Goal: Task Accomplishment & Management: Complete application form

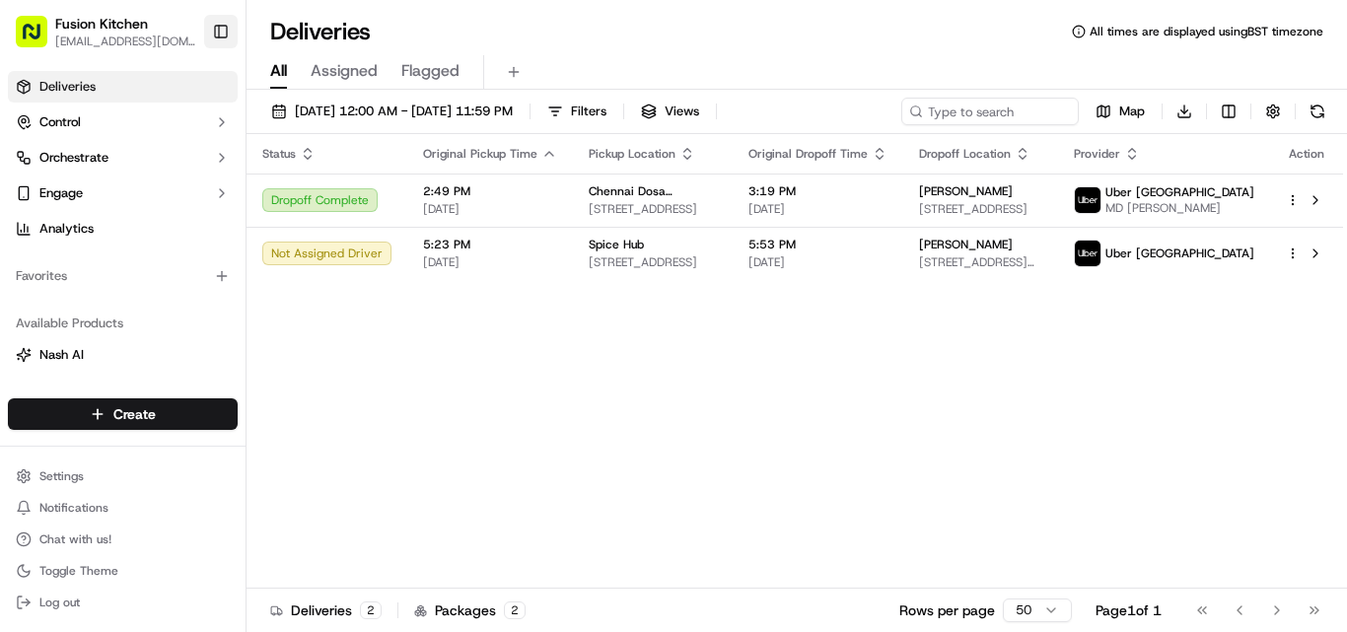
click at [233, 30] on button "Toggle Sidebar" at bounding box center [221, 32] width 34 height 34
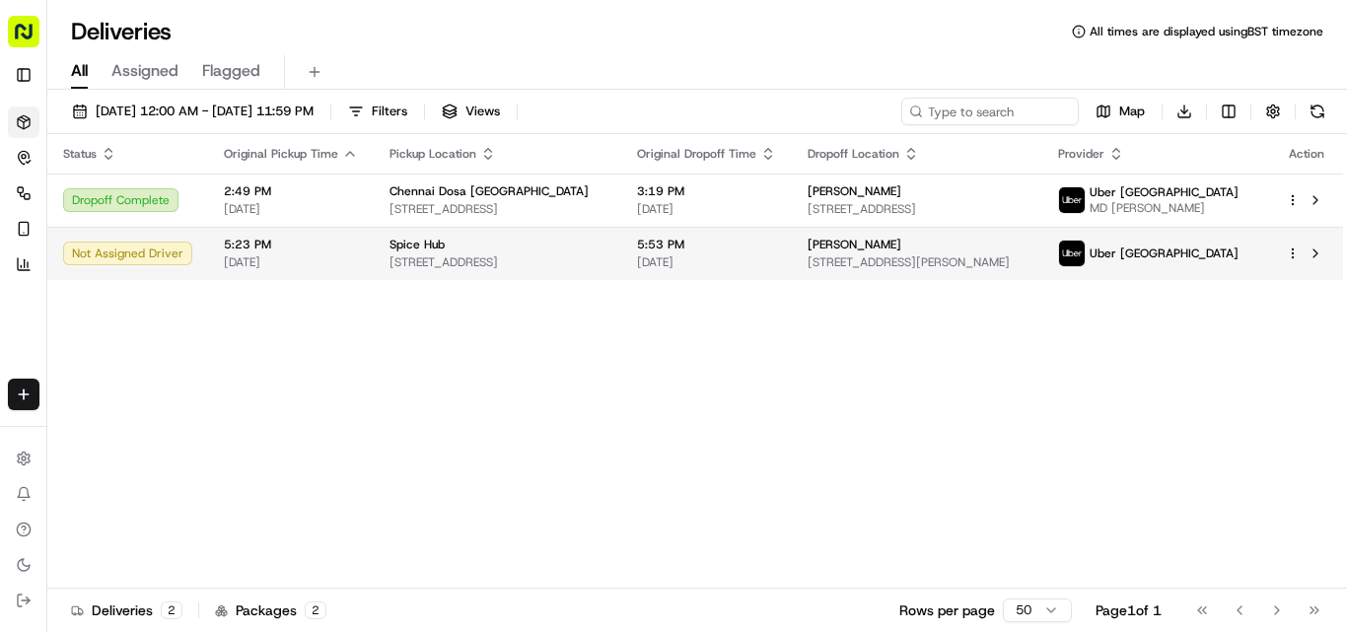
click at [516, 244] on div "Spice Hub" at bounding box center [497, 245] width 216 height 16
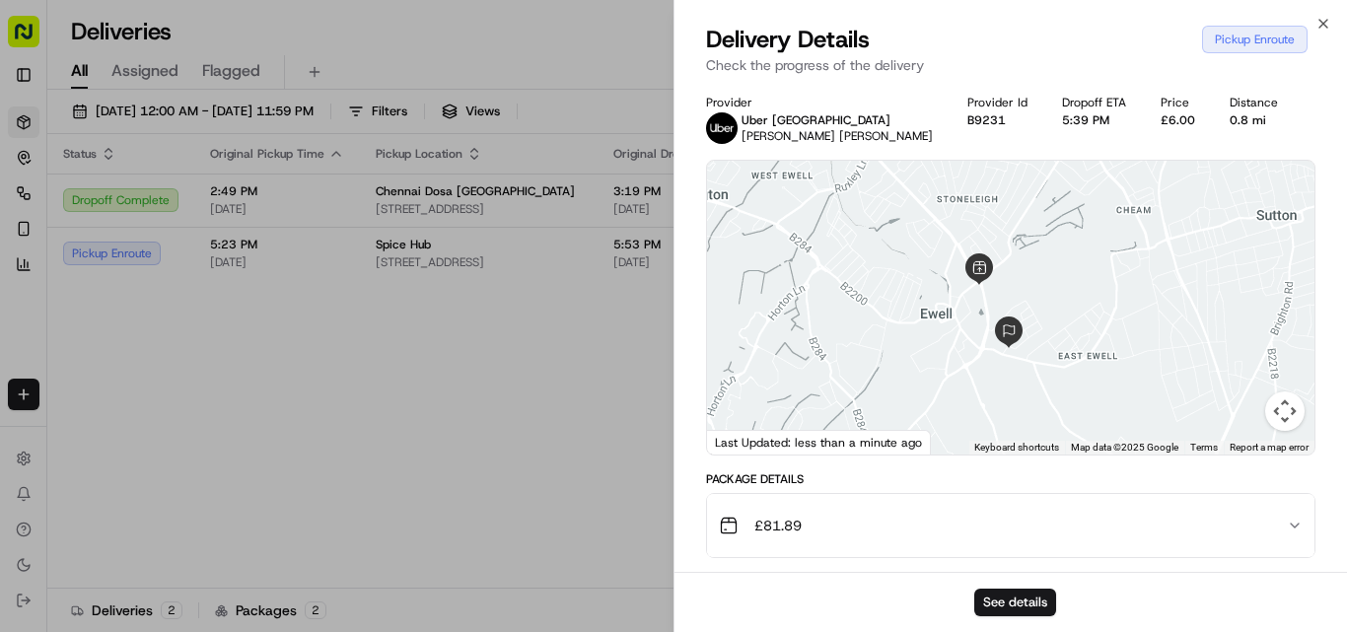
drag, startPoint x: 1045, startPoint y: 394, endPoint x: 1056, endPoint y: 388, distance: 12.4
click at [1056, 388] on div at bounding box center [1010, 308] width 607 height 294
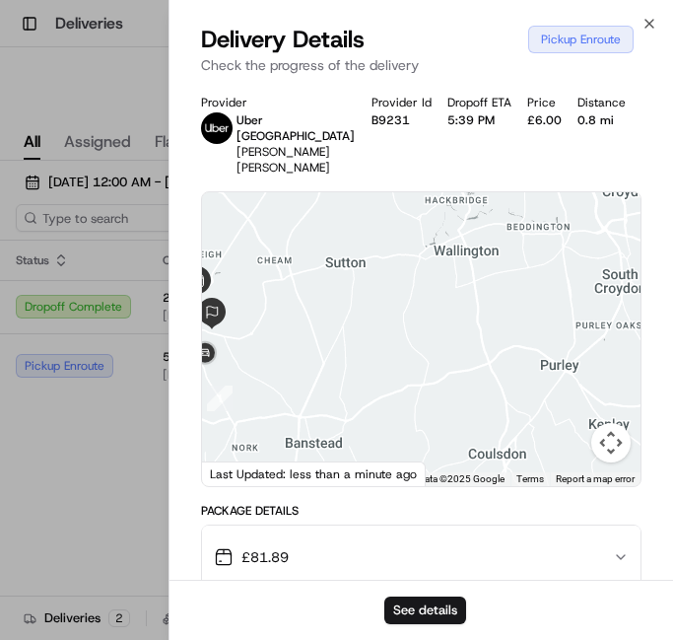
drag, startPoint x: 337, startPoint y: 312, endPoint x: 510, endPoint y: 318, distance: 172.7
click at [525, 315] on div at bounding box center [421, 339] width 439 height 294
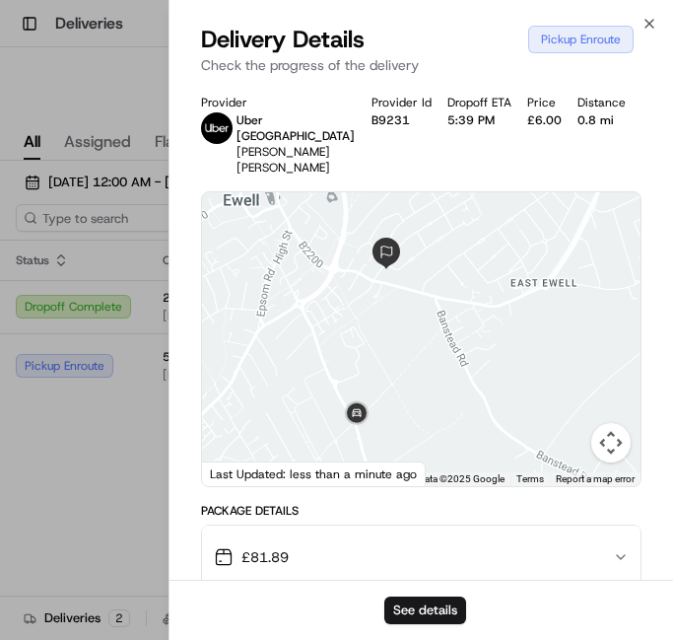
drag, startPoint x: 419, startPoint y: 322, endPoint x: 556, endPoint y: 348, distance: 139.4
click at [556, 348] on div at bounding box center [421, 339] width 439 height 294
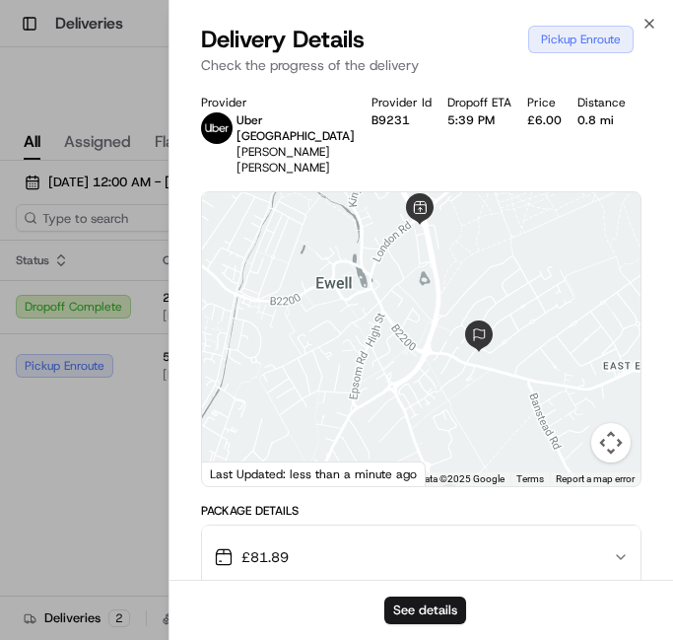
drag, startPoint x: 413, startPoint y: 287, endPoint x: 482, endPoint y: 363, distance: 102.6
click at [482, 363] on div at bounding box center [421, 339] width 439 height 294
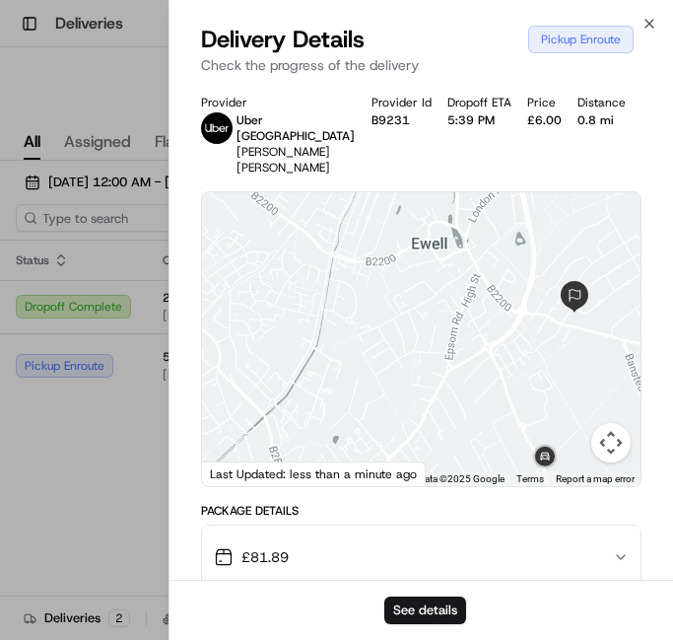
drag, startPoint x: 385, startPoint y: 364, endPoint x: 482, endPoint y: 324, distance: 105.3
click at [482, 324] on div at bounding box center [421, 339] width 439 height 294
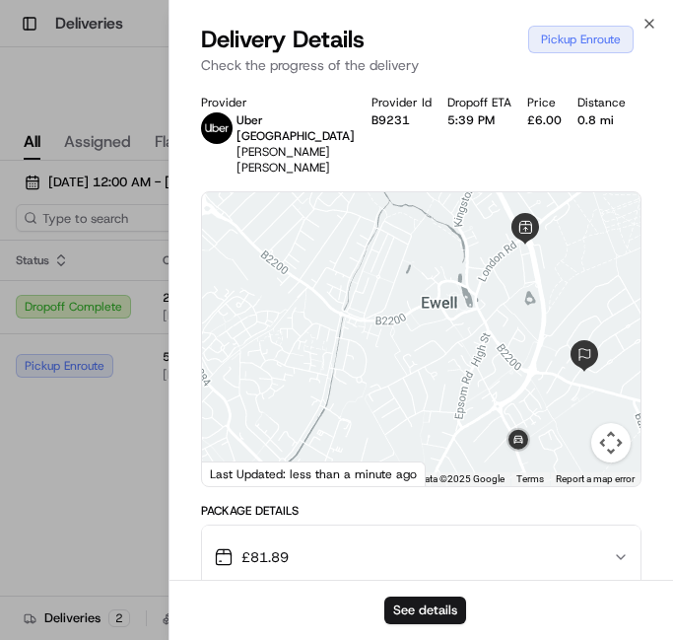
drag, startPoint x: 554, startPoint y: 290, endPoint x: 564, endPoint y: 353, distance: 63.9
click at [564, 353] on div at bounding box center [421, 339] width 439 height 294
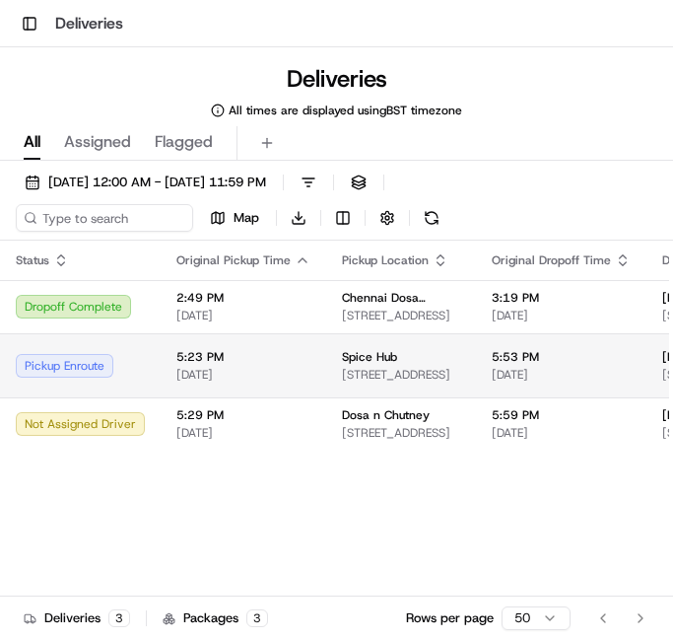
click at [251, 394] on td "5:23 PM 09/20/2025" at bounding box center [244, 365] width 166 height 64
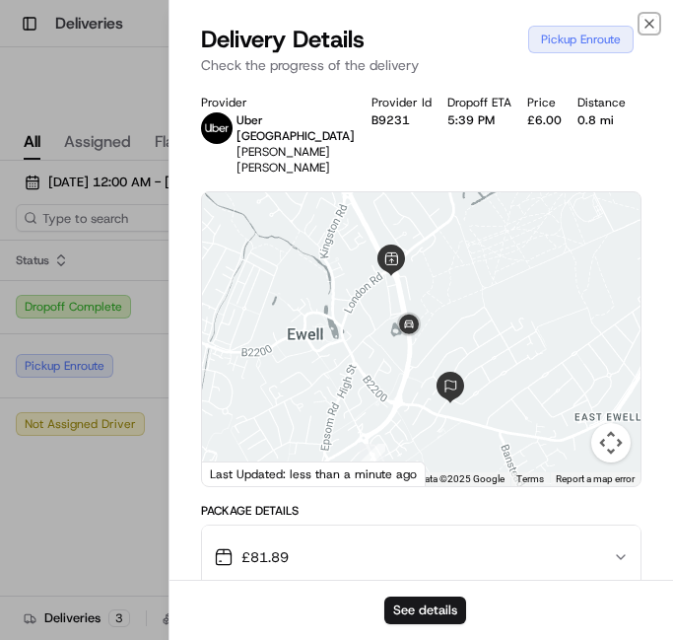
click at [649, 27] on icon "button" at bounding box center [650, 24] width 16 height 16
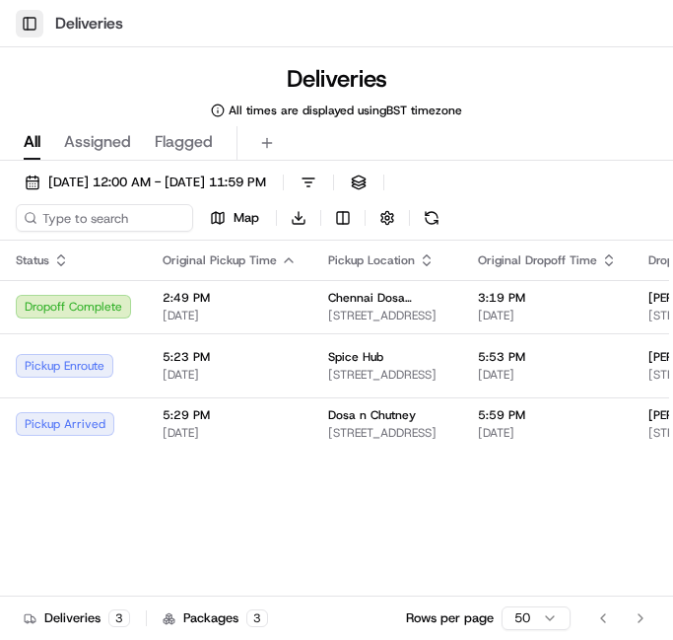
click at [38, 21] on button "Toggle Sidebar" at bounding box center [30, 24] width 28 height 28
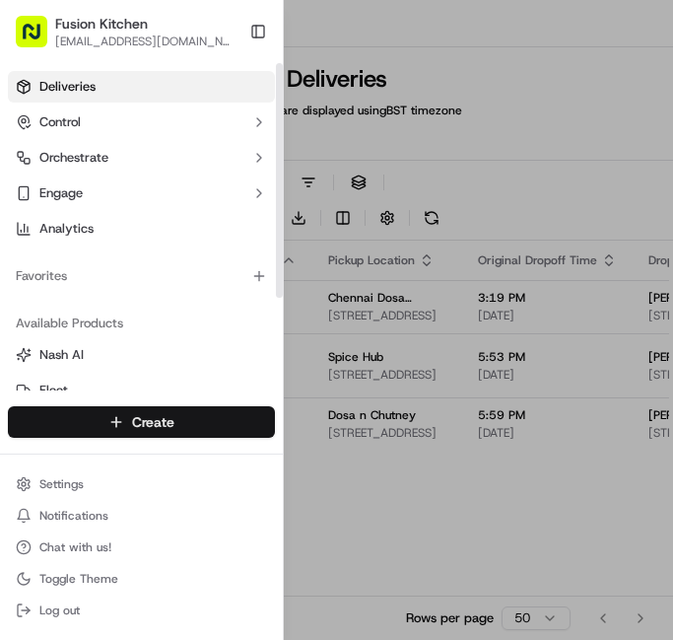
click at [140, 407] on body "Toggle Sidebar Deliveries Deliveries All times are displayed using BST timezone…" at bounding box center [336, 320] width 673 height 640
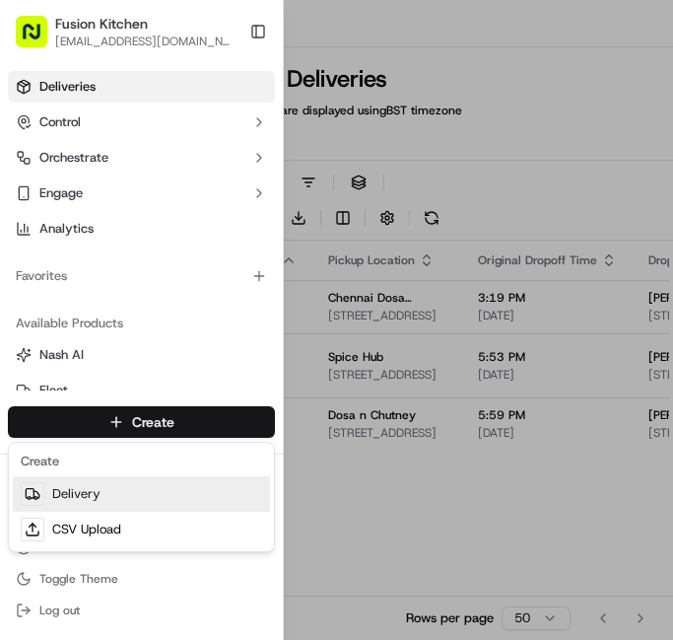
click at [118, 490] on link "Delivery" at bounding box center [141, 493] width 257 height 35
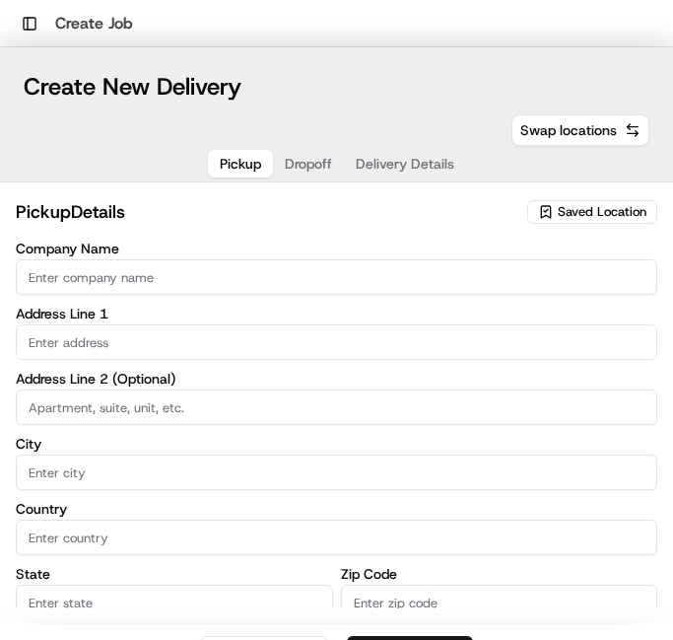
click at [136, 279] on html "Toggle Sidebar Create Job Create New Delivery Pickup Dropoff Delivery Details S…" at bounding box center [336, 320] width 673 height 640
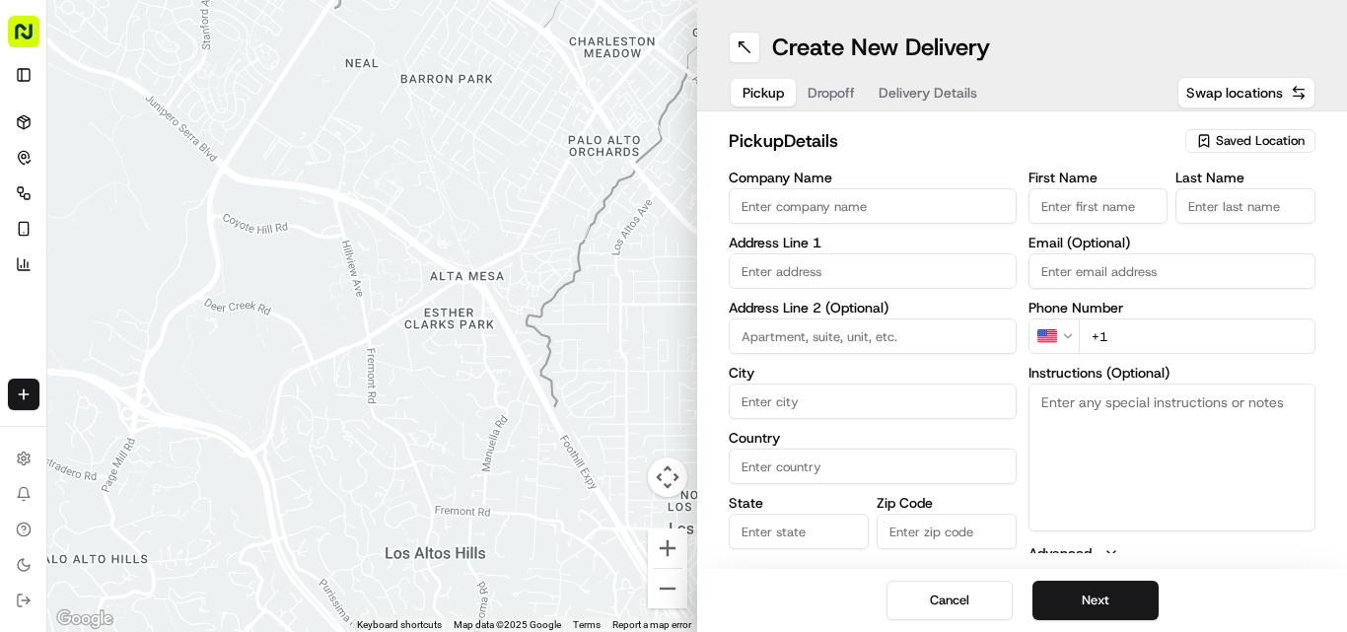
drag, startPoint x: 809, startPoint y: 224, endPoint x: 804, endPoint y: 195, distance: 29.0
click at [807, 223] on html "Fusion Kitchen hari@fusionpos.uk Toggle Sidebar Deliveries Control Orchestrate …" at bounding box center [673, 316] width 1347 height 632
click at [804, 195] on html "Fusion Kitchen hari@fusionpos.uk Toggle Sidebar Deliveries Control Orchestrate …" at bounding box center [673, 316] width 1347 height 632
click at [827, 205] on html "Fusion Kitchen hari@fusionpos.uk Toggle Sidebar Deliveries Control Orchestrate …" at bounding box center [673, 316] width 1347 height 632
click at [825, 205] on html "Fusion Kitchen hari@fusionpos.uk Toggle Sidebar Deliveries Control Orchestrate …" at bounding box center [673, 316] width 1347 height 632
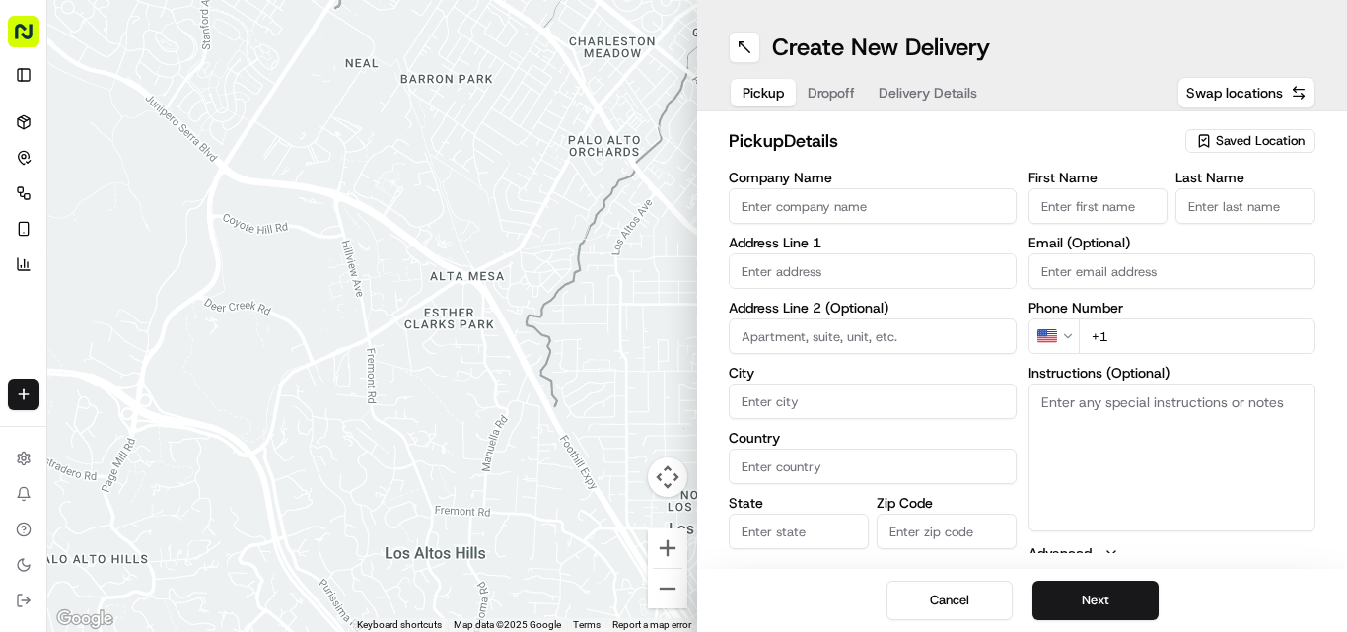
click at [825, 205] on html "Fusion Kitchen hari@fusionpos.uk Toggle Sidebar Deliveries Control Orchestrate …" at bounding box center [673, 316] width 1347 height 632
click at [938, 207] on html "Fusion Kitchen hari@fusionpos.uk Toggle Sidebar Deliveries Control Orchestrate …" at bounding box center [673, 316] width 1347 height 632
click at [835, 208] on html "Fusion Kitchen hari@fusionpos.uk Toggle Sidebar Deliveries Control Orchestrate …" at bounding box center [673, 316] width 1347 height 632
click at [831, 208] on html "Fusion Kitchen hari@fusionpos.uk Toggle Sidebar Deliveries Control Orchestrate …" at bounding box center [673, 316] width 1347 height 632
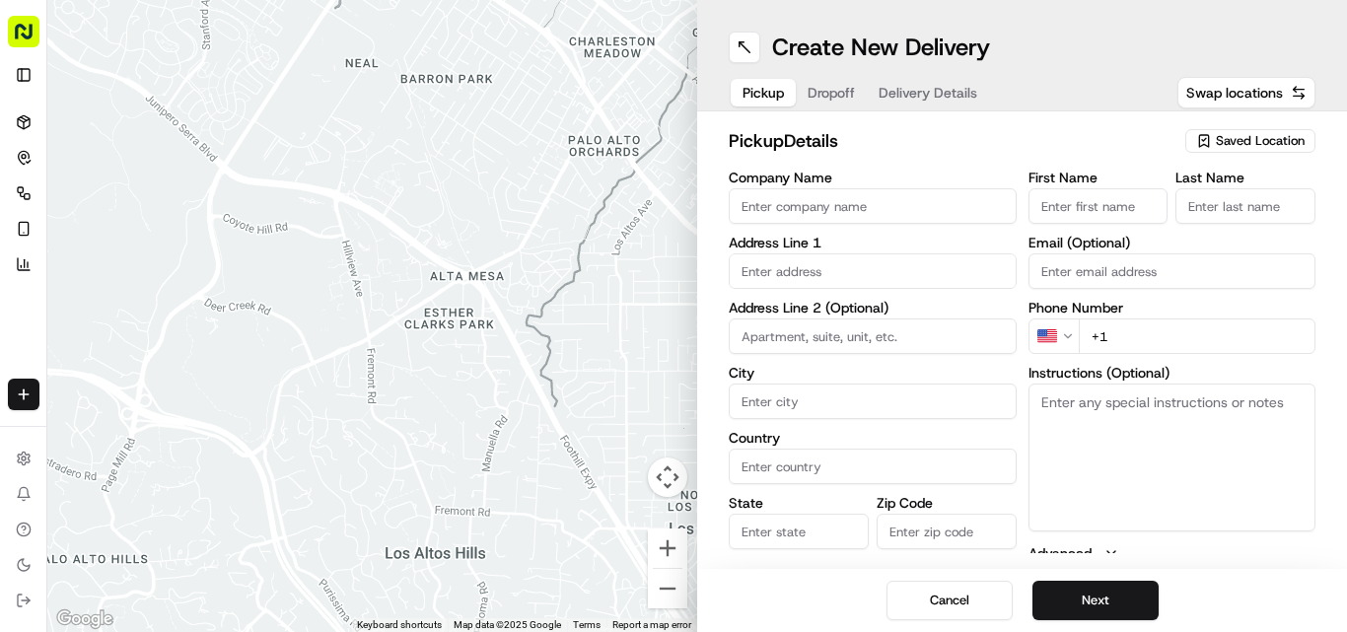
click at [831, 208] on html "Fusion Kitchen hari@fusionpos.uk Toggle Sidebar Deliveries Control Orchestrate …" at bounding box center [673, 316] width 1347 height 632
click at [836, 208] on html "Fusion Kitchen hari@fusionpos.uk Toggle Sidebar Deliveries Control Orchestrate …" at bounding box center [673, 316] width 1347 height 632
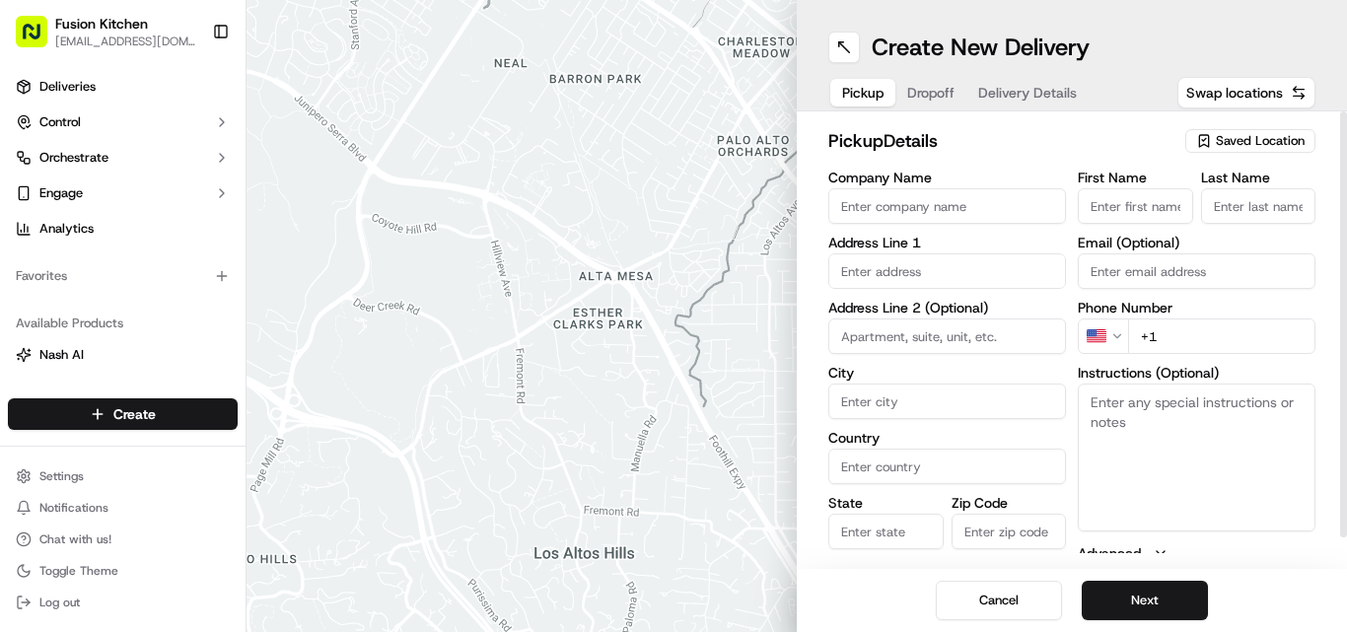
click at [964, 213] on input "Company Name" at bounding box center [947, 205] width 238 height 35
paste input "Spice Hub"
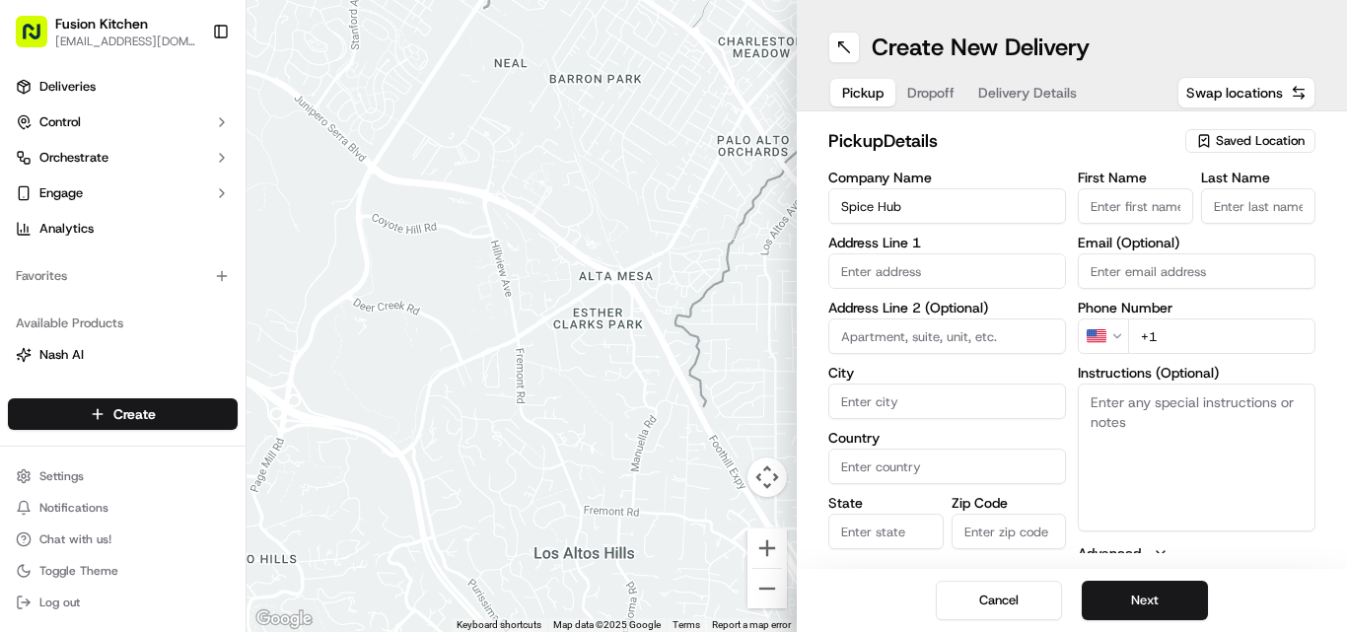
type input "Spice Hub"
click at [1141, 205] on input "First Name" at bounding box center [1135, 205] width 115 height 35
click at [1185, 323] on input "+1" at bounding box center [1221, 335] width 187 height 35
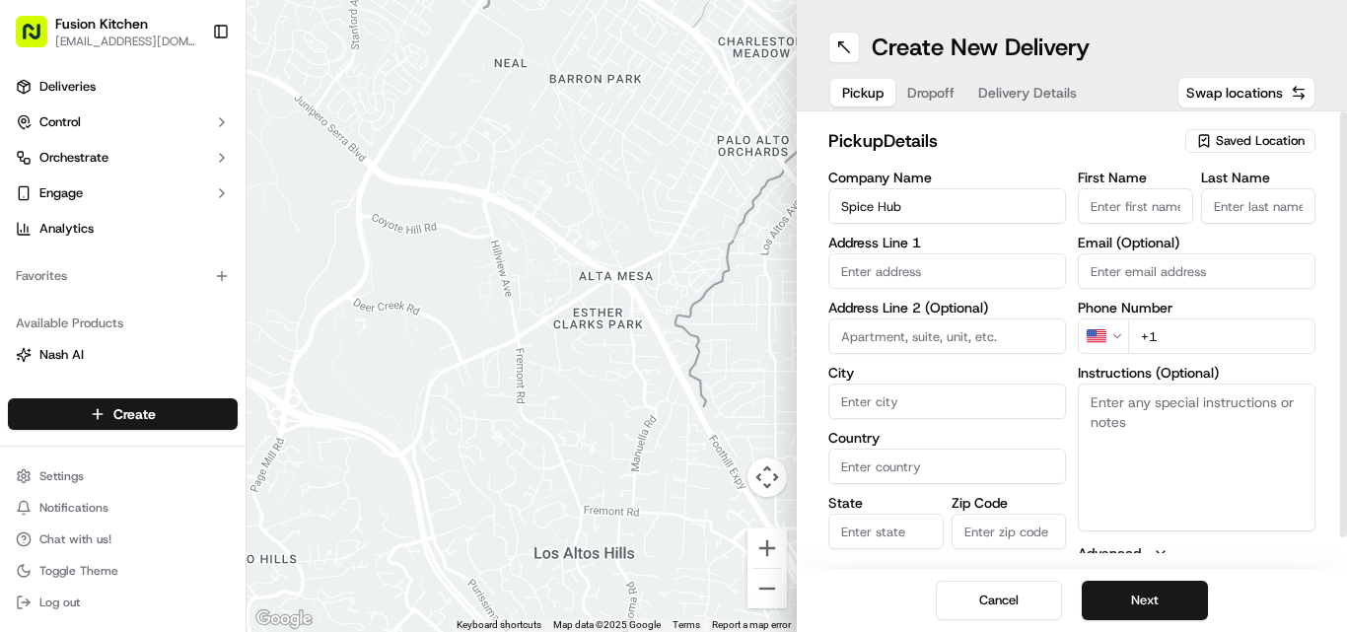
paste input "44 1372 650504"
type input "+44 1372 650504"
click at [1143, 416] on textarea "Instructions (Optional)" at bounding box center [1197, 458] width 238 height 148
paste textarea "+44 1372 650504"
type textarea "+44 1372 650504"
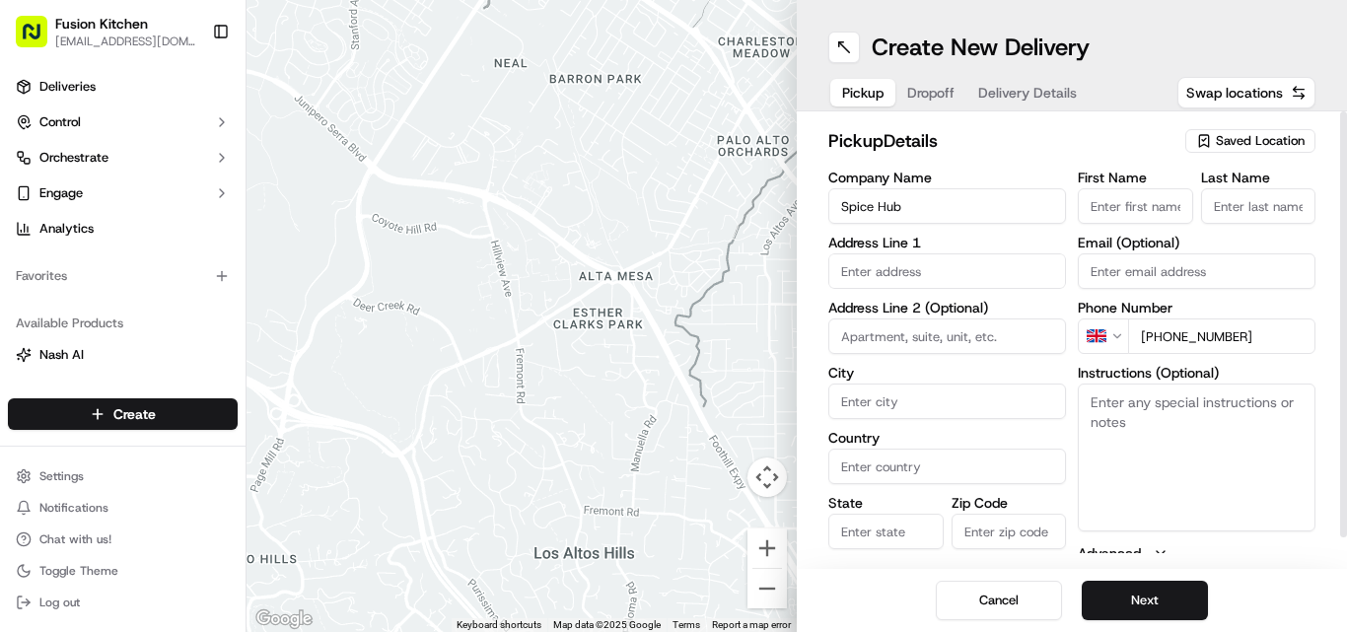
click at [1181, 444] on textarea "Instructions (Optional)" at bounding box center [1197, 458] width 238 height 148
paste textarea "Munish Kumar Jain. 1 Castle Parade, Ewell by-pass, Ewell, Epsom, United Kingdom…"
click at [1117, 402] on textarea "Munish Kumar Jain. 1 Castle Parade, Ewell by-pass, Ewell, Epsom, United Kingdom…" at bounding box center [1197, 458] width 238 height 148
drag, startPoint x: 1117, startPoint y: 402, endPoint x: 1201, endPoint y: 398, distance: 83.9
click at [1201, 398] on textarea "Munish Kumar Jain. 1 Castle Parade, Ewell by-pass, Ewell, Epsom, United Kingdom…" at bounding box center [1197, 458] width 238 height 148
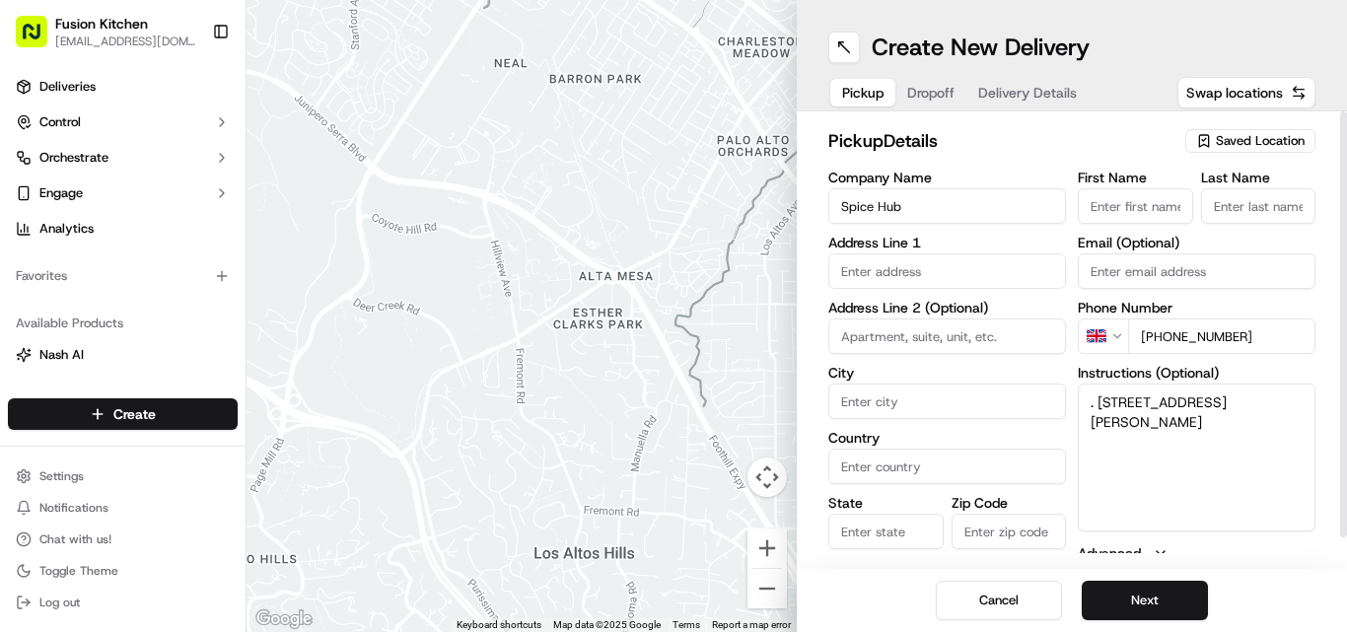
type textarea ". [STREET_ADDRESS][PERSON_NAME]"
click at [1148, 197] on input "First Name" at bounding box center [1135, 205] width 115 height 35
paste input "Munish Kumar Jain"
type input "Munish Kumar Jain"
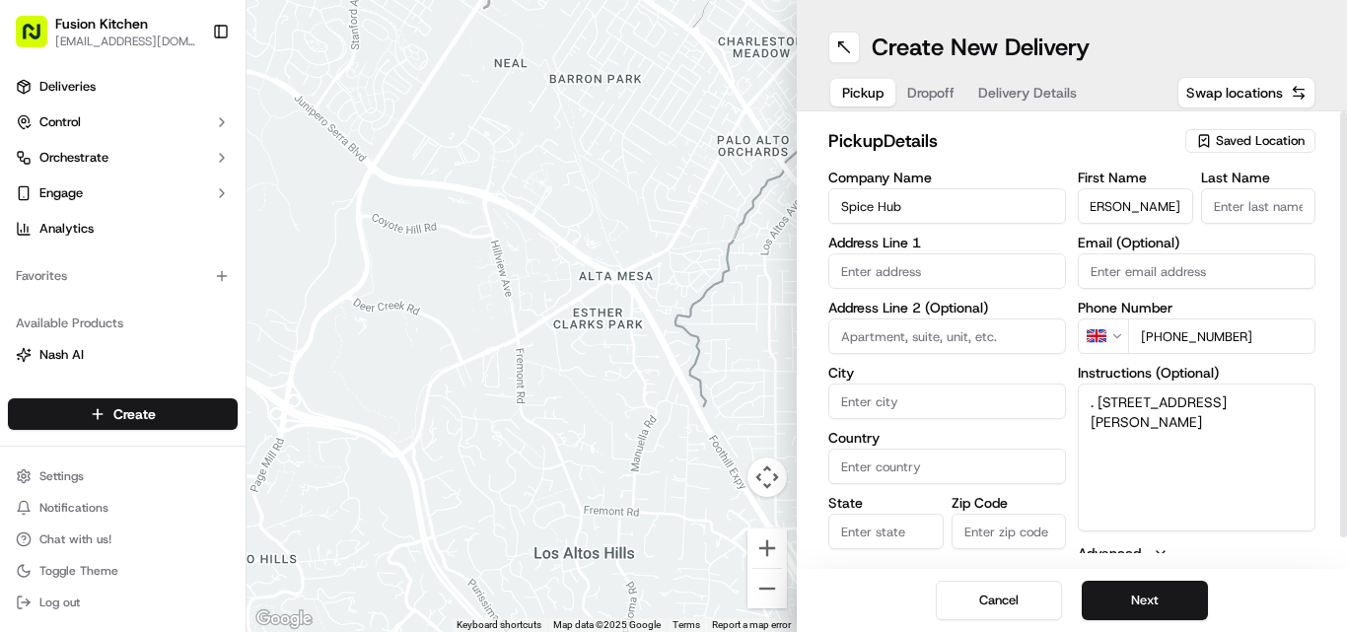
scroll to position [0, 0]
click at [1253, 210] on input "Last Name" at bounding box center [1258, 205] width 115 height 35
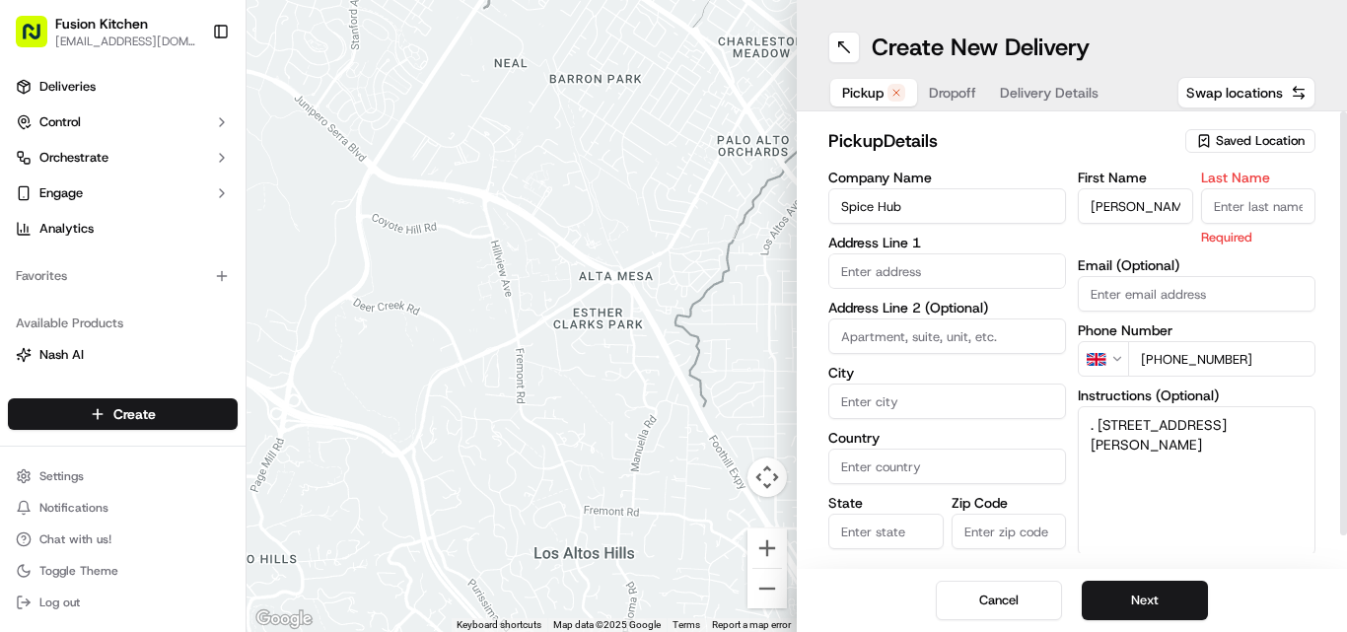
paste input "Munish Kumar Jain"
click at [1257, 205] on input "Munish Kumar Jain" at bounding box center [1258, 205] width 115 height 35
drag, startPoint x: 1257, startPoint y: 205, endPoint x: 1195, endPoint y: 203, distance: 62.1
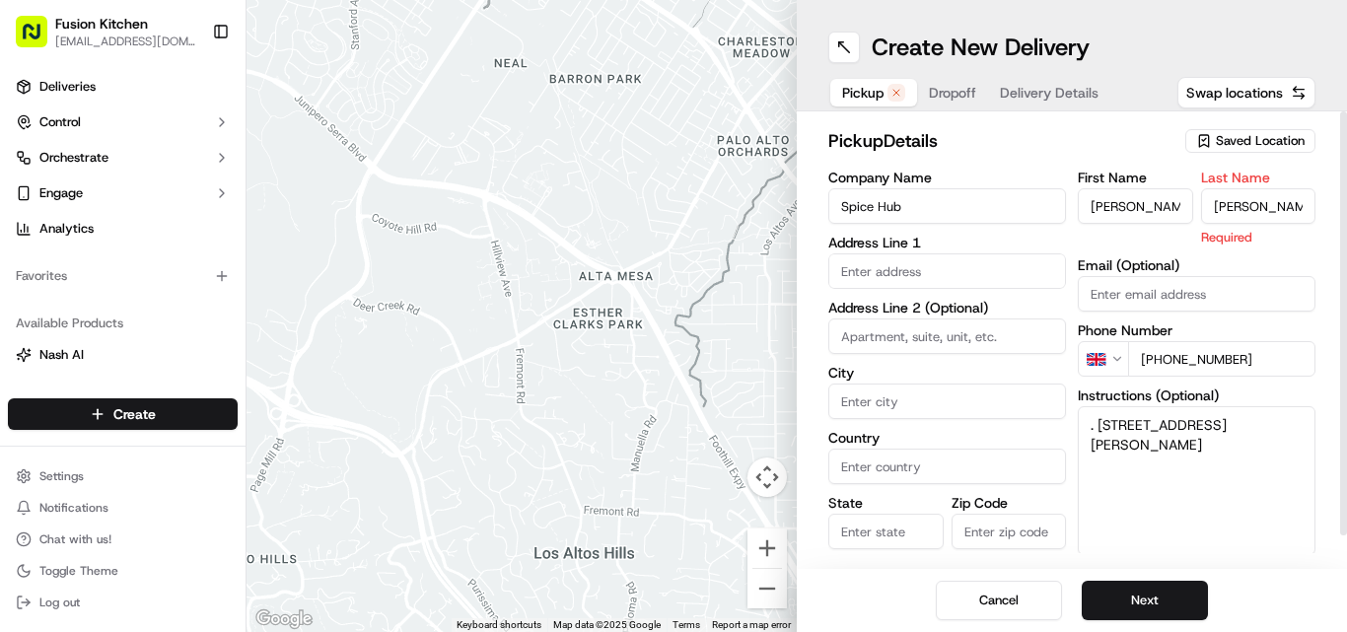
click at [1195, 203] on div "First Name Munish Kumar Jain Last Name Munish Kumar Jain Required" at bounding box center [1197, 209] width 238 height 76
type input "Jain"
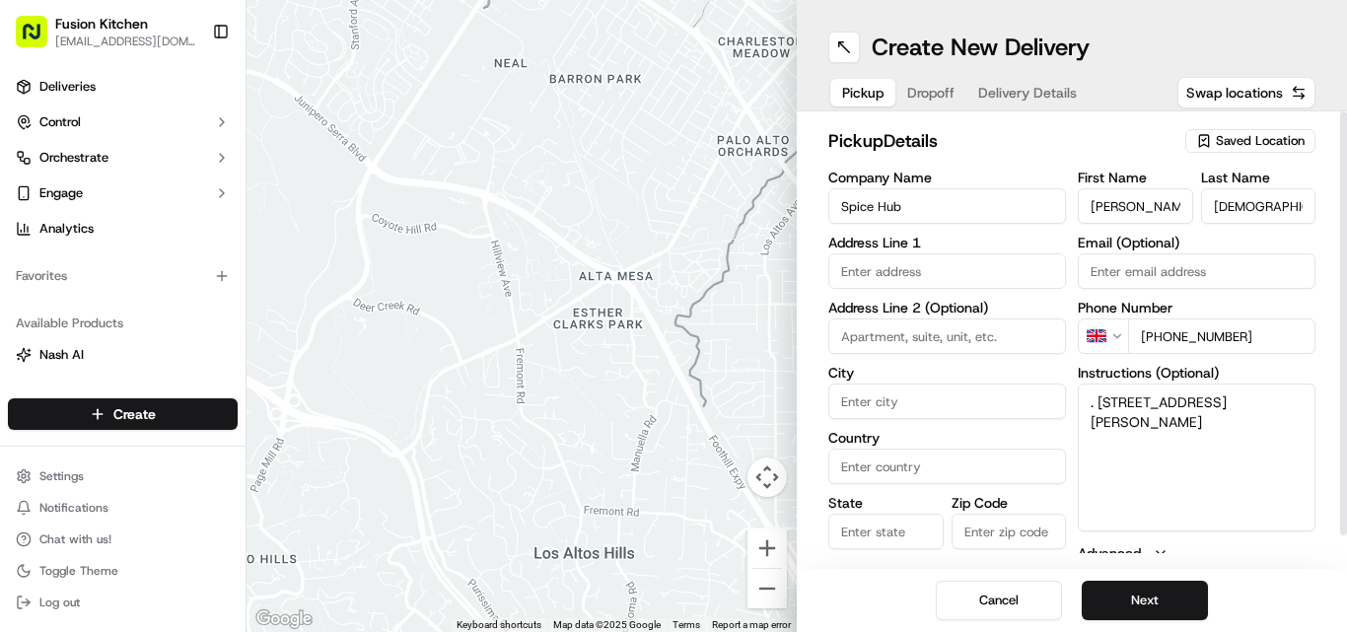
click at [1163, 207] on input "Munish Kumar Jain" at bounding box center [1135, 205] width 115 height 35
click at [1153, 207] on input "Munish Kumar Jain" at bounding box center [1135, 205] width 115 height 35
drag, startPoint x: 1153, startPoint y: 207, endPoint x: 1170, endPoint y: 208, distance: 17.8
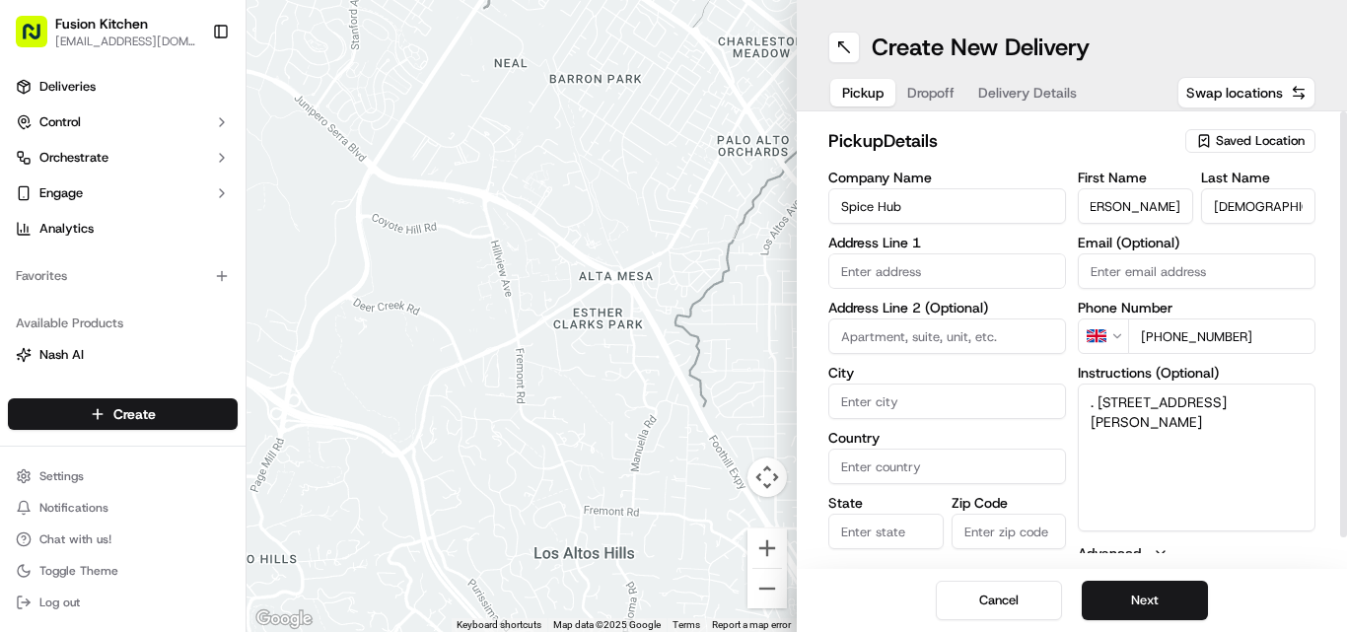
click at [1170, 208] on input "Munish Kumar Jain" at bounding box center [1135, 205] width 115 height 35
click at [1167, 206] on input "Munish Kumar Jain" at bounding box center [1135, 205] width 115 height 35
type input "Munish Kumar"
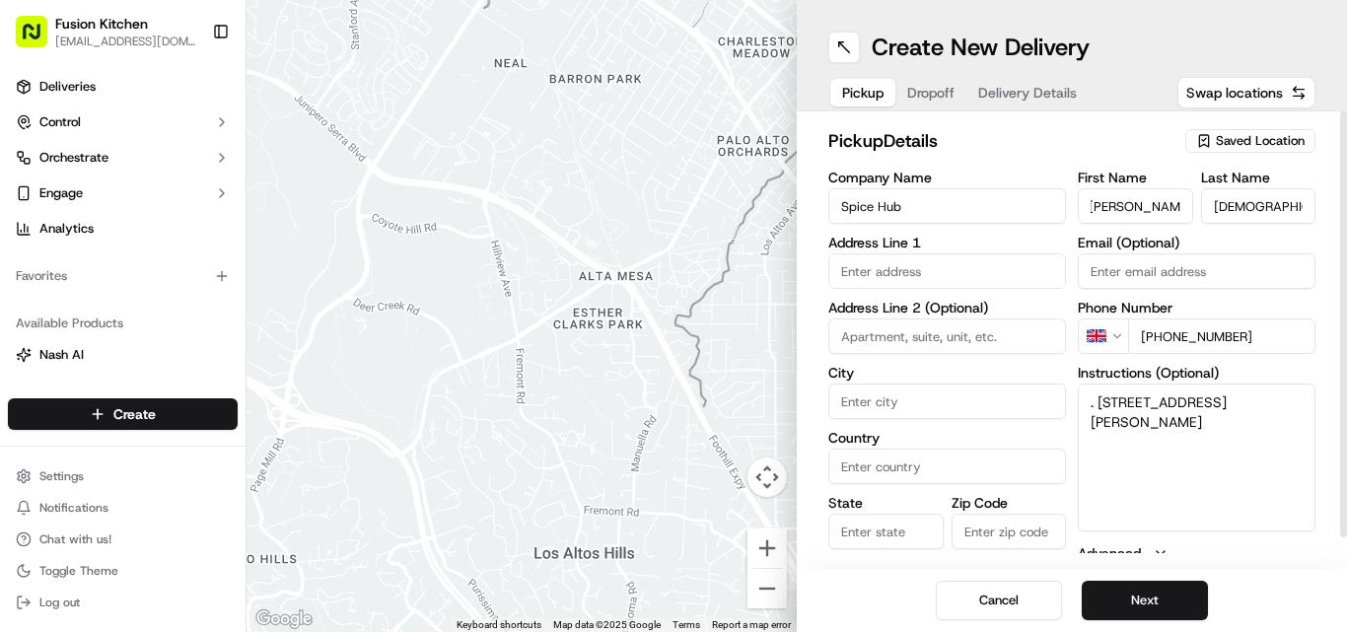
scroll to position [0, 0]
drag, startPoint x: 1097, startPoint y: 389, endPoint x: 1191, endPoint y: 434, distance: 103.6
click at [1191, 434] on textarea ". 1 Castle Parade, Ewell by-pass, Ewell, Epsom, United Kingdom, KT17 2PR" at bounding box center [1197, 458] width 238 height 148
click at [991, 277] on input "text" at bounding box center [947, 270] width 238 height 35
paste input "1 Castle Parade, Ewell by-pass, Ewell, Epsom, United Kingdom, KT17 2PR"
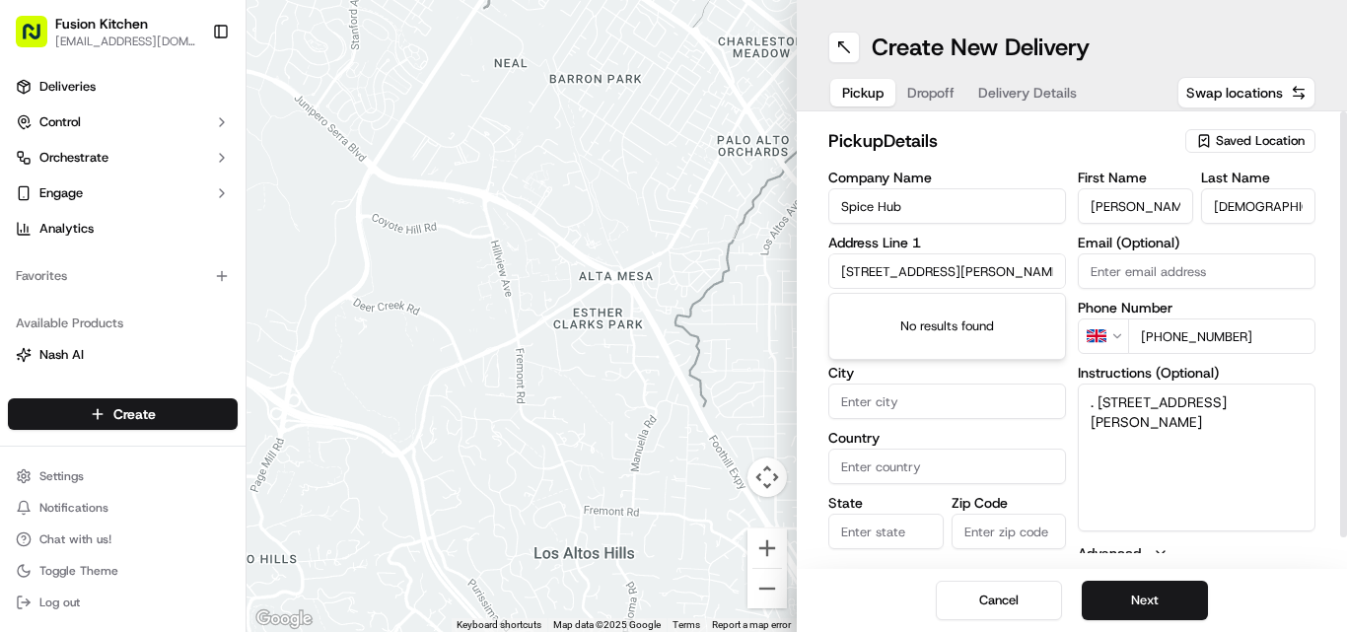
scroll to position [0, 222]
click at [927, 317] on div "No results found" at bounding box center [947, 326] width 236 height 65
click at [909, 271] on input "1 Castle Parade, Ewell by-pass, Ewell, Epsom, United Kingdom, KT17 2PR" at bounding box center [947, 270] width 238 height 35
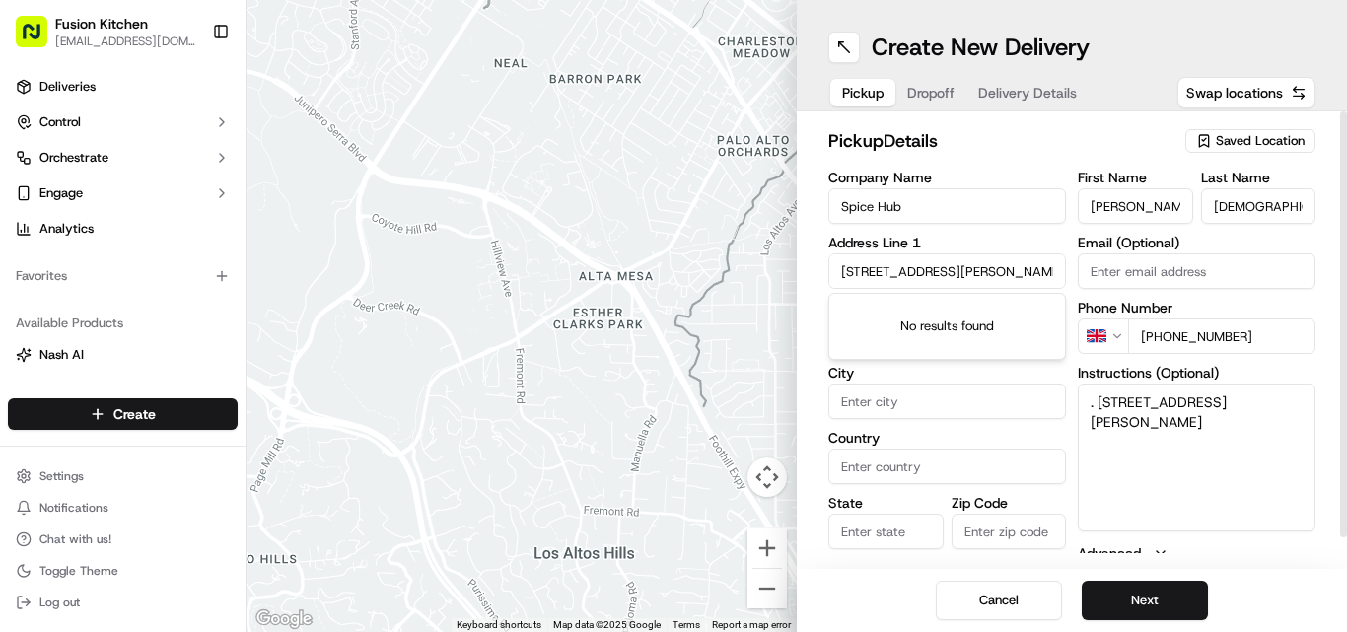
click at [909, 271] on input "1 Castle Parade, Ewell by-pass, Ewell, Epsom, United Kingdom, KT17 2PR" at bounding box center [947, 270] width 238 height 35
paste input "1 Castle Parade, Ewell by"
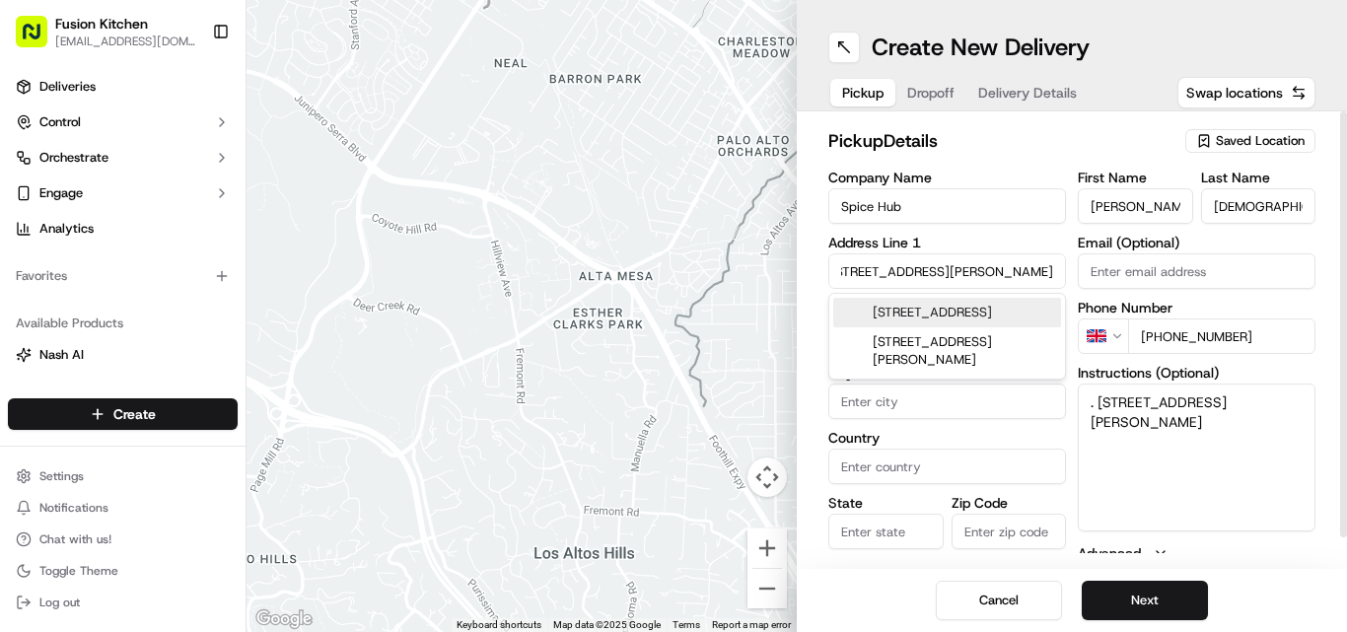
click at [910, 308] on div "1 Castle Parade, Epsom KT17 2PR, United Kingdom" at bounding box center [947, 313] width 228 height 30
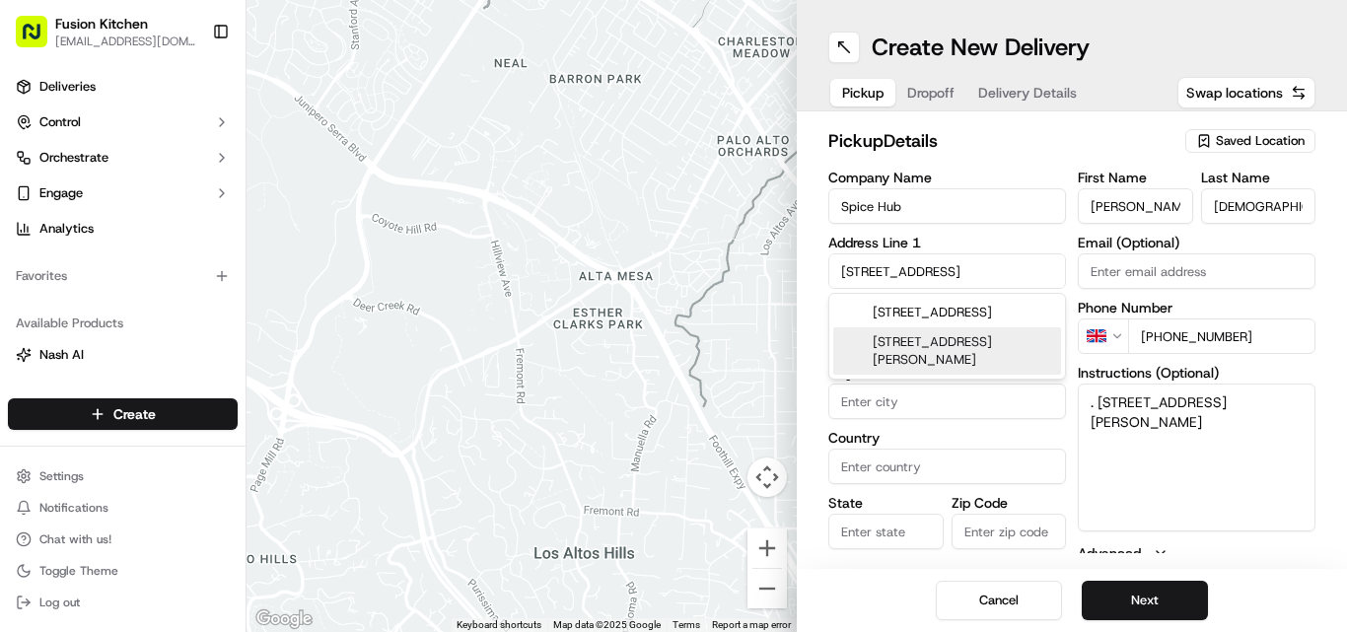
type input "1 Castle Parade, Ewell, Epsom KT17 2PR, UK"
type input "Ewell"
type input "United Kingdom"
type input "England"
type input "KT17 2PR"
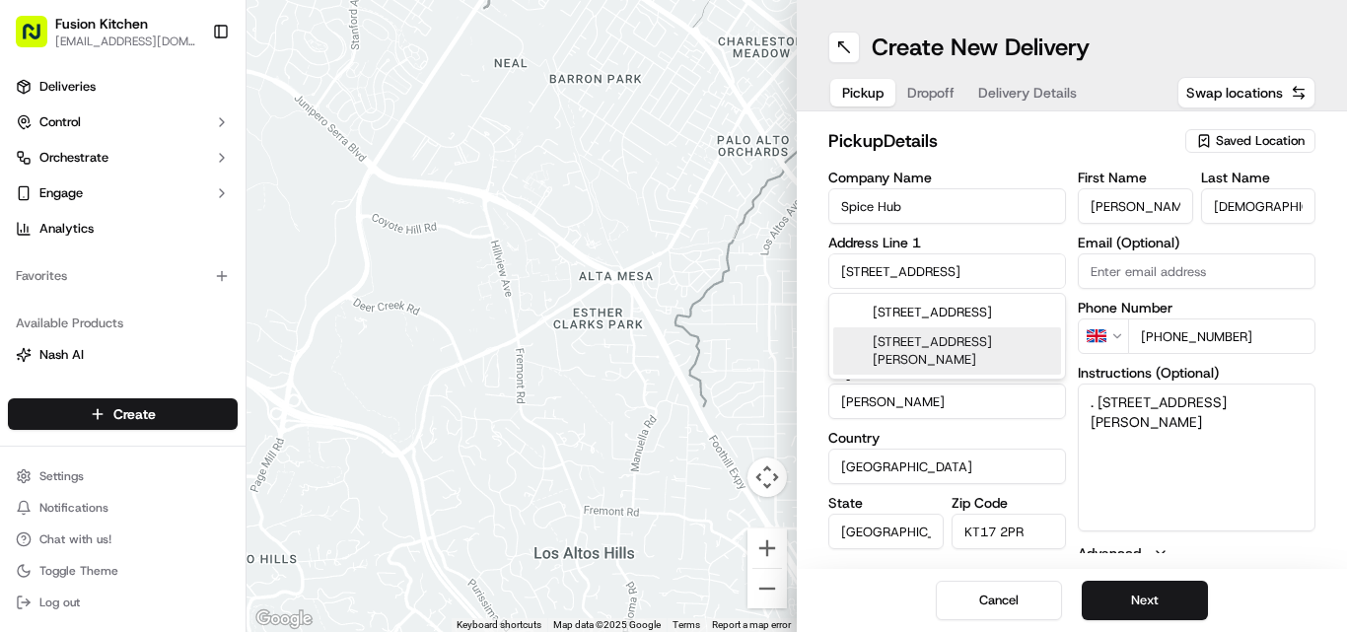
type input "1 Castle Parade"
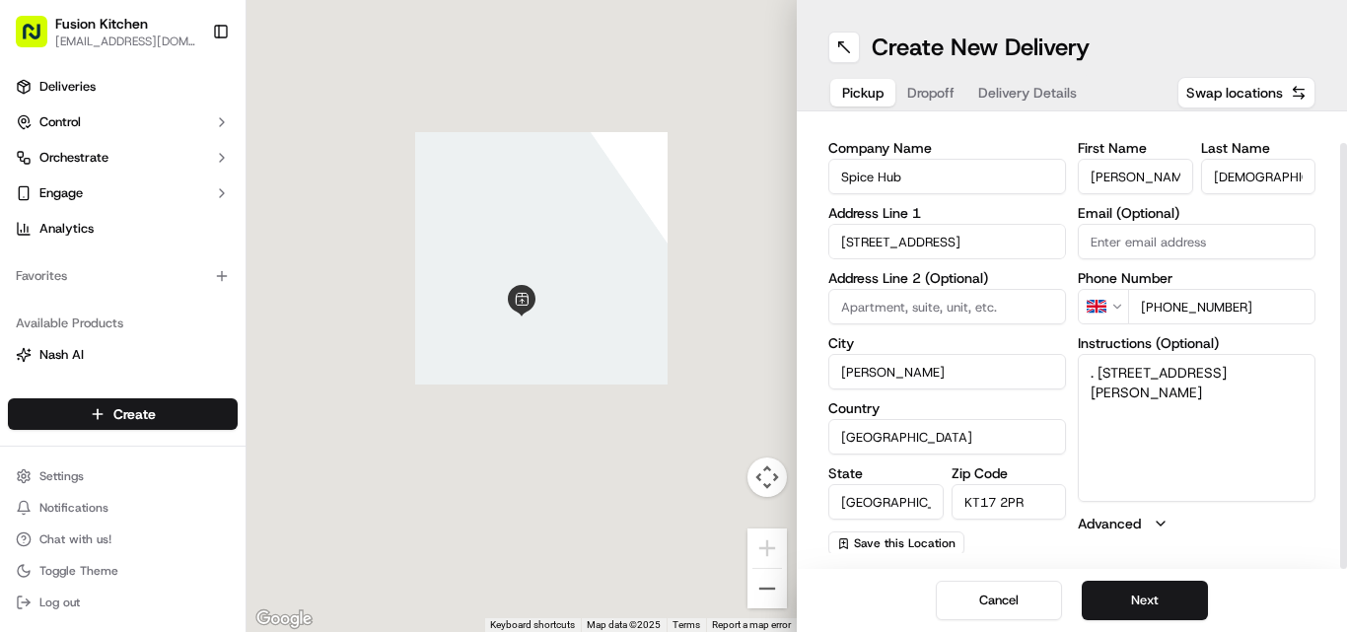
scroll to position [32, 0]
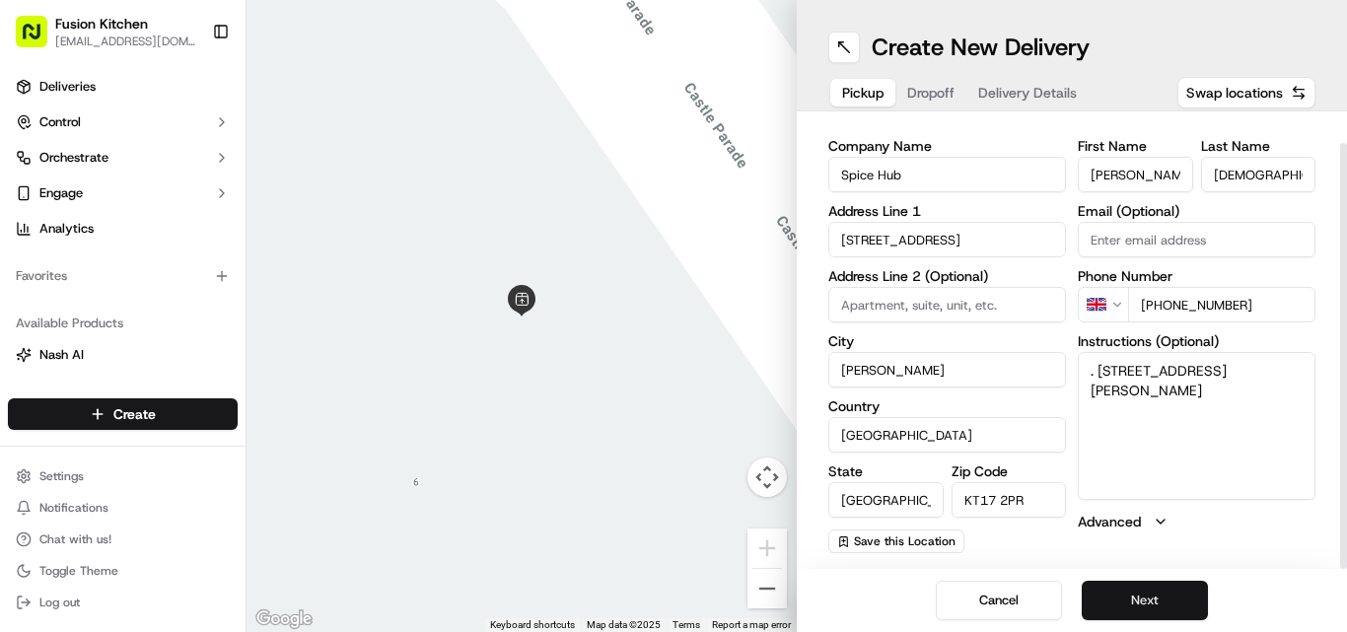
click at [1147, 598] on button "Next" at bounding box center [1145, 600] width 126 height 39
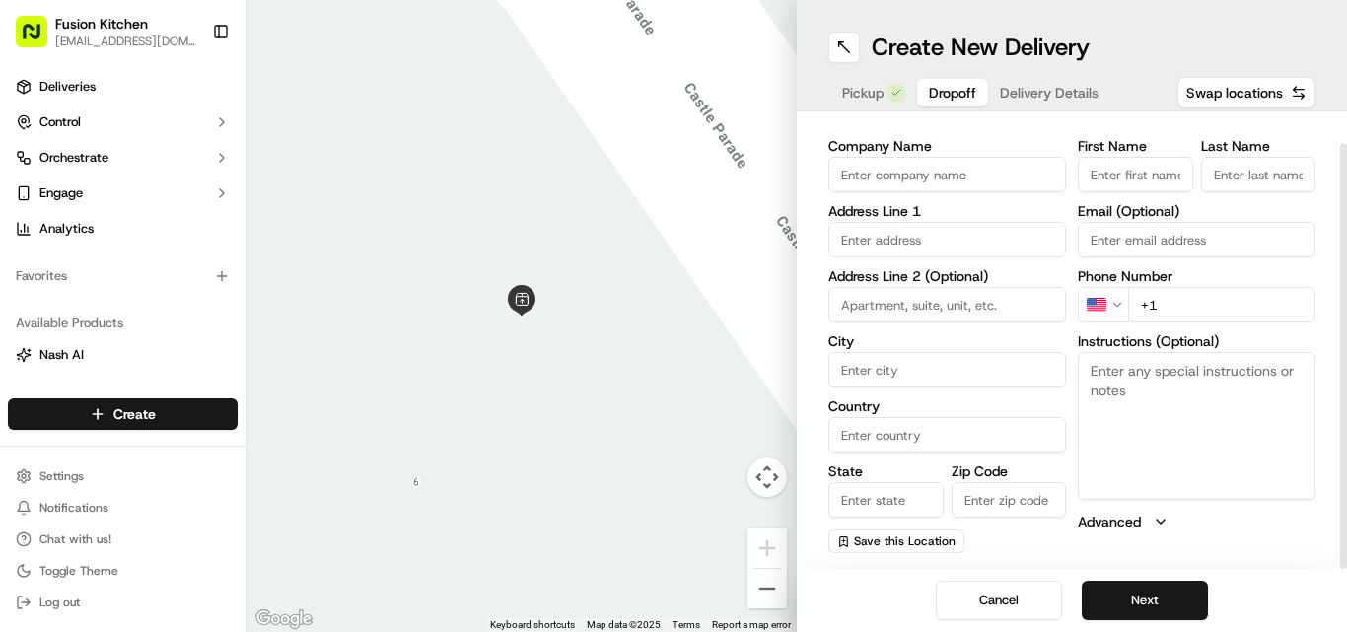
click at [1169, 446] on textarea "Instructions (Optional)" at bounding box center [1197, 426] width 238 height 148
paste textarea "Dilan PATEL | 07988485984 6, Cleves Avenue, Epsom, KT17 2QZ"
click at [1111, 368] on textarea "Dilan PATEL | 07988485984 6, Cleves Avenue, Epsom, KT17 2QZ" at bounding box center [1197, 426] width 238 height 148
drag, startPoint x: 1111, startPoint y: 368, endPoint x: 1133, endPoint y: 368, distance: 21.7
click at [1133, 368] on textarea "Dilan PATEL | 07988485984 6, Cleves Avenue, Epsom, KT17 2QZ" at bounding box center [1197, 426] width 238 height 148
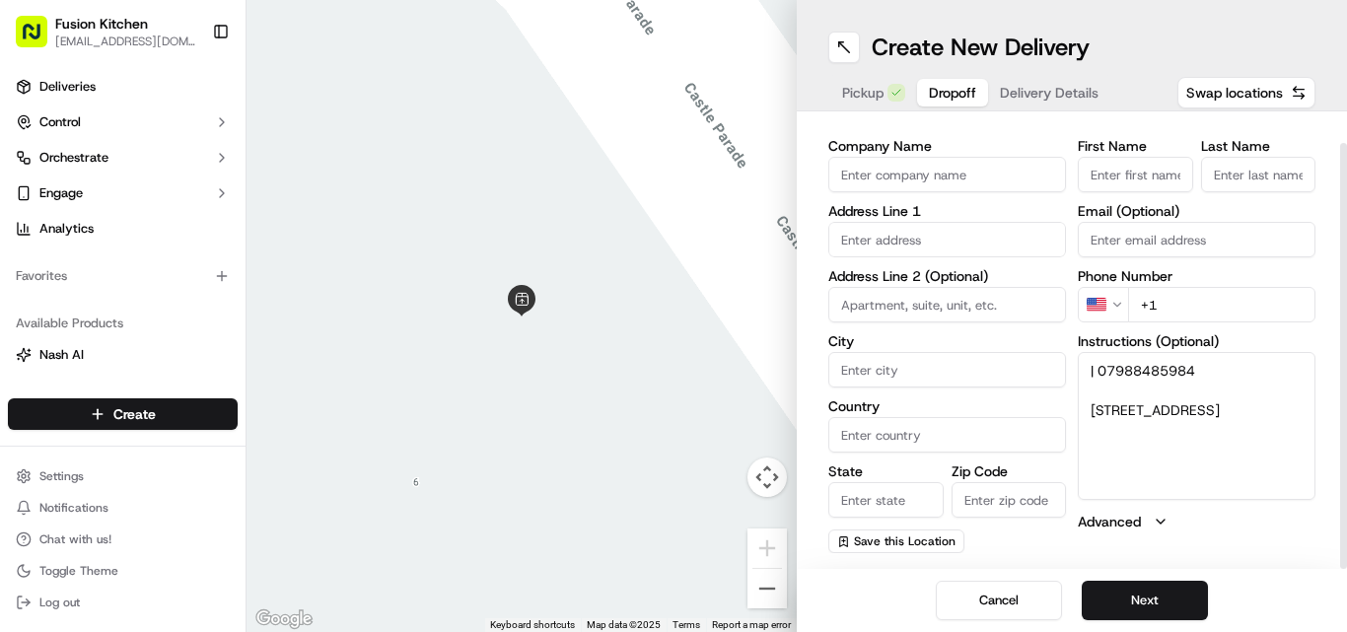
type textarea "| 07988485984 6, Cleves Avenue, Epsom, KT17 2QZ"
click at [1133, 197] on div "First Name Last Name Email (Optional) Phone Number US +1 Instructions (Optional…" at bounding box center [1197, 346] width 238 height 414
click at [1133, 189] on input "First Name" at bounding box center [1135, 174] width 115 height 35
paste input "[PERSON_NAME]"
type input "[PERSON_NAME]"
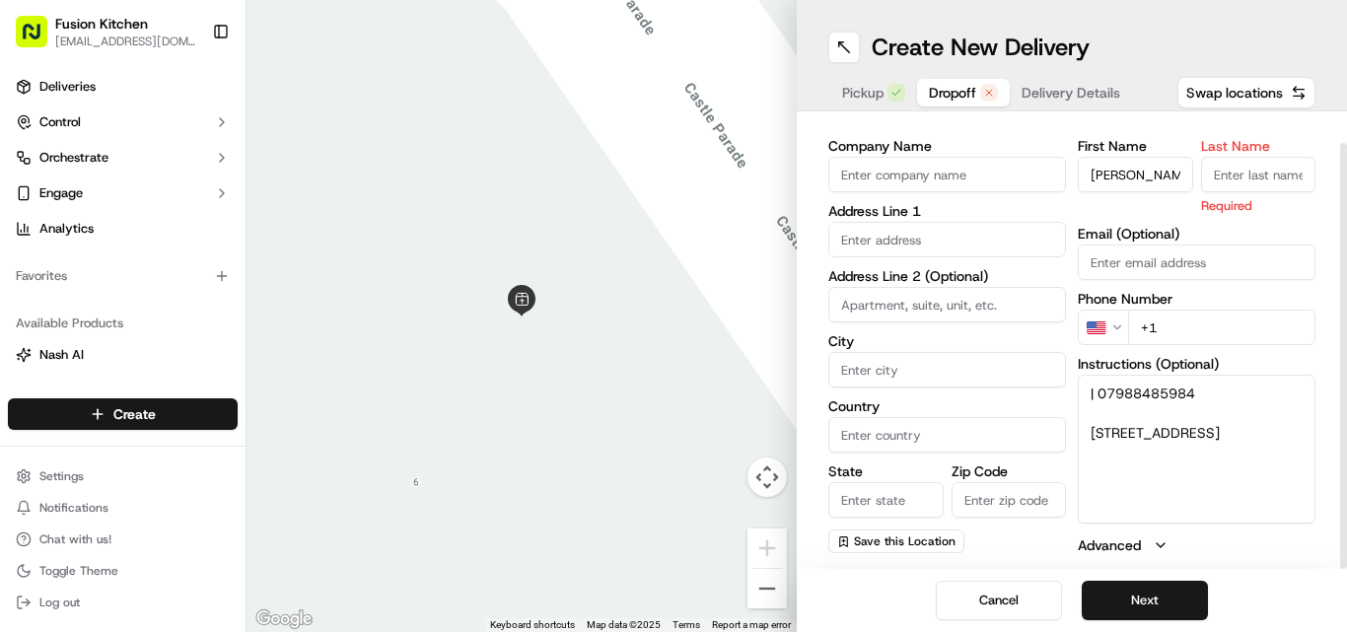
paste input "[PERSON_NAME]"
click at [1238, 176] on input "Last Name" at bounding box center [1258, 174] width 115 height 35
click at [1214, 161] on input "[PERSON_NAME]" at bounding box center [1258, 174] width 115 height 35
type input "PATEL"
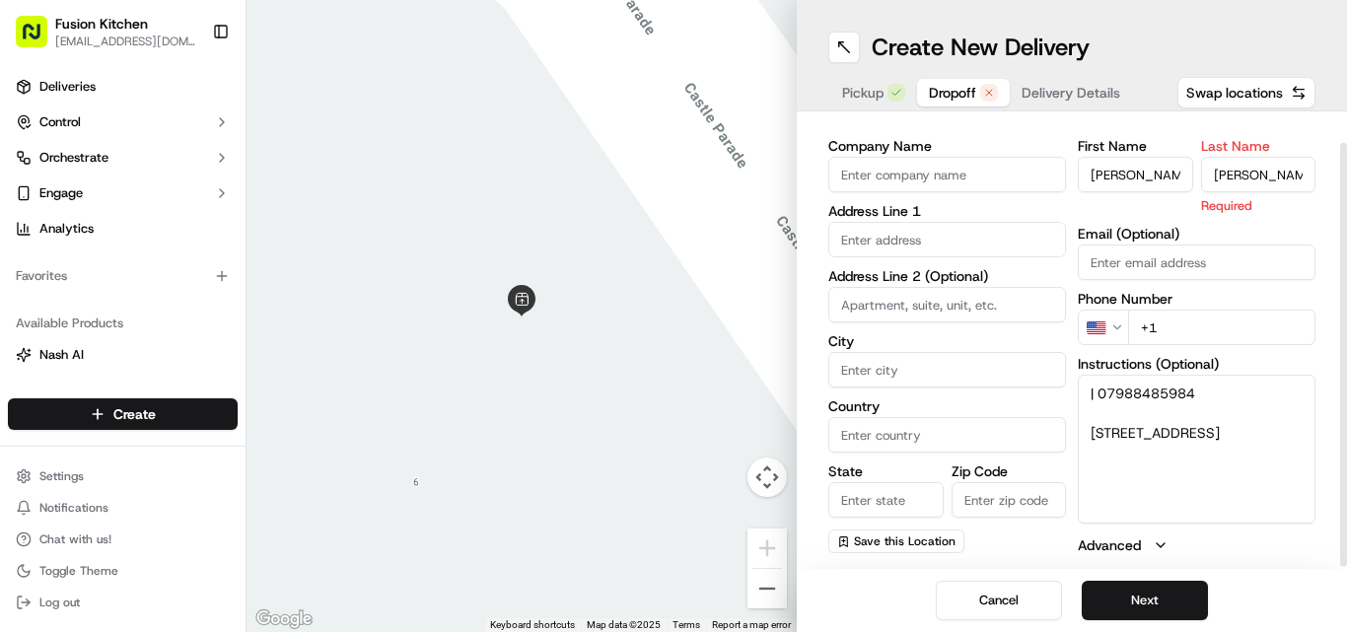
click at [1156, 177] on input "[PERSON_NAME]" at bounding box center [1135, 174] width 115 height 35
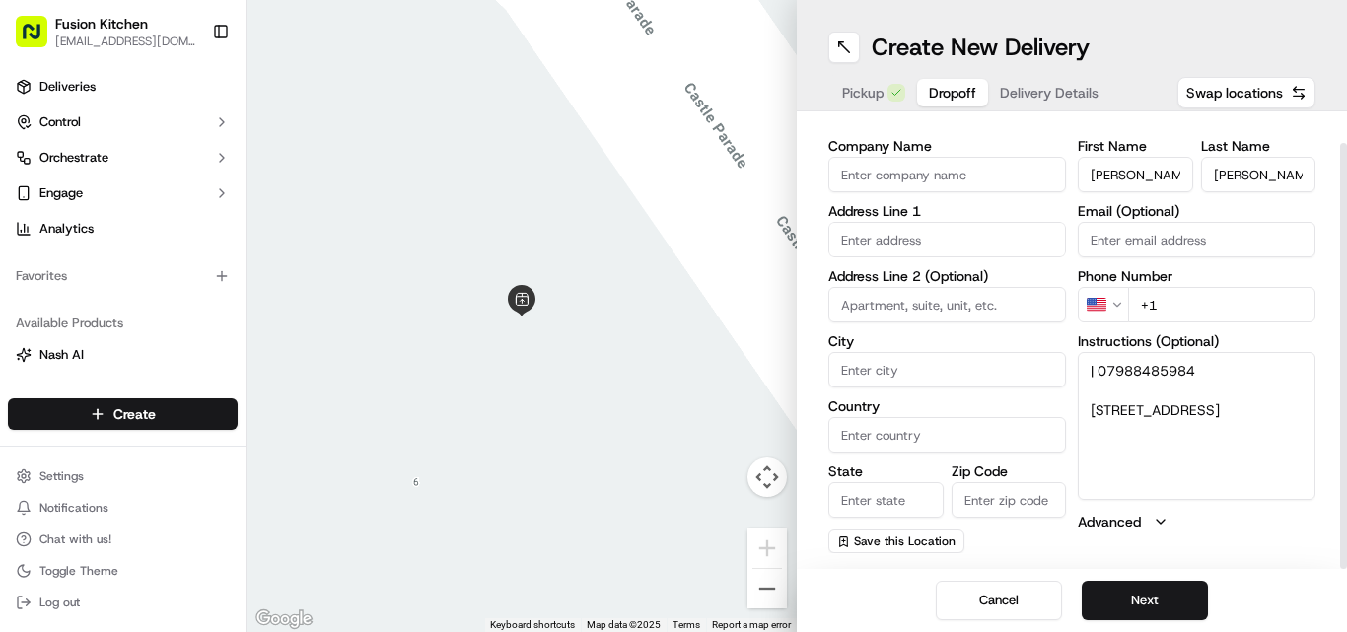
click at [1156, 176] on input "[PERSON_NAME]" at bounding box center [1135, 174] width 115 height 35
type input "Dilan"
click at [1123, 359] on textarea "| 07988485984 6, Cleves Avenue, Epsom, KT17 2QZ" at bounding box center [1197, 426] width 238 height 148
click at [1095, 311] on html "Fusion Kitchen hari@fusionpos.uk Toggle Sidebar Deliveries Control Orchestrate …" at bounding box center [673, 316] width 1347 height 632
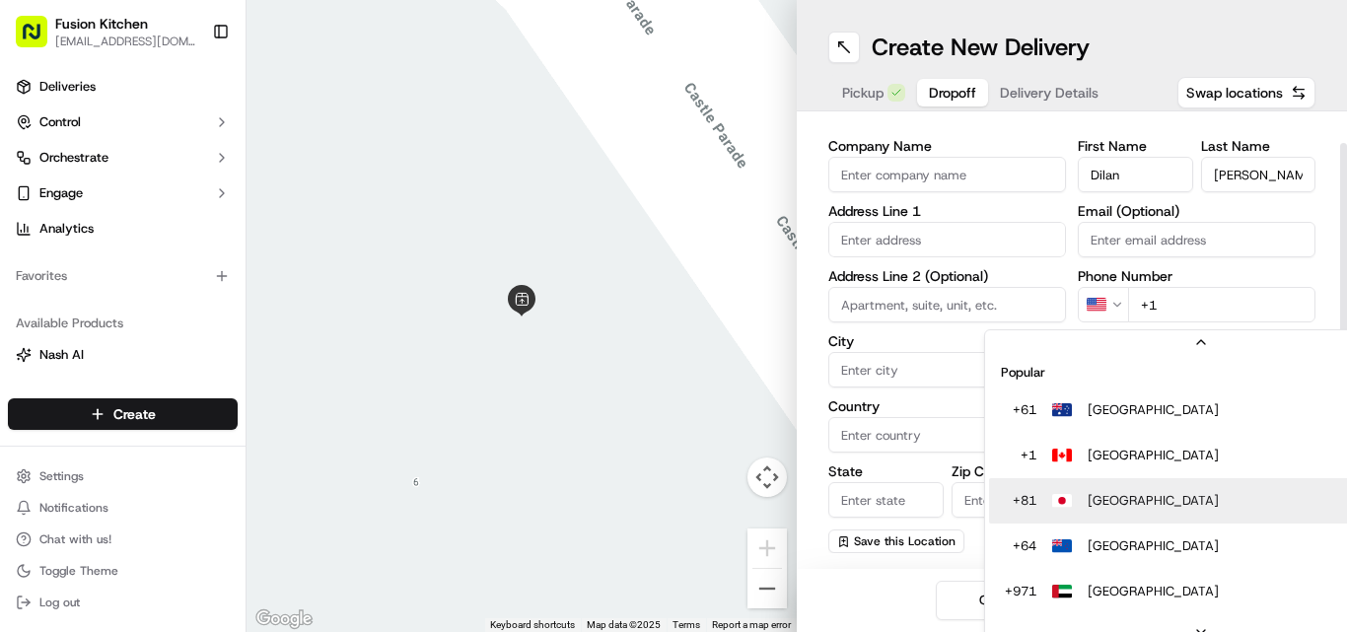
scroll to position [61, 0]
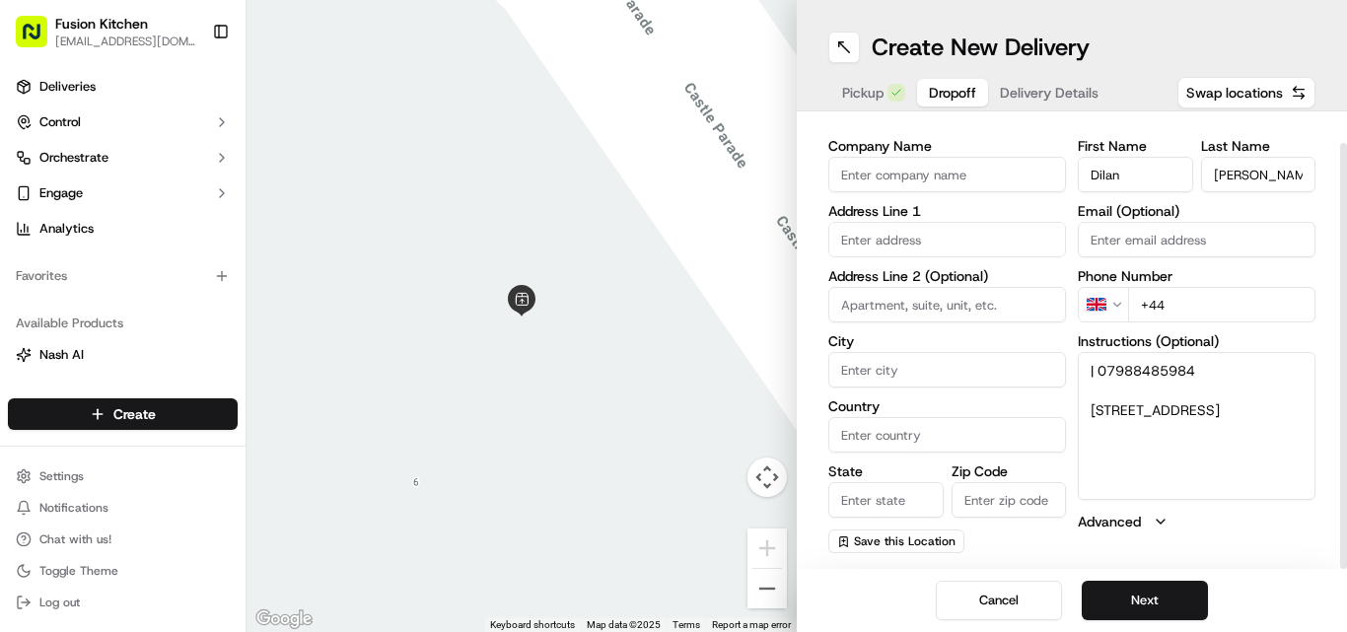
click at [1206, 301] on input "+44" at bounding box center [1221, 304] width 187 height 35
paste input "07988 485984"
type input "+44 07988 485984"
drag, startPoint x: 1092, startPoint y: 404, endPoint x: 1229, endPoint y: 446, distance: 143.2
click at [1229, 446] on textarea "| 07988485984 6, Cleves Avenue, Epsom, KT17 2QZ" at bounding box center [1197, 426] width 238 height 148
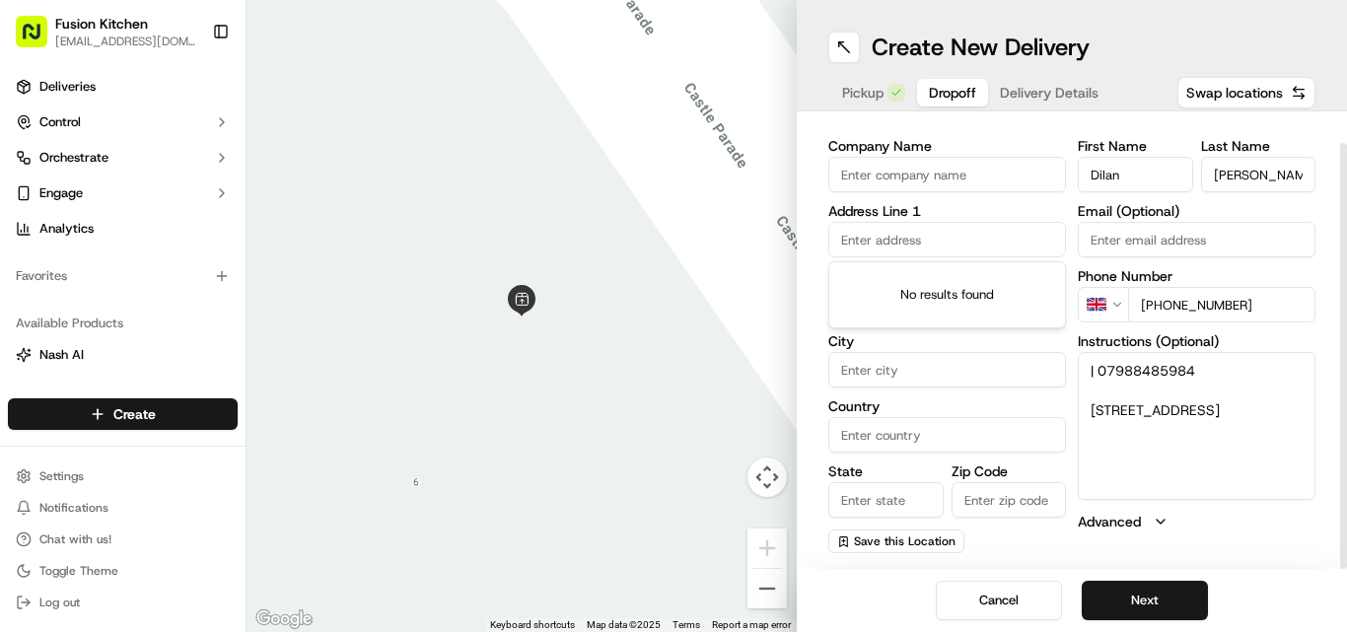
click at [902, 252] on input "text" at bounding box center [947, 239] width 238 height 35
paste input "6, Cleves Avenue, Epsom, KT17 2QZ"
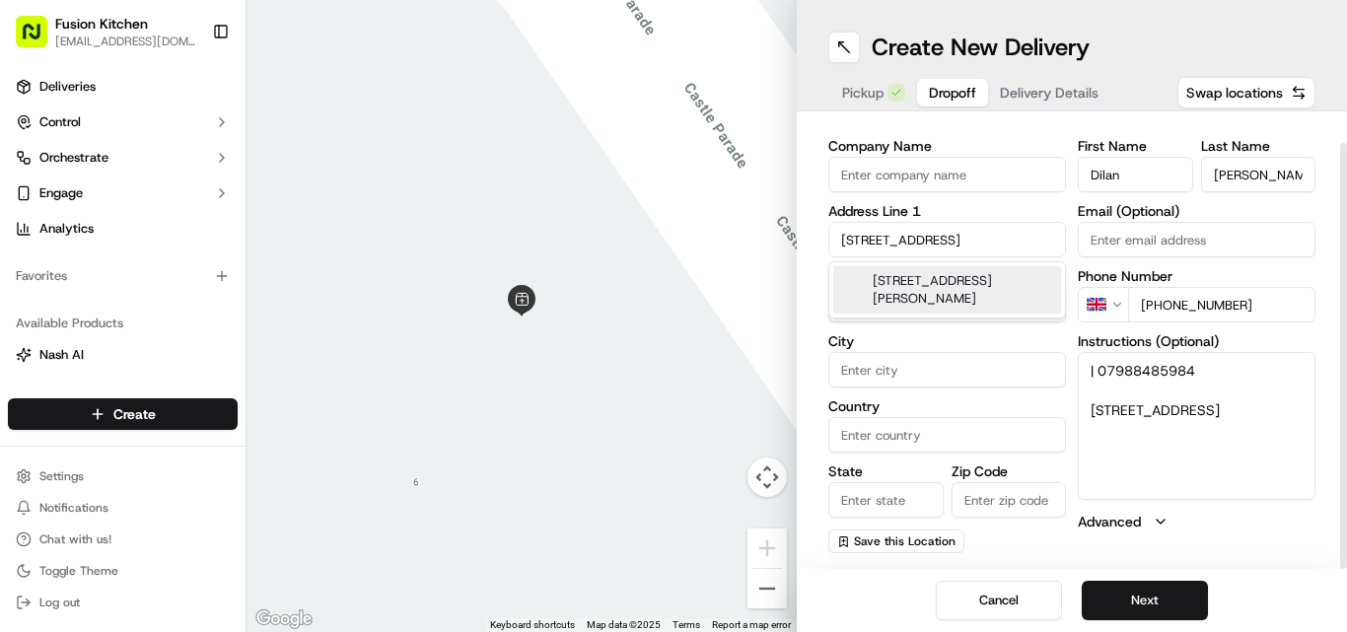
click at [930, 276] on div "6 Cleves Avenue, Ewell, Epsom KT17 2QZ, UK" at bounding box center [947, 289] width 228 height 47
type input "[STREET_ADDRESS][PERSON_NAME]"
type input "Ewell"
type input "[GEOGRAPHIC_DATA]"
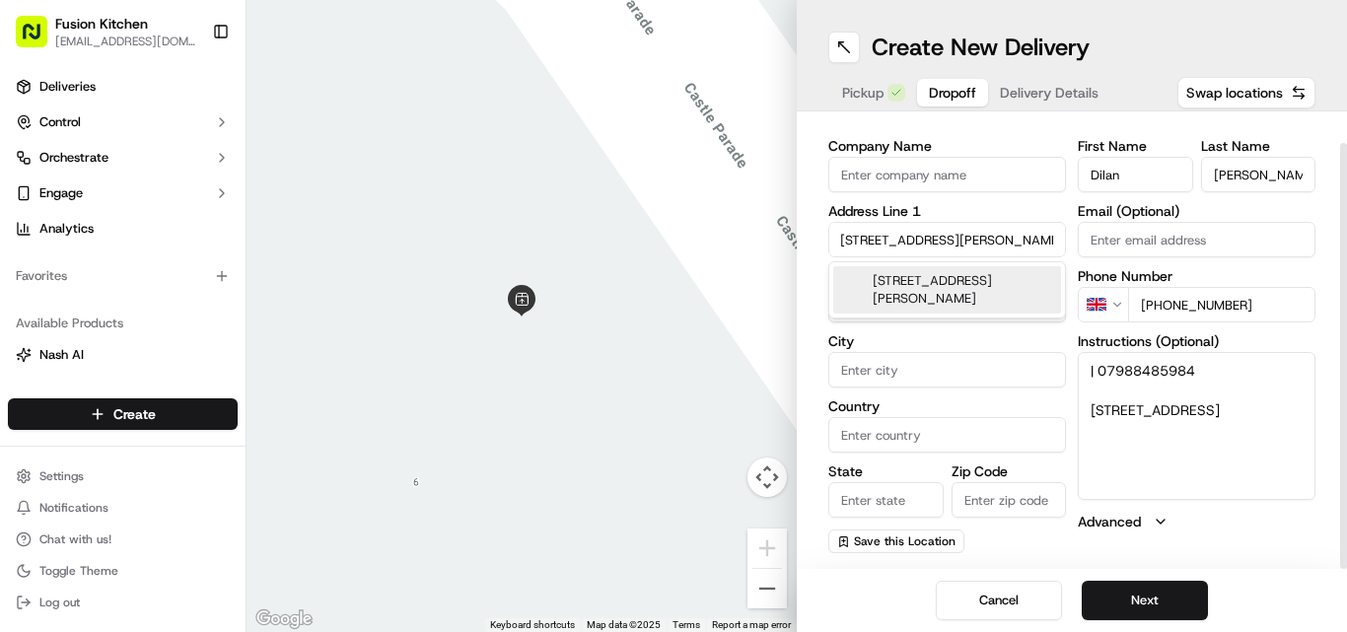
type input "KT17 2QZ"
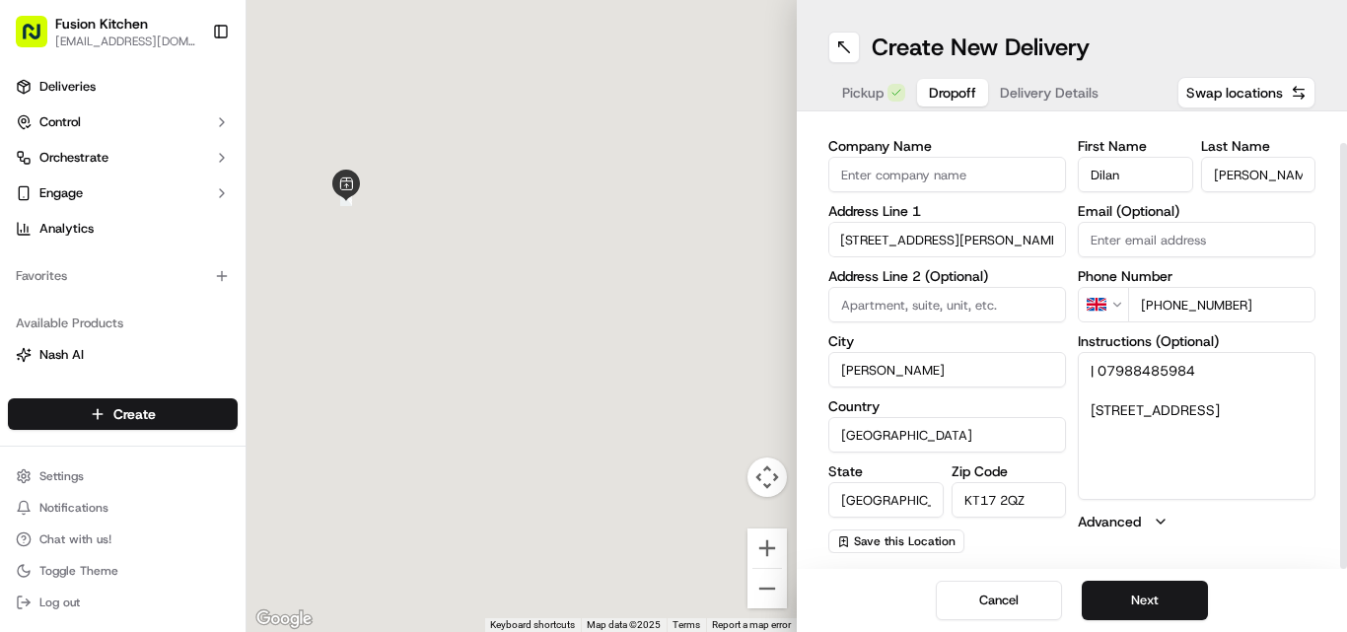
type input "6 Cleves Avenue"
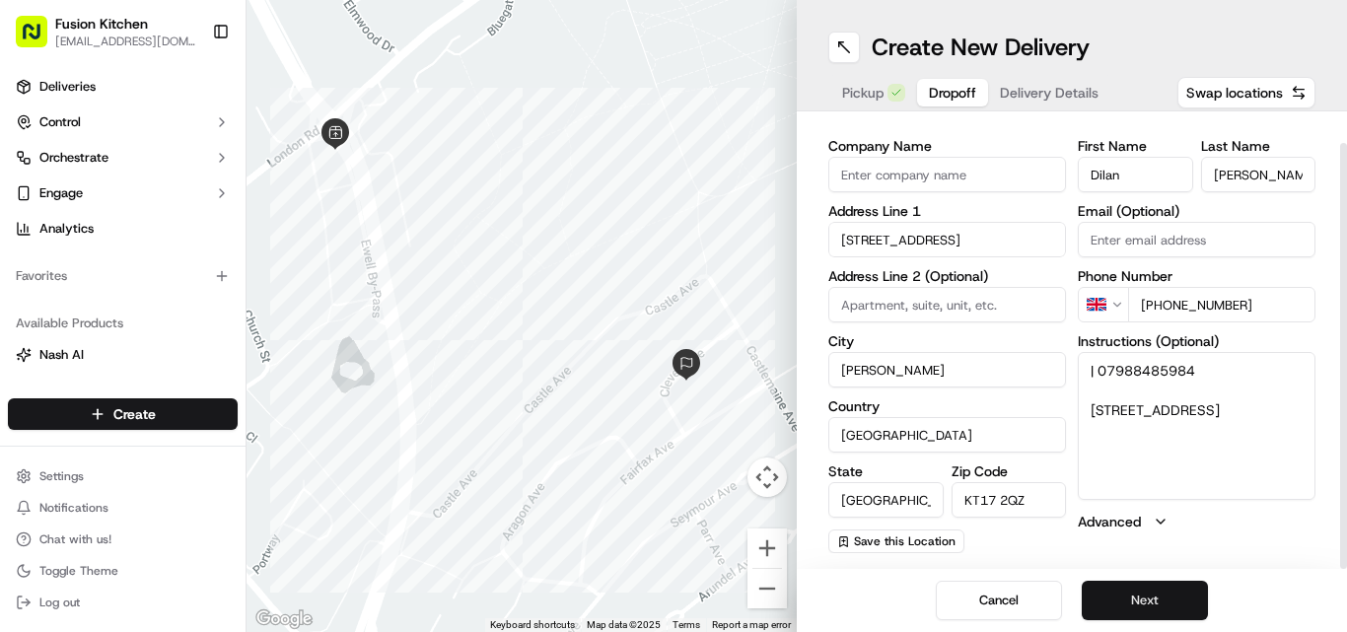
click at [1143, 584] on button "Next" at bounding box center [1145, 600] width 126 height 39
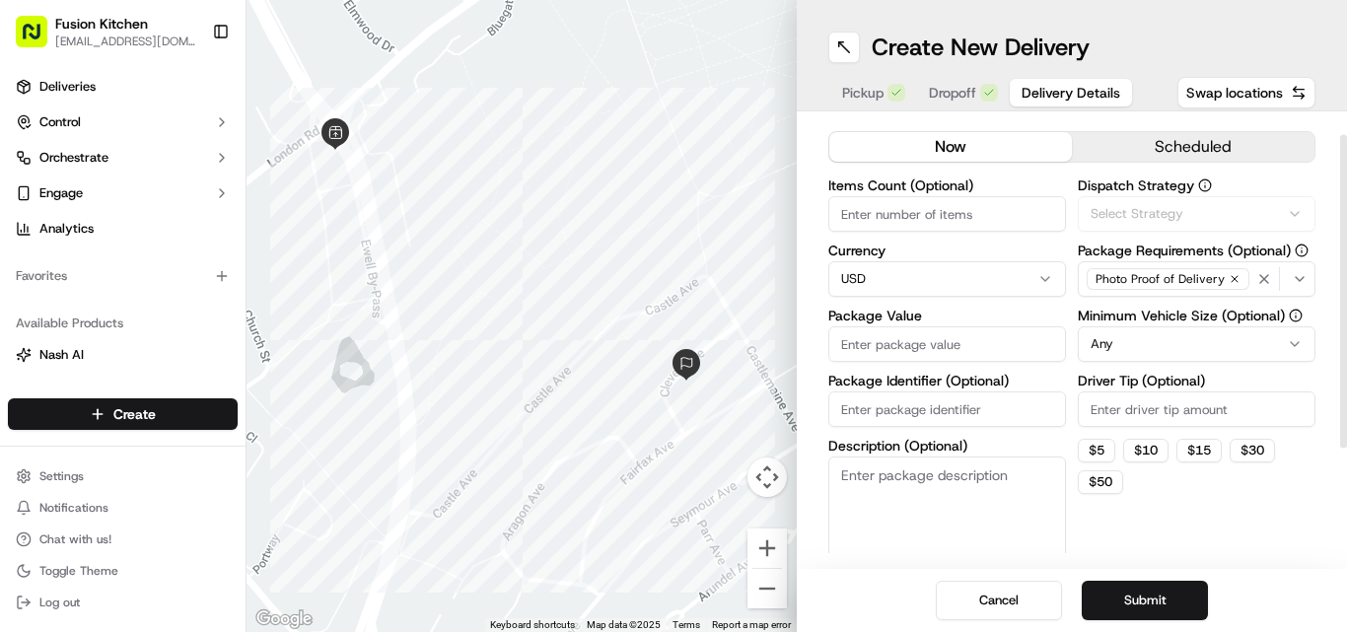
click at [878, 274] on html "Fusion Kitchen hari@fusionpos.uk Toggle Sidebar Deliveries Control Orchestrate …" at bounding box center [673, 316] width 1347 height 632
click at [859, 349] on input "Package Value" at bounding box center [947, 343] width 238 height 35
paste input "33.33"
type input "33.33"
click at [1106, 592] on button "Submit" at bounding box center [1145, 600] width 126 height 39
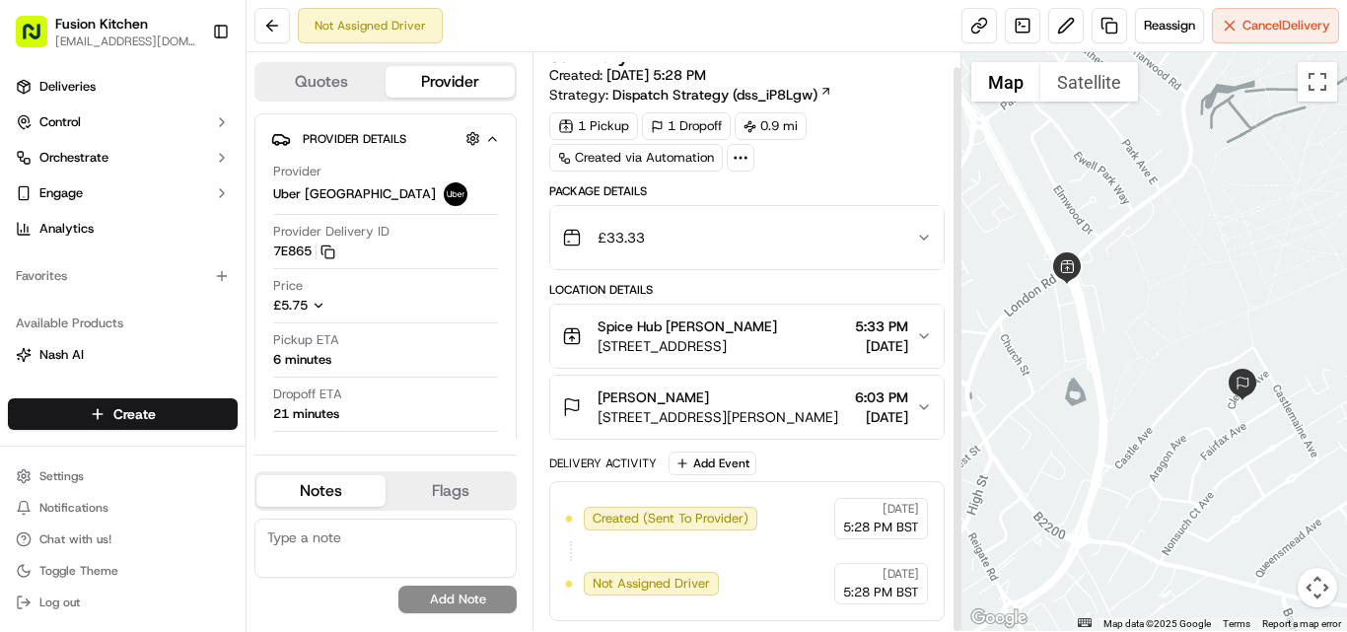
click at [767, 408] on span "[STREET_ADDRESS][PERSON_NAME]" at bounding box center [717, 417] width 241 height 20
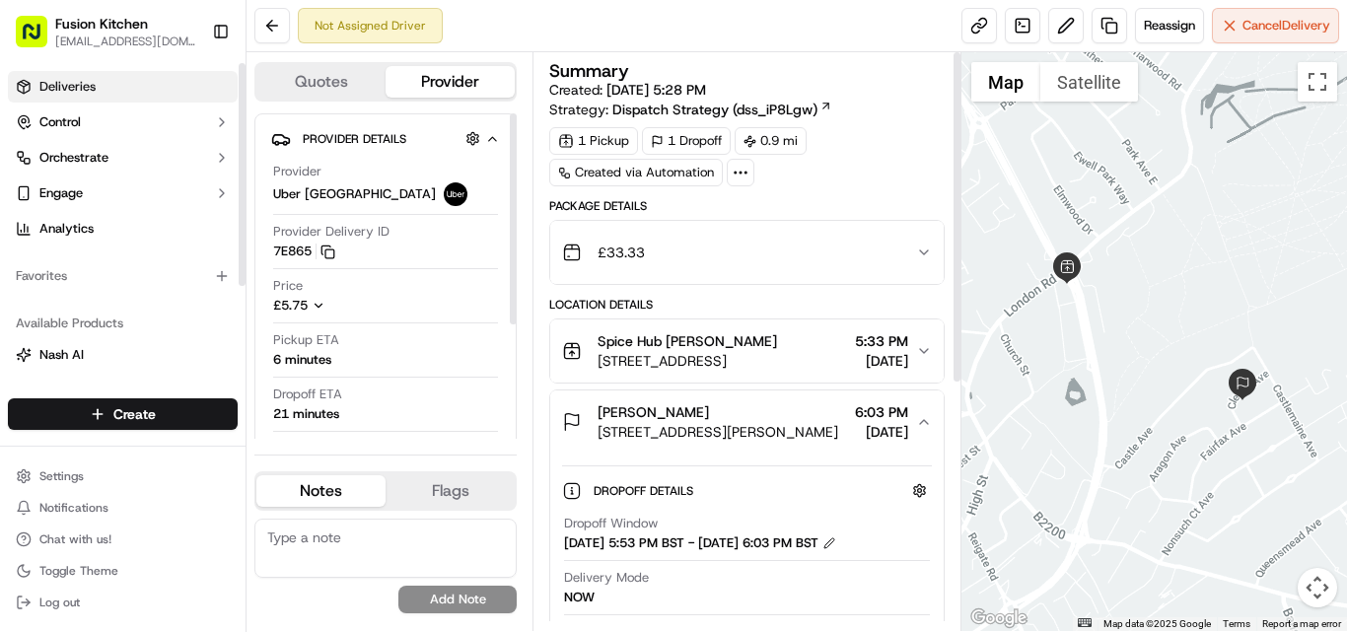
click at [98, 74] on link "Deliveries" at bounding box center [123, 87] width 230 height 32
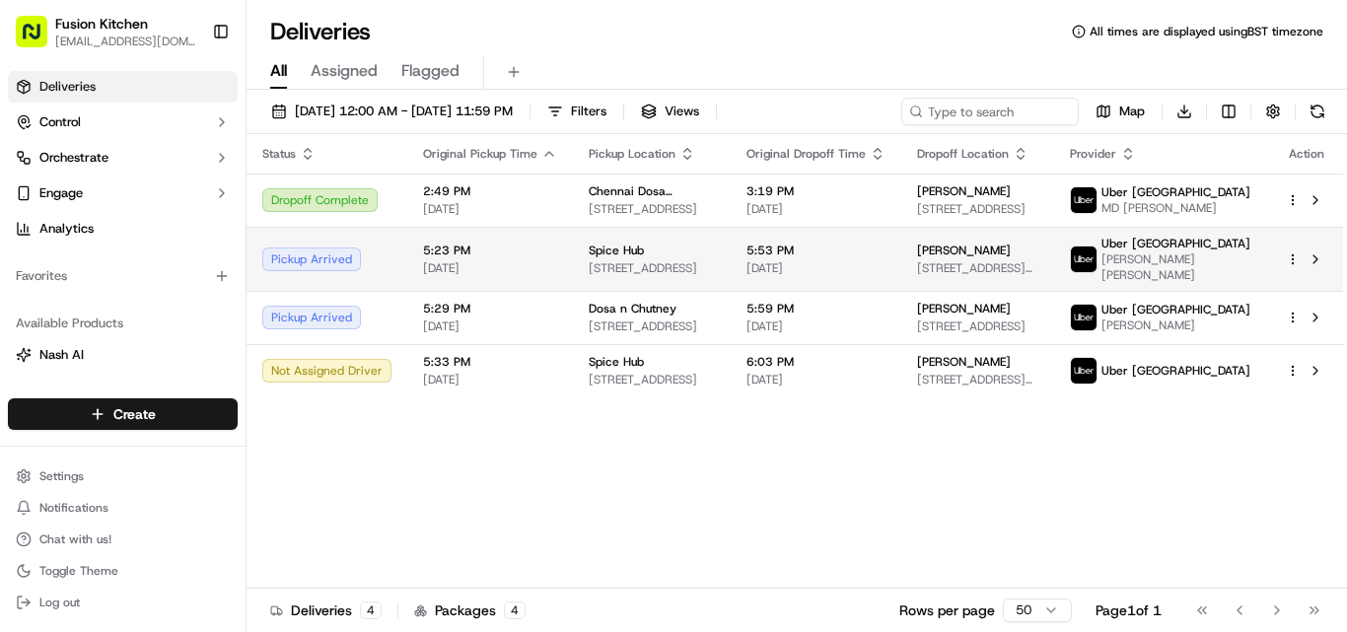
click at [666, 265] on span "[STREET_ADDRESS]" at bounding box center [652, 268] width 126 height 16
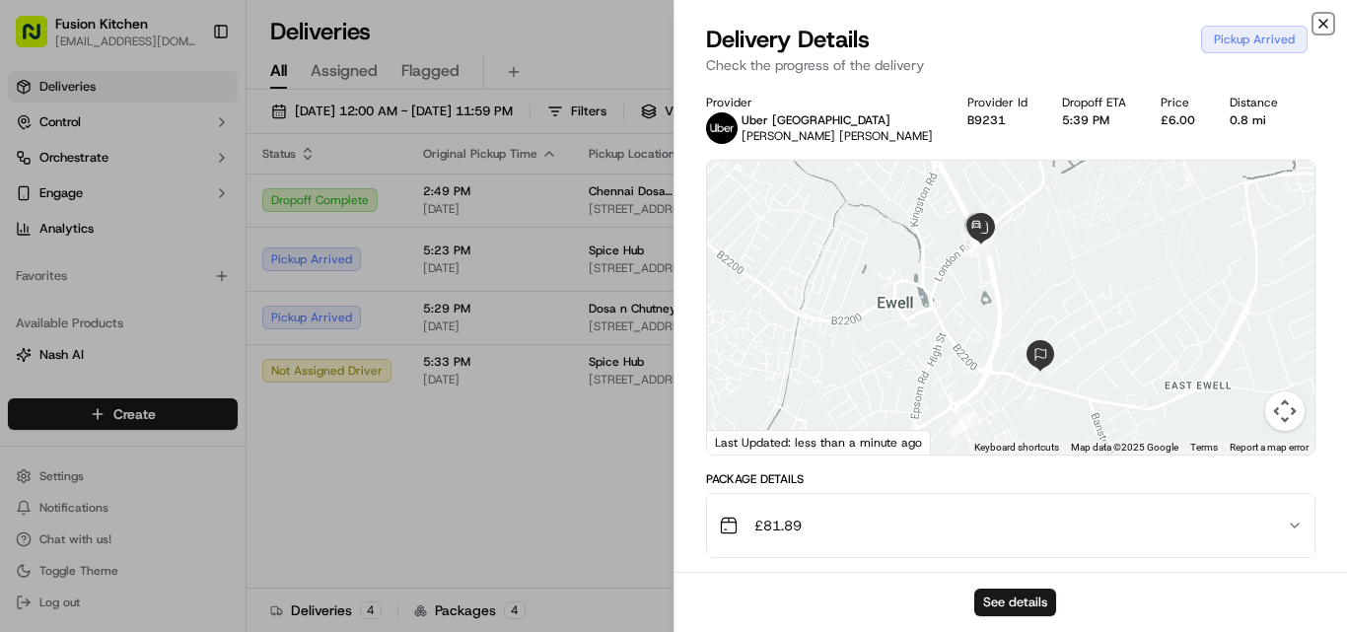
click at [1327, 21] on icon "button" at bounding box center [1323, 24] width 16 height 16
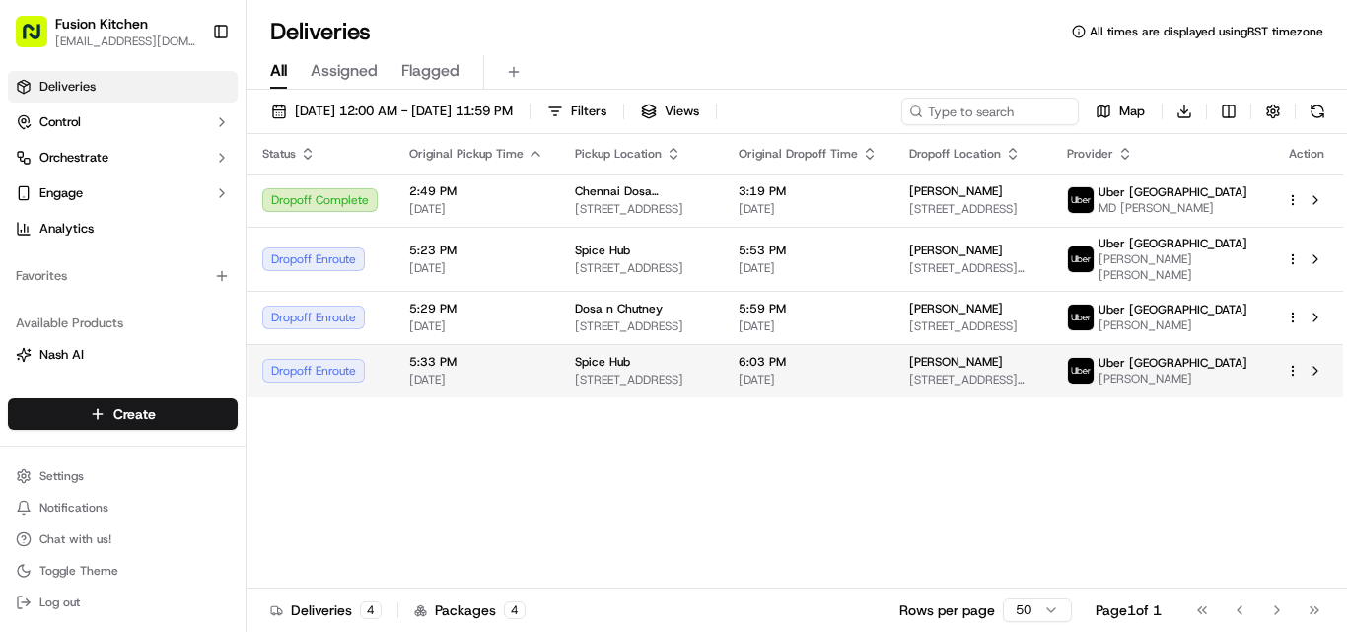
click at [630, 367] on div "Spice Hub" at bounding box center [641, 362] width 132 height 16
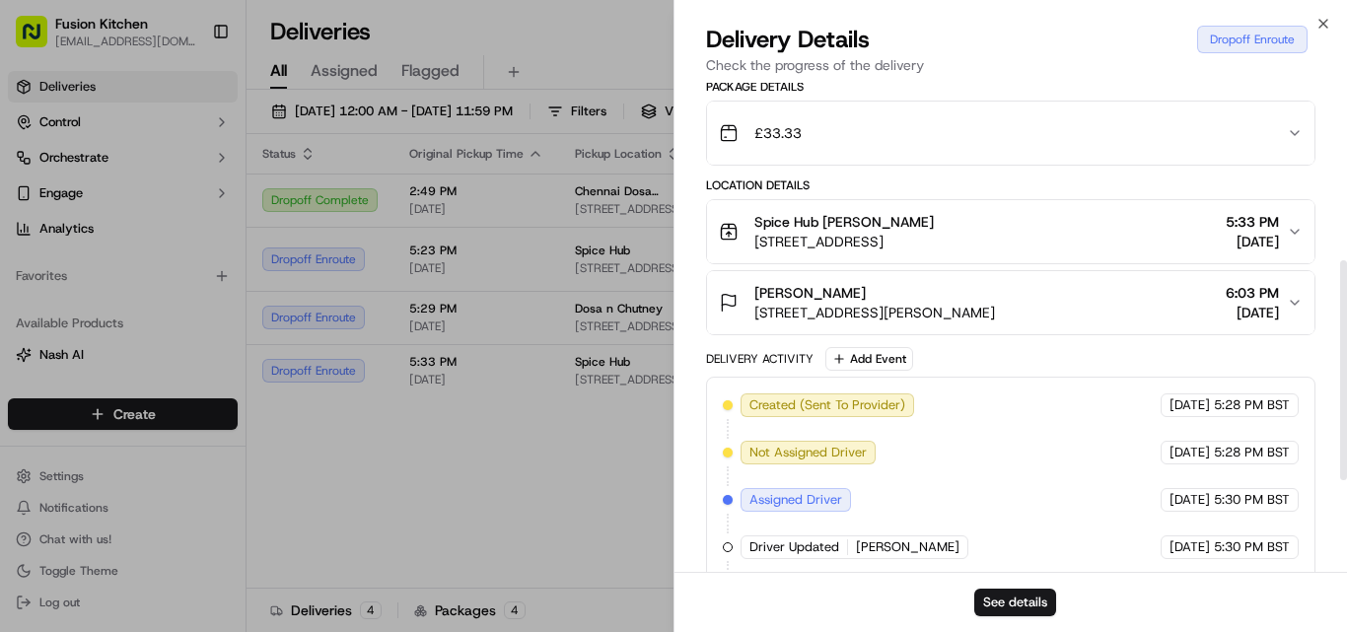
scroll to position [394, 0]
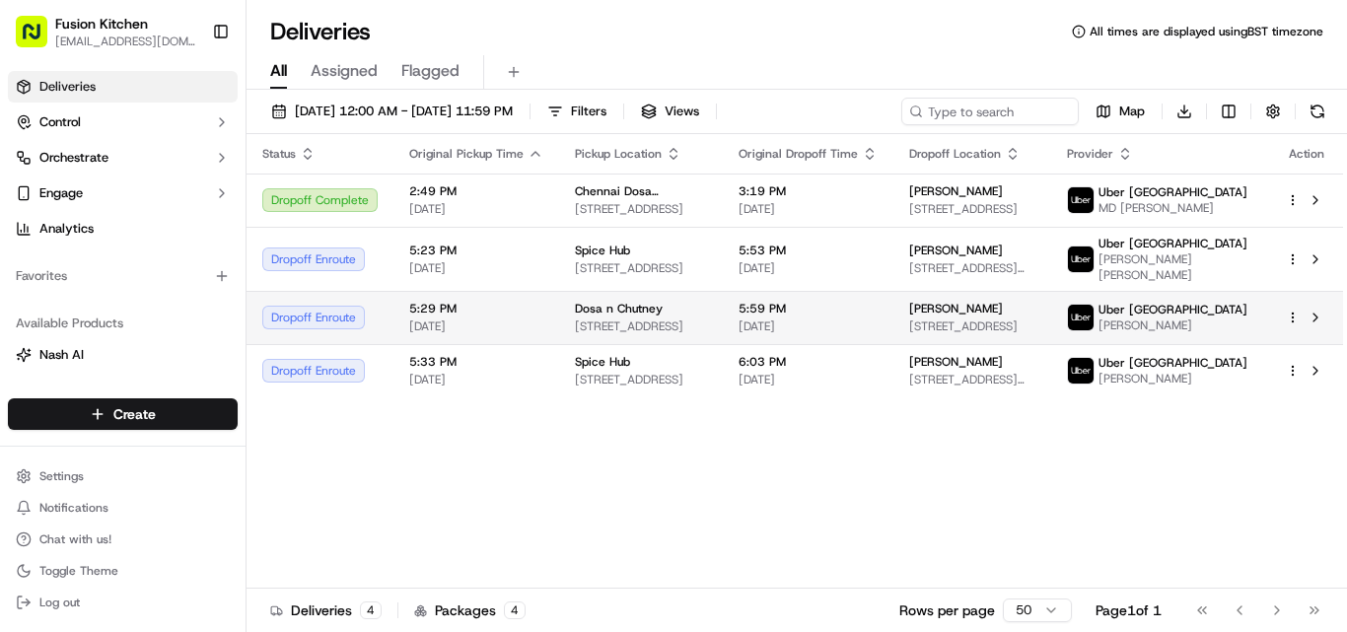
click at [645, 316] on div "Dosa n Chutney 68 Tooting High St, London SW17 0RN, UK" at bounding box center [641, 318] width 132 height 34
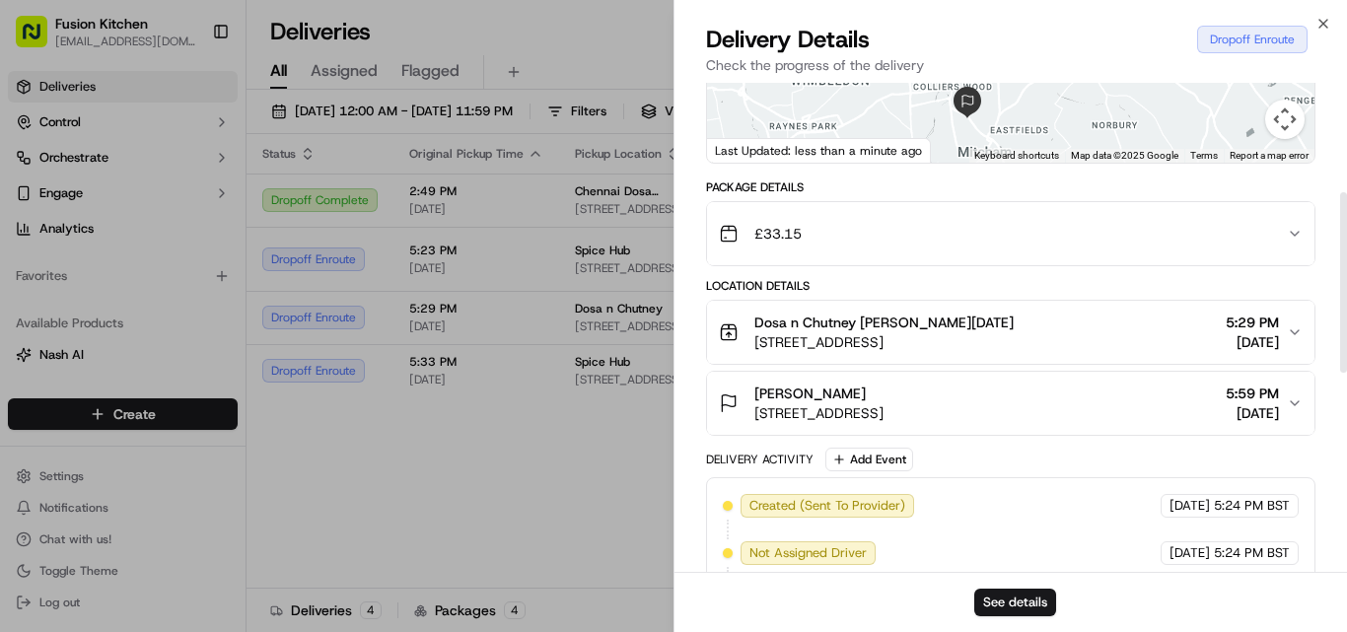
scroll to position [296, 0]
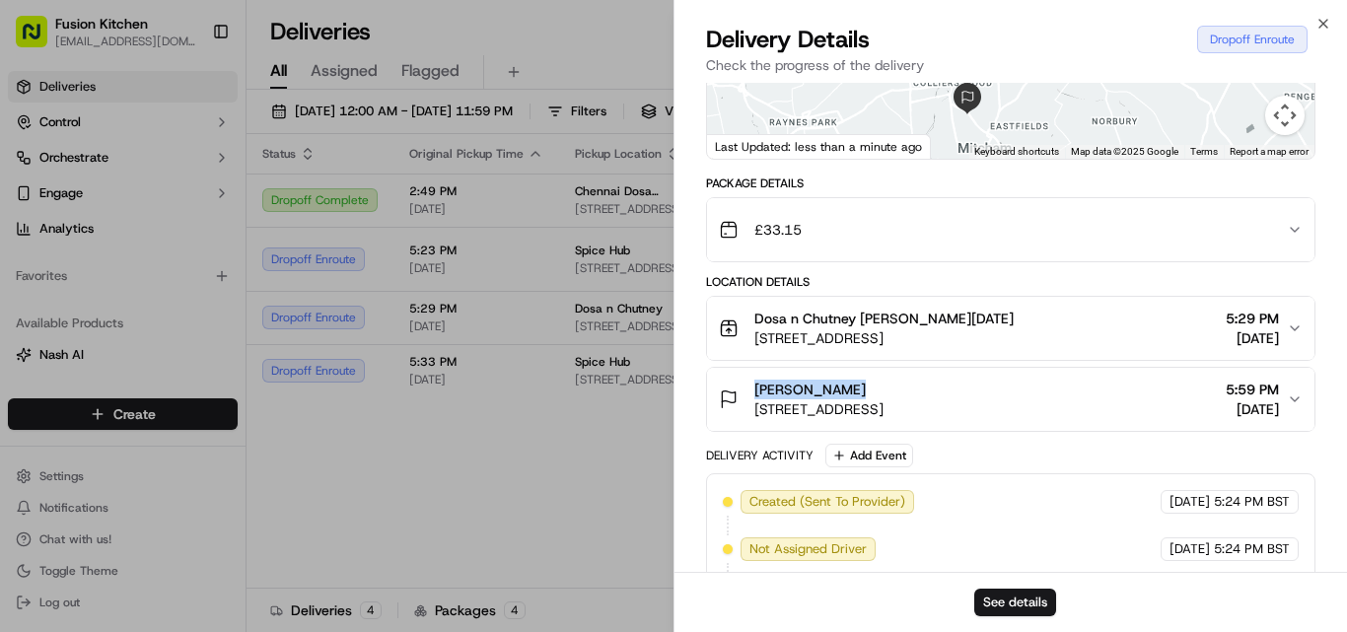
drag, startPoint x: 756, startPoint y: 385, endPoint x: 879, endPoint y: 394, distance: 123.6
click at [879, 394] on div "Mohamed Ahmed" at bounding box center [818, 390] width 129 height 20
copy span "Mohamed Ahmed"
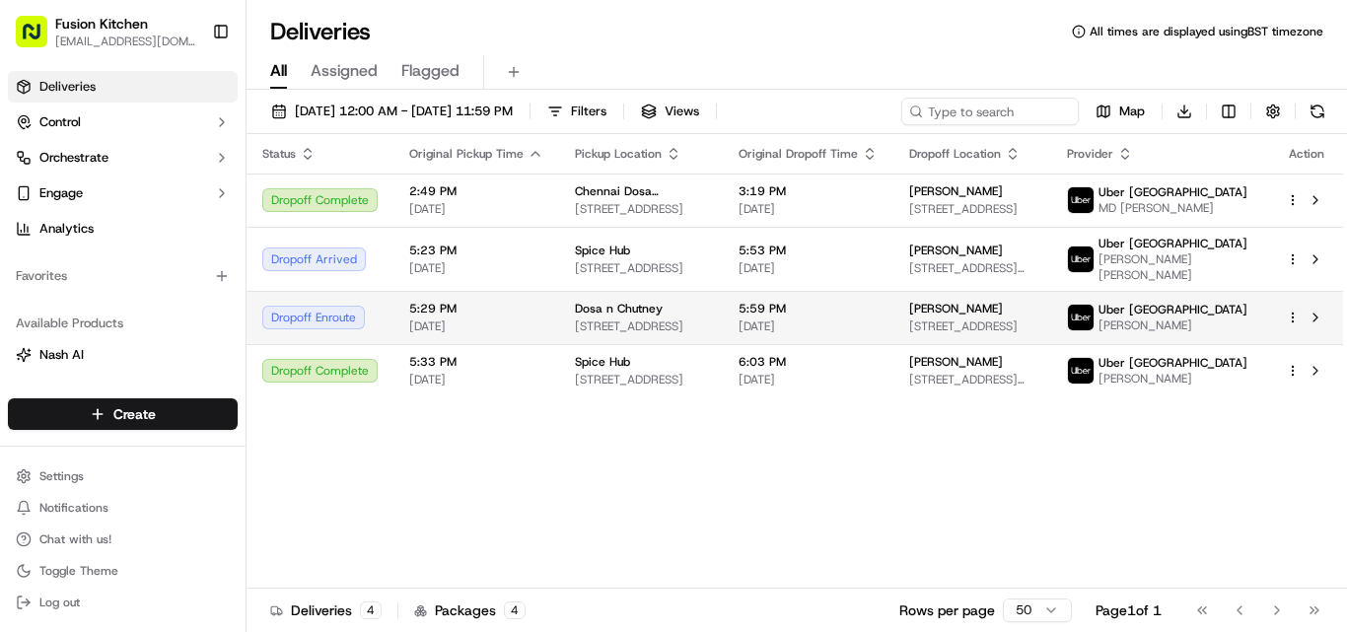
click at [580, 315] on div "Dosa n Chutney 68 Tooting High St, London SW17 0RN, UK" at bounding box center [641, 318] width 132 height 34
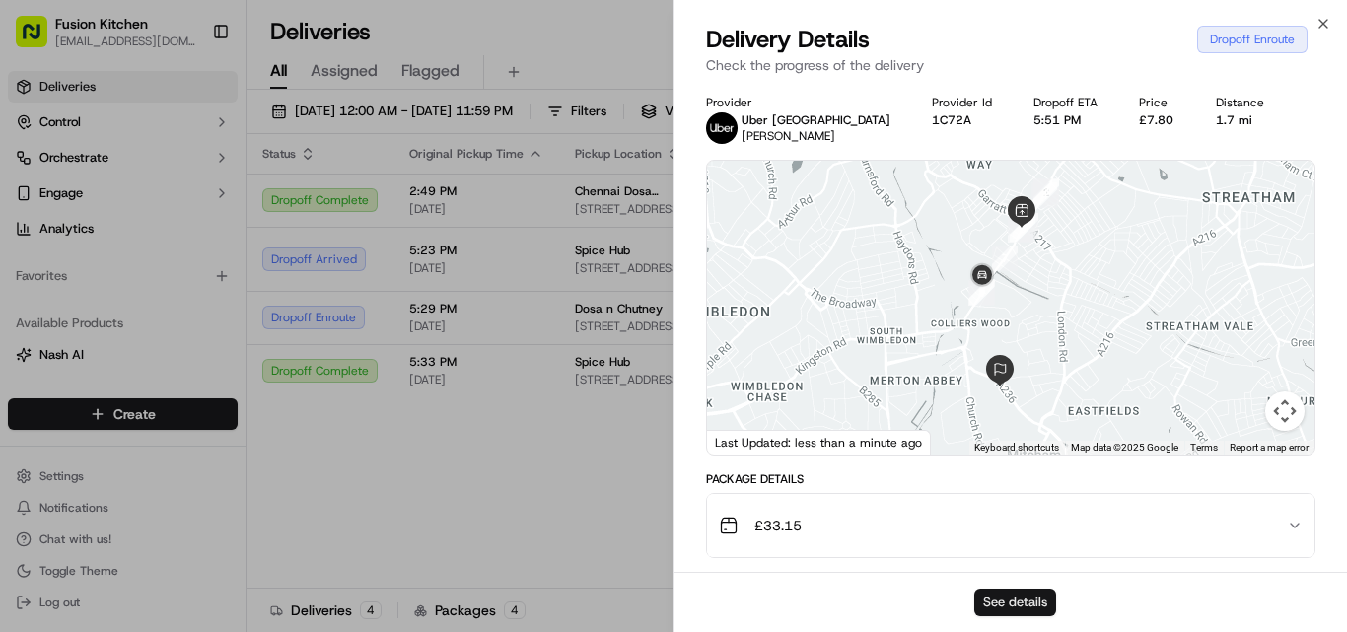
click at [1005, 610] on button "See details" at bounding box center [1015, 603] width 82 height 28
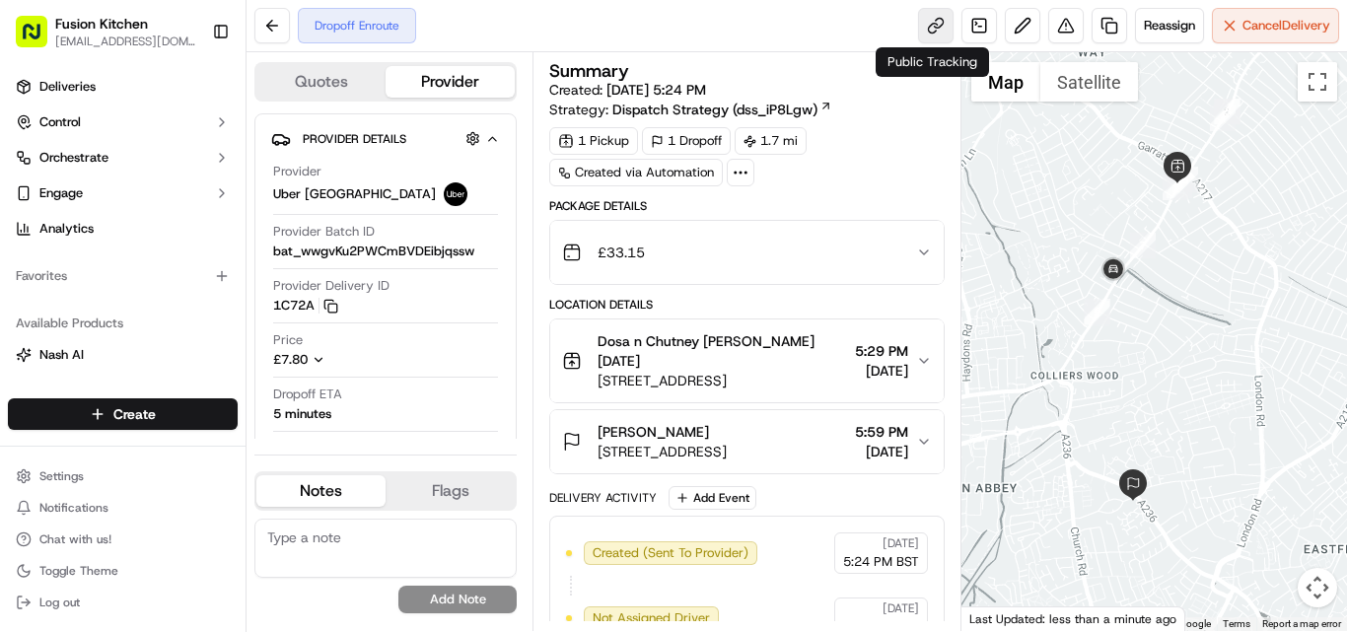
click at [938, 22] on link at bounding box center [935, 25] width 35 height 35
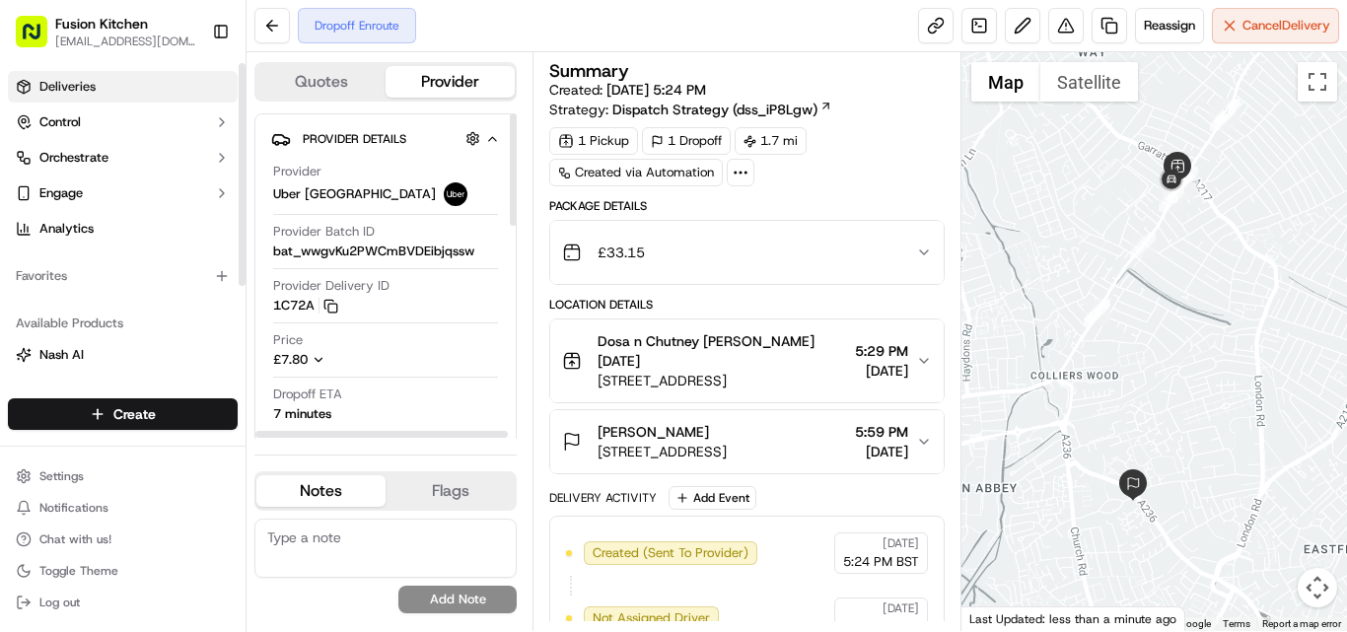
click at [53, 95] on span "Deliveries" at bounding box center [67, 87] width 56 height 18
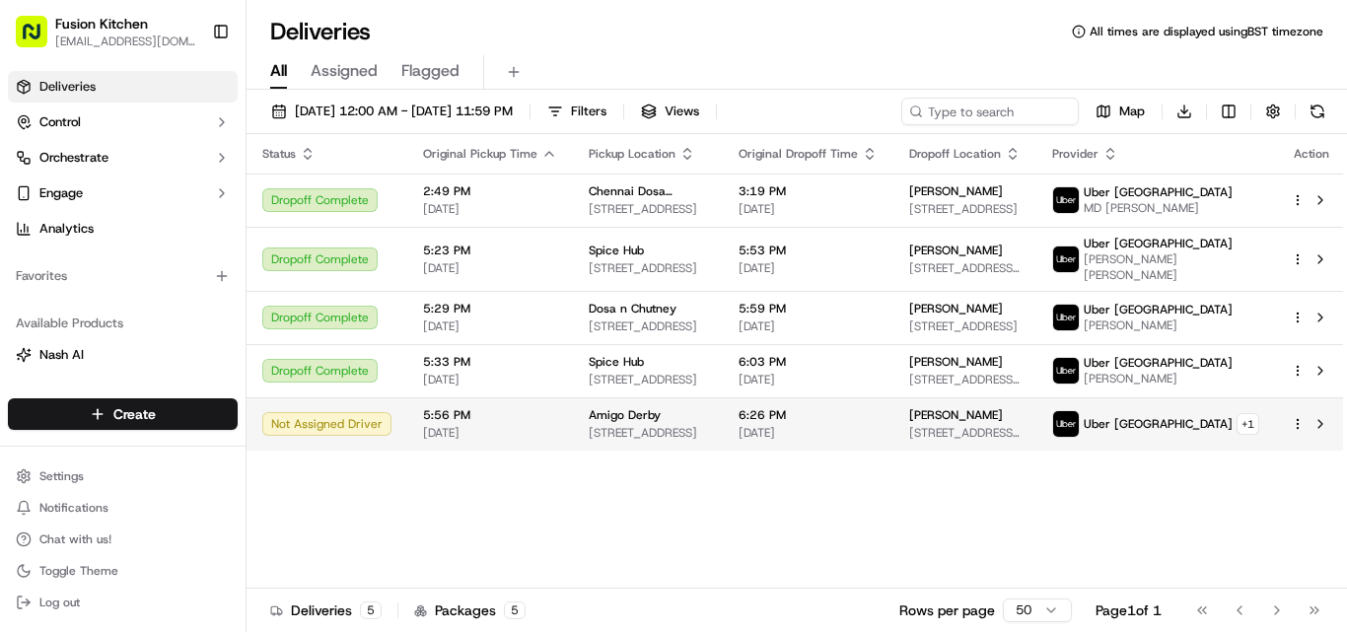
click at [606, 441] on span "[STREET_ADDRESS]" at bounding box center [648, 433] width 118 height 16
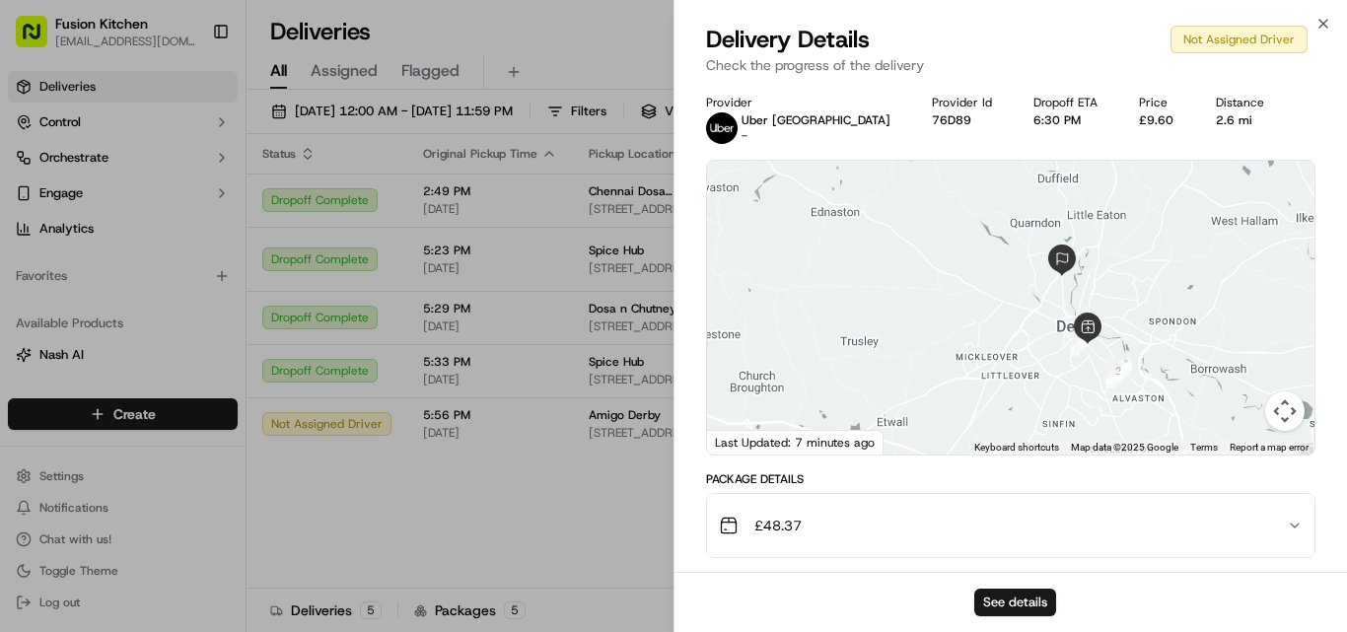
drag, startPoint x: 981, startPoint y: 314, endPoint x: 1047, endPoint y: 390, distance: 101.4
click at [1045, 391] on div at bounding box center [1010, 308] width 607 height 294
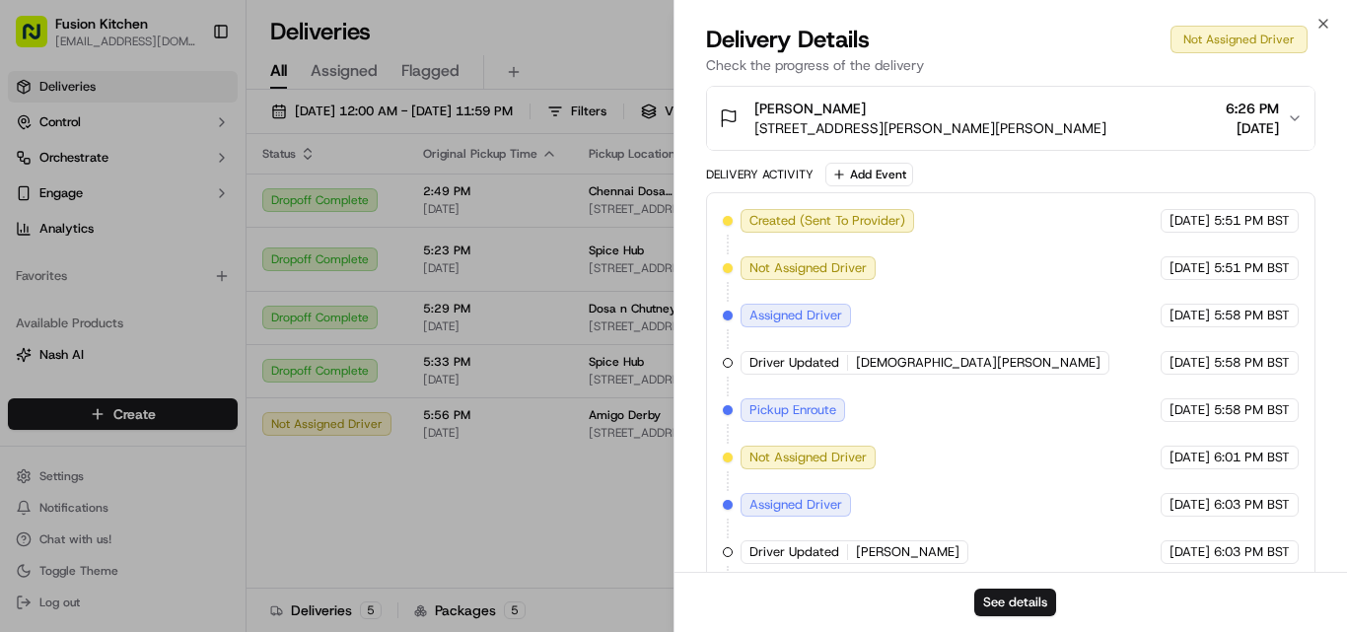
scroll to position [692, 0]
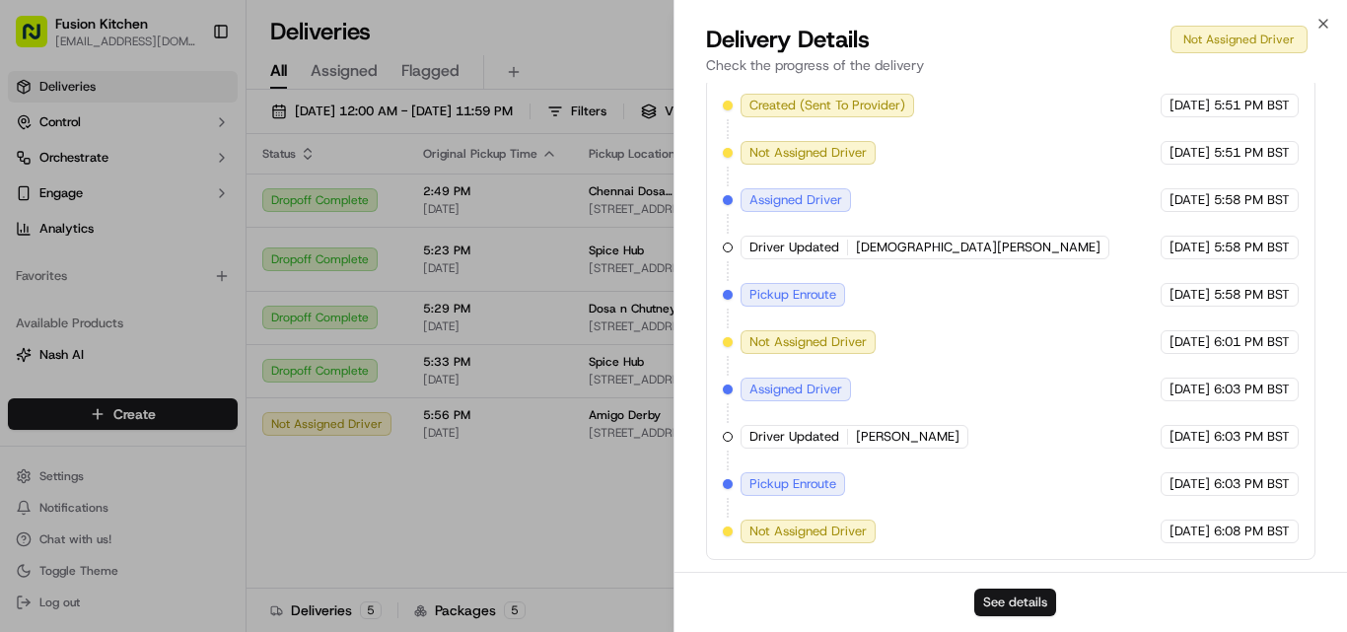
click at [1018, 603] on button "See details" at bounding box center [1015, 603] width 82 height 28
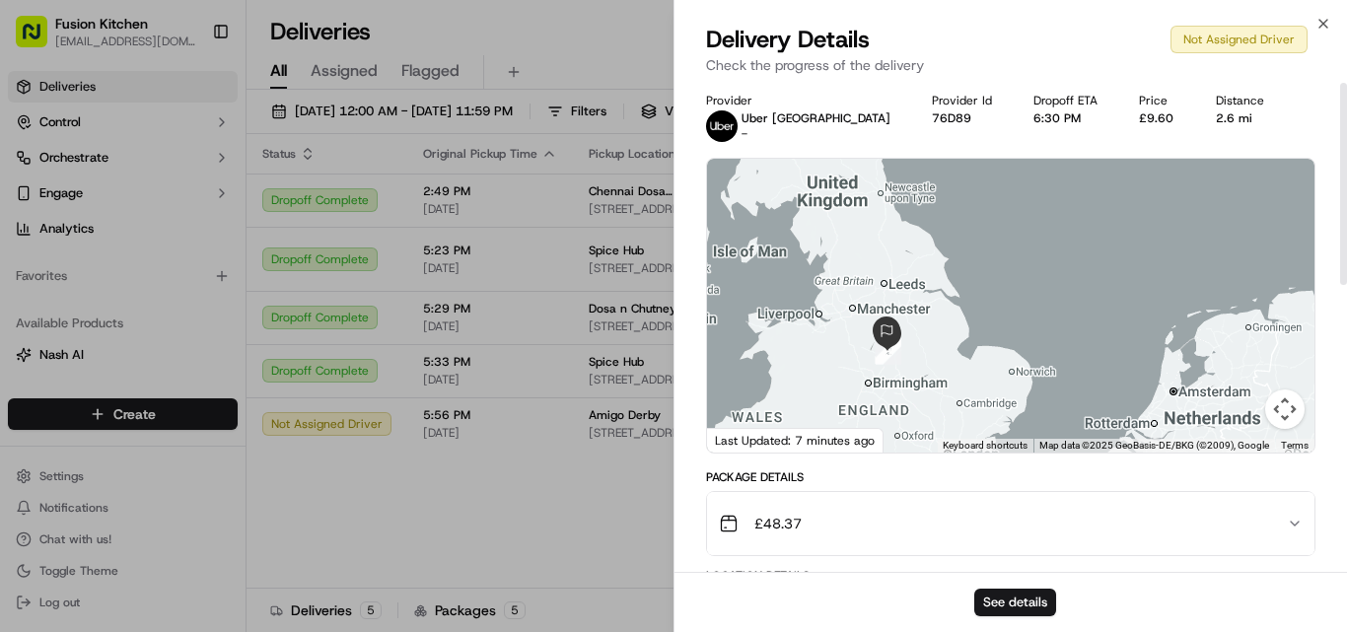
scroll to position [0, 0]
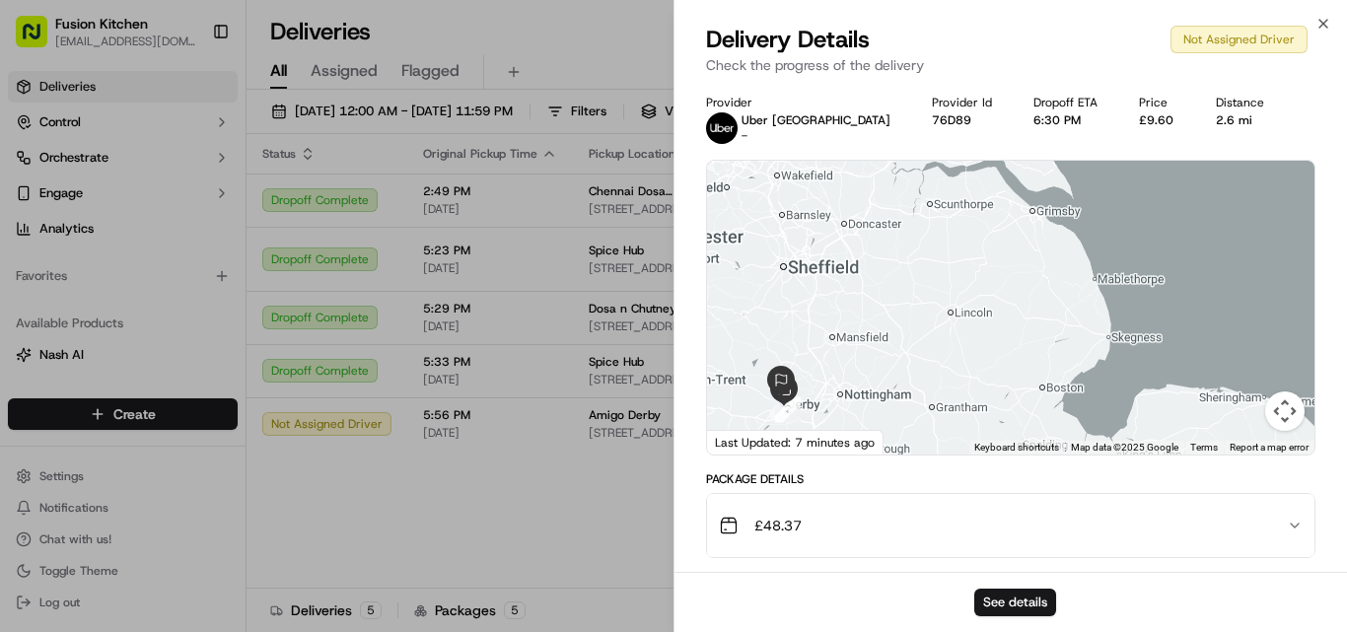
drag, startPoint x: 915, startPoint y: 380, endPoint x: 1043, endPoint y: 298, distance: 152.1
click at [1042, 298] on div at bounding box center [1010, 308] width 607 height 294
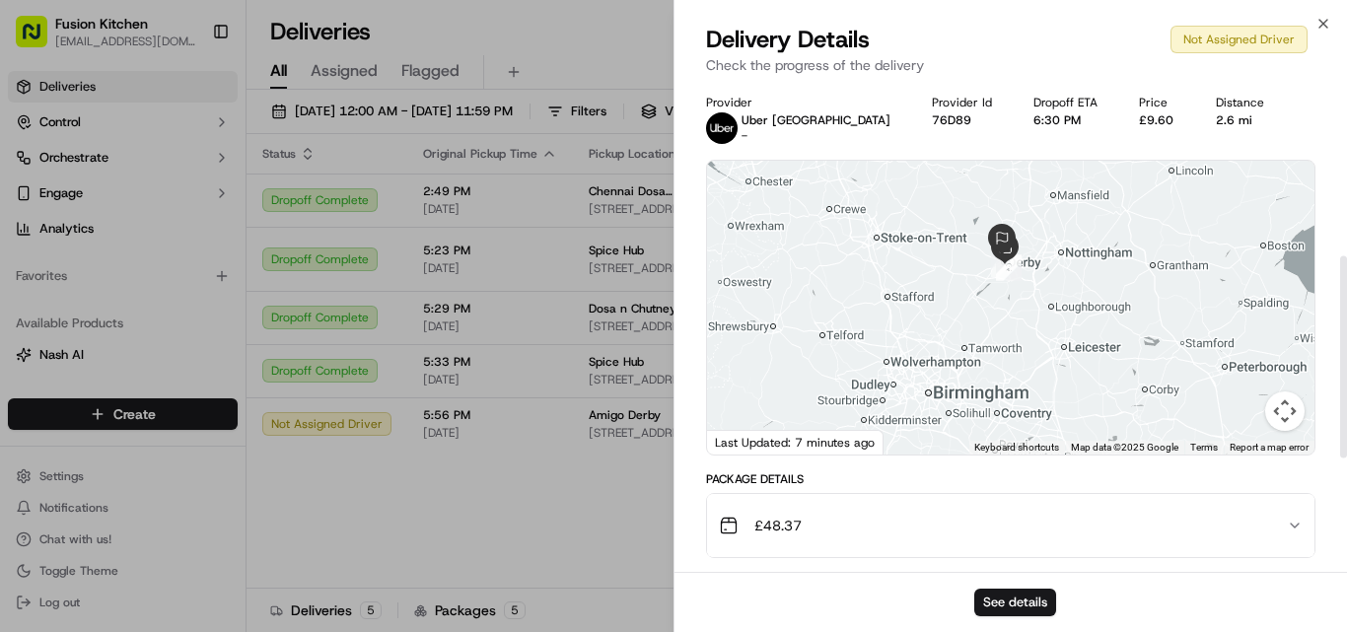
scroll to position [692, 0]
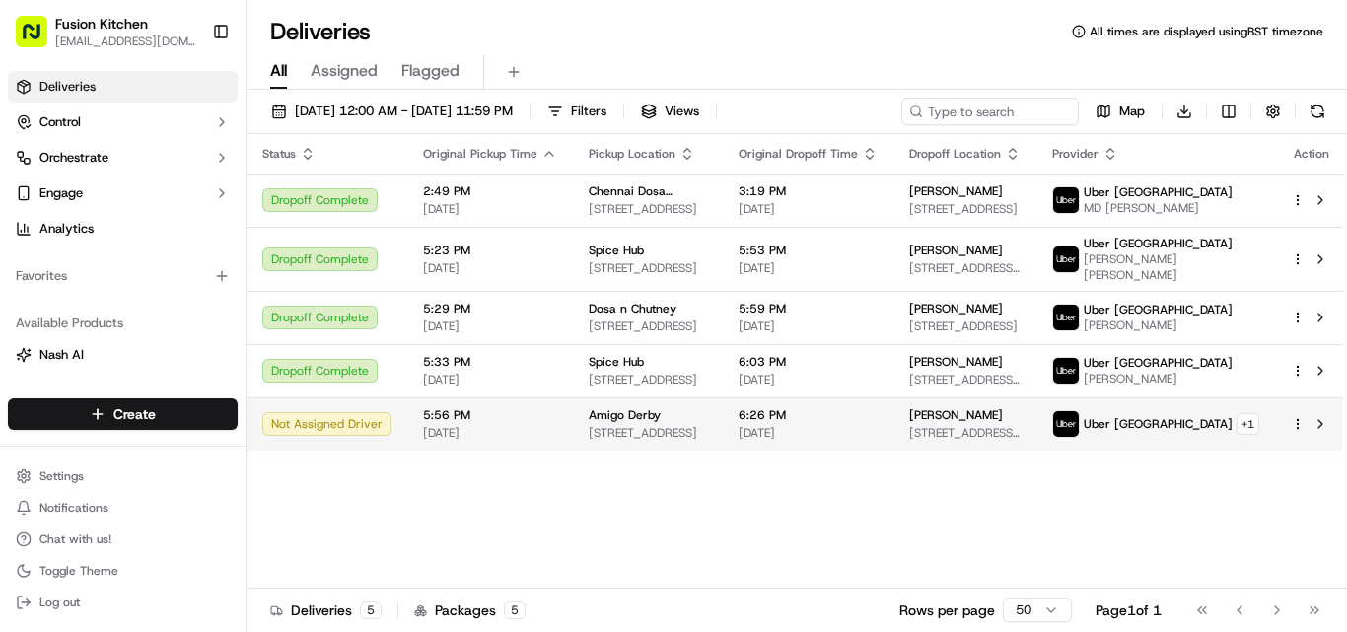
click at [631, 423] on span "Amigo Derby" at bounding box center [625, 415] width 72 height 16
click at [673, 423] on div "Amigo Derby" at bounding box center [648, 415] width 118 height 16
click at [677, 419] on div "Amigo Derby" at bounding box center [648, 415] width 118 height 16
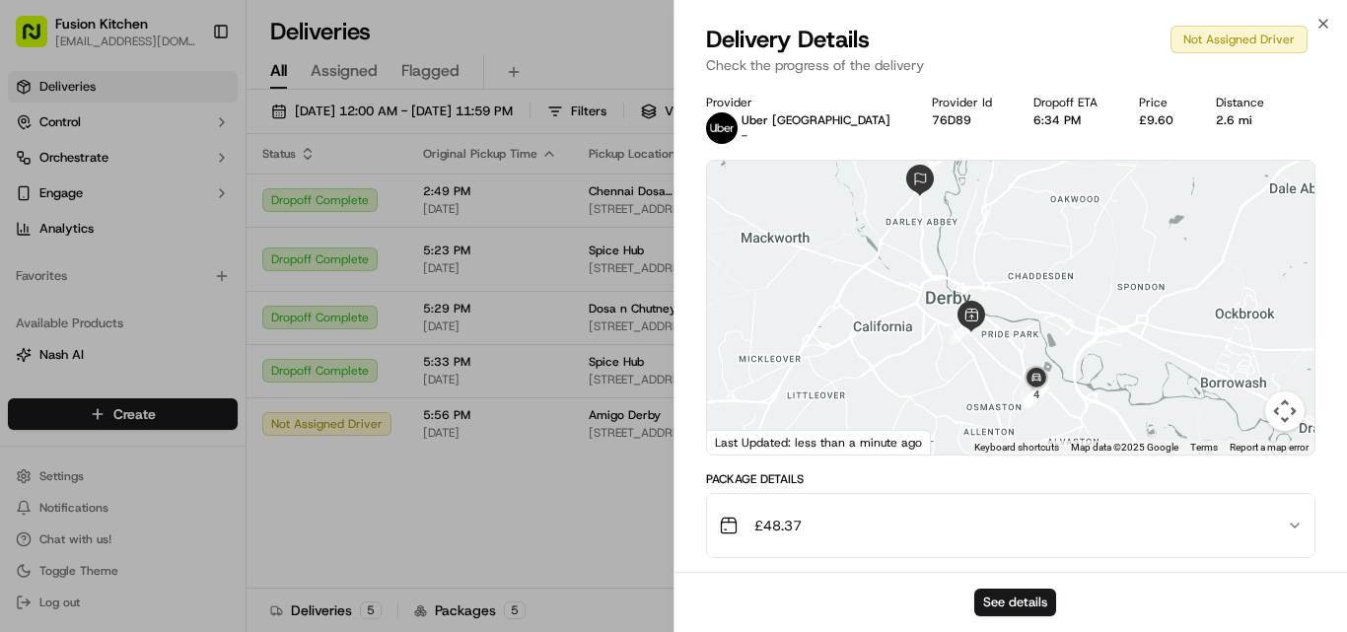
drag, startPoint x: 1122, startPoint y: 367, endPoint x: 1016, endPoint y: 287, distance: 132.3
click at [1016, 287] on div at bounding box center [1010, 308] width 607 height 294
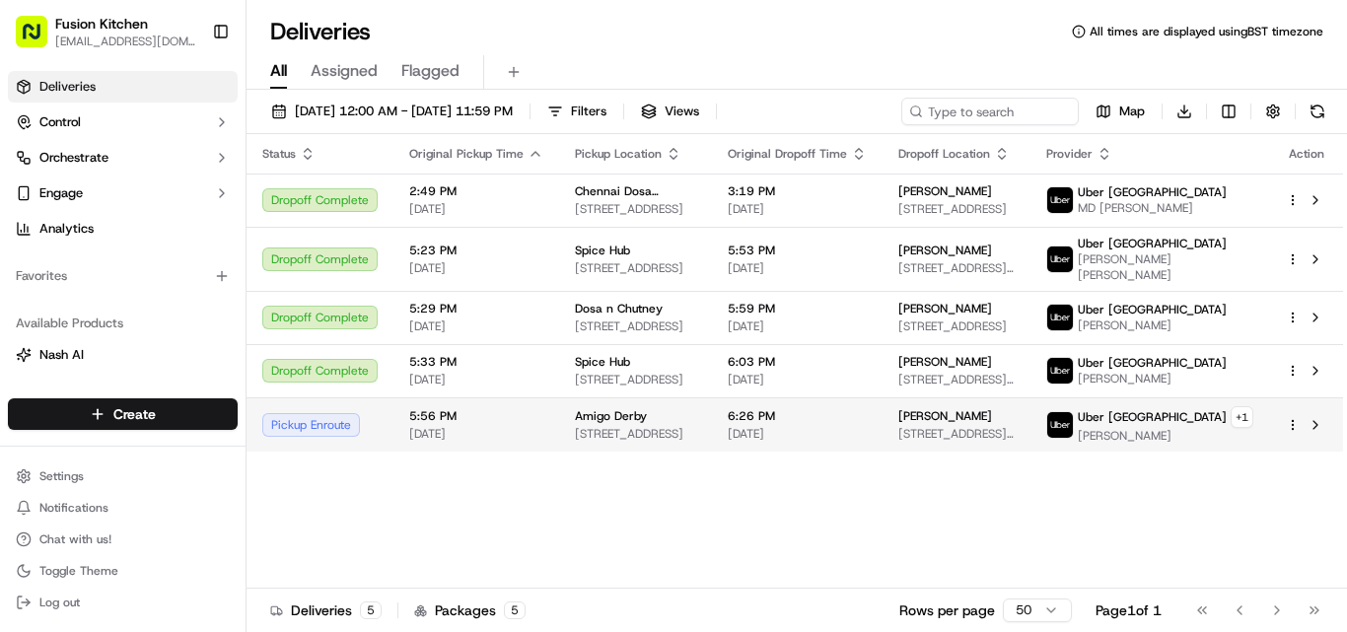
click at [662, 421] on div "Amigo Derby" at bounding box center [635, 416] width 121 height 16
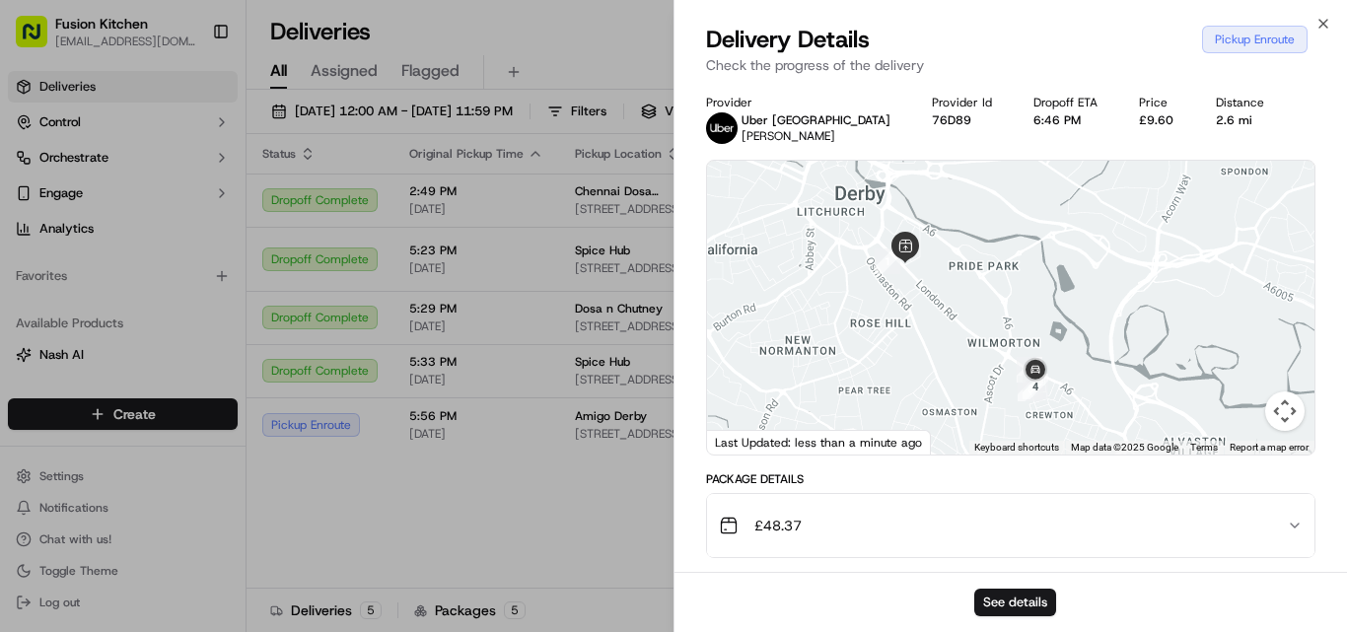
drag, startPoint x: 1084, startPoint y: 423, endPoint x: 977, endPoint y: 353, distance: 127.4
click at [977, 353] on div at bounding box center [1010, 308] width 607 height 294
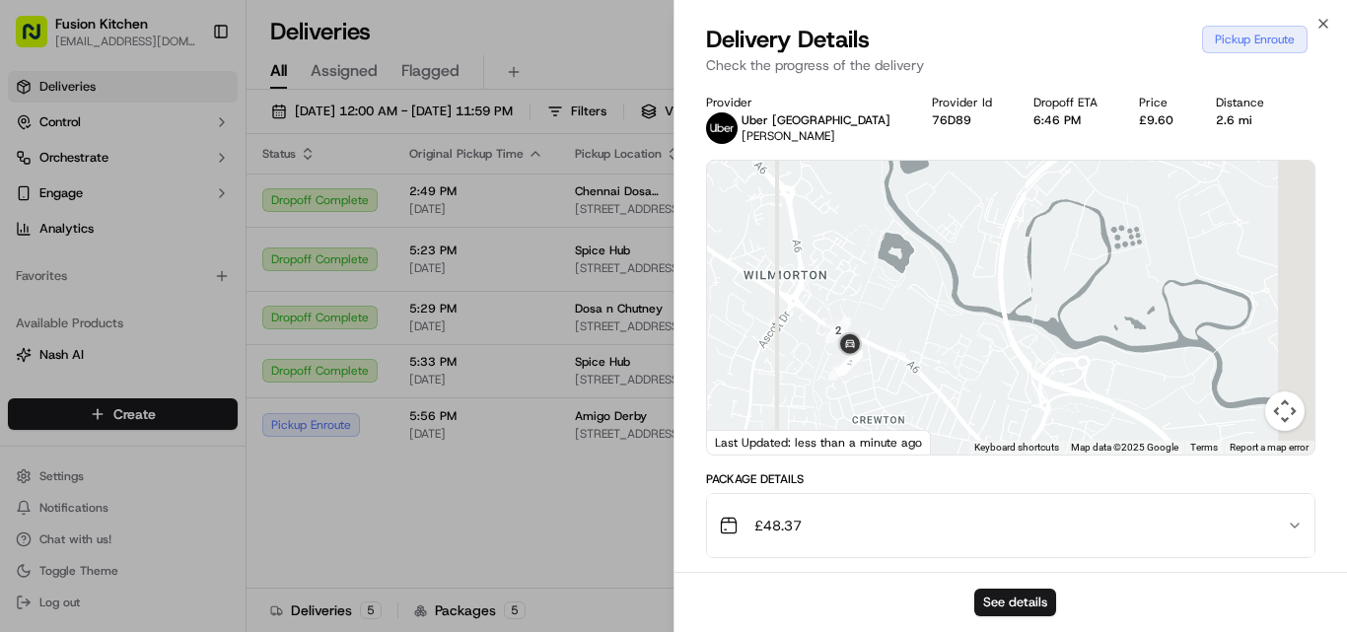
drag, startPoint x: 1062, startPoint y: 395, endPoint x: 906, endPoint y: 395, distance: 155.8
click at [863, 395] on div at bounding box center [1010, 308] width 607 height 294
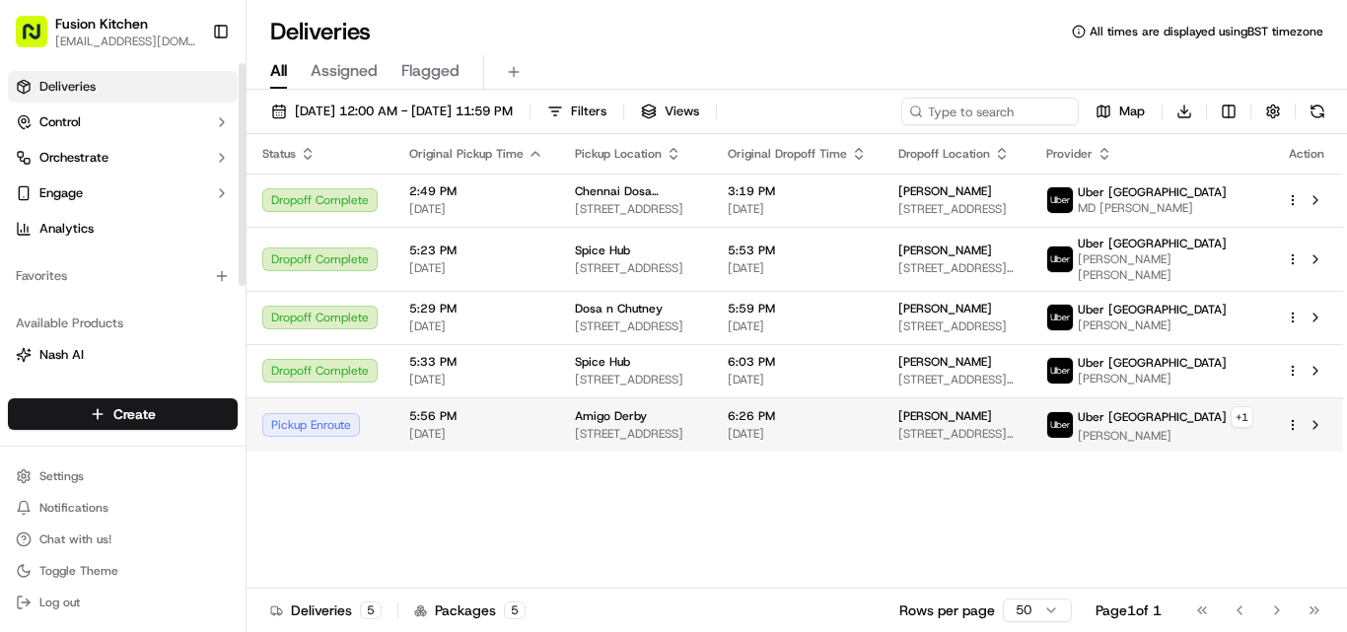
click at [667, 442] on span "[STREET_ADDRESS]" at bounding box center [635, 434] width 121 height 16
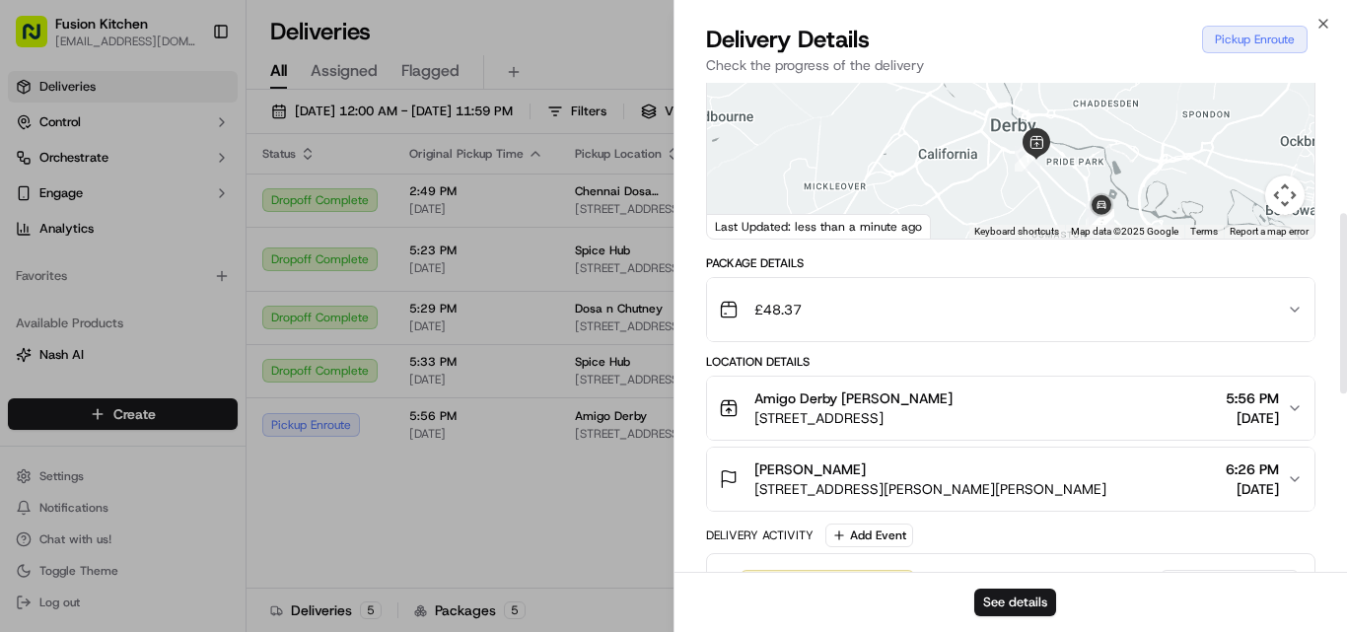
scroll to position [45, 0]
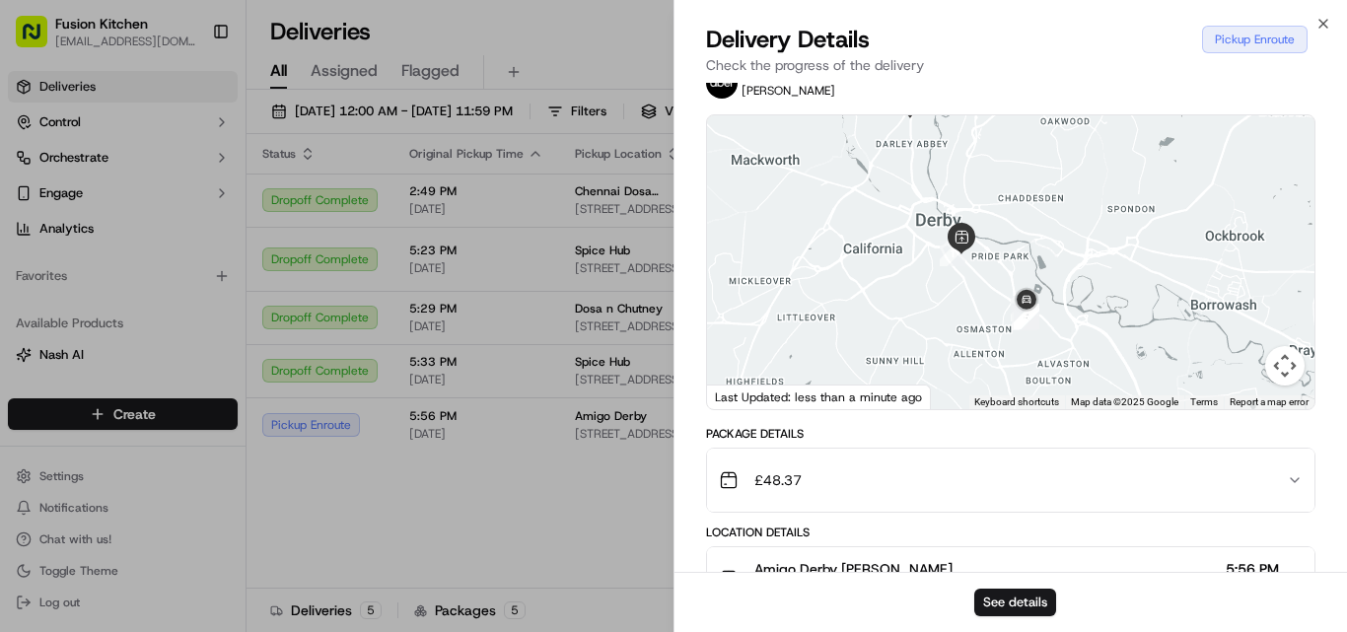
drag, startPoint x: 1025, startPoint y: 350, endPoint x: 946, endPoint y: 269, distance: 112.9
click at [946, 269] on div at bounding box center [1010, 262] width 607 height 294
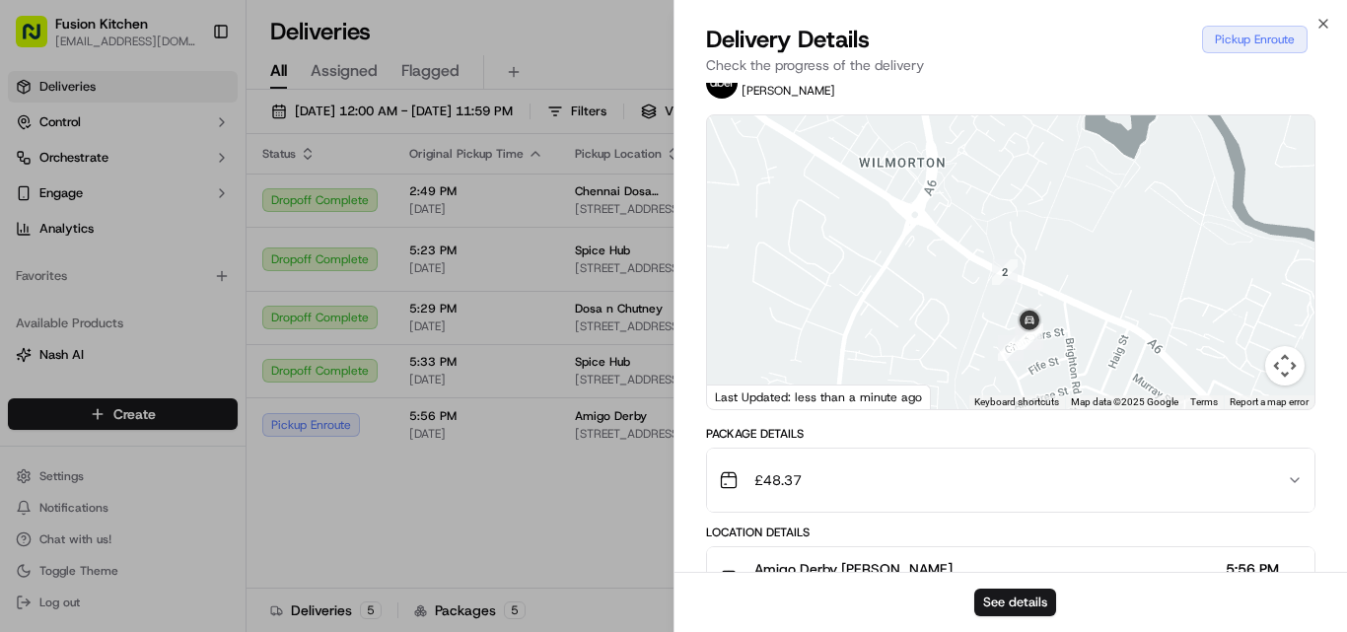
drag, startPoint x: 996, startPoint y: 244, endPoint x: 1073, endPoint y: 402, distance: 176.4
click at [1073, 402] on div "1 2 3 4 5 6 Keyboard shortcuts Map Data Map data ©2025 Google Map data ©2025 Go…" at bounding box center [1010, 262] width 607 height 294
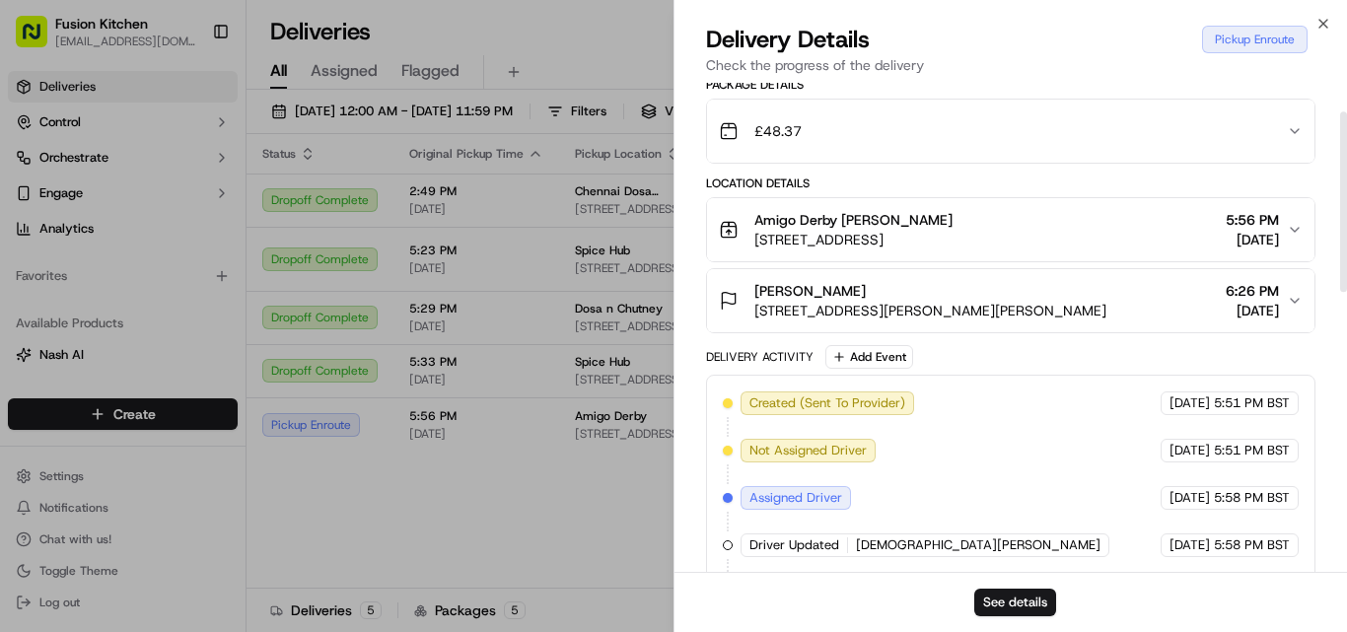
scroll to position [0, 0]
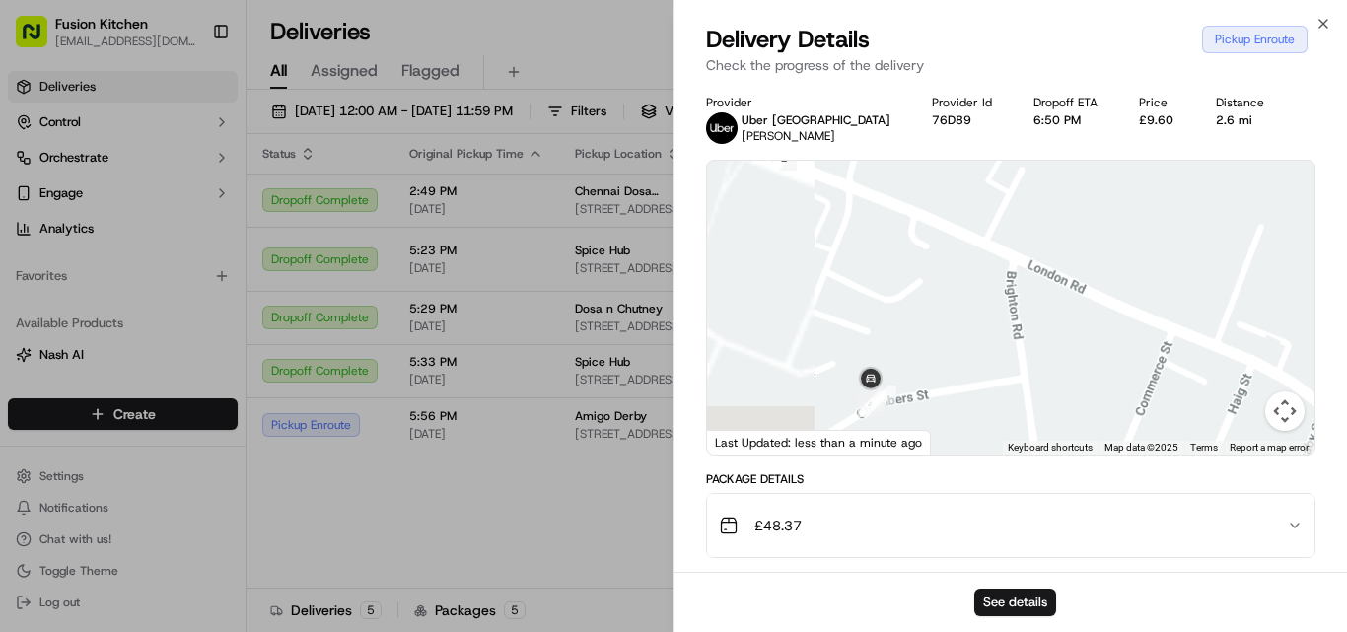
drag, startPoint x: 976, startPoint y: 234, endPoint x: 1224, endPoint y: 157, distance: 259.1
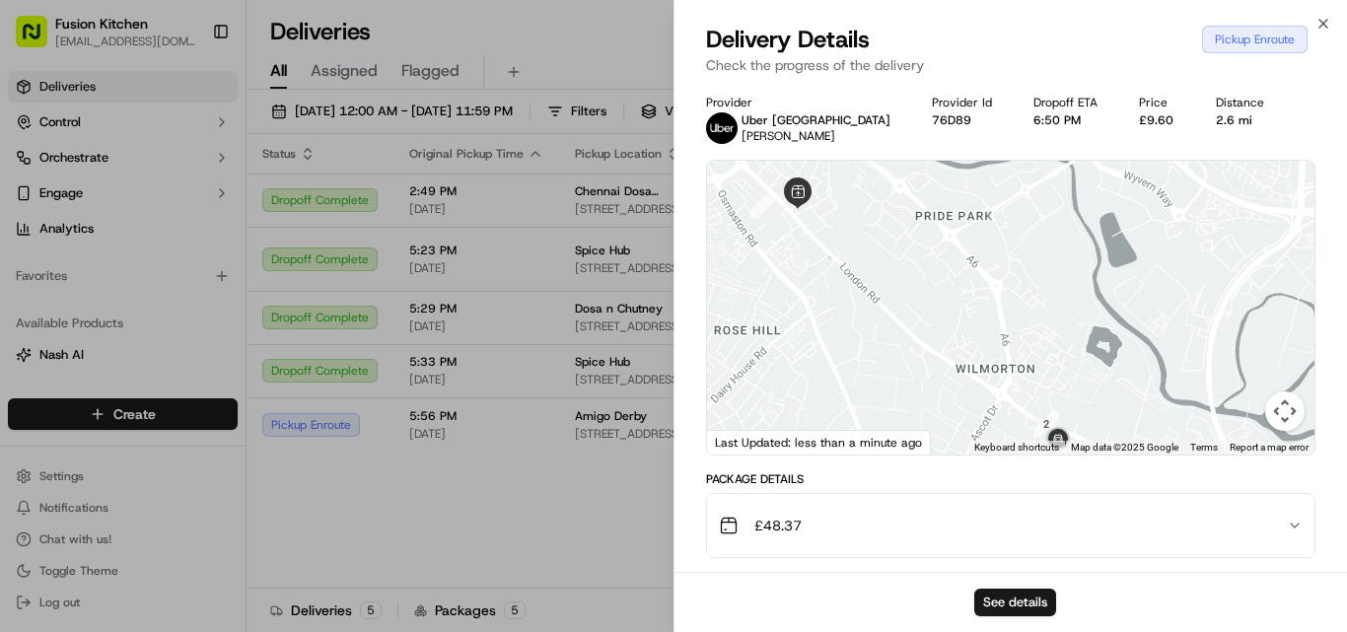
drag, startPoint x: 980, startPoint y: 292, endPoint x: 984, endPoint y: 422, distance: 130.2
click at [984, 422] on div at bounding box center [1010, 308] width 607 height 294
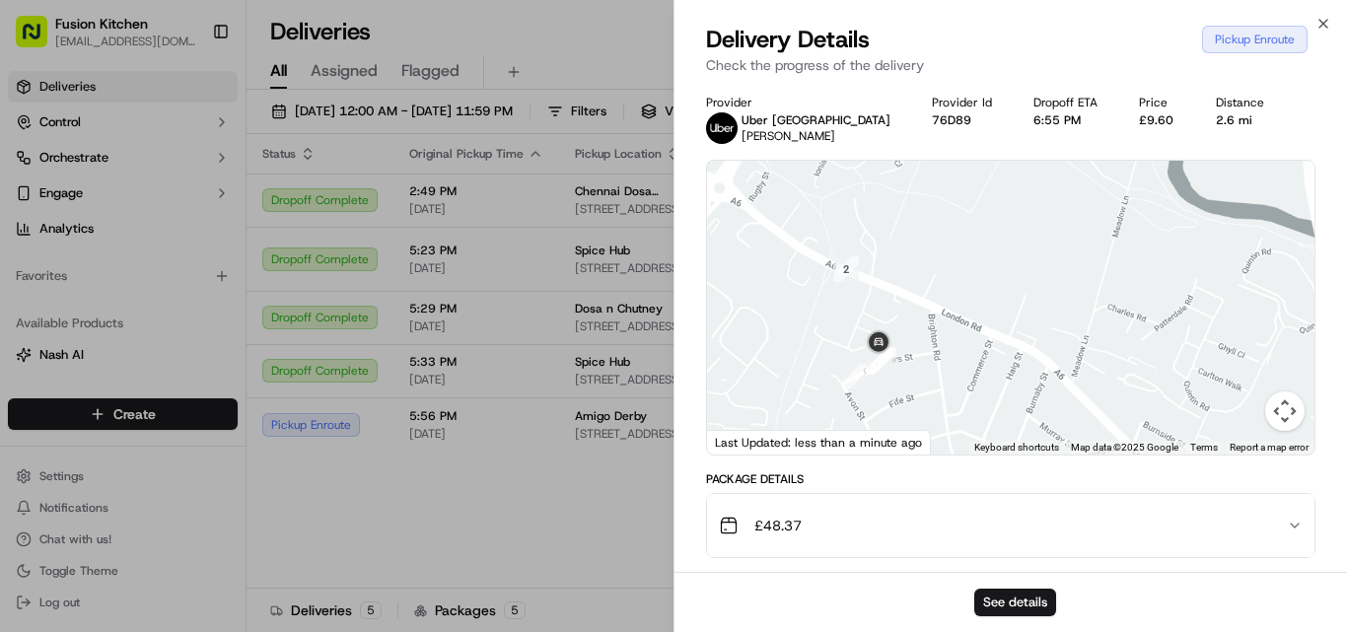
drag, startPoint x: 1022, startPoint y: 400, endPoint x: 1091, endPoint y: 300, distance: 122.0
click at [1091, 300] on div at bounding box center [1010, 308] width 607 height 294
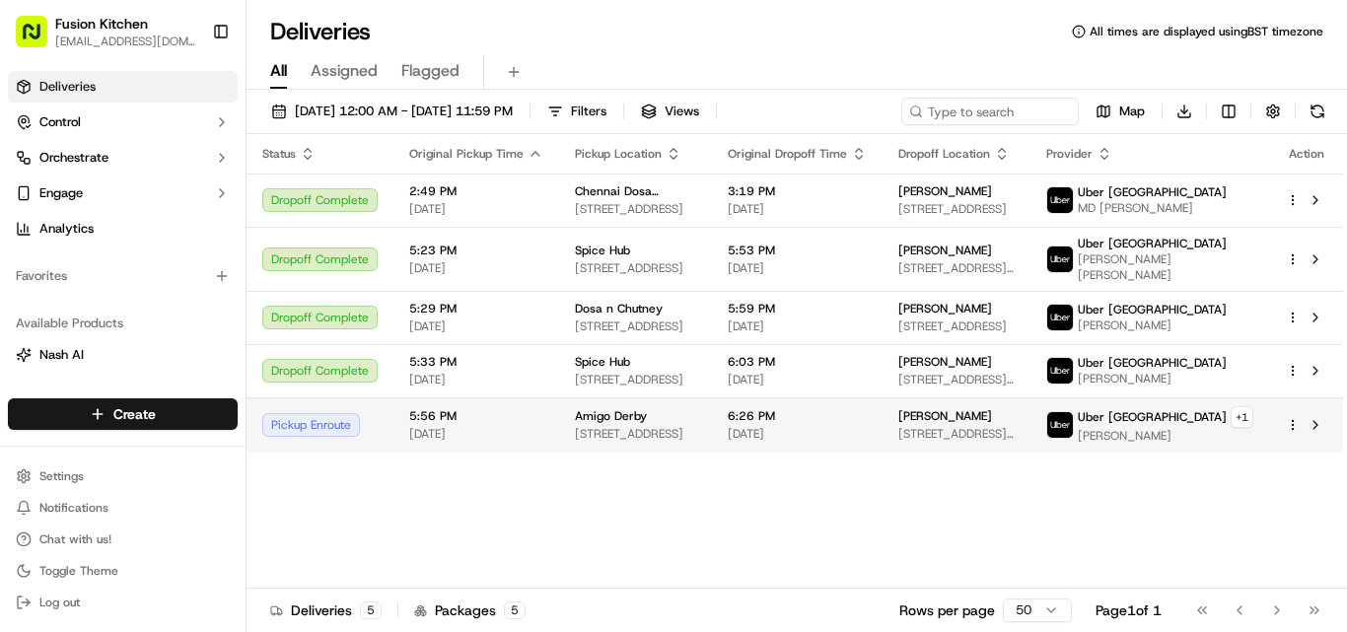
click at [621, 424] on span "Amigo Derby" at bounding box center [611, 416] width 72 height 16
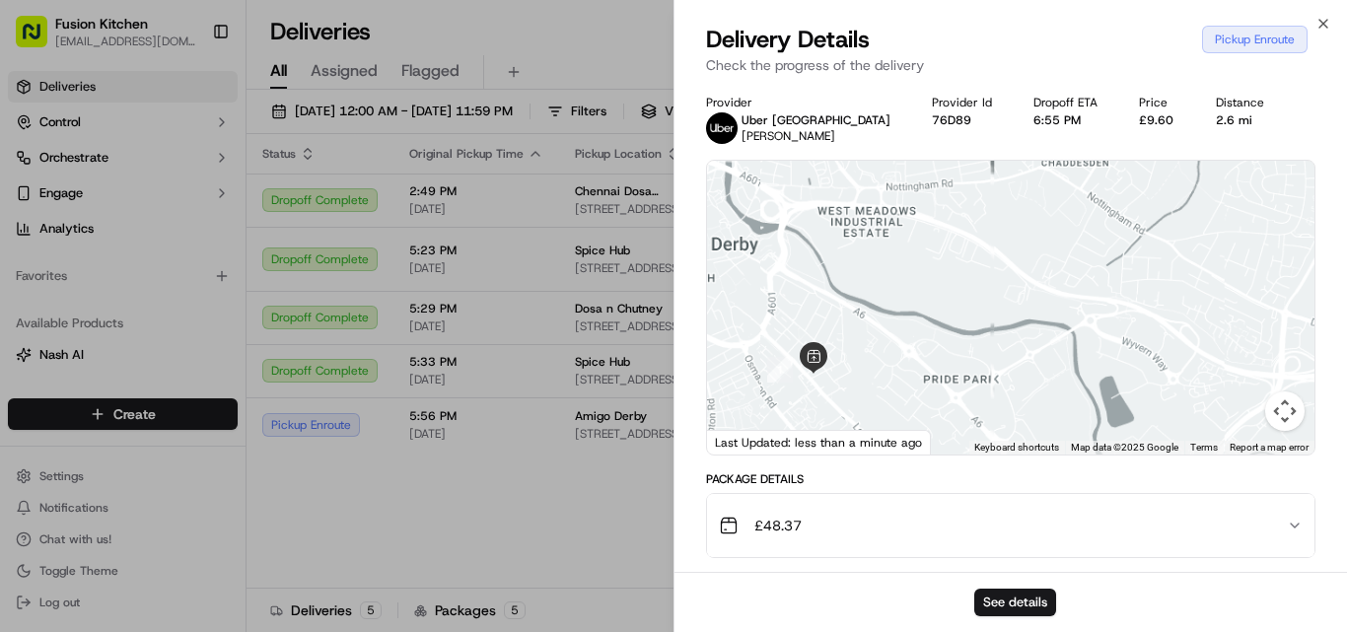
drag, startPoint x: 1037, startPoint y: 306, endPoint x: 1048, endPoint y: 227, distance: 79.6
click at [1039, 183] on div at bounding box center [1010, 308] width 607 height 294
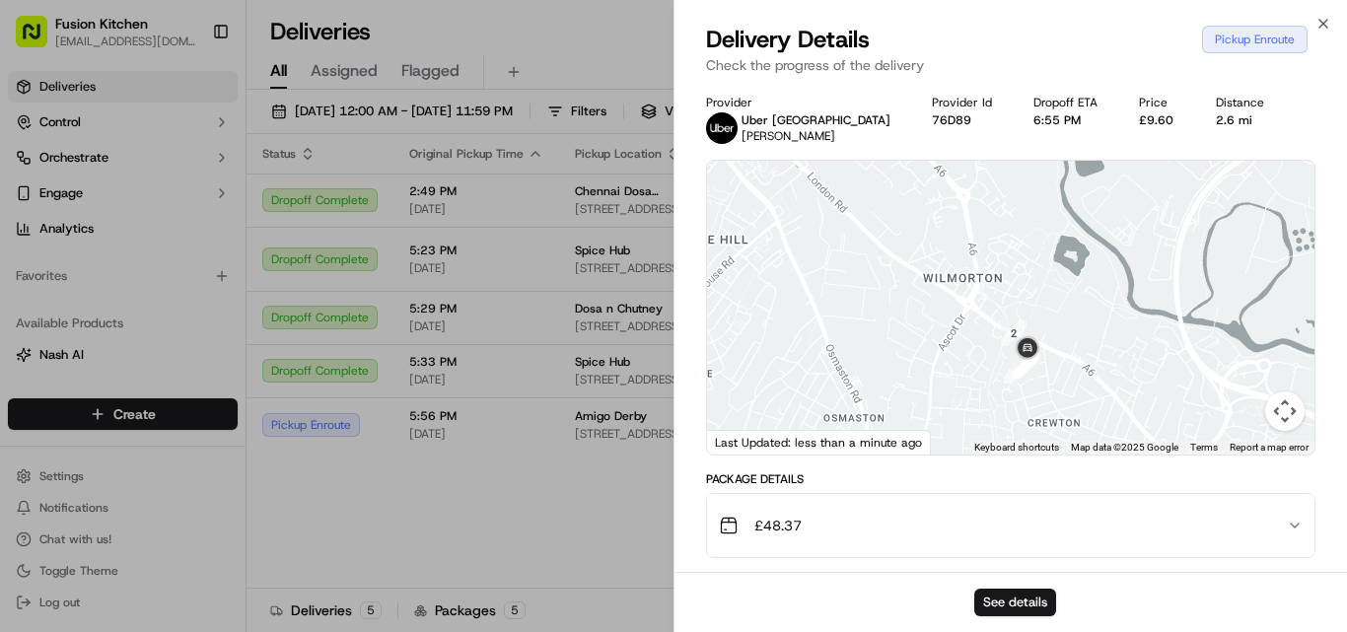
drag, startPoint x: 1069, startPoint y: 294, endPoint x: 1031, endPoint y: 176, distance: 123.2
click at [1031, 176] on div at bounding box center [1010, 308] width 607 height 294
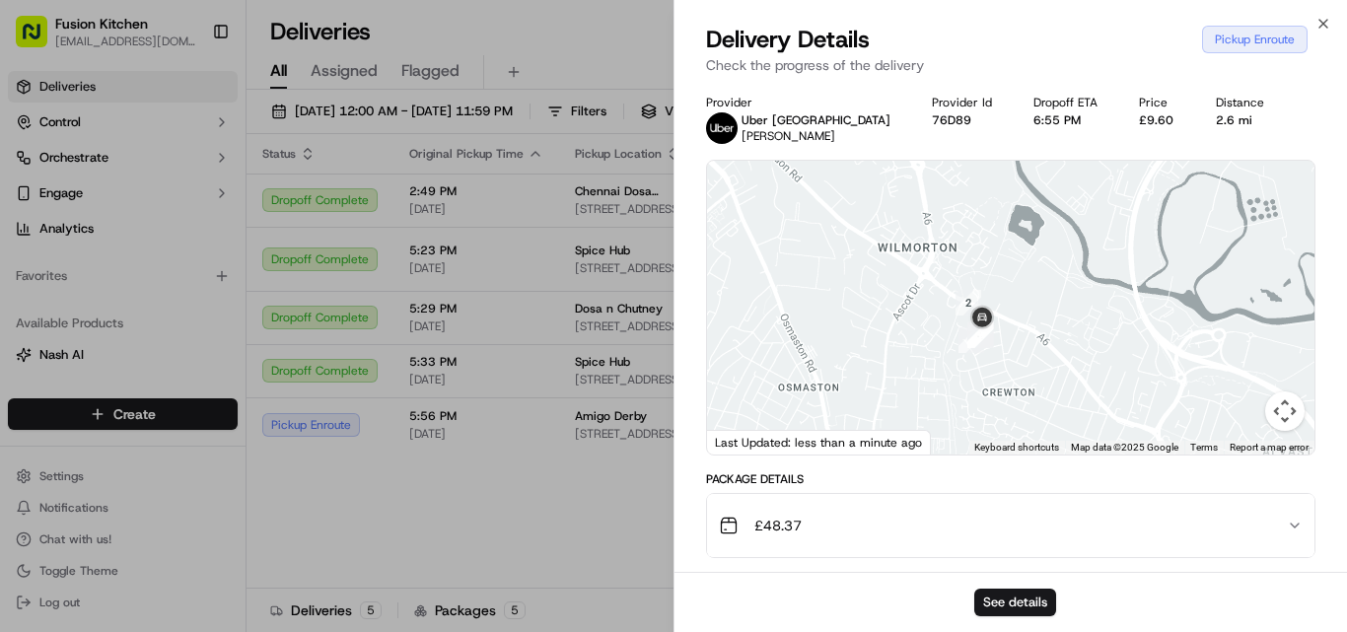
drag, startPoint x: 1053, startPoint y: 298, endPoint x: 934, endPoint y: 317, distance: 120.9
click at [934, 317] on div at bounding box center [1010, 308] width 607 height 294
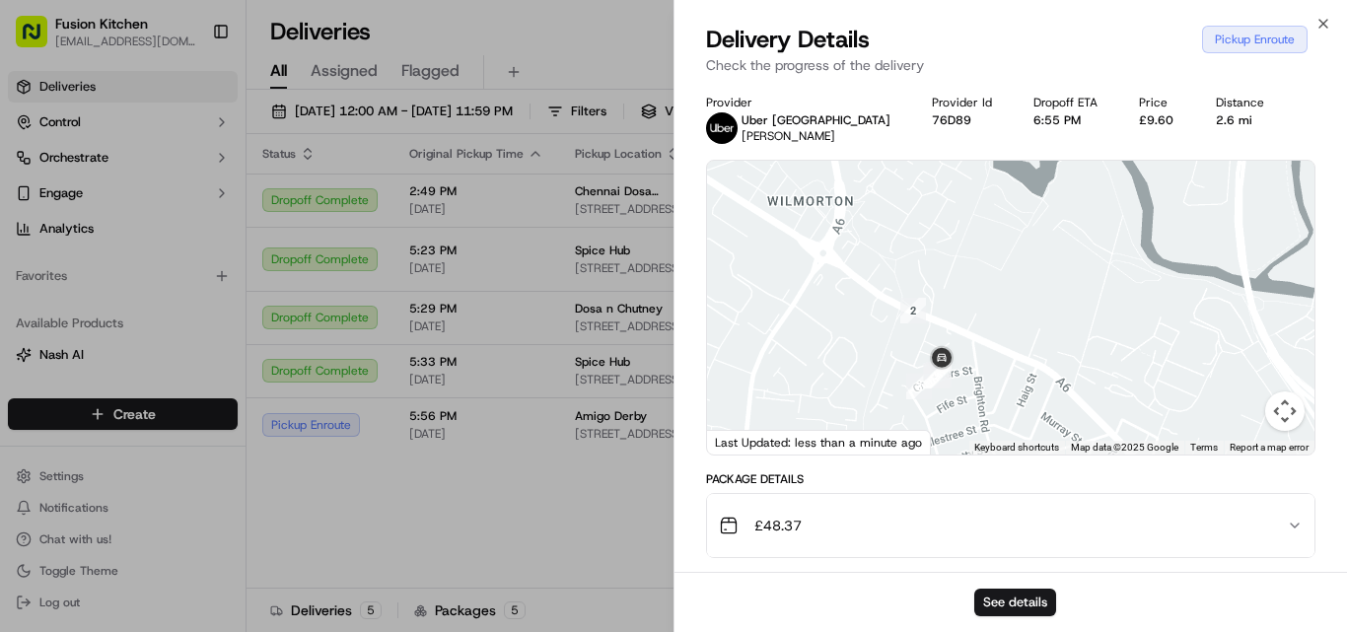
drag, startPoint x: 972, startPoint y: 385, endPoint x: 1093, endPoint y: 357, distance: 124.4
click at [1093, 357] on div at bounding box center [1010, 308] width 607 height 294
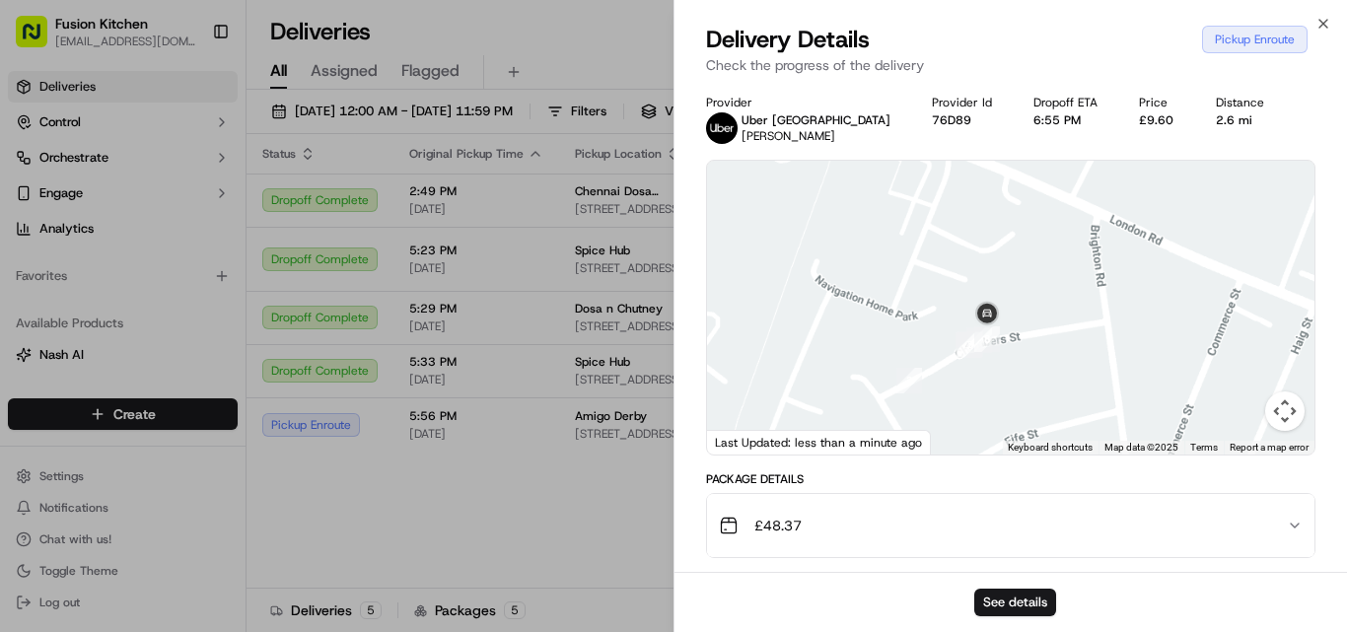
drag, startPoint x: 1014, startPoint y: 359, endPoint x: 830, endPoint y: 399, distance: 187.8
click at [827, 403] on div at bounding box center [1010, 308] width 607 height 294
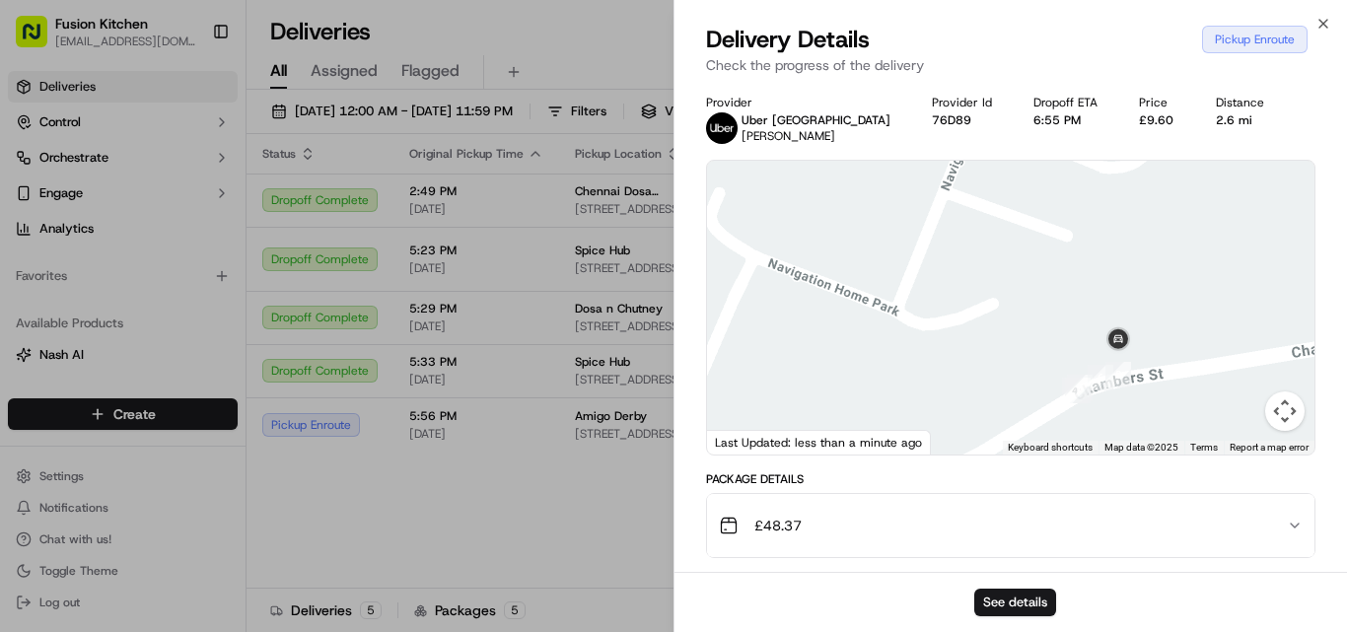
drag, startPoint x: 1030, startPoint y: 365, endPoint x: 913, endPoint y: 365, distance: 117.3
click at [913, 365] on div at bounding box center [1010, 308] width 607 height 294
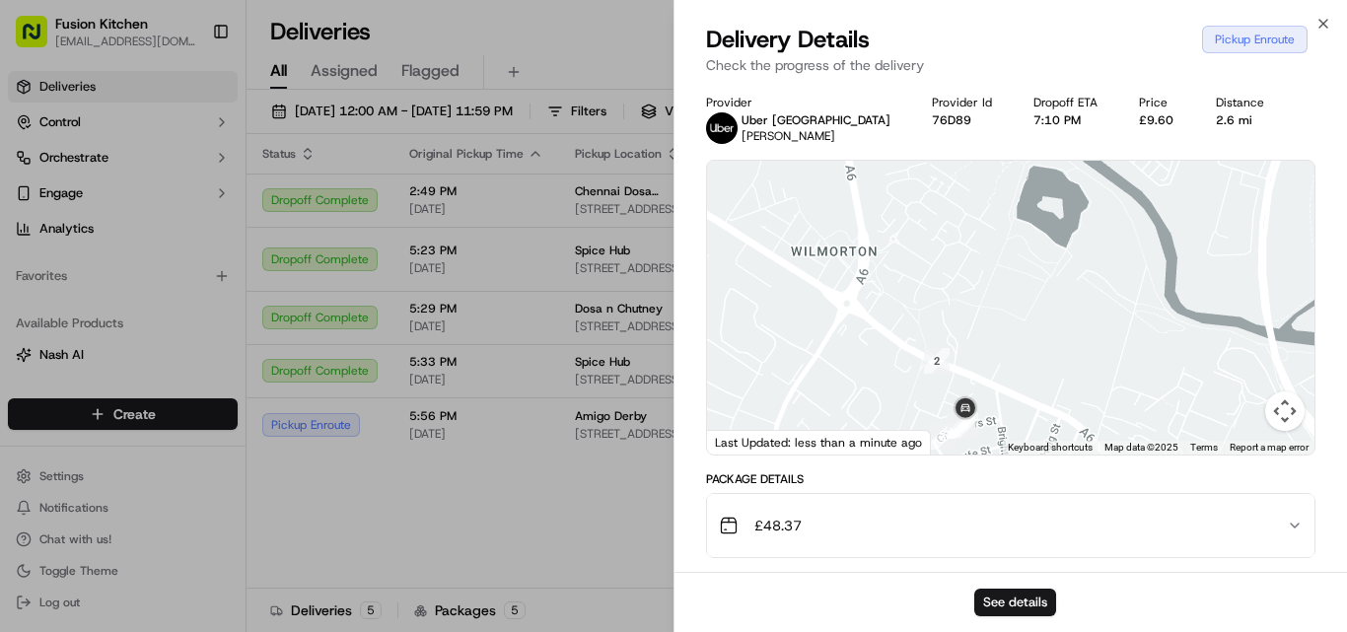
drag, startPoint x: 1077, startPoint y: 260, endPoint x: 912, endPoint y: 360, distance: 192.4
click at [912, 360] on div at bounding box center [1010, 308] width 607 height 294
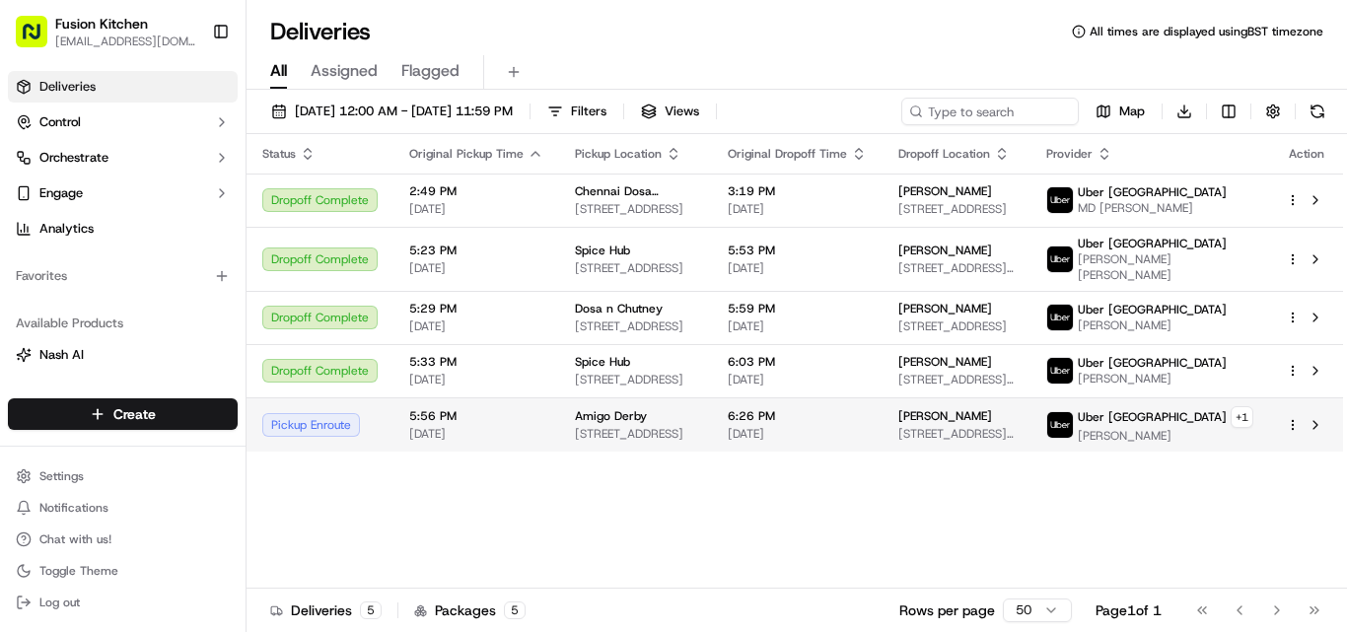
click at [641, 424] on span "Amigo Derby" at bounding box center [611, 416] width 72 height 16
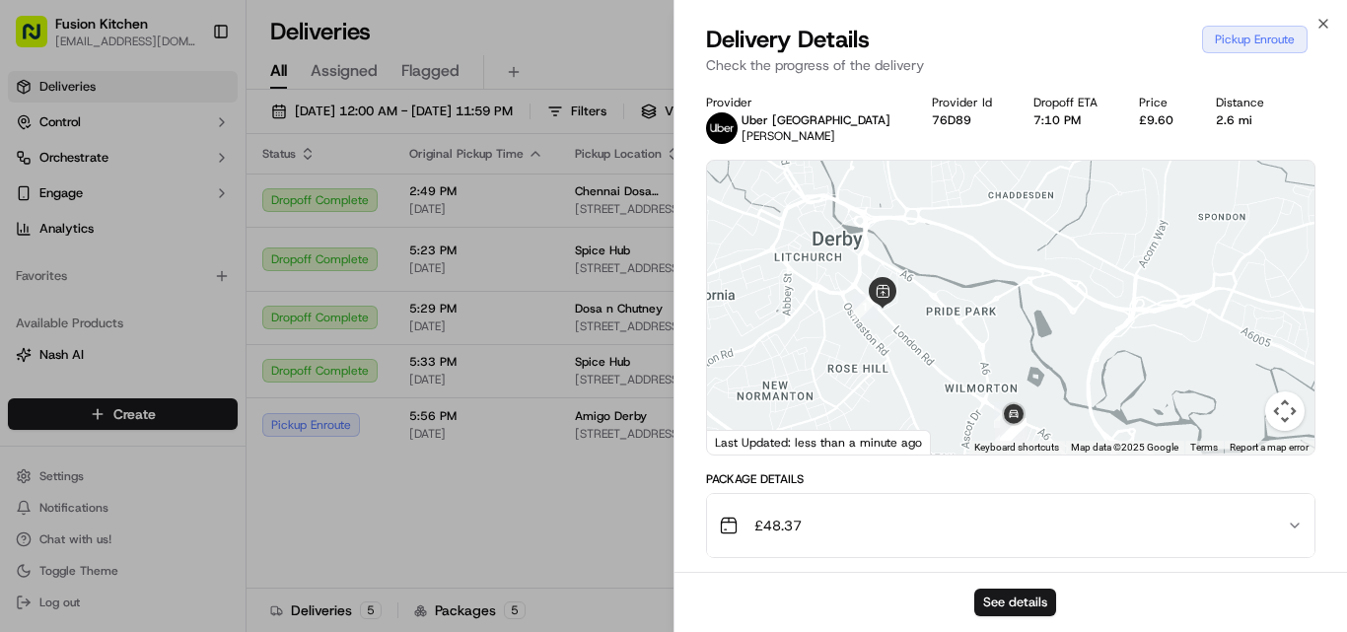
drag, startPoint x: 1021, startPoint y: 402, endPoint x: 952, endPoint y: 379, distance: 73.0
click at [952, 379] on div at bounding box center [1010, 308] width 607 height 294
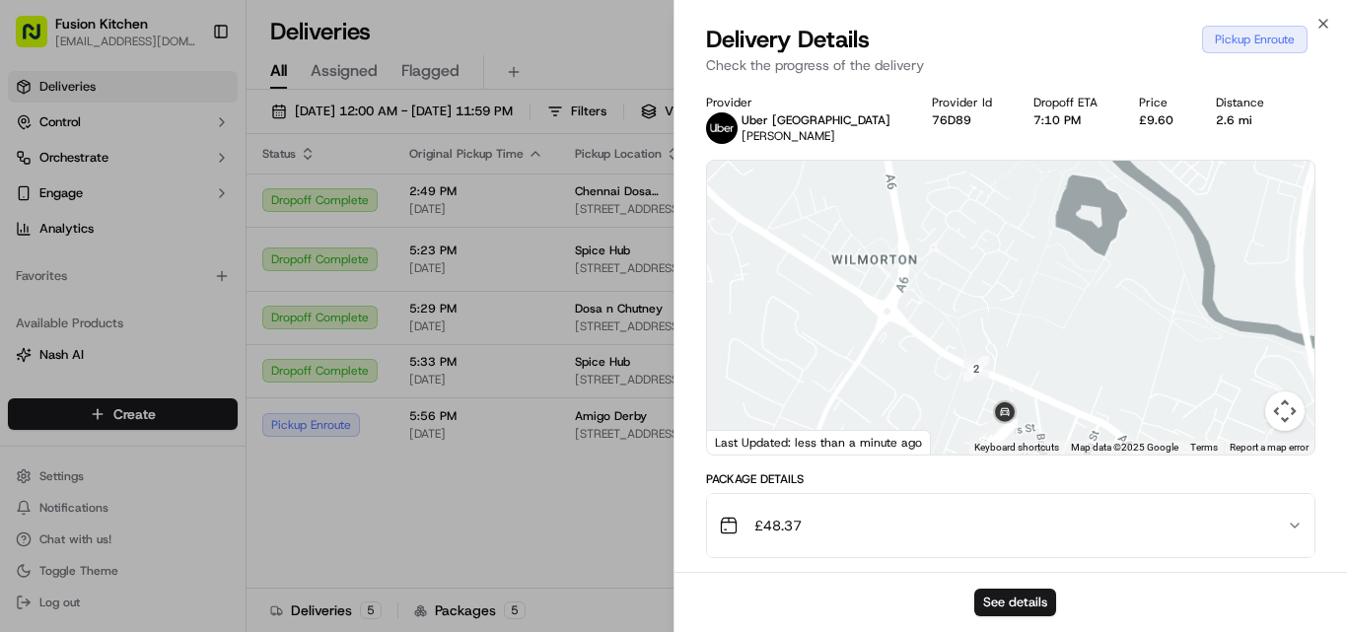
drag, startPoint x: 960, startPoint y: 416, endPoint x: 916, endPoint y: 355, distance: 75.5
click at [916, 355] on div at bounding box center [1010, 308] width 607 height 294
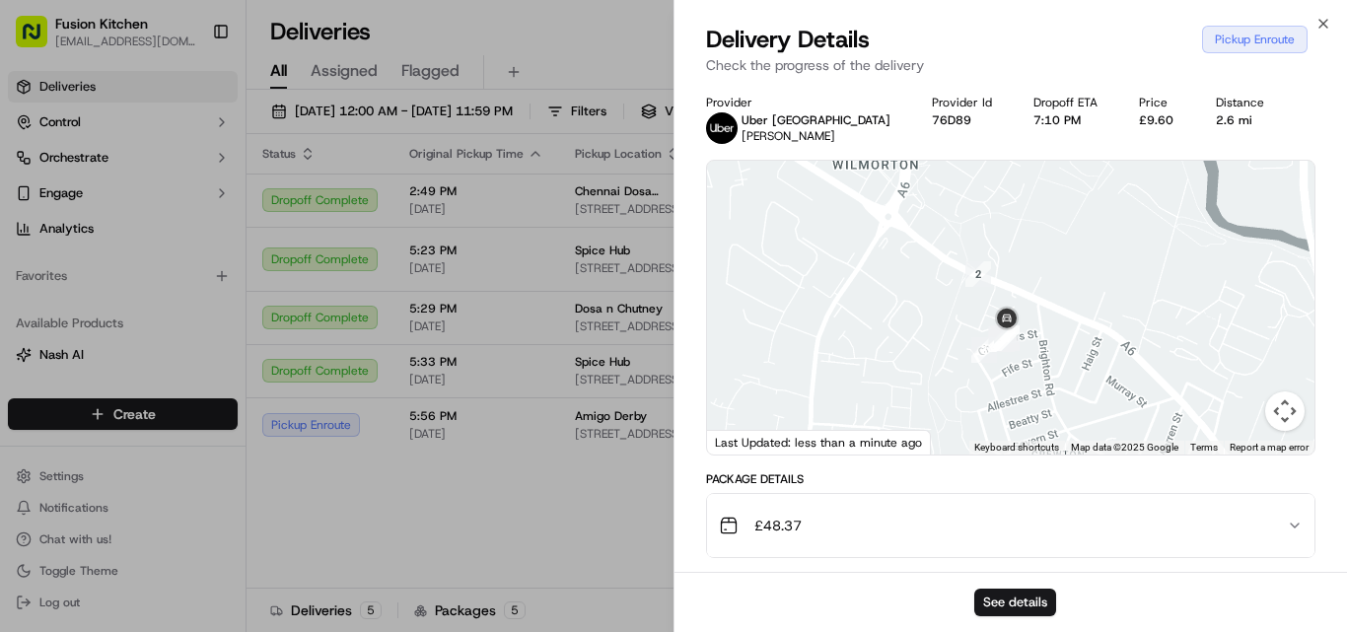
drag, startPoint x: 956, startPoint y: 410, endPoint x: 959, endPoint y: 311, distance: 99.6
click at [959, 311] on div at bounding box center [1010, 308] width 607 height 294
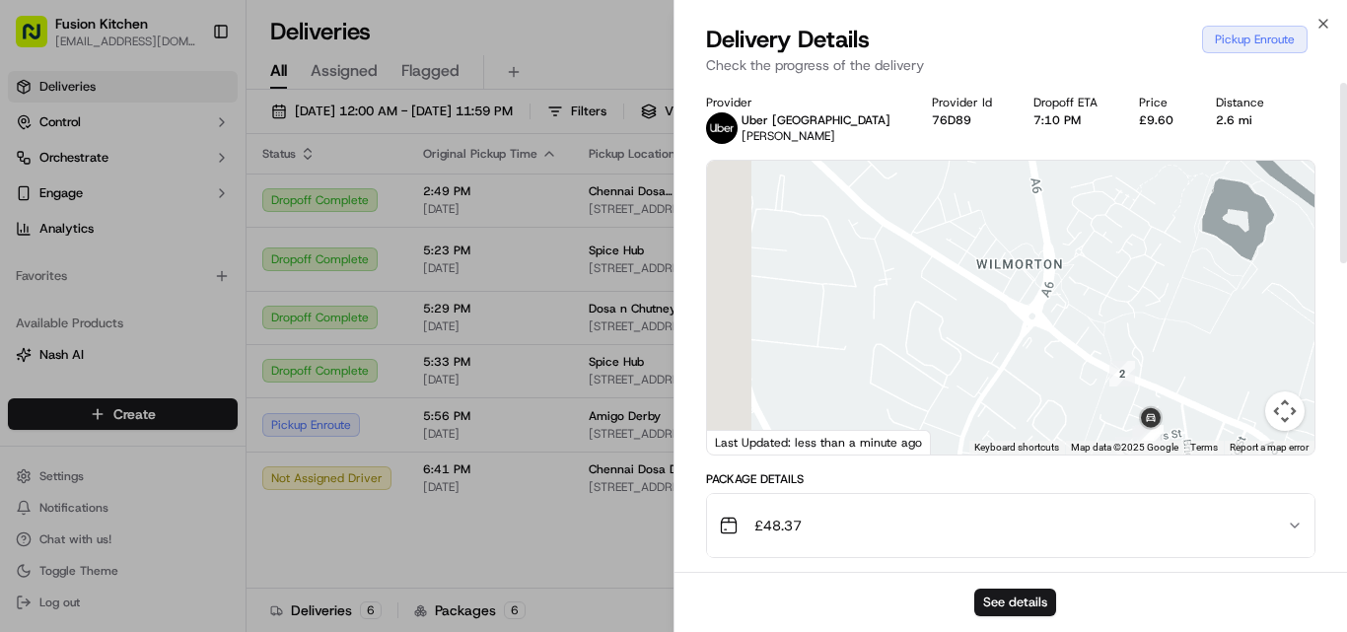
drag, startPoint x: 985, startPoint y: 302, endPoint x: 1104, endPoint y: 384, distance: 144.7
click at [1104, 384] on div at bounding box center [1010, 308] width 607 height 294
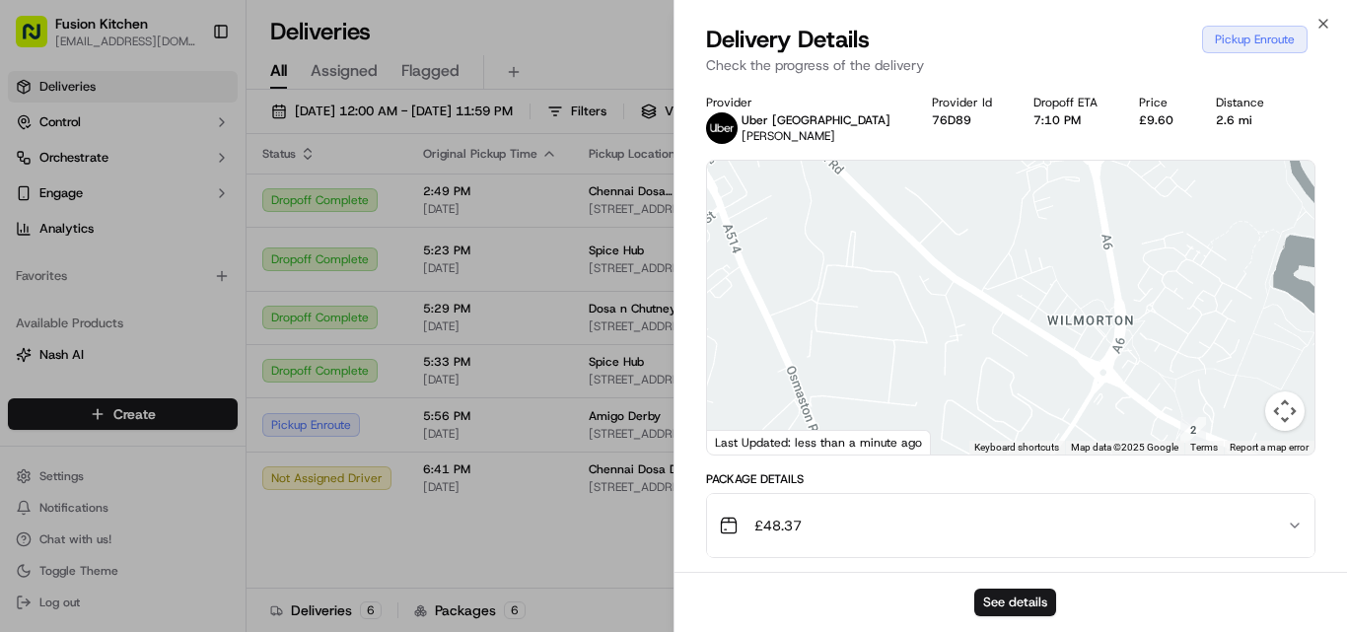
drag, startPoint x: 836, startPoint y: 239, endPoint x: 886, endPoint y: 375, distance: 145.0
click at [886, 375] on div at bounding box center [1010, 308] width 607 height 294
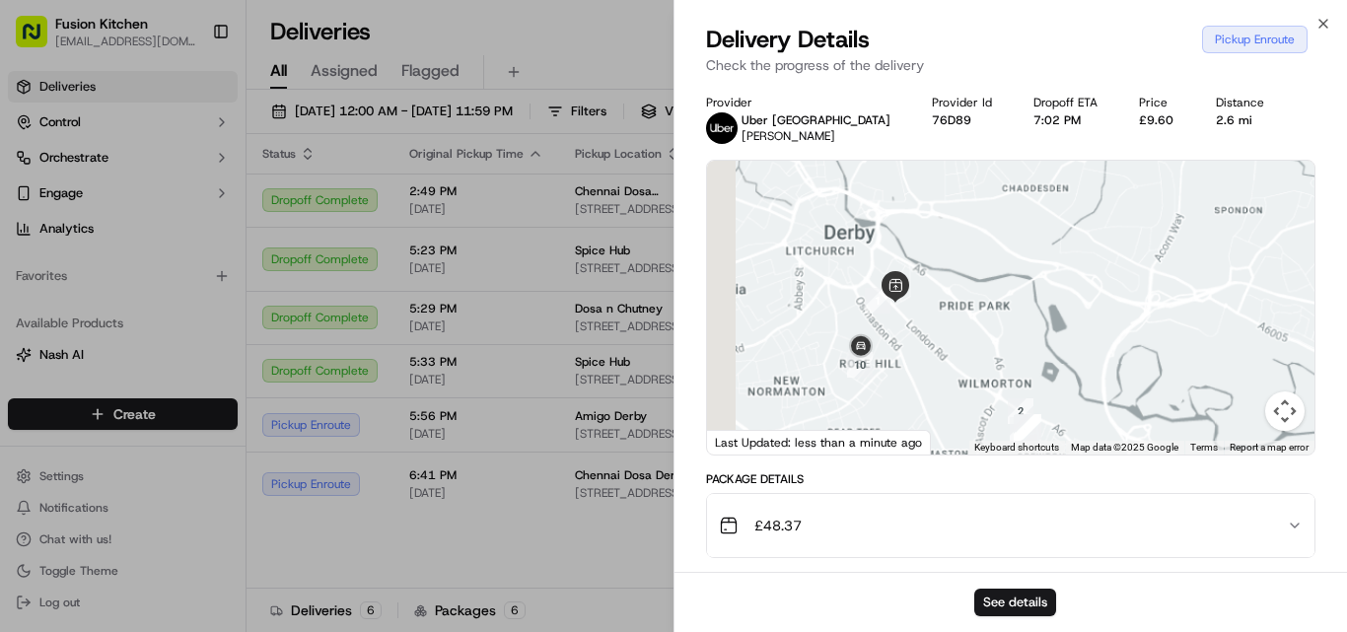
drag, startPoint x: 893, startPoint y: 339, endPoint x: 977, endPoint y: 339, distance: 83.8
click at [977, 339] on div at bounding box center [1010, 308] width 607 height 294
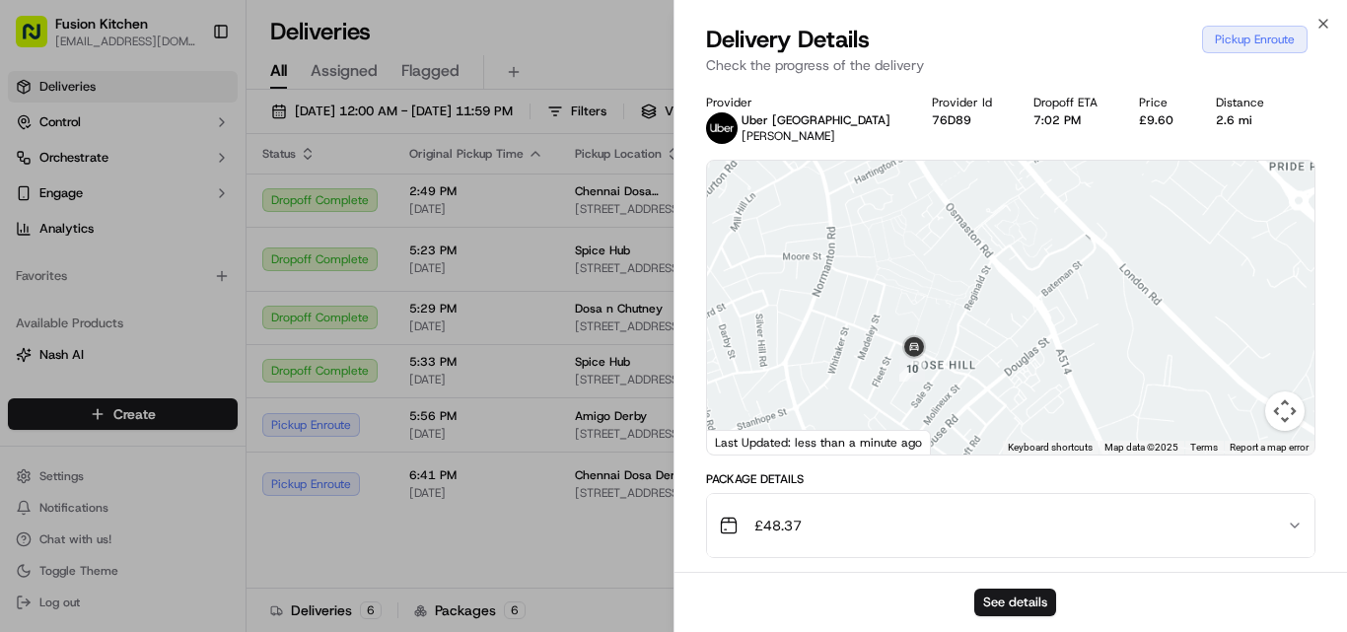
drag, startPoint x: 947, startPoint y: 328, endPoint x: 1024, endPoint y: 386, distance: 96.4
click at [1024, 386] on div at bounding box center [1010, 308] width 607 height 294
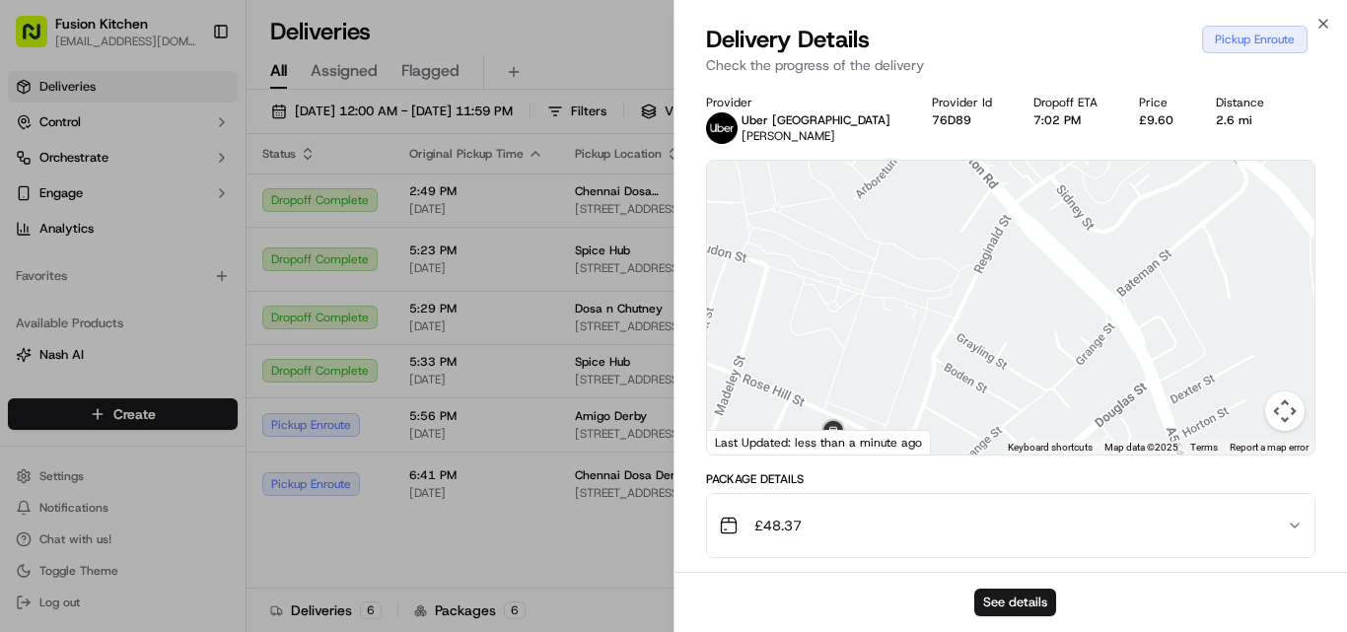
drag, startPoint x: 932, startPoint y: 298, endPoint x: 935, endPoint y: 340, distance: 42.5
click at [935, 340] on div at bounding box center [1010, 308] width 607 height 294
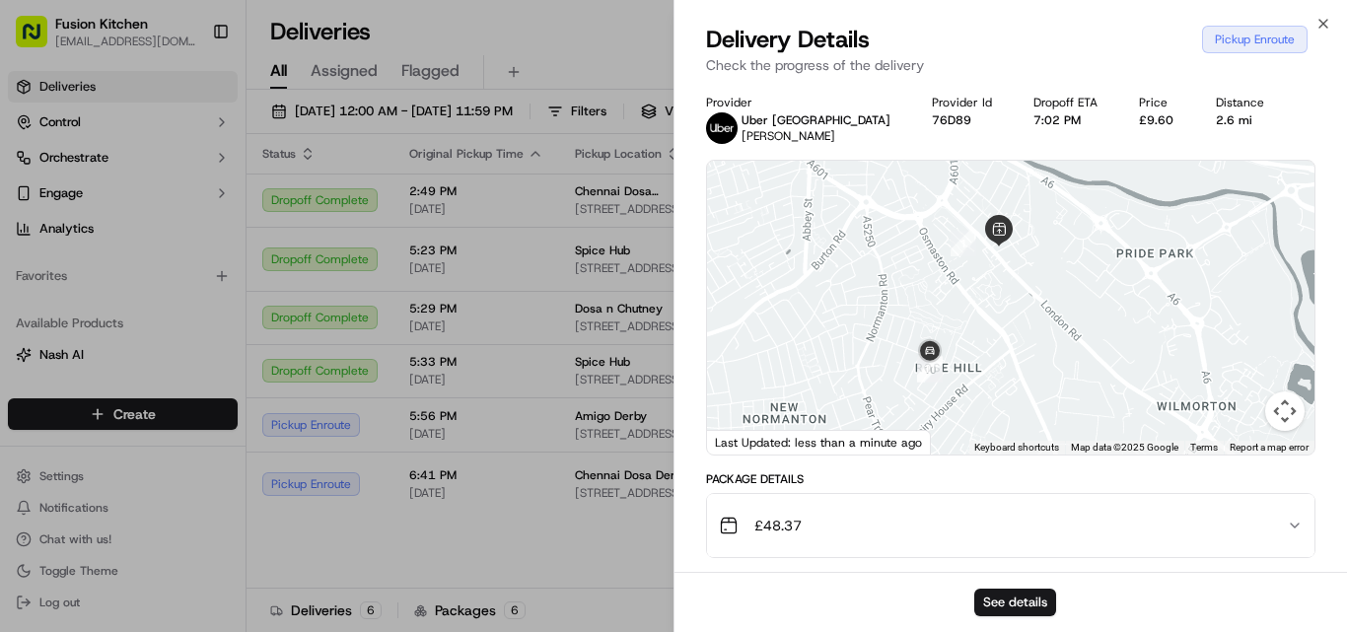
drag, startPoint x: 1053, startPoint y: 361, endPoint x: 1084, endPoint y: 398, distance: 48.3
click at [1084, 398] on div at bounding box center [1010, 308] width 607 height 294
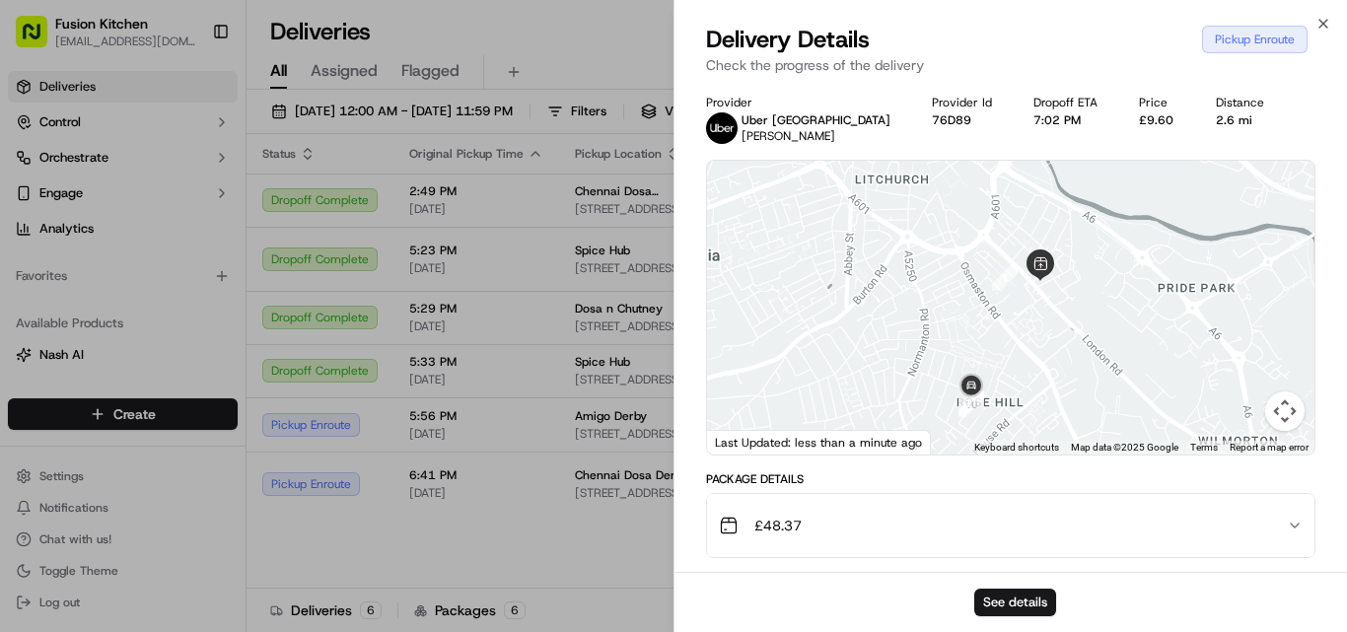
drag, startPoint x: 935, startPoint y: 415, endPoint x: 910, endPoint y: 366, distance: 55.1
click at [910, 366] on div at bounding box center [1010, 308] width 607 height 294
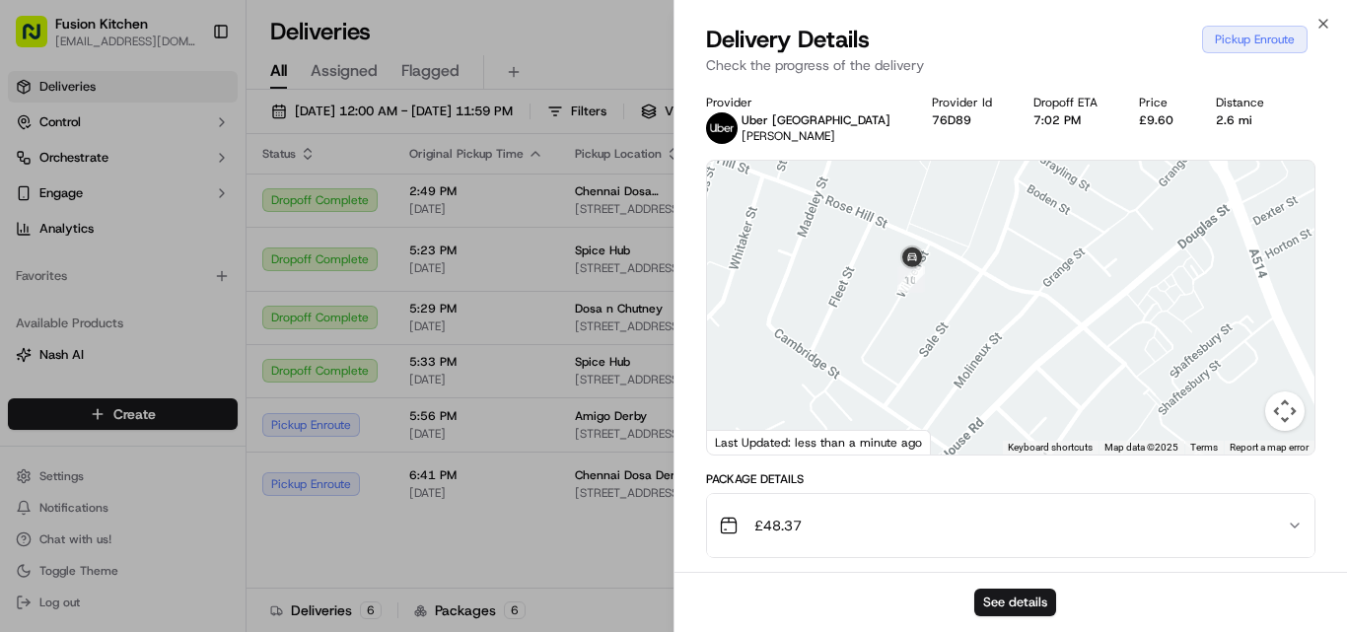
drag, startPoint x: 952, startPoint y: 217, endPoint x: 1016, endPoint y: 379, distance: 173.9
click at [1016, 379] on div at bounding box center [1010, 308] width 607 height 294
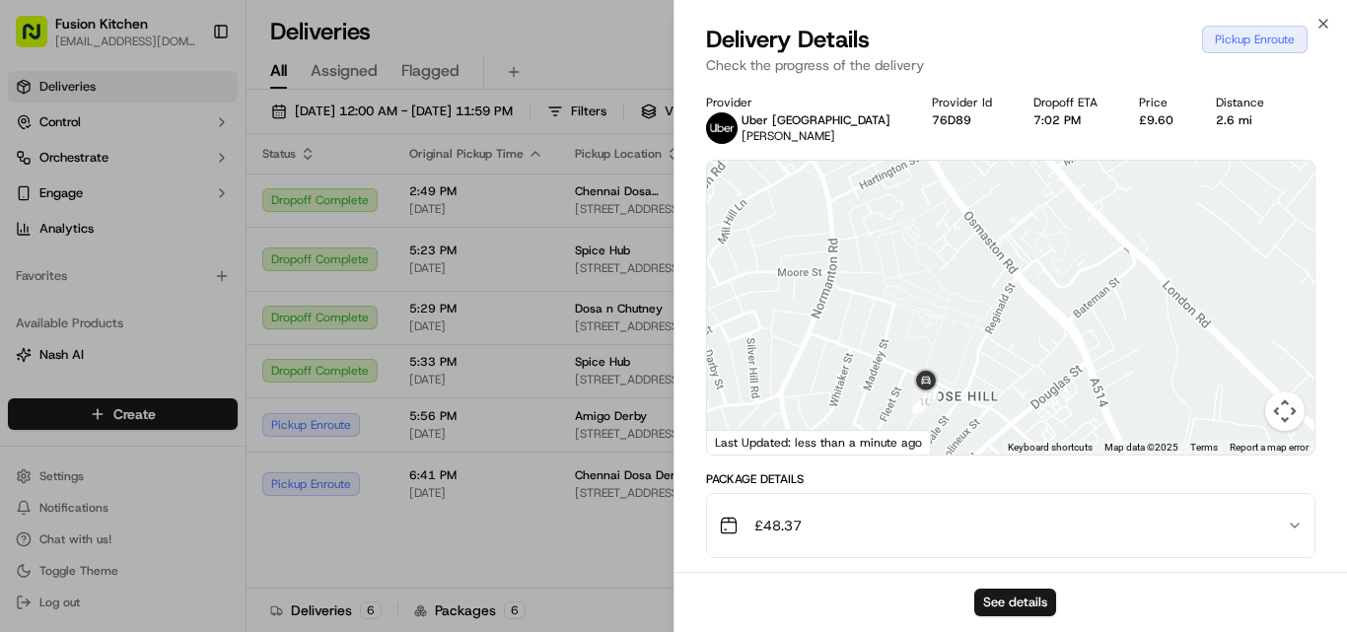
drag, startPoint x: 1038, startPoint y: 245, endPoint x: 1012, endPoint y: 353, distance: 110.7
click at [1012, 353] on div at bounding box center [1010, 308] width 607 height 294
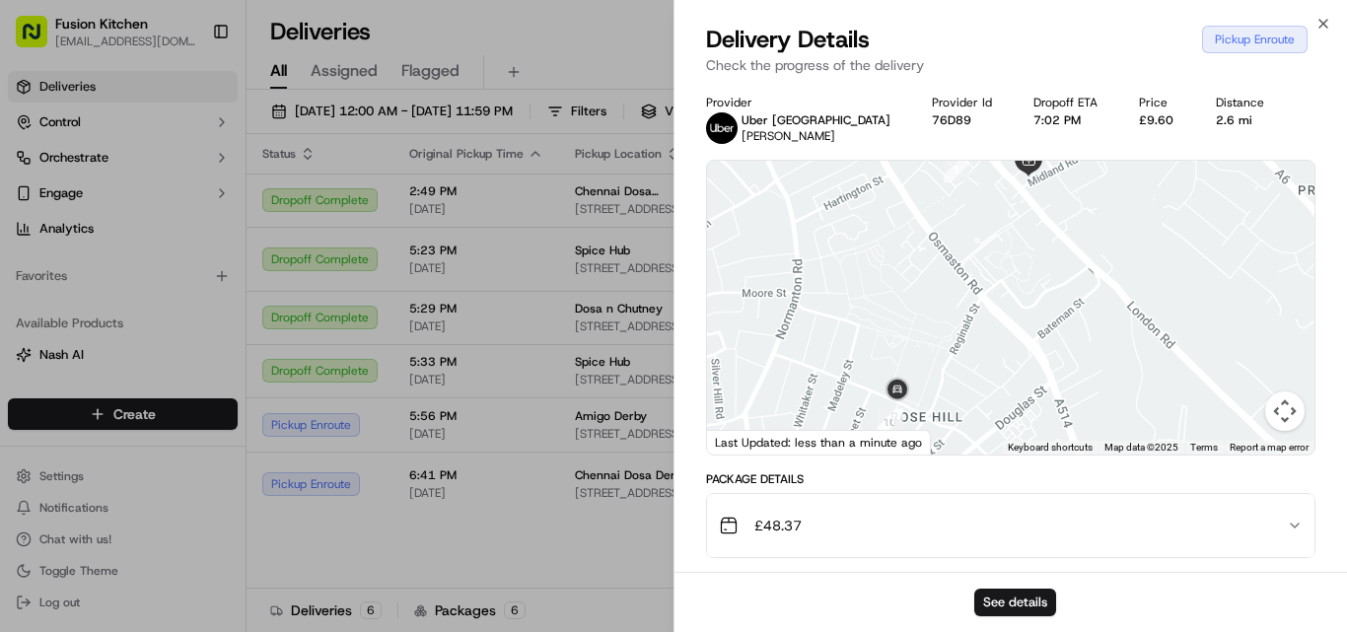
drag, startPoint x: 1076, startPoint y: 273, endPoint x: 1034, endPoint y: 295, distance: 46.7
click at [1034, 295] on div at bounding box center [1010, 308] width 607 height 294
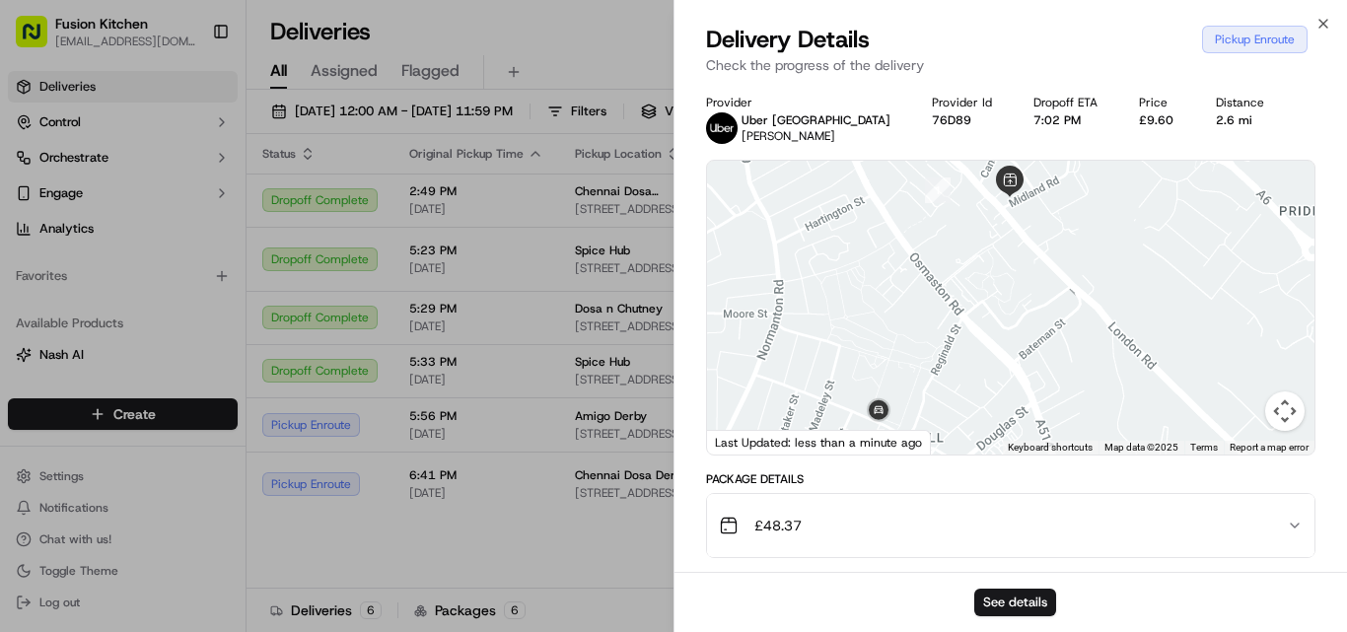
drag, startPoint x: 1035, startPoint y: 299, endPoint x: 1014, endPoint y: 324, distance: 33.0
click at [1014, 324] on div at bounding box center [1010, 308] width 607 height 294
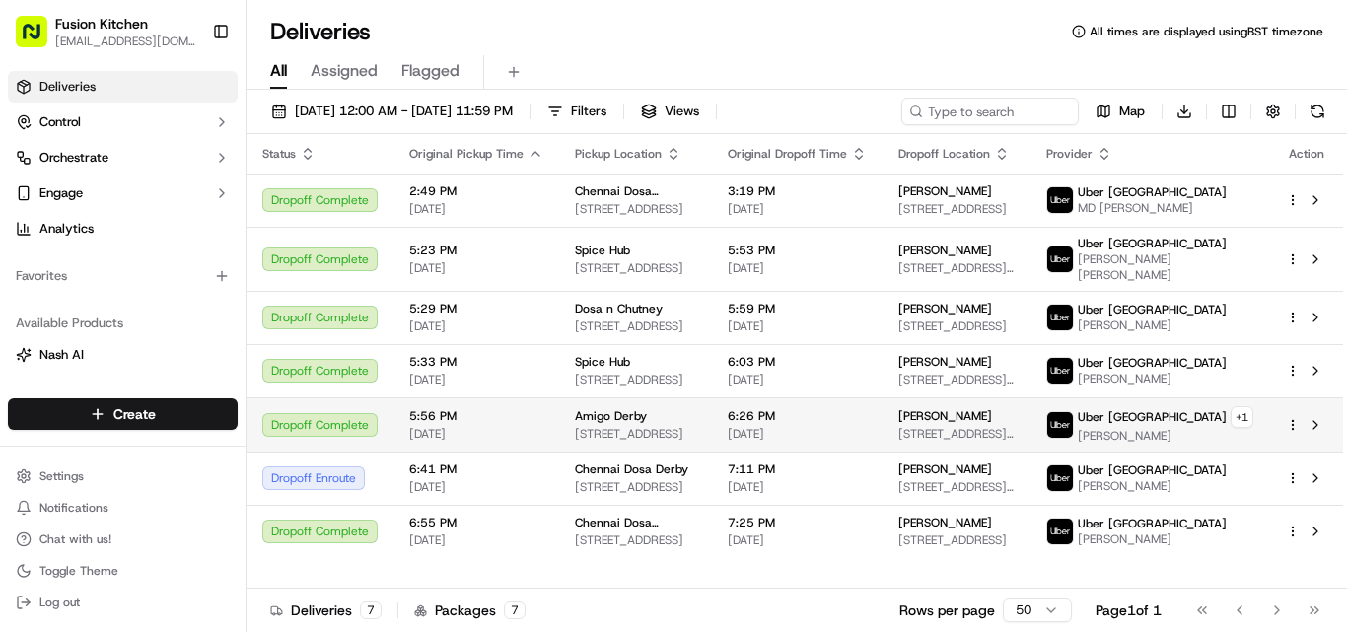
click at [664, 442] on span "[STREET_ADDRESS]" at bounding box center [635, 434] width 121 height 16
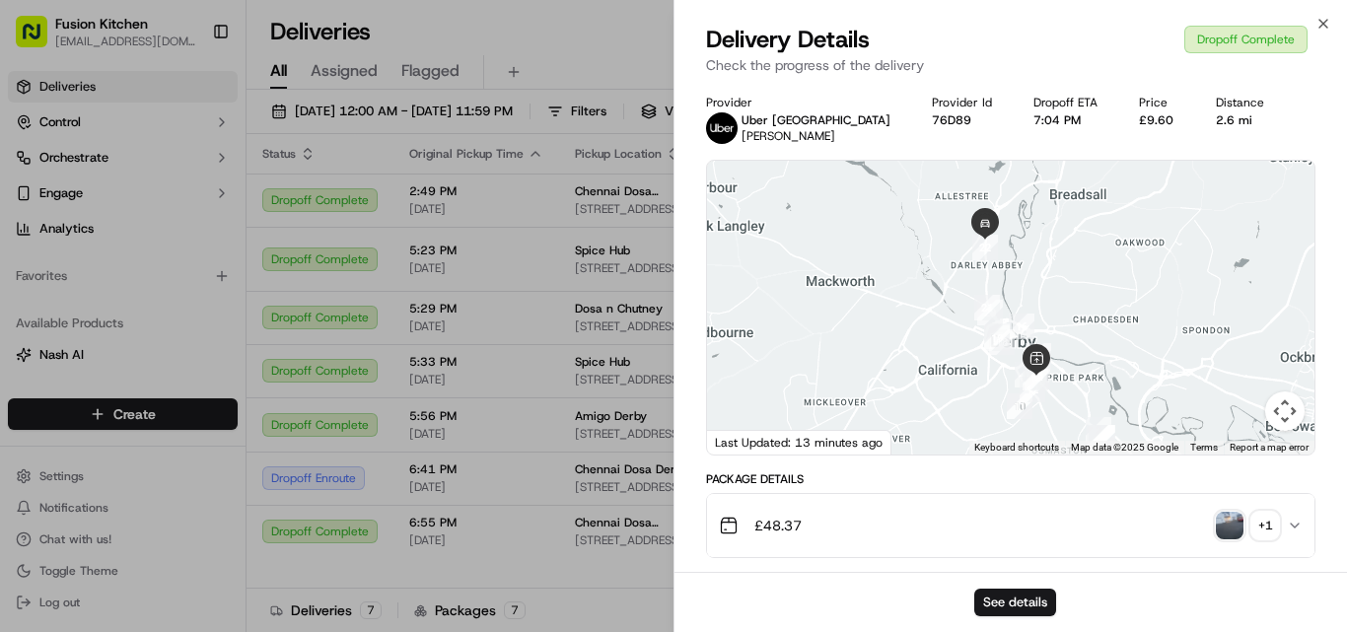
click at [1235, 526] on img "button" at bounding box center [1230, 526] width 28 height 28
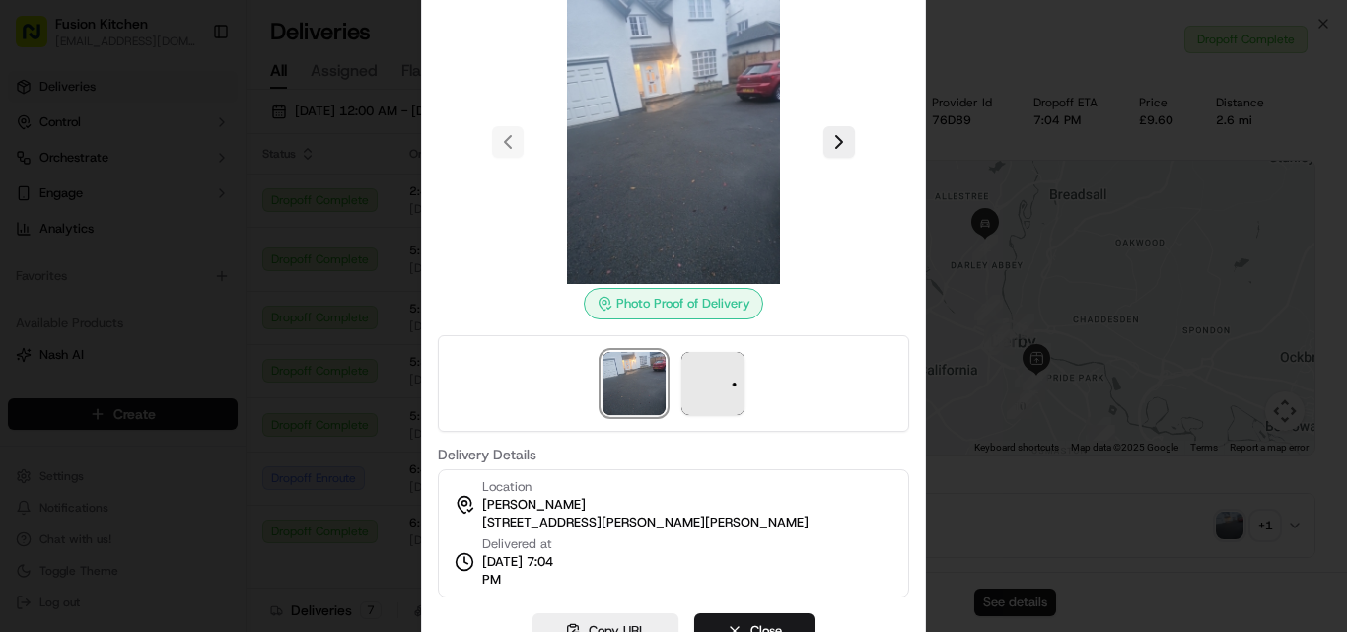
click at [1060, 460] on div at bounding box center [673, 316] width 1347 height 632
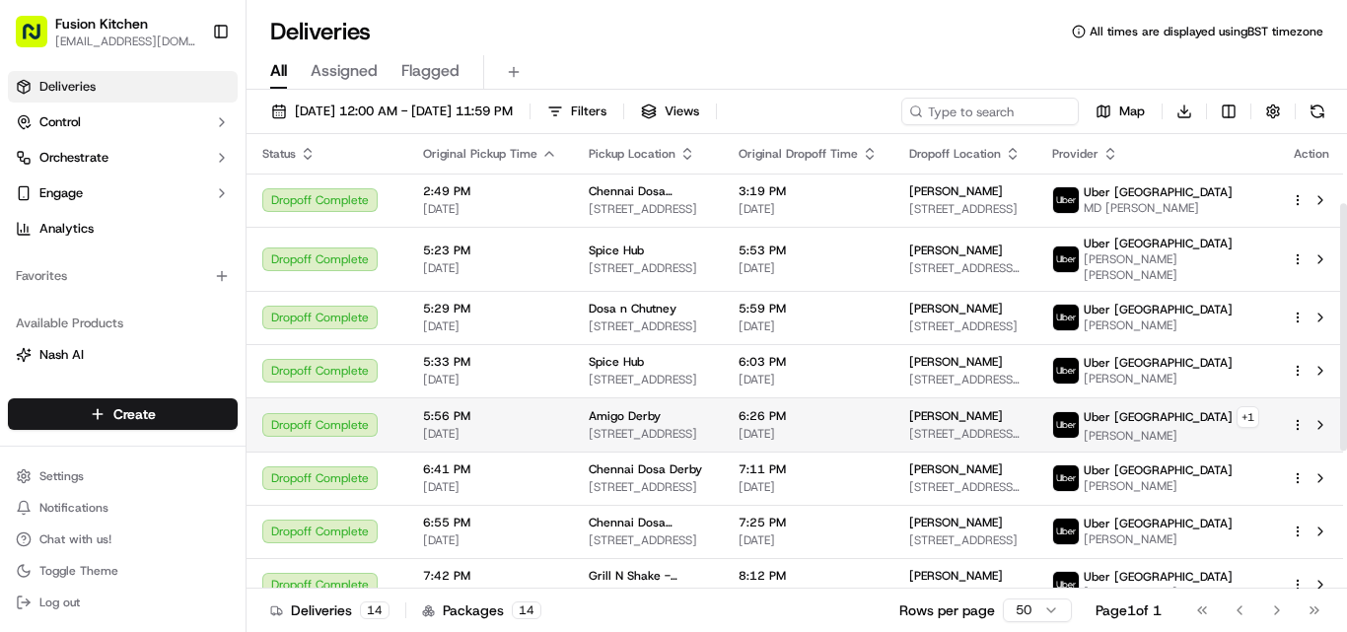
scroll to position [380, 0]
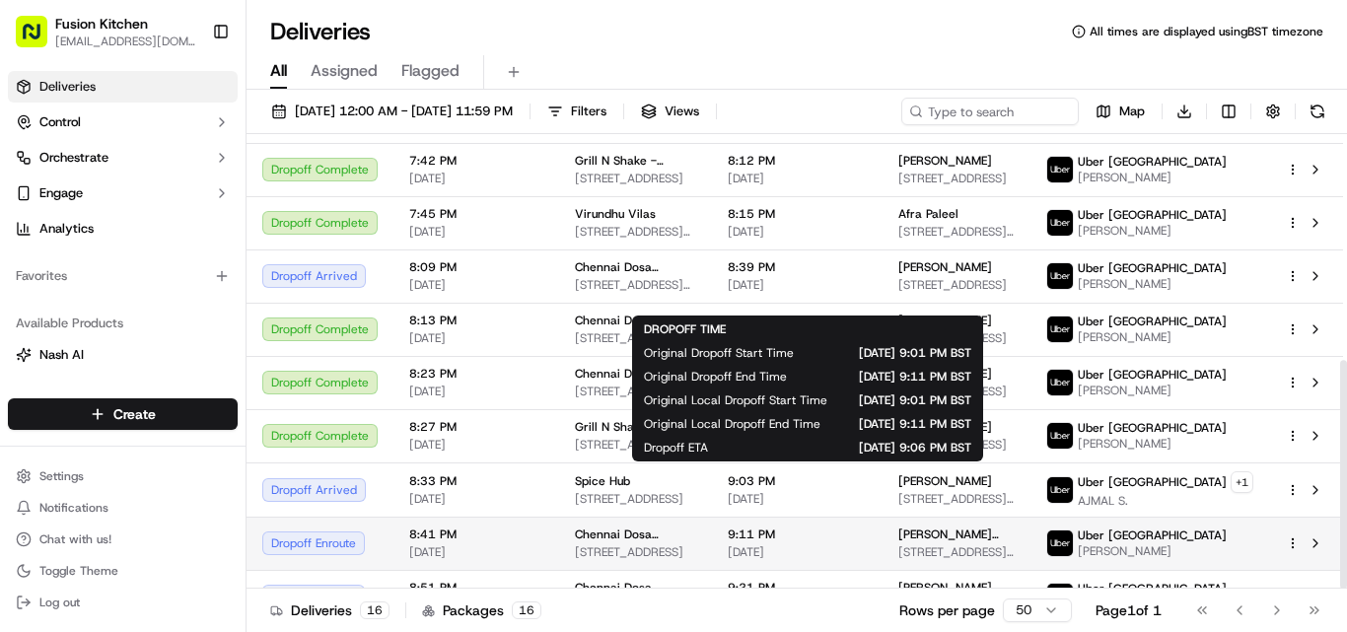
scroll to position [450, 0]
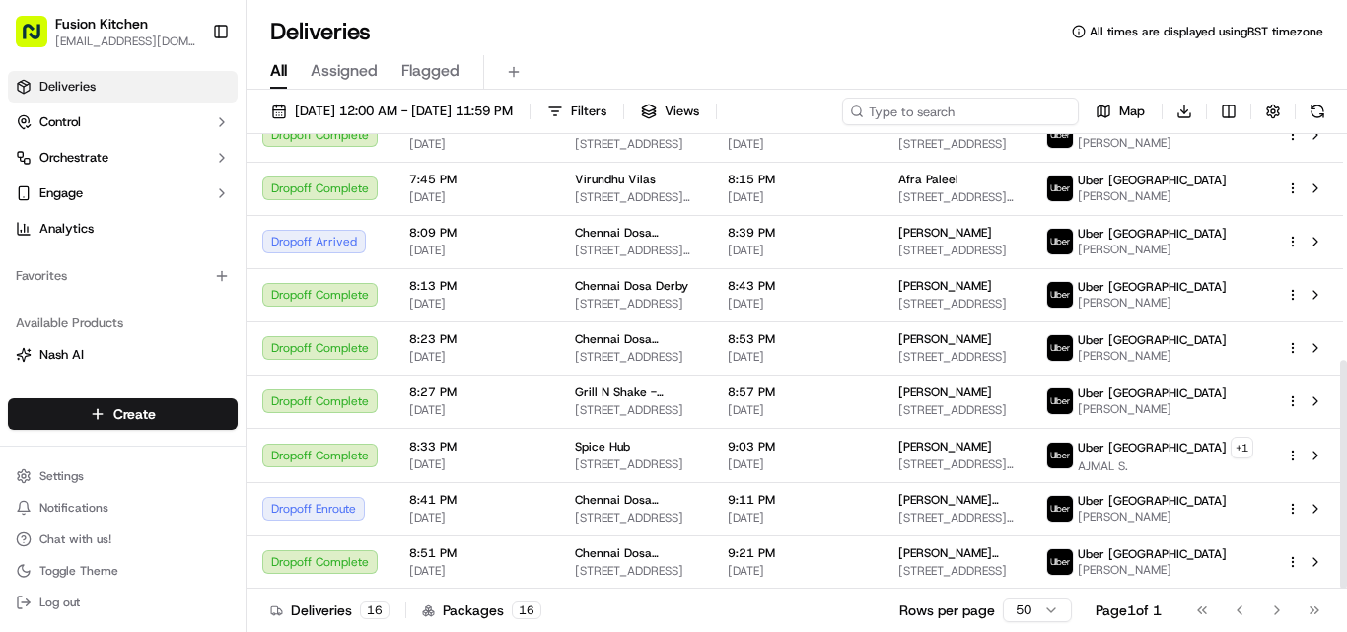
click at [1013, 121] on input at bounding box center [960, 112] width 237 height 28
type input "spice"
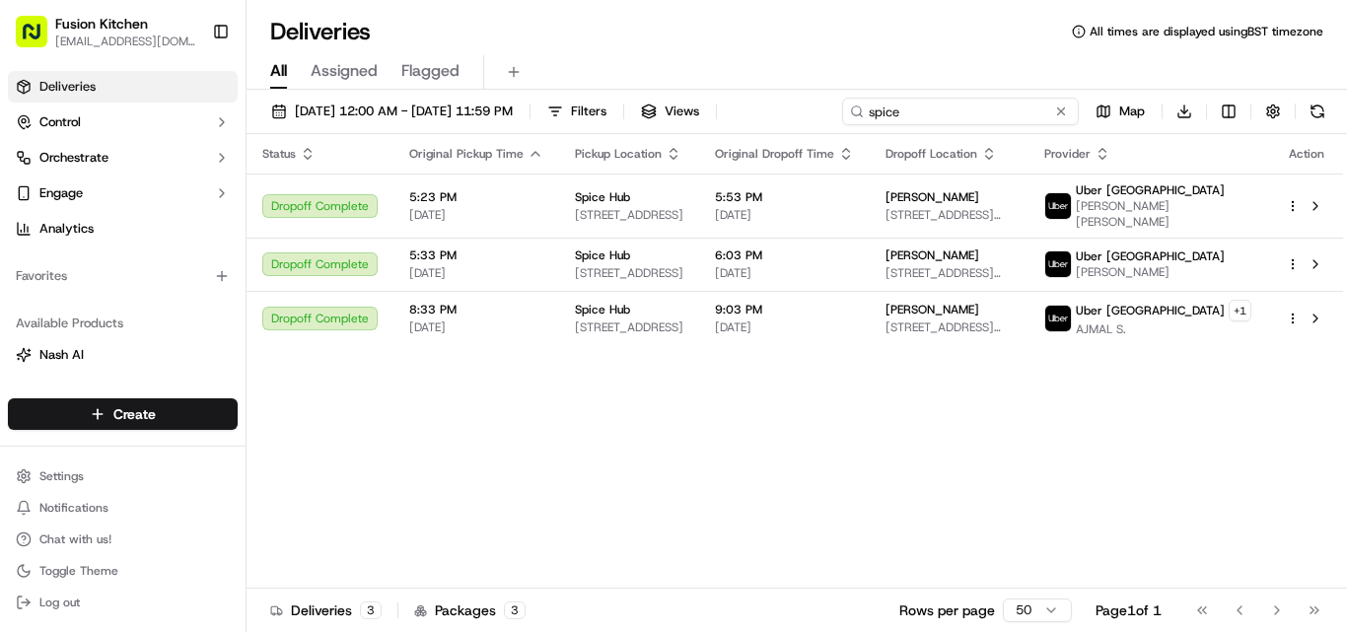
click at [885, 109] on input "spice" at bounding box center [960, 112] width 237 height 28
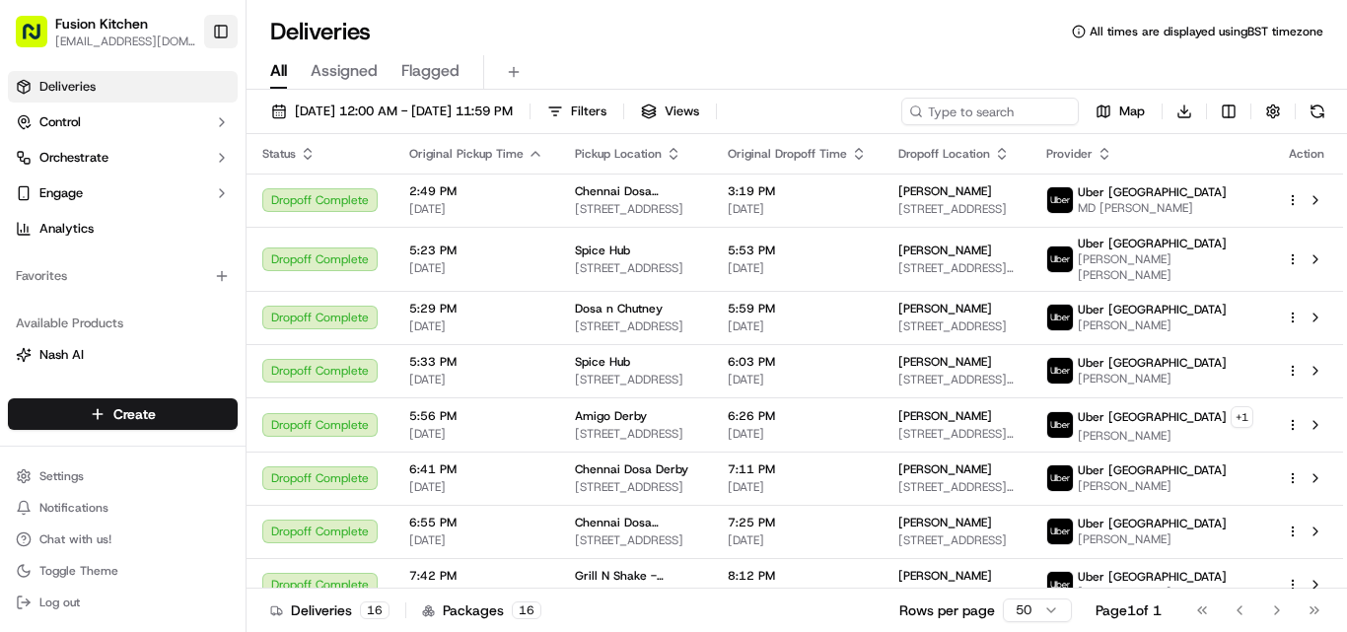
click at [230, 34] on button "Toggle Sidebar" at bounding box center [221, 32] width 34 height 34
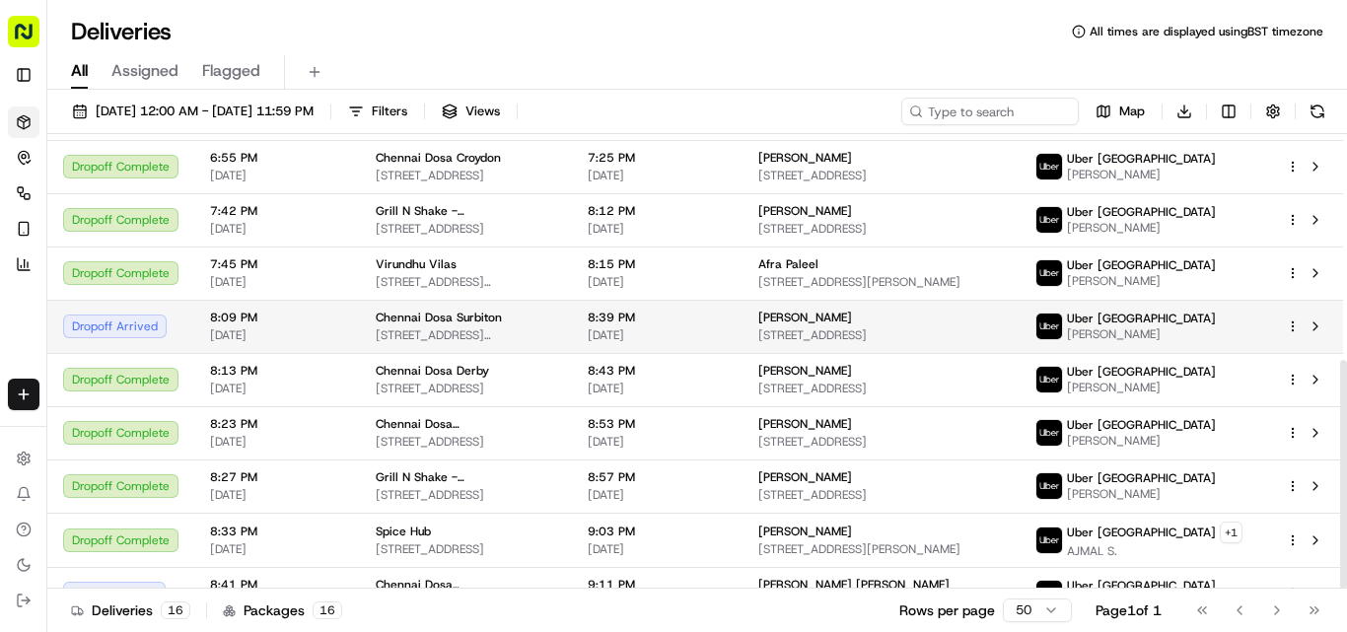
scroll to position [450, 0]
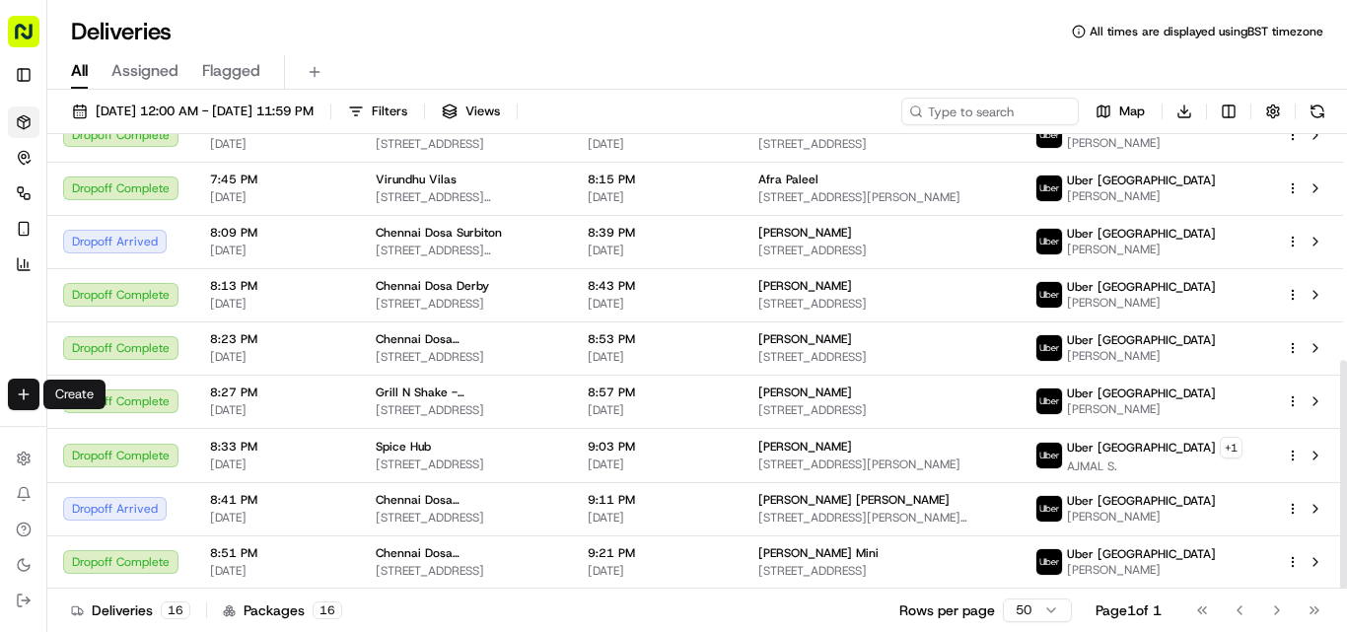
click at [24, 394] on html "Fusion Kitchen [EMAIL_ADDRESS][DOMAIN_NAME] Toggle Sidebar Deliveries Control O…" at bounding box center [673, 316] width 1347 height 632
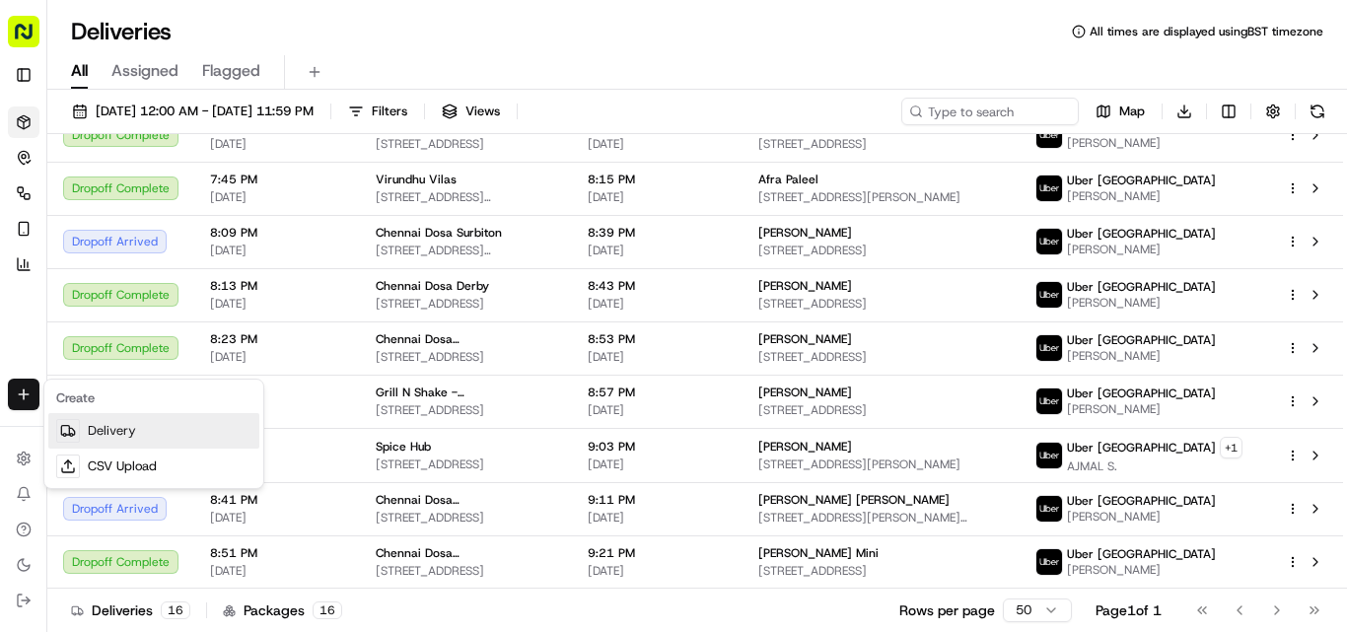
click at [141, 424] on link "Delivery" at bounding box center [153, 430] width 211 height 35
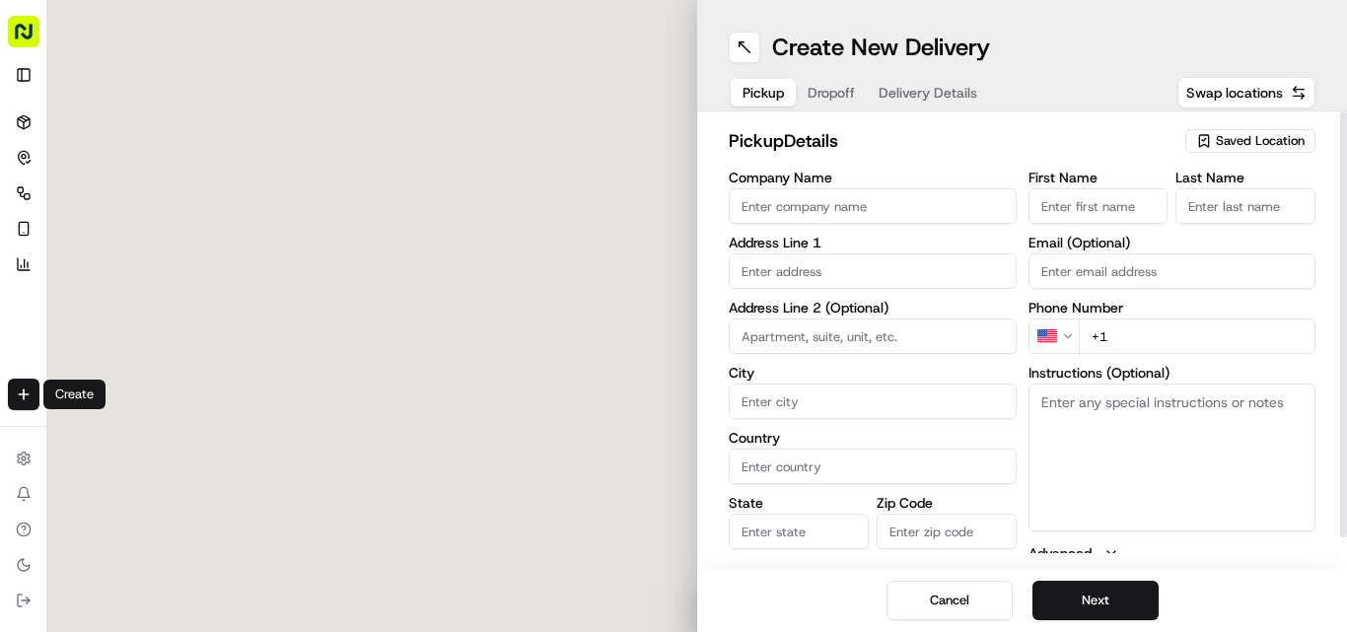
click at [937, 211] on input "Company Name" at bounding box center [873, 205] width 288 height 35
paste input "Chennai Dosa Derby"
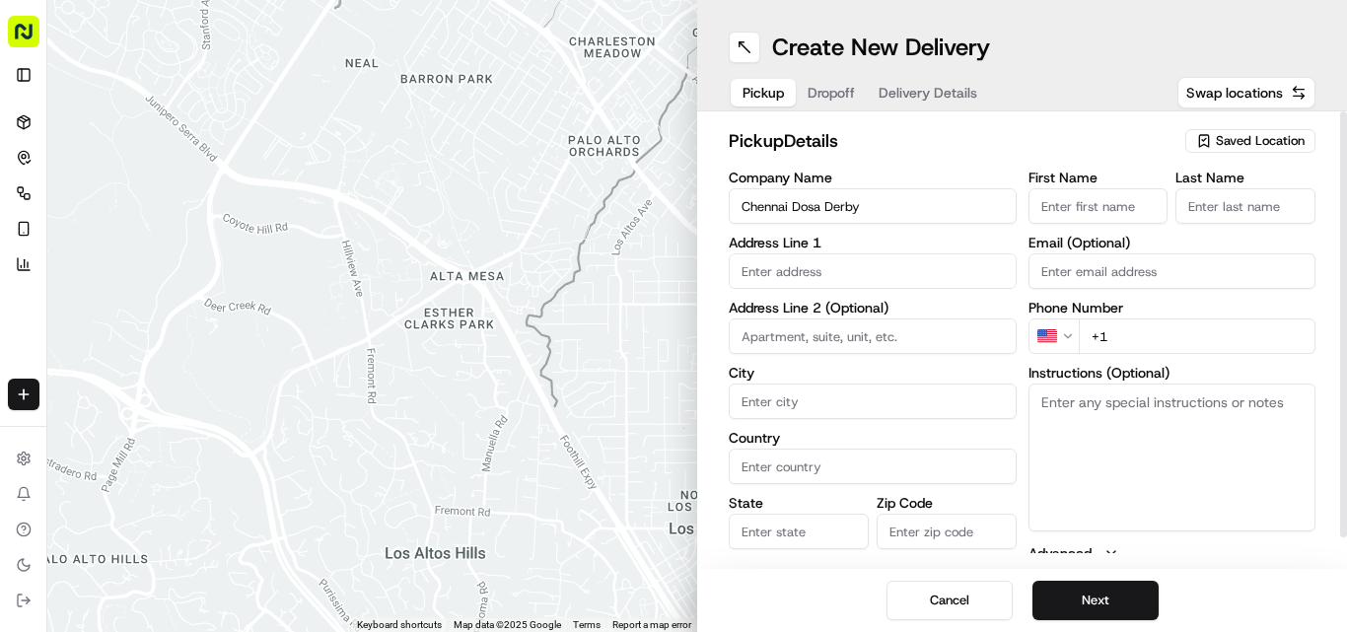
type input "Chennai Dosa Derby"
click at [1095, 422] on textarea "Instructions (Optional)" at bounding box center [1172, 458] width 288 height 148
paste textarea "[PERSON_NAME]. [STREET_ADDRESS]"
click at [1062, 395] on textarea "[PERSON_NAME]. [STREET_ADDRESS]" at bounding box center [1172, 458] width 288 height 148
drag, startPoint x: 1062, startPoint y: 395, endPoint x: 1119, endPoint y: 398, distance: 57.3
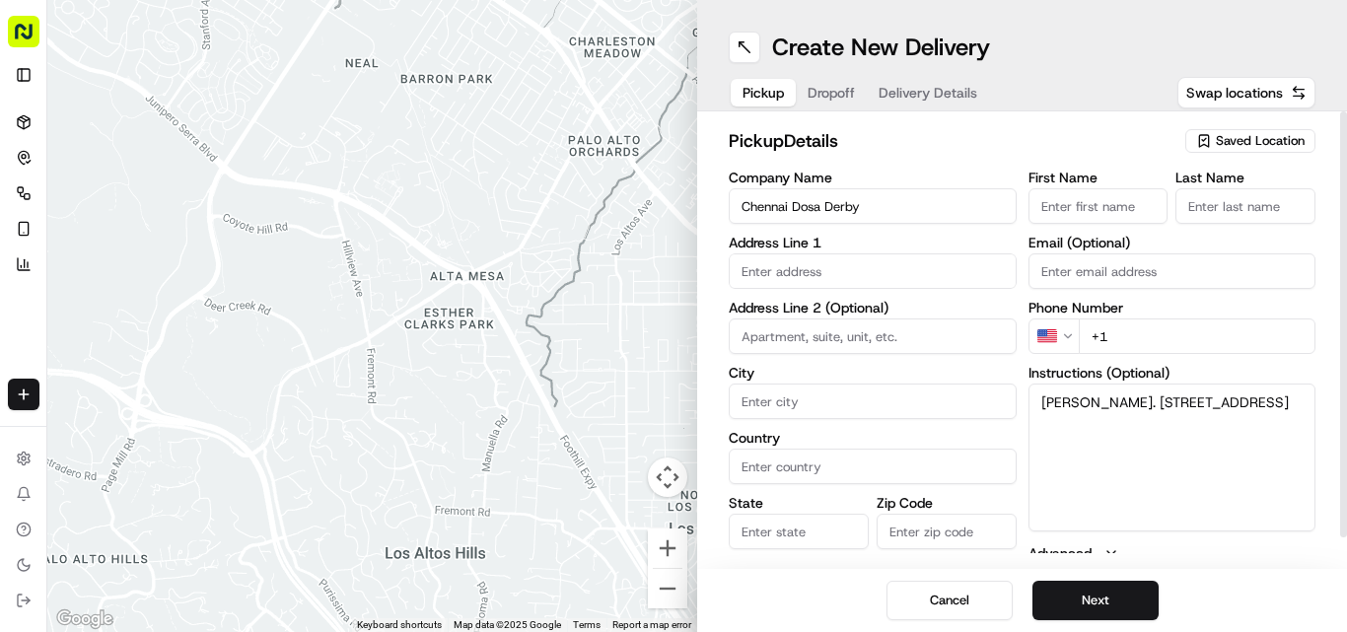
click at [1119, 398] on textarea "[PERSON_NAME]. [STREET_ADDRESS]" at bounding box center [1172, 458] width 288 height 148
type textarea ". [STREET_ADDRESS]"
click at [1125, 210] on input "First Name" at bounding box center [1098, 205] width 140 height 35
paste input "[PERSON_NAME]"
type input "[PERSON_NAME]"
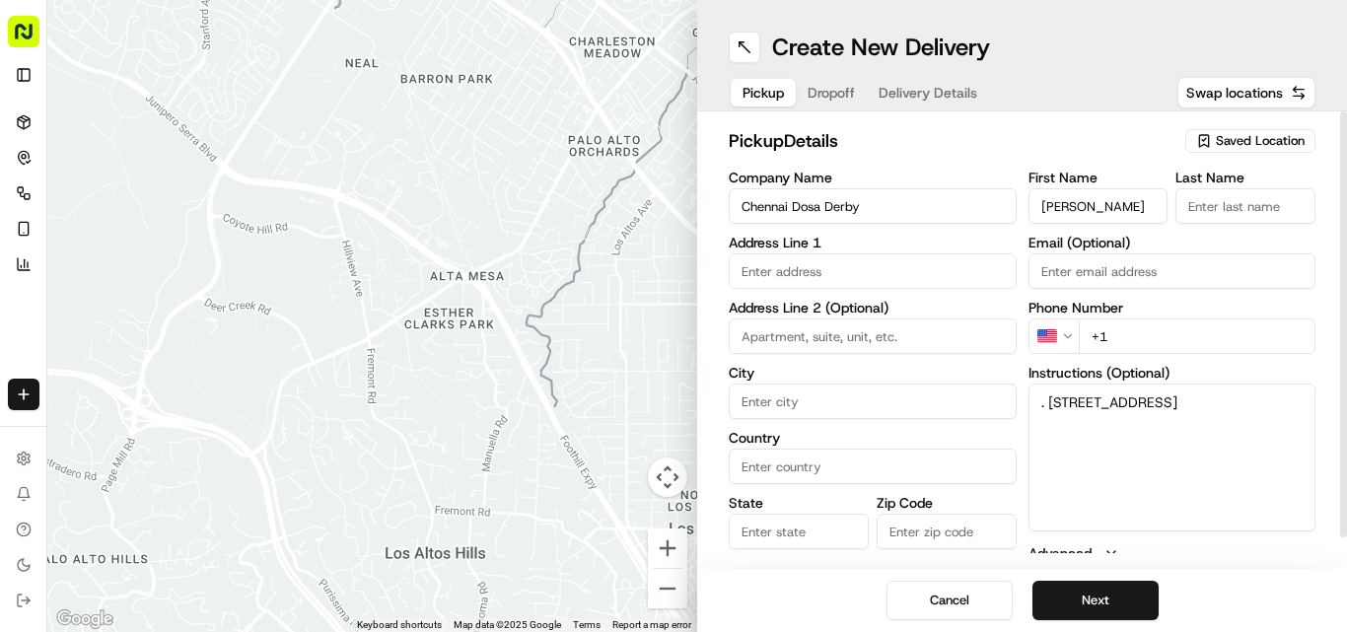
click at [1247, 213] on input "Last Name" at bounding box center [1245, 205] width 140 height 35
paste input "[PERSON_NAME]"
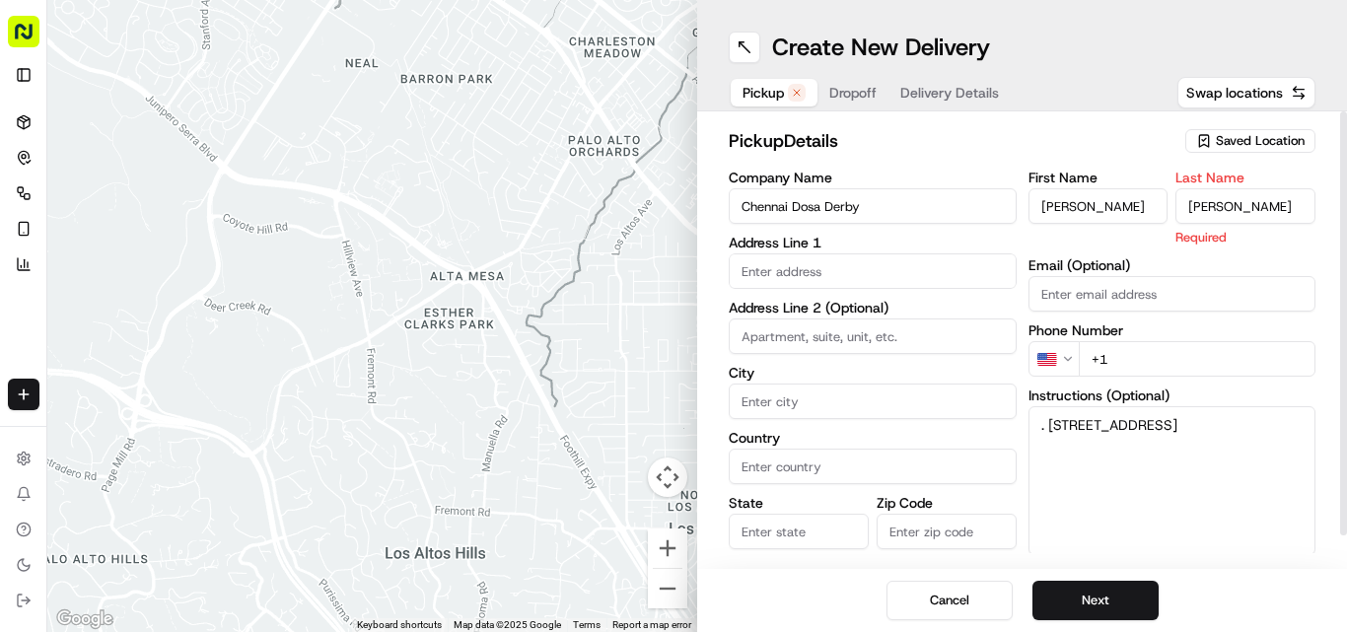
click at [1201, 210] on input "[PERSON_NAME]" at bounding box center [1245, 205] width 140 height 35
type input "Sadiq"
click at [1122, 197] on input "[PERSON_NAME]" at bounding box center [1098, 205] width 140 height 35
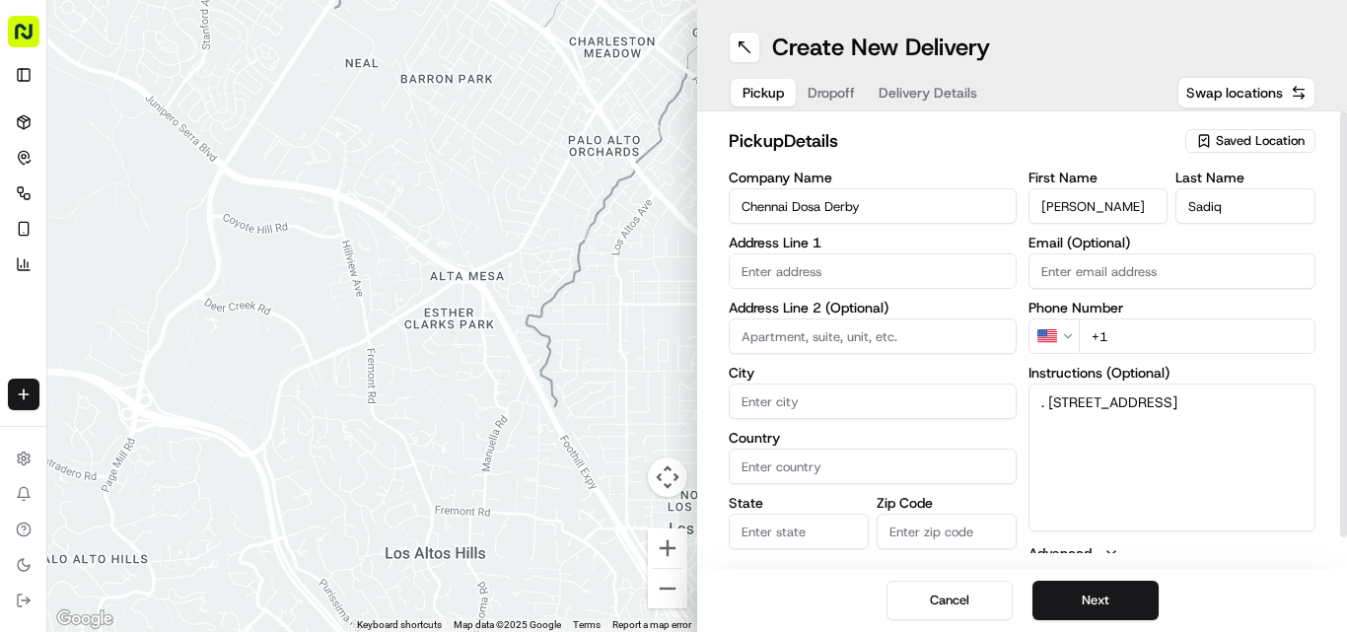
click at [1122, 197] on input "[PERSON_NAME]" at bounding box center [1098, 205] width 140 height 35
type input "[PERSON_NAME]"
click at [1052, 398] on textarea ". [STREET_ADDRESS]" at bounding box center [1172, 458] width 288 height 148
drag, startPoint x: 1052, startPoint y: 398, endPoint x: 1113, endPoint y: 431, distance: 69.2
click at [1113, 431] on textarea ". [STREET_ADDRESS]" at bounding box center [1172, 458] width 288 height 148
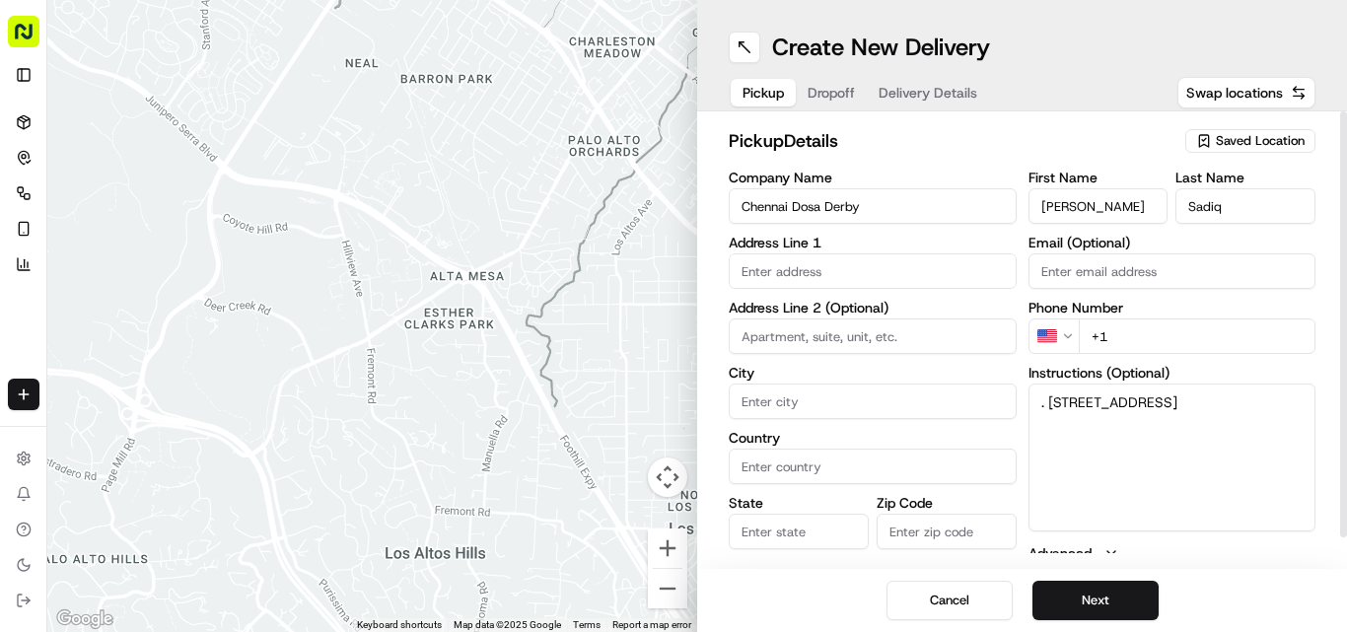
click at [954, 285] on input "text" at bounding box center [873, 270] width 288 height 35
paste input "[STREET_ADDRESS]"
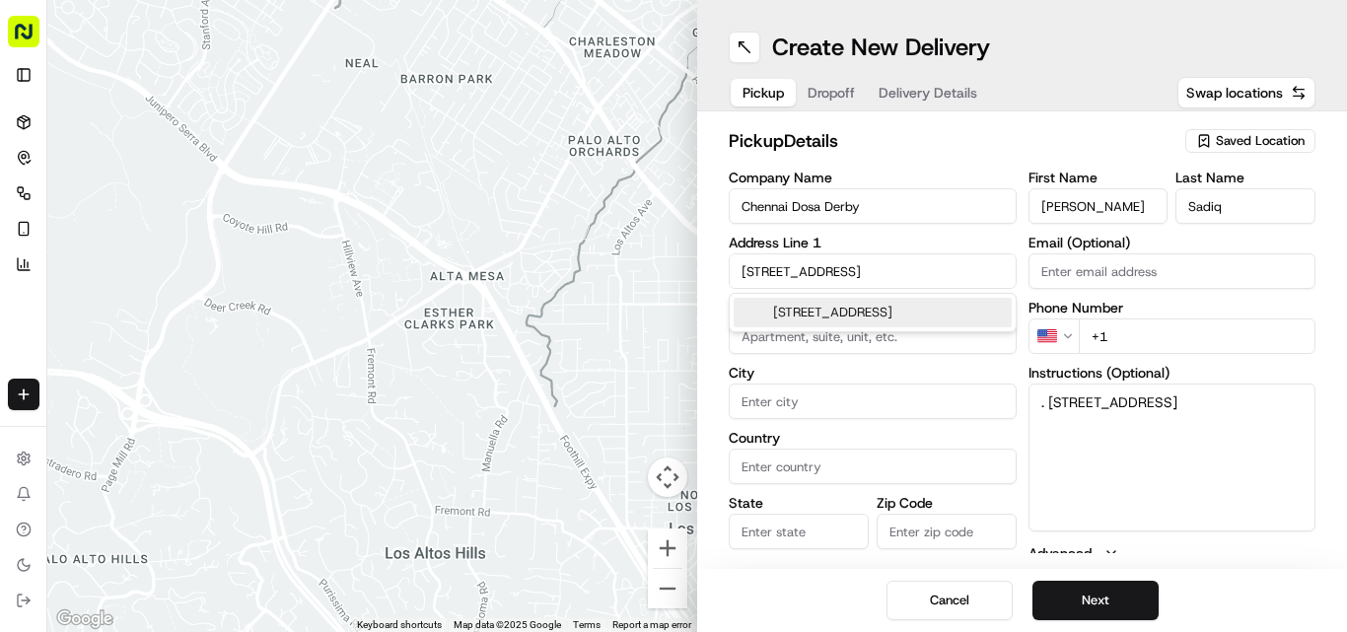
click at [804, 314] on div "[STREET_ADDRESS]" at bounding box center [873, 313] width 278 height 30
type input "[STREET_ADDRESS]"
type input "[GEOGRAPHIC_DATA]"
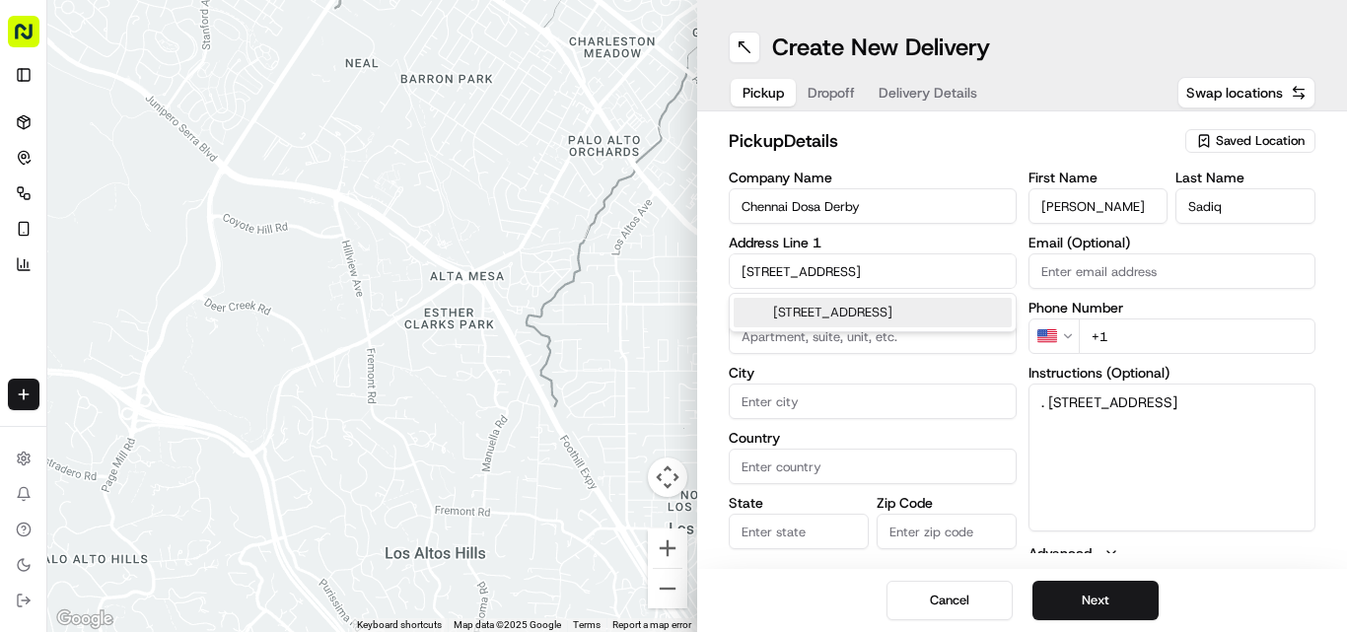
type input "DE1 2SR"
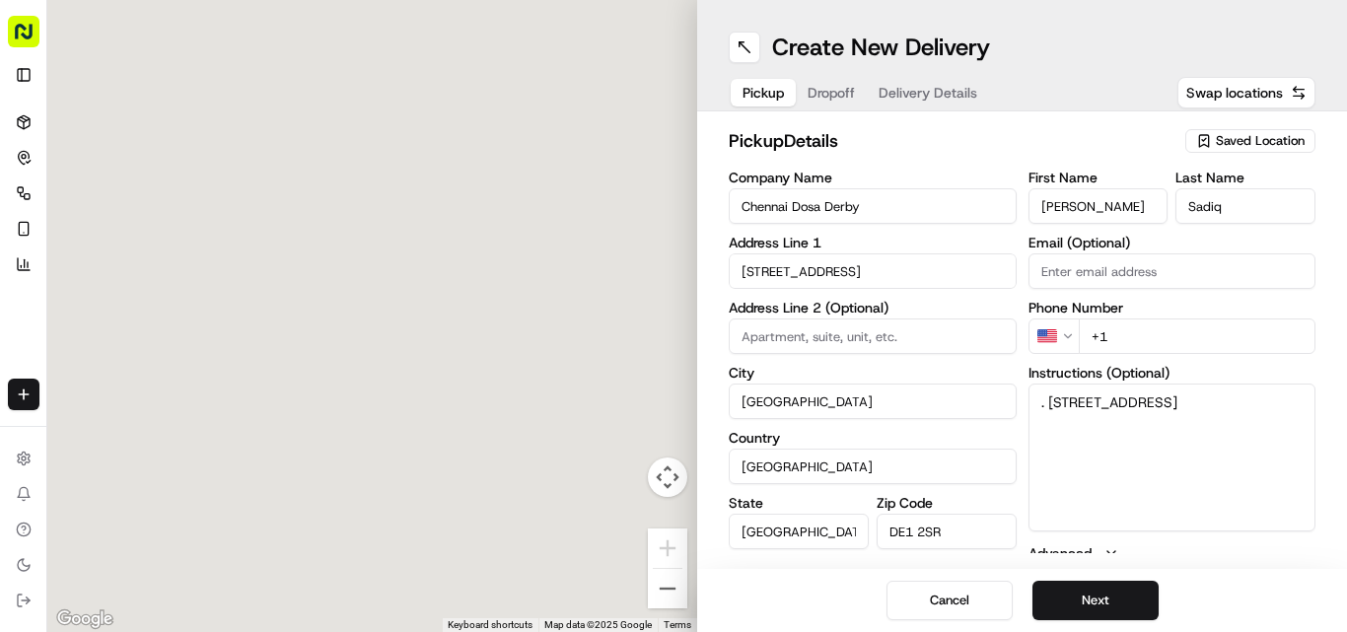
type input "[STREET_ADDRESS]"
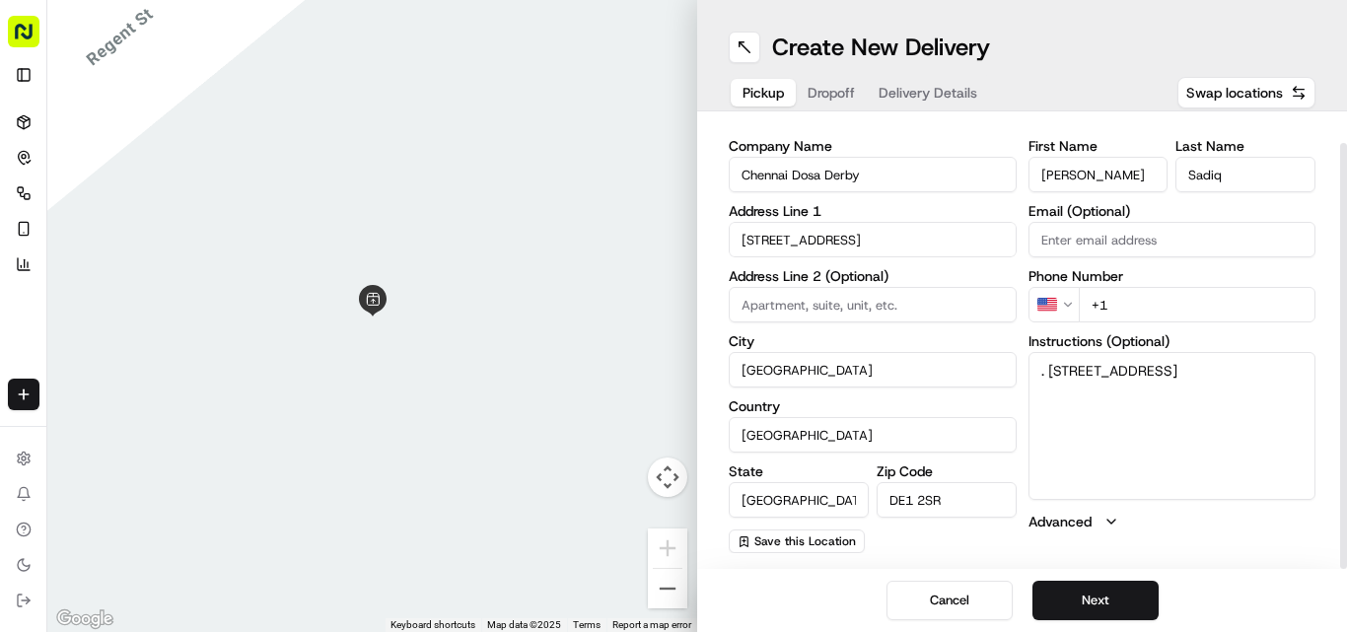
click at [1154, 300] on input "+1" at bounding box center [1198, 304] width 238 height 35
paste input "44 1332 292222"
type input "[PHONE_NUMBER]"
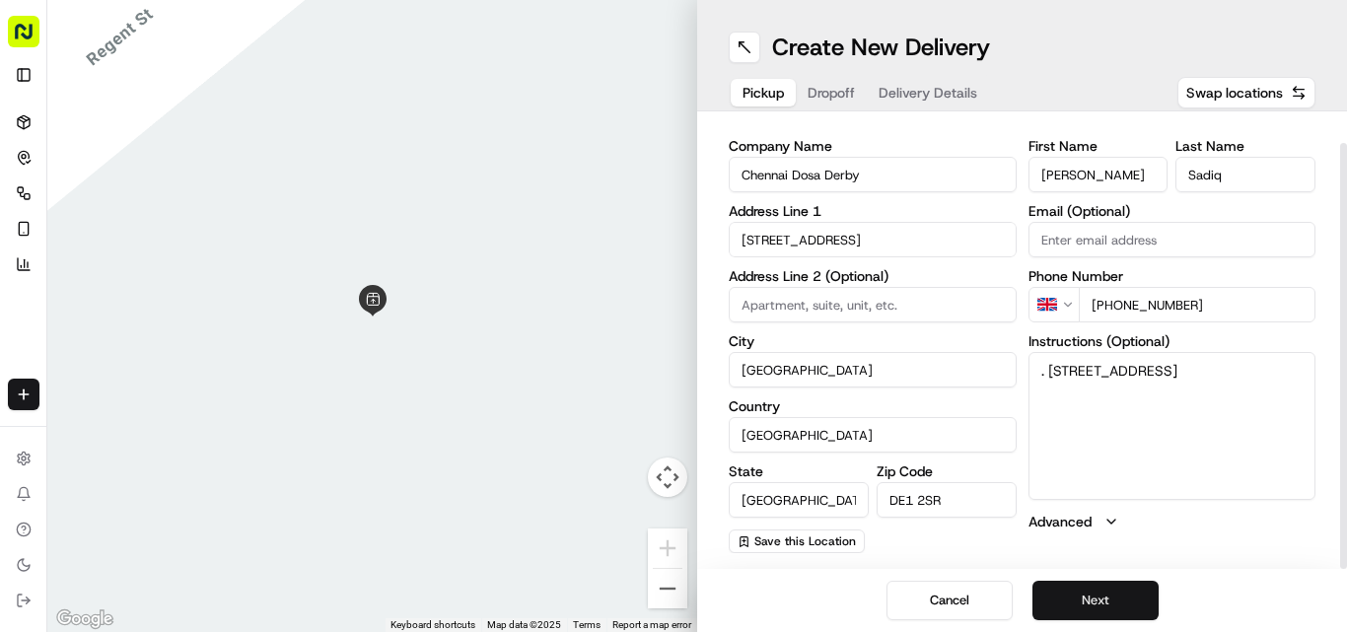
click at [1099, 609] on button "Next" at bounding box center [1095, 600] width 126 height 39
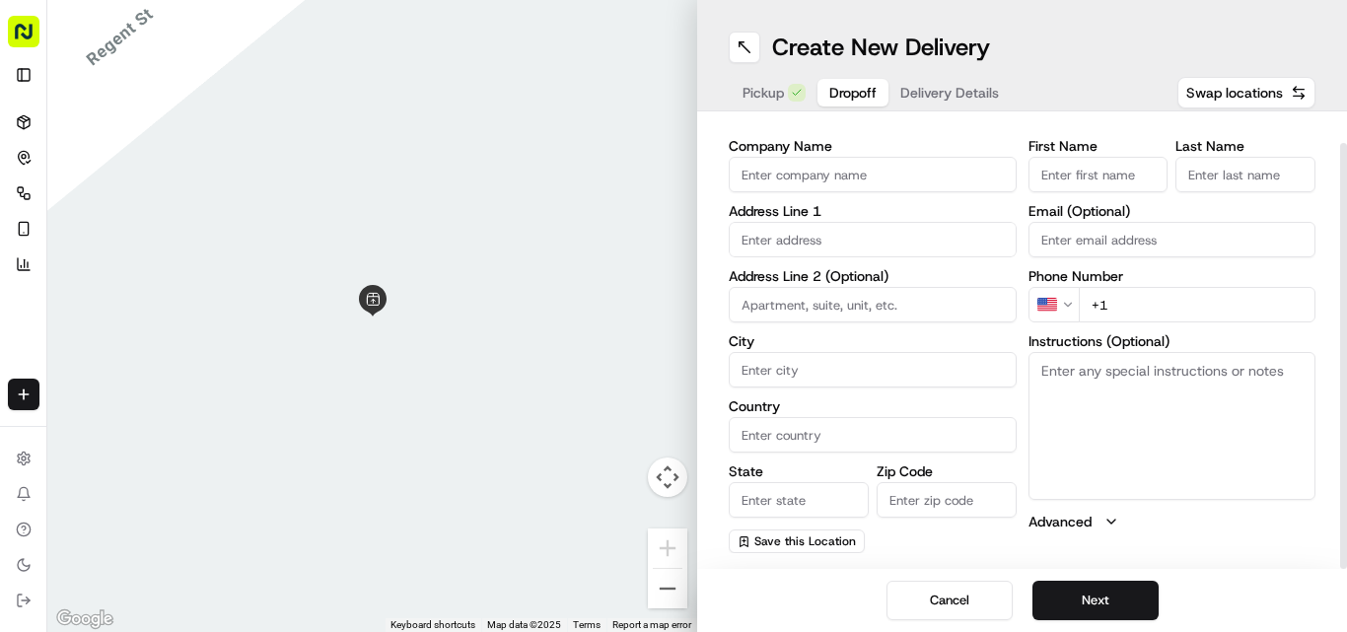
click at [1080, 387] on textarea "Instructions (Optional)" at bounding box center [1172, 426] width 288 height 148
paste textarea "[PERSON_NAME] | 07342142068 [STREET_ADDRESS][PERSON_NAME]"
click at [1051, 367] on textarea "[PERSON_NAME] | 07342142068 [STREET_ADDRESS][PERSON_NAME]" at bounding box center [1172, 426] width 288 height 148
drag, startPoint x: 1051, startPoint y: 367, endPoint x: 1119, endPoint y: 370, distance: 68.1
click at [1119, 370] on textarea "[PERSON_NAME] | 07342142068 [STREET_ADDRESS][PERSON_NAME]" at bounding box center [1172, 426] width 288 height 148
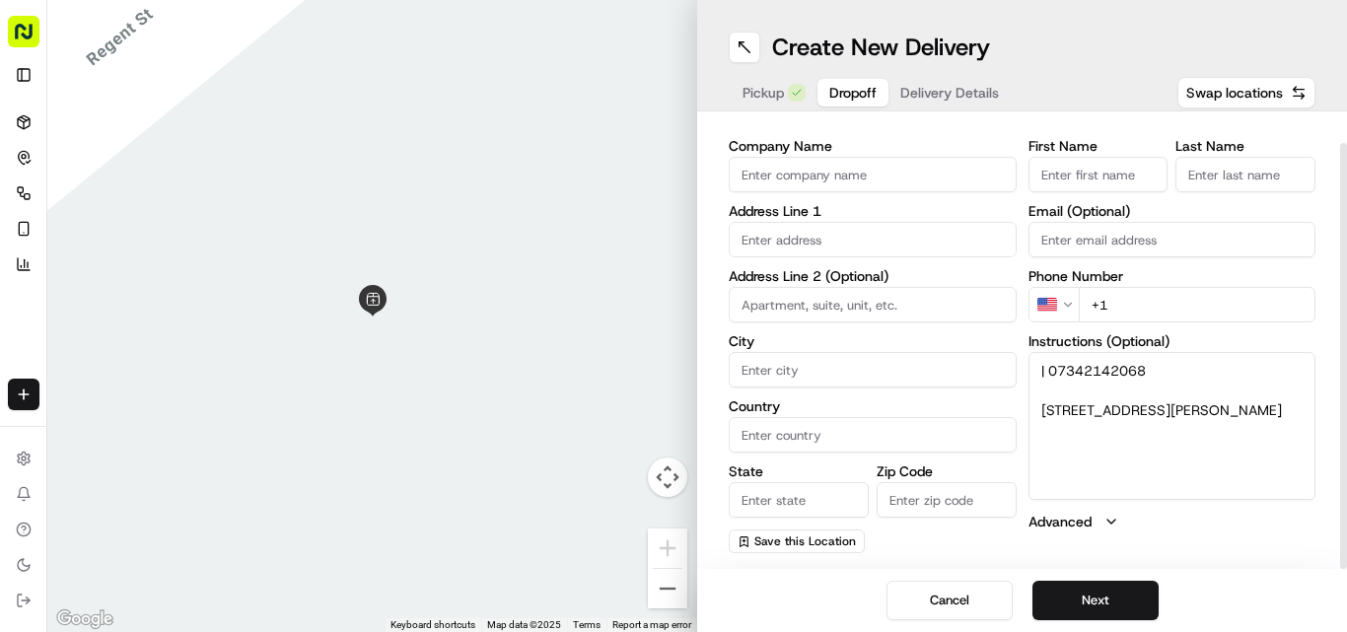
type textarea "| 07342142068 [STREET_ADDRESS][PERSON_NAME]"
click at [1114, 162] on input "First Name" at bounding box center [1098, 174] width 140 height 35
paste input "[PERSON_NAME]"
type input "[PERSON_NAME]"
click at [1216, 165] on input "Last Name" at bounding box center [1245, 174] width 140 height 35
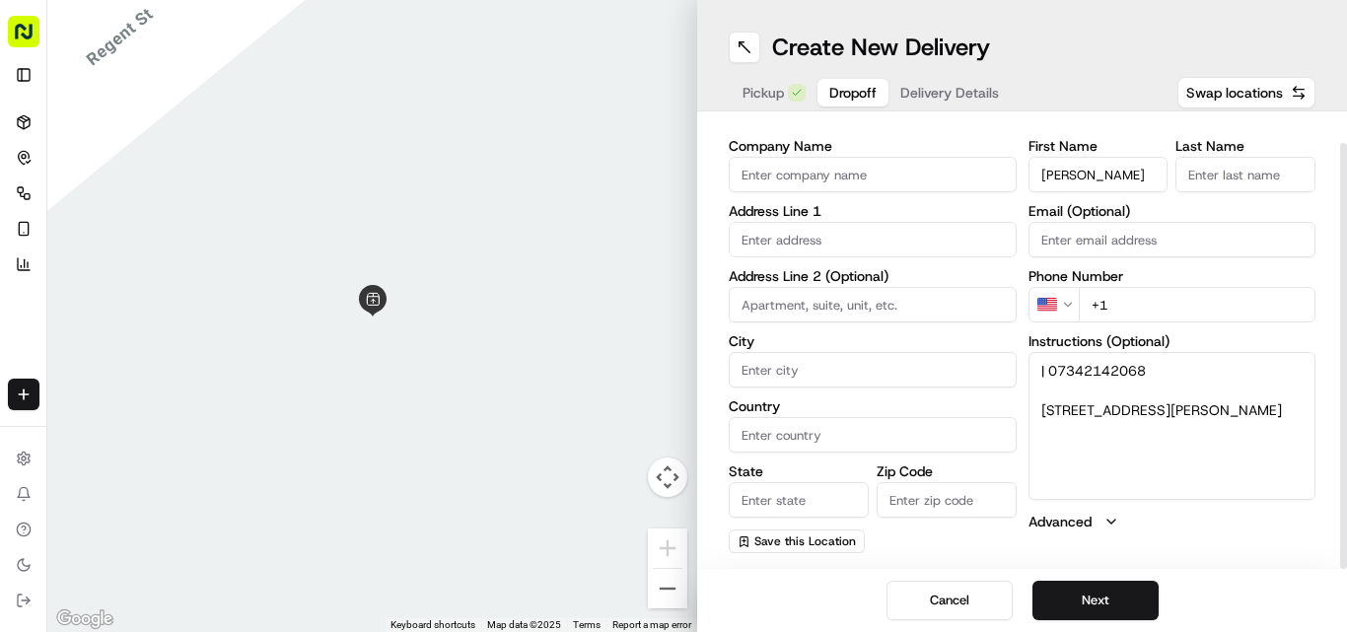
paste input "[PERSON_NAME]"
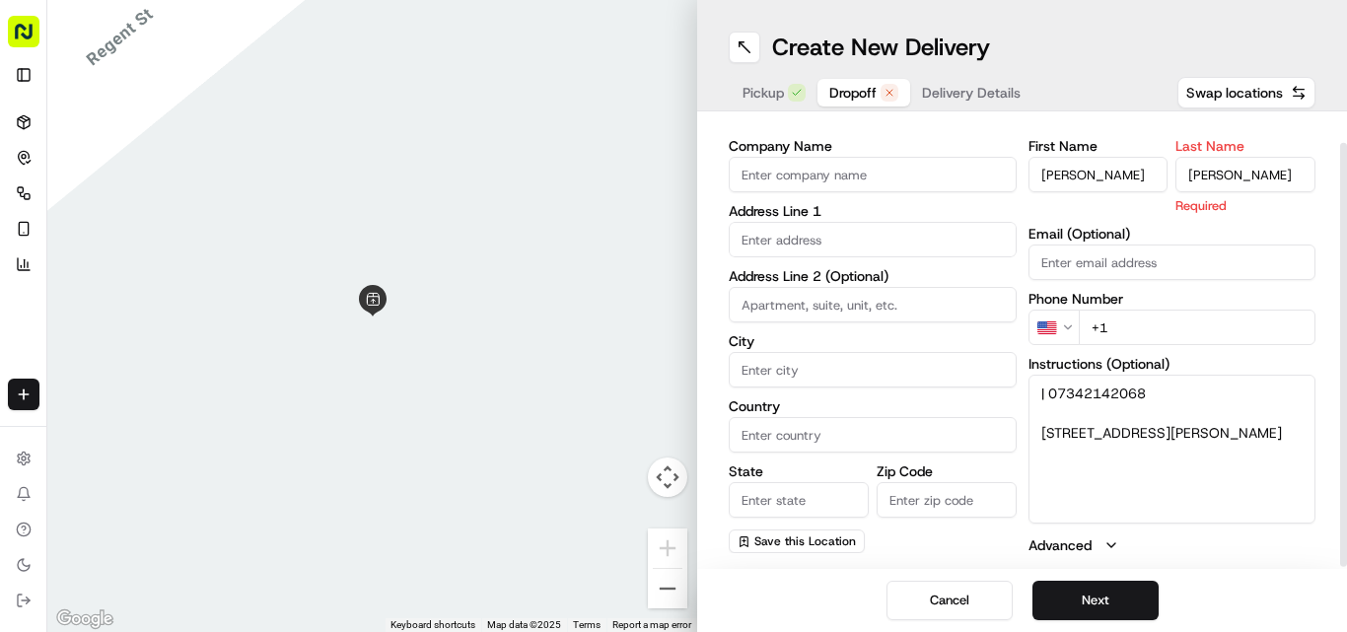
click at [1202, 173] on input "[PERSON_NAME]" at bounding box center [1245, 174] width 140 height 35
type input "[PERSON_NAME]"
click at [1126, 168] on input "[PERSON_NAME]" at bounding box center [1098, 174] width 140 height 35
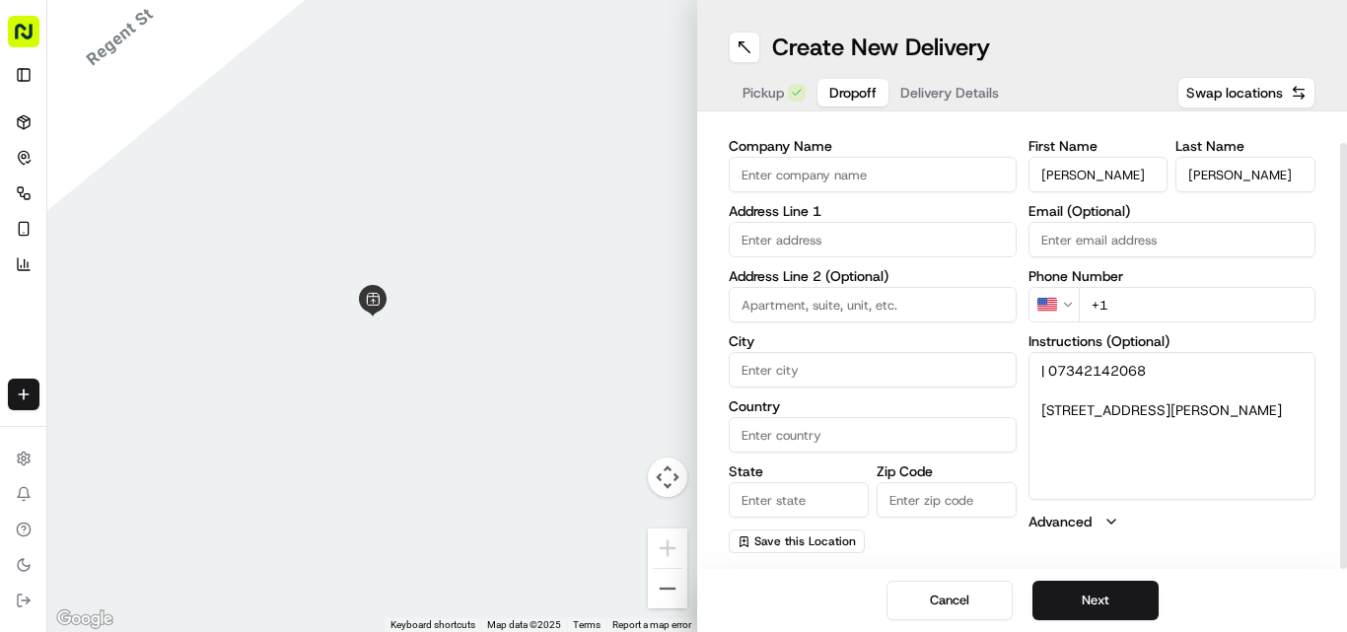
click at [1126, 168] on input "[PERSON_NAME]" at bounding box center [1098, 174] width 140 height 35
type input "[PERSON_NAME]"
click at [1077, 368] on textarea "| 07342142068 [STREET_ADDRESS][PERSON_NAME]" at bounding box center [1172, 426] width 288 height 148
click at [1053, 300] on html "Fusion Kitchen [EMAIL_ADDRESS][DOMAIN_NAME] Toggle Sidebar Deliveries Control O…" at bounding box center [673, 316] width 1347 height 632
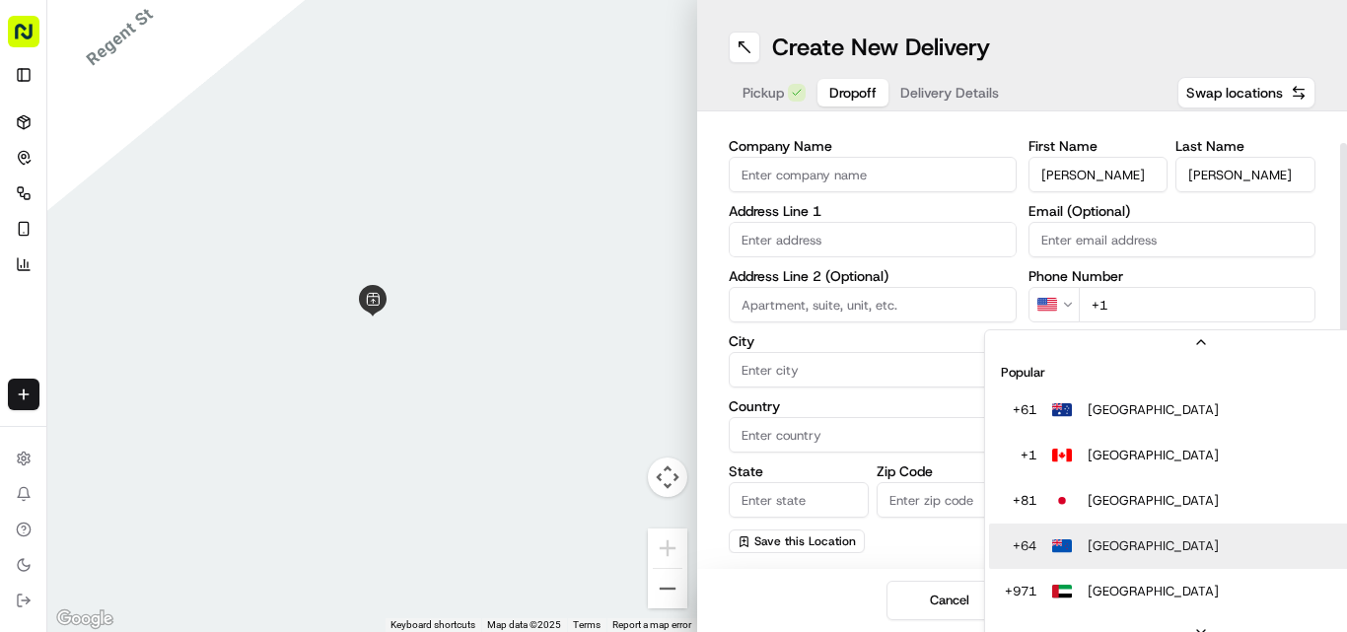
scroll to position [61, 0]
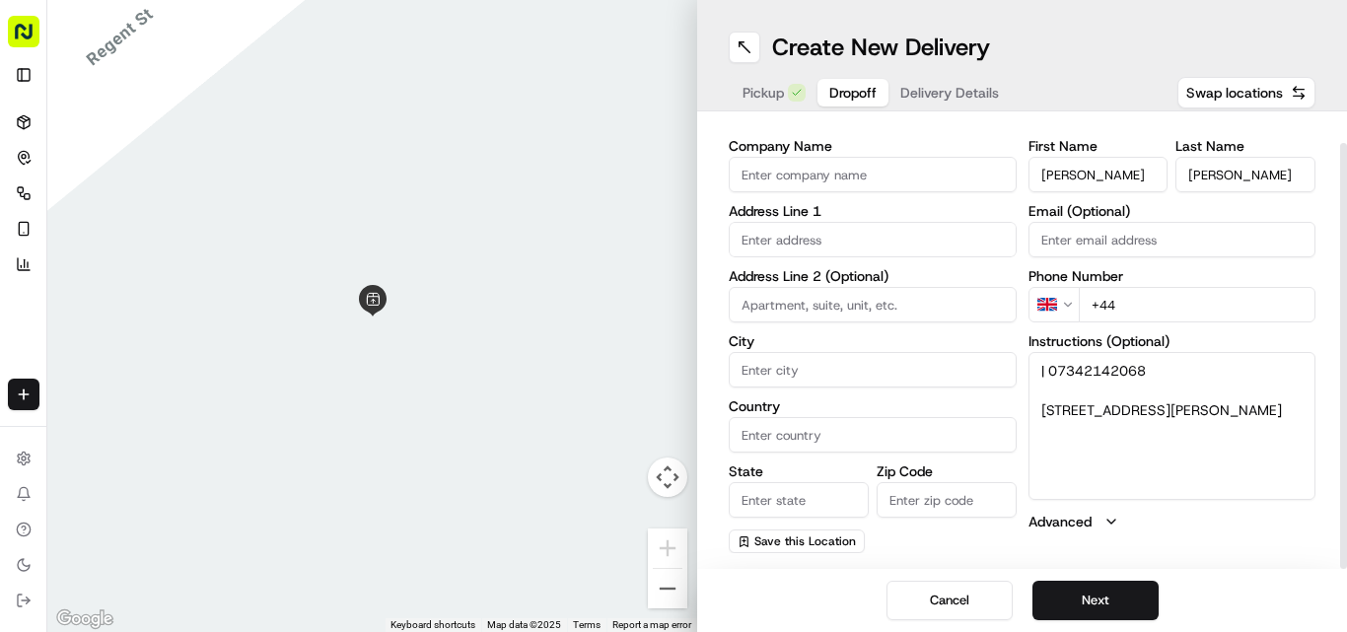
click at [1150, 296] on input "+44" at bounding box center [1198, 304] width 238 height 35
paste input "07342 142068"
type input "[PHONE_NUMBER]"
click at [1058, 412] on textarea "| 07342142068 [STREET_ADDRESS][PERSON_NAME]" at bounding box center [1172, 426] width 288 height 148
drag, startPoint x: 1058, startPoint y: 412, endPoint x: 1202, endPoint y: 453, distance: 149.5
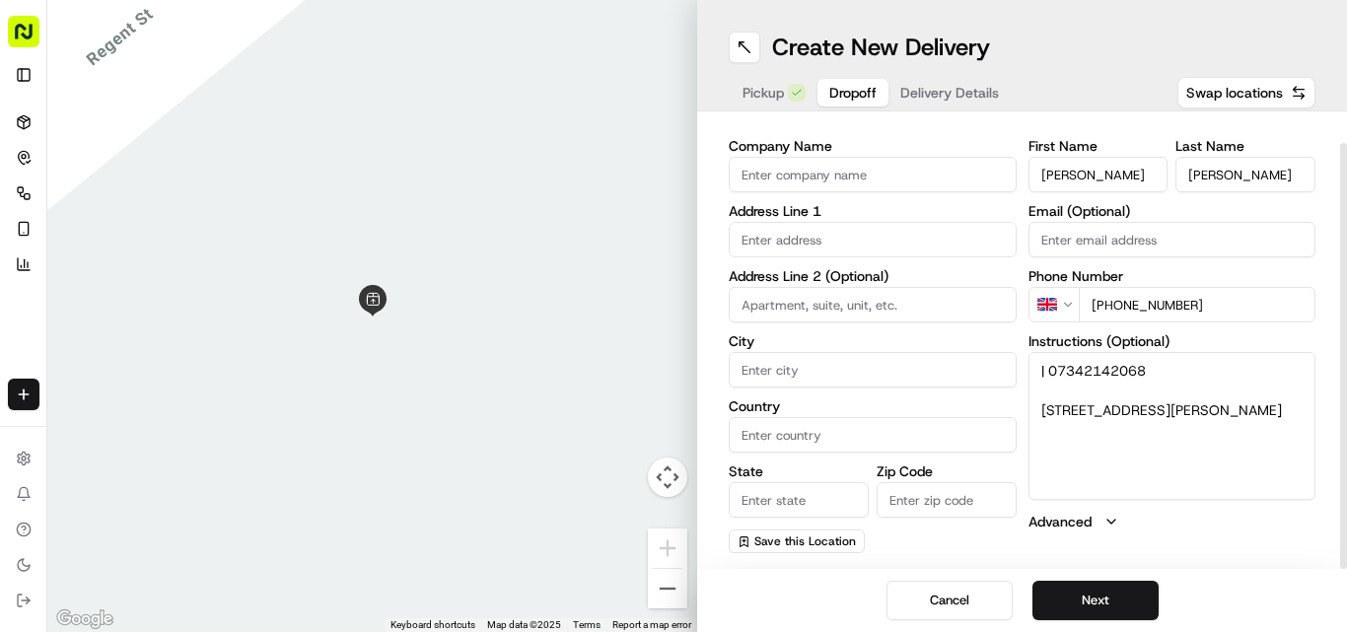
click at [1202, 453] on textarea "| 07342142068 [STREET_ADDRESS][PERSON_NAME]" at bounding box center [1172, 426] width 288 height 148
click at [978, 240] on input "text" at bounding box center [873, 239] width 288 height 35
paste input "[STREET_ADDRESS][PERSON_NAME]"
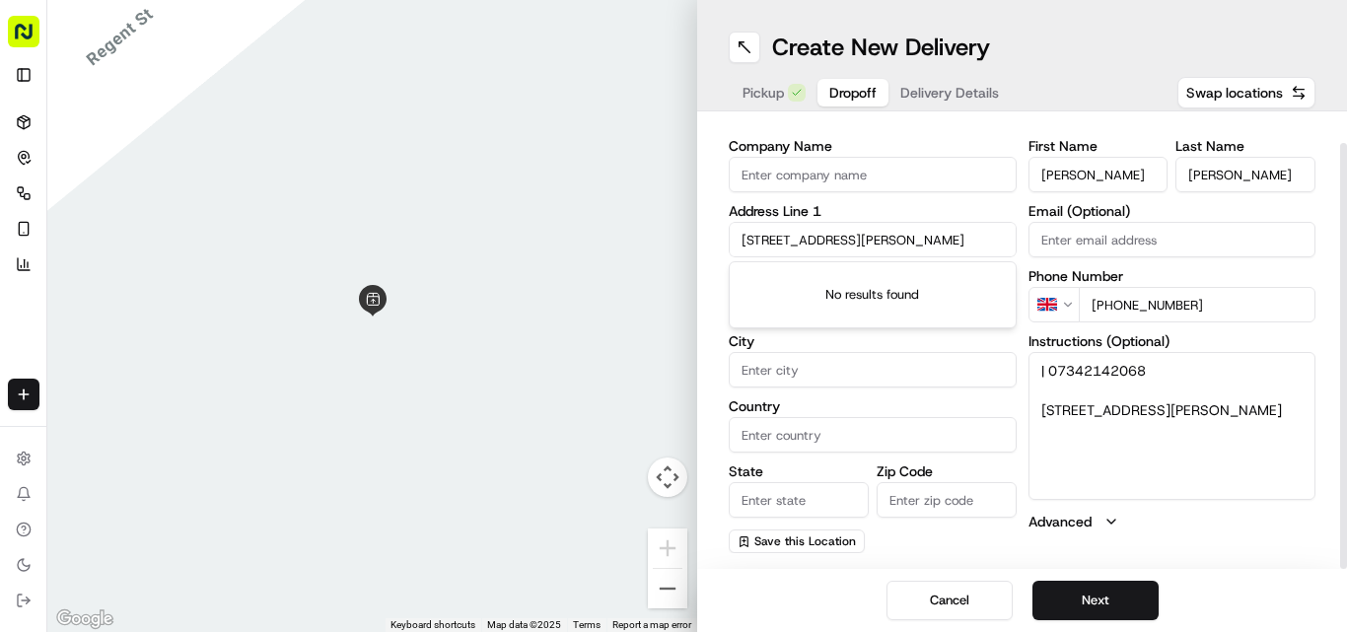
scroll to position [0, 1]
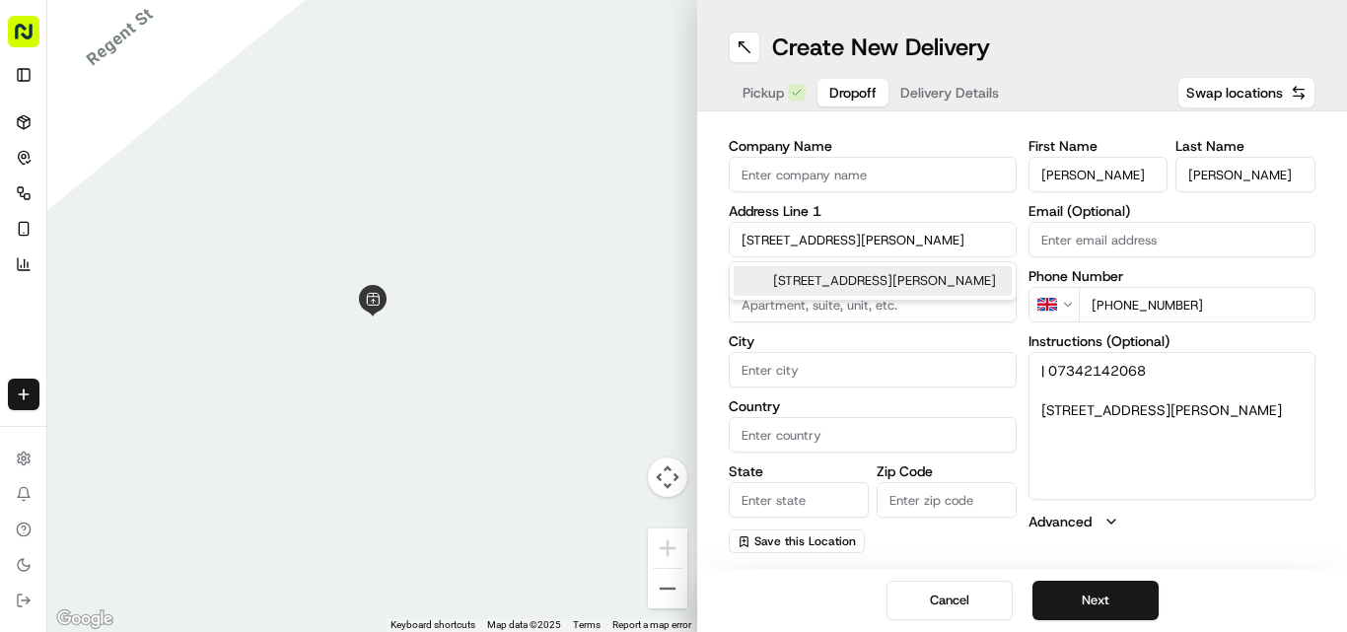
click at [800, 291] on div "[STREET_ADDRESS][PERSON_NAME]" at bounding box center [873, 281] width 278 height 30
type input "[STREET_ADDRESS][PERSON_NAME]"
type input "Pear Tree"
type input "[GEOGRAPHIC_DATA]"
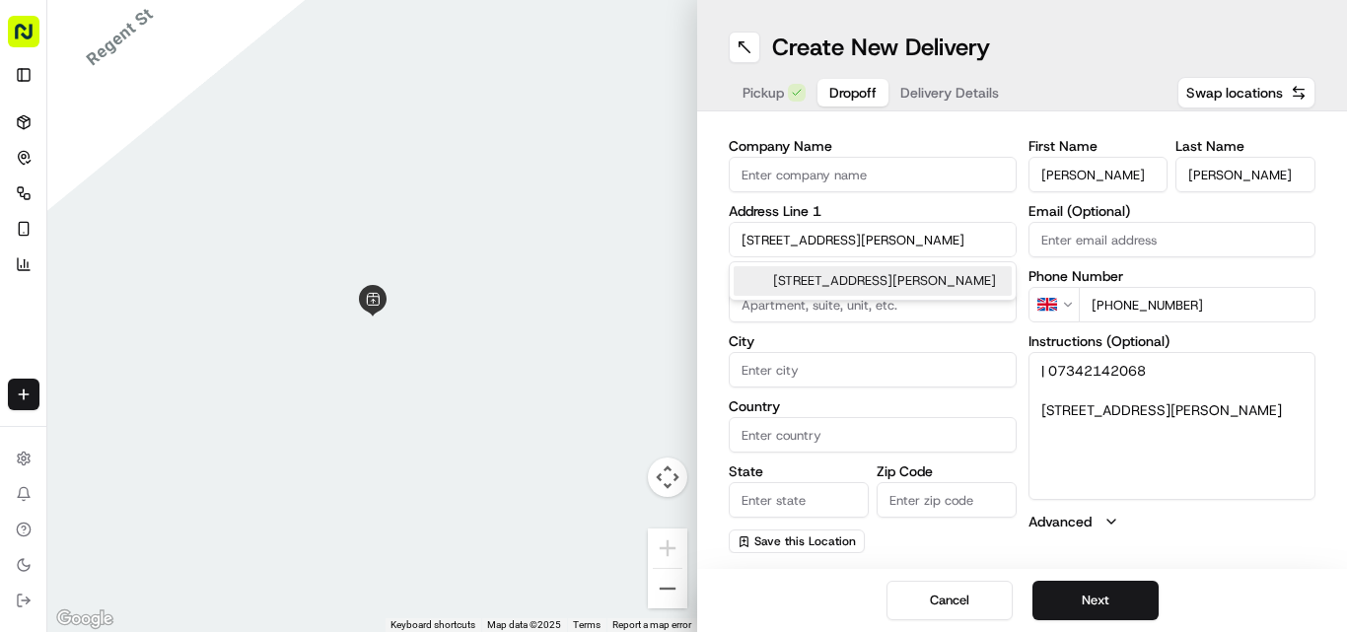
type input "DE23 8NY"
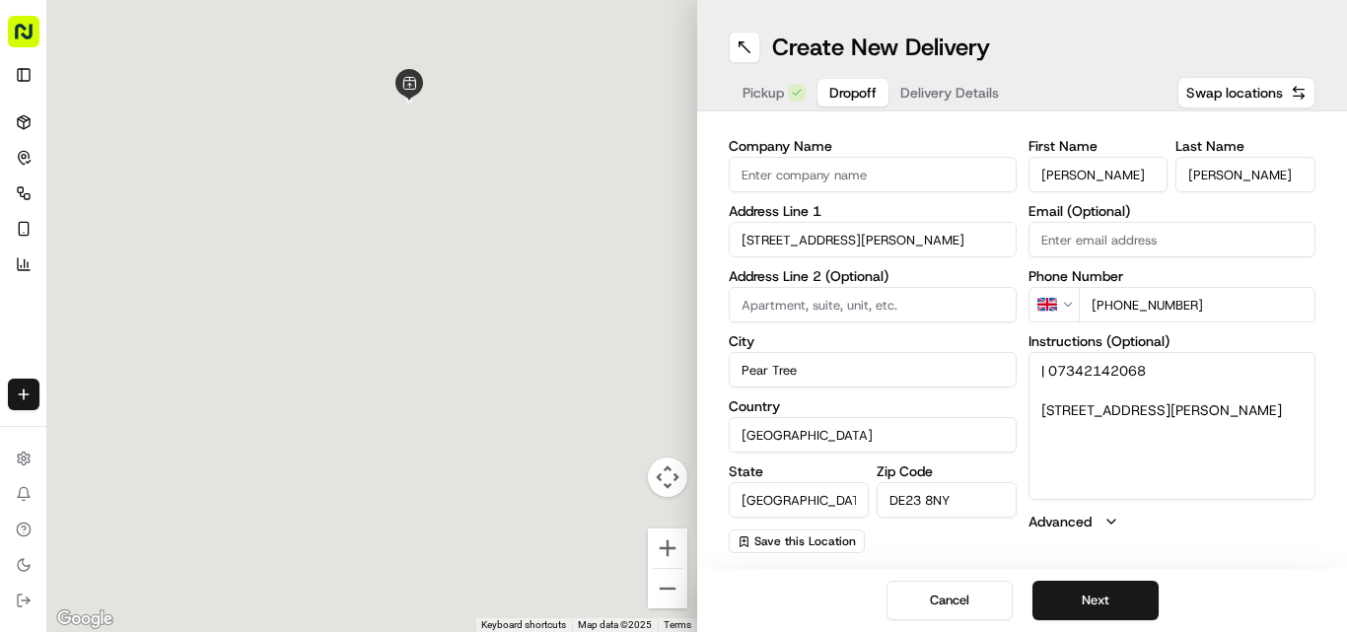
type input "[STREET_ADDRESS][PERSON_NAME]"
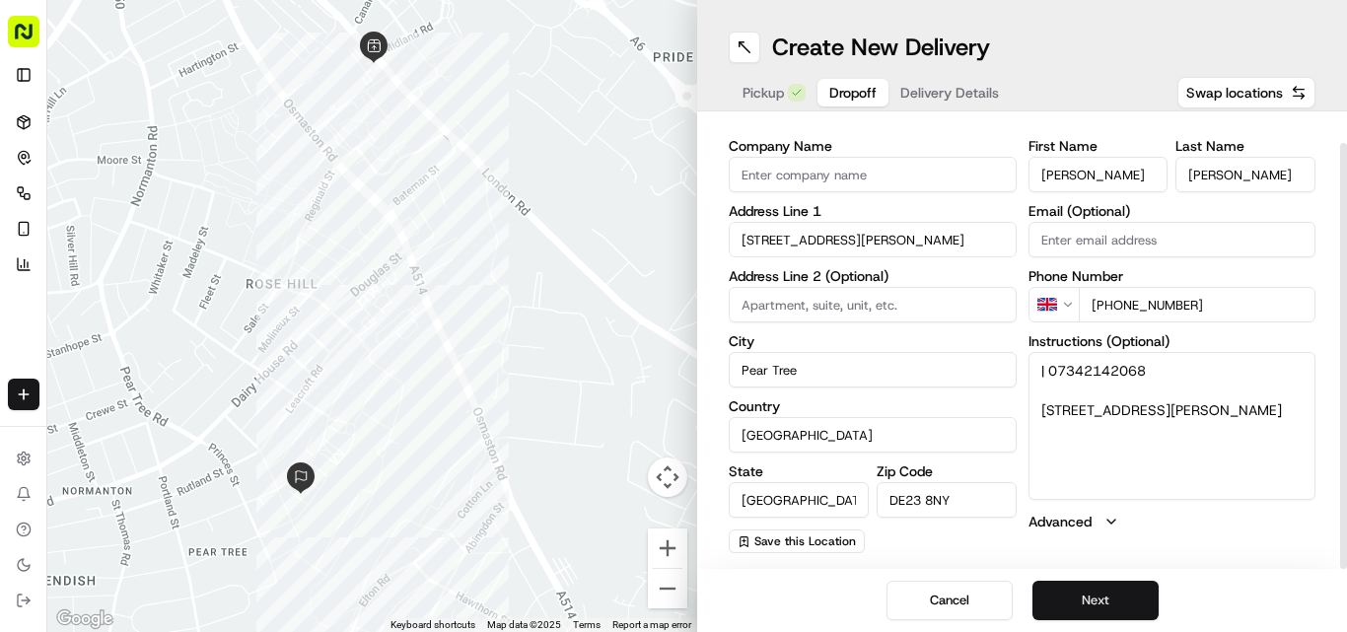
click at [1091, 595] on button "Next" at bounding box center [1095, 600] width 126 height 39
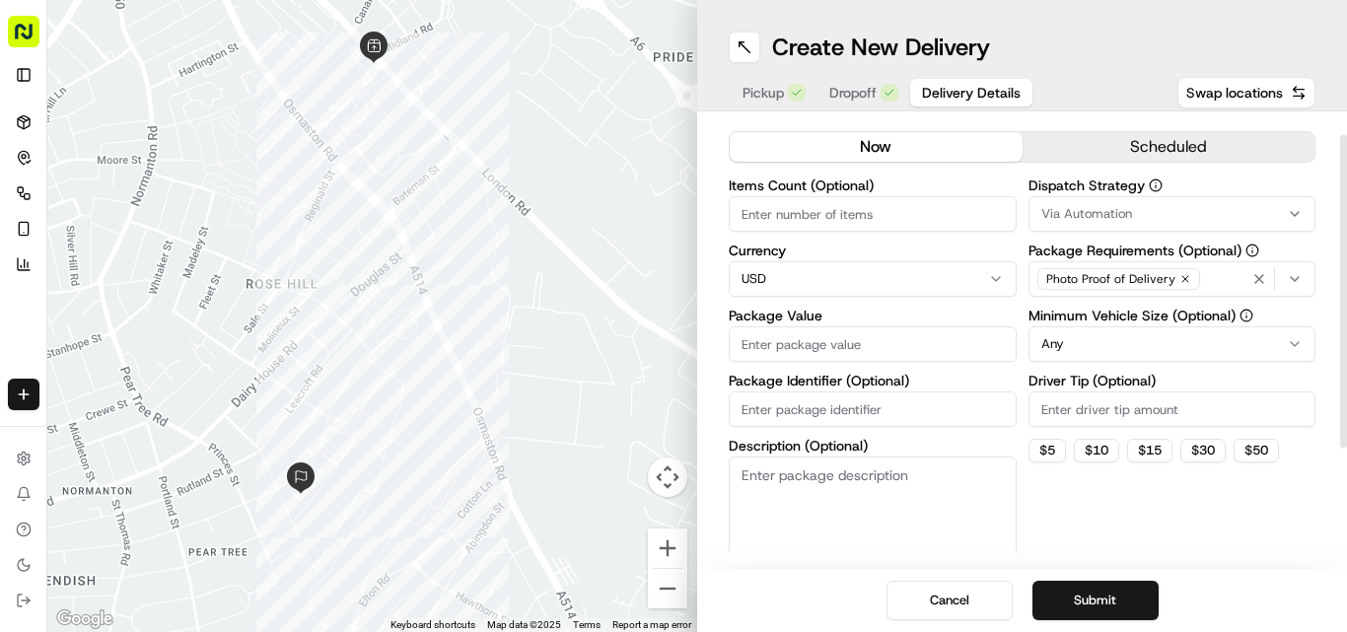
click at [798, 281] on html "Fusion Kitchen [EMAIL_ADDRESS][DOMAIN_NAME] Toggle Sidebar Deliveries Control O…" at bounding box center [673, 316] width 1347 height 632
click at [833, 333] on input "Package Value" at bounding box center [873, 343] width 288 height 35
paste input "16.53"
type input "16.53"
click at [1087, 609] on button "Submit" at bounding box center [1095, 600] width 126 height 39
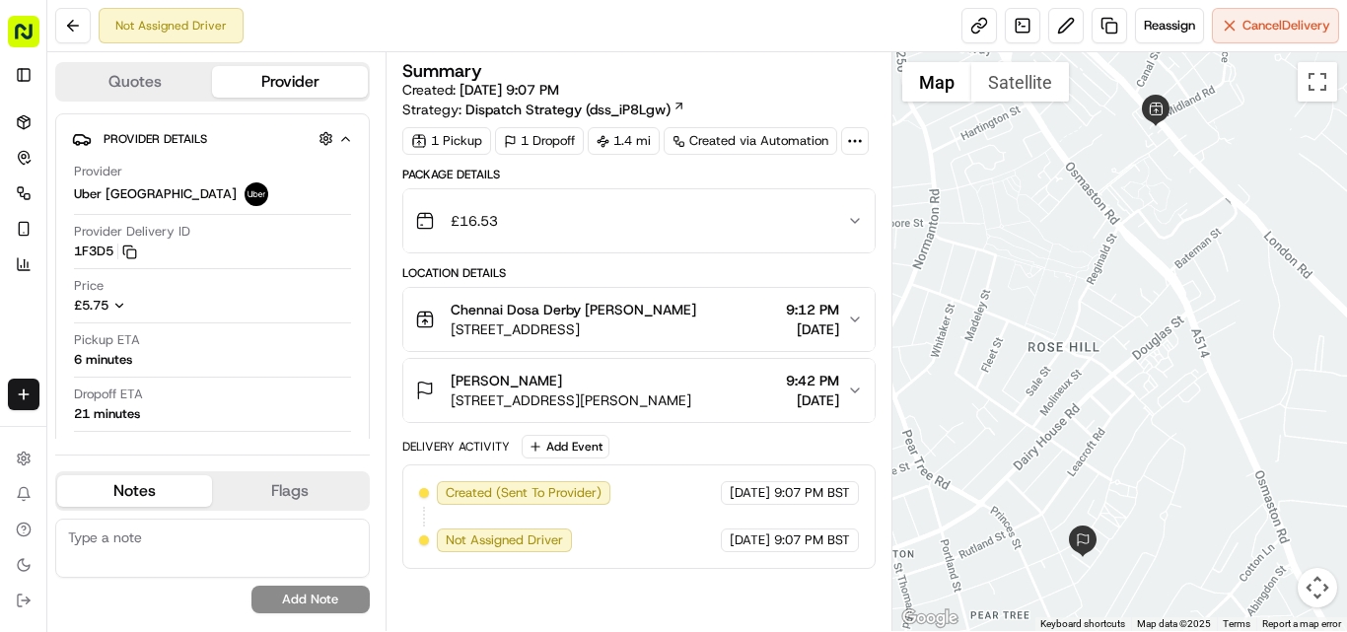
click at [635, 393] on span "[STREET_ADDRESS][PERSON_NAME]" at bounding box center [571, 400] width 241 height 20
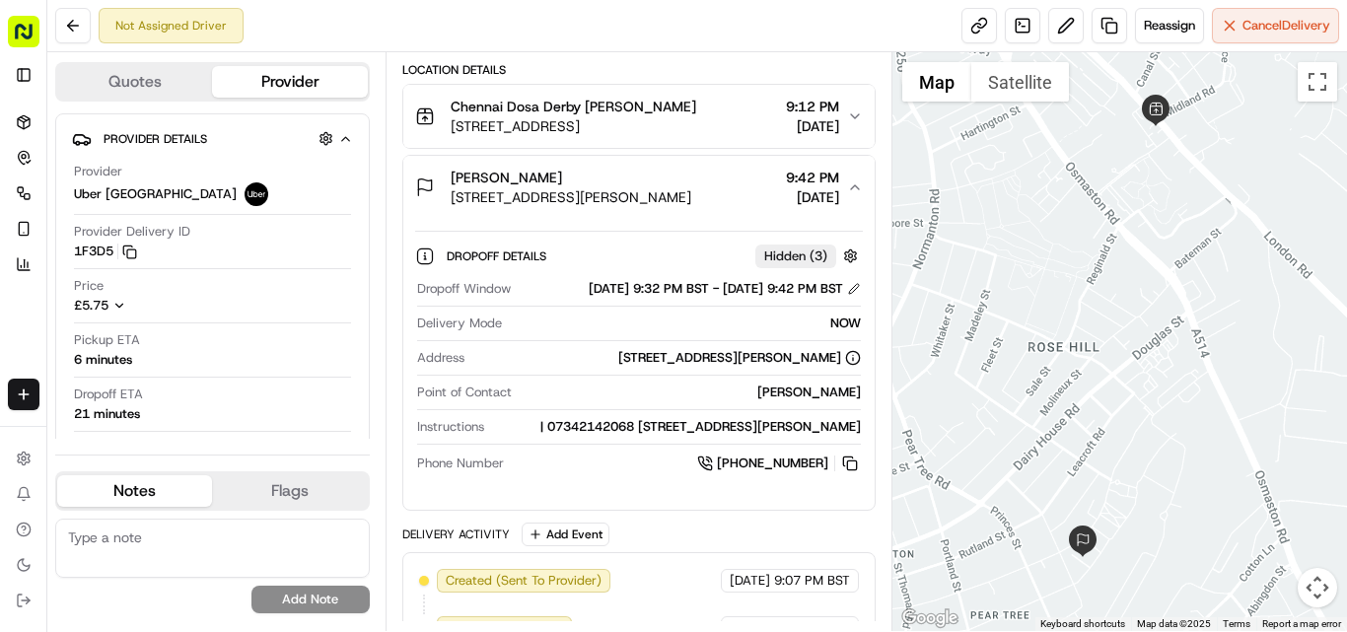
scroll to position [158, 0]
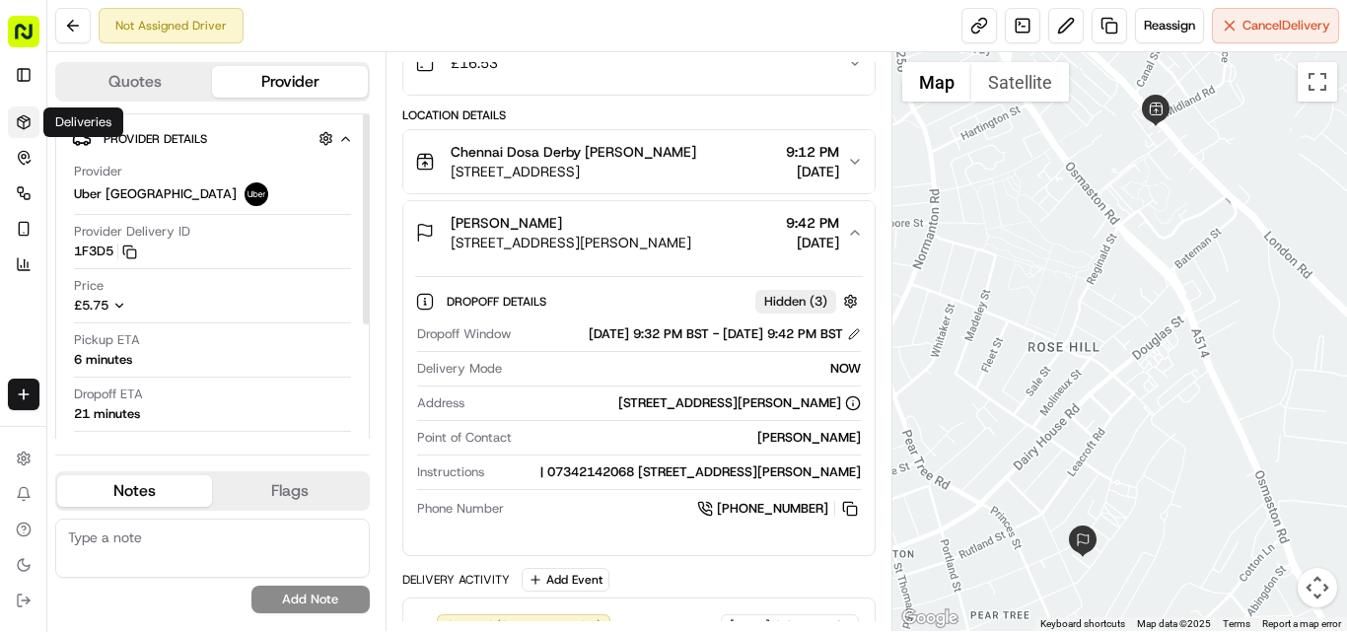
click at [21, 119] on icon at bounding box center [24, 122] width 16 height 16
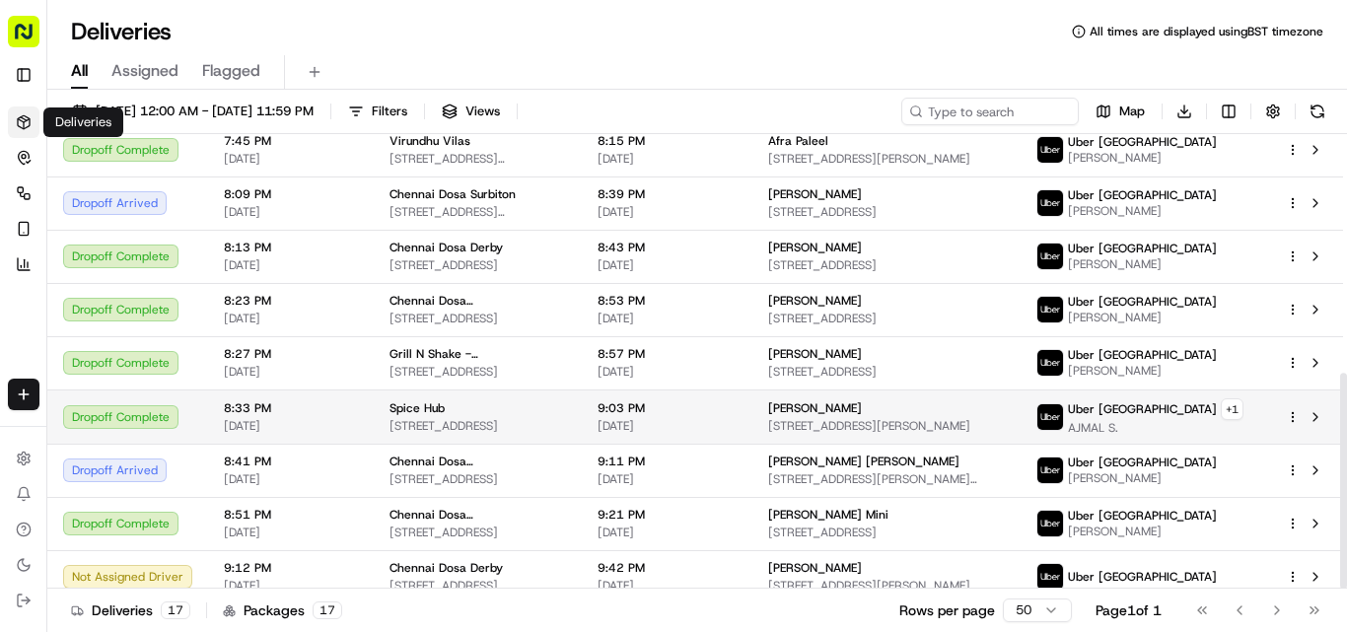
scroll to position [503, 0]
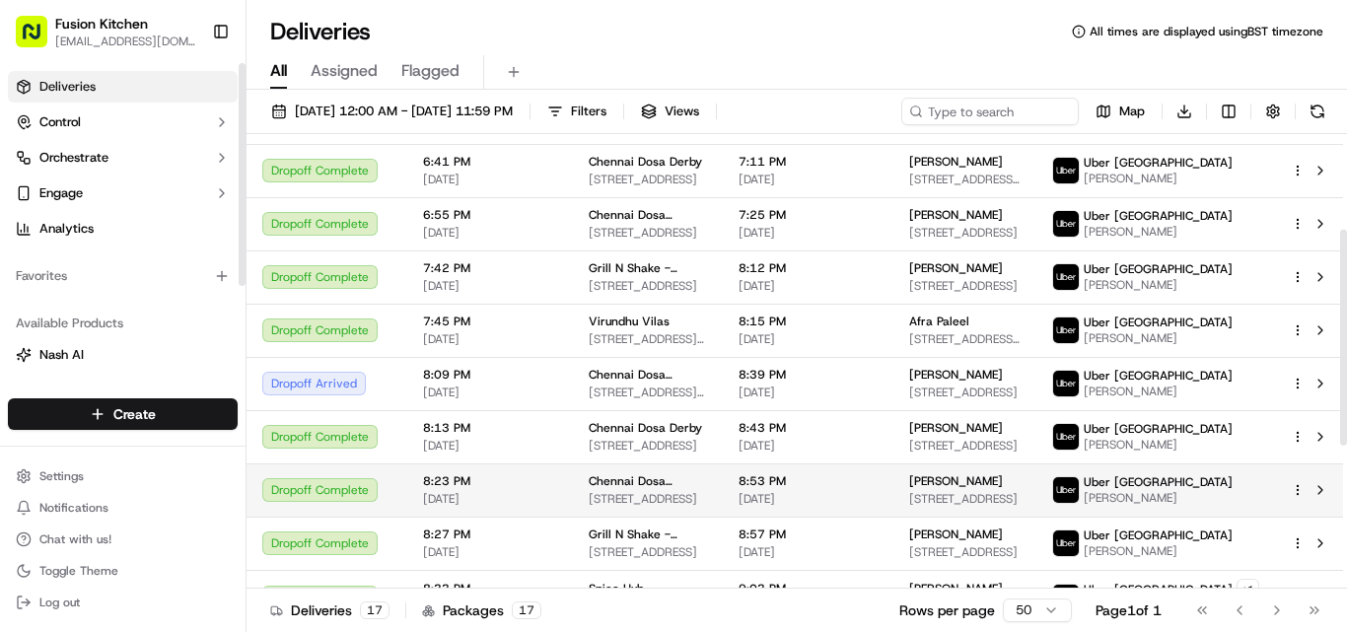
scroll to position [503, 0]
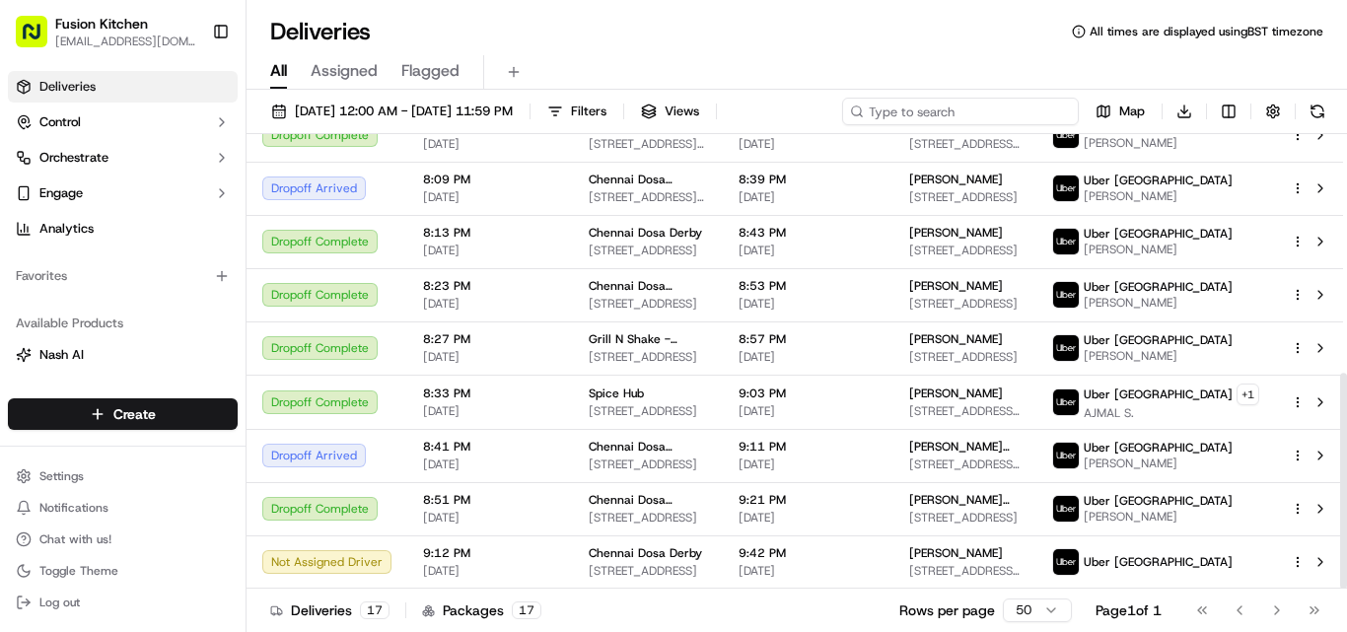
click at [979, 111] on input at bounding box center [960, 112] width 237 height 28
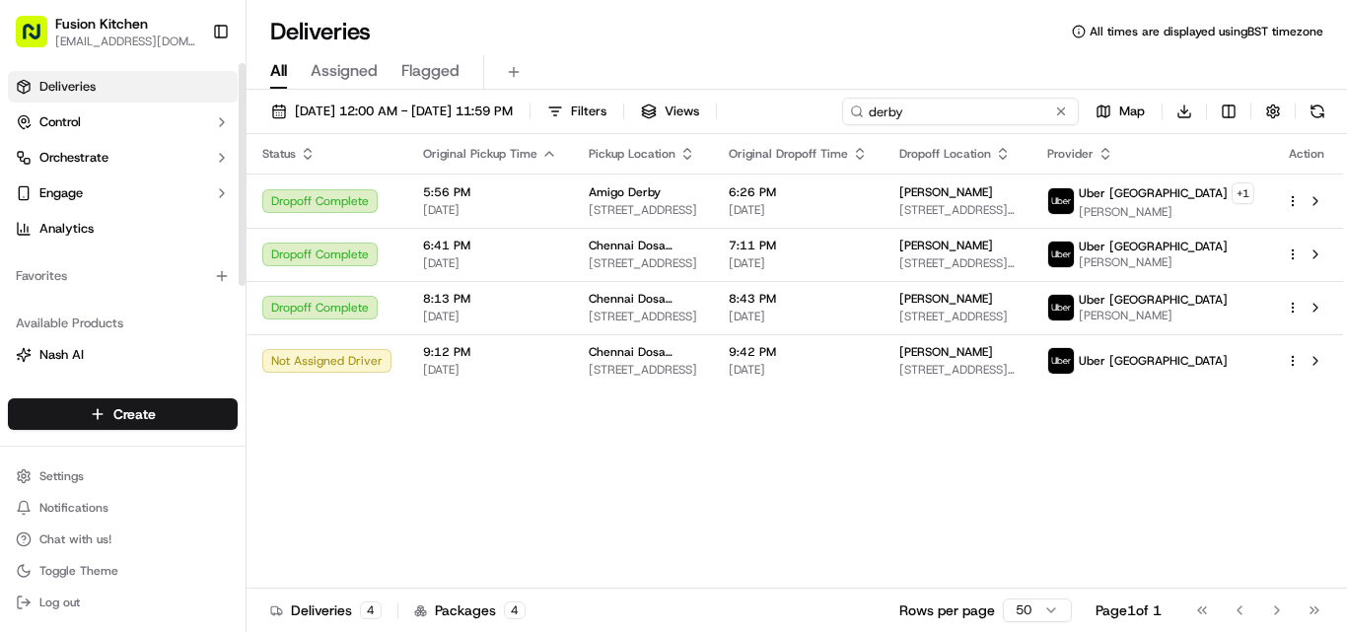
type input "derby"
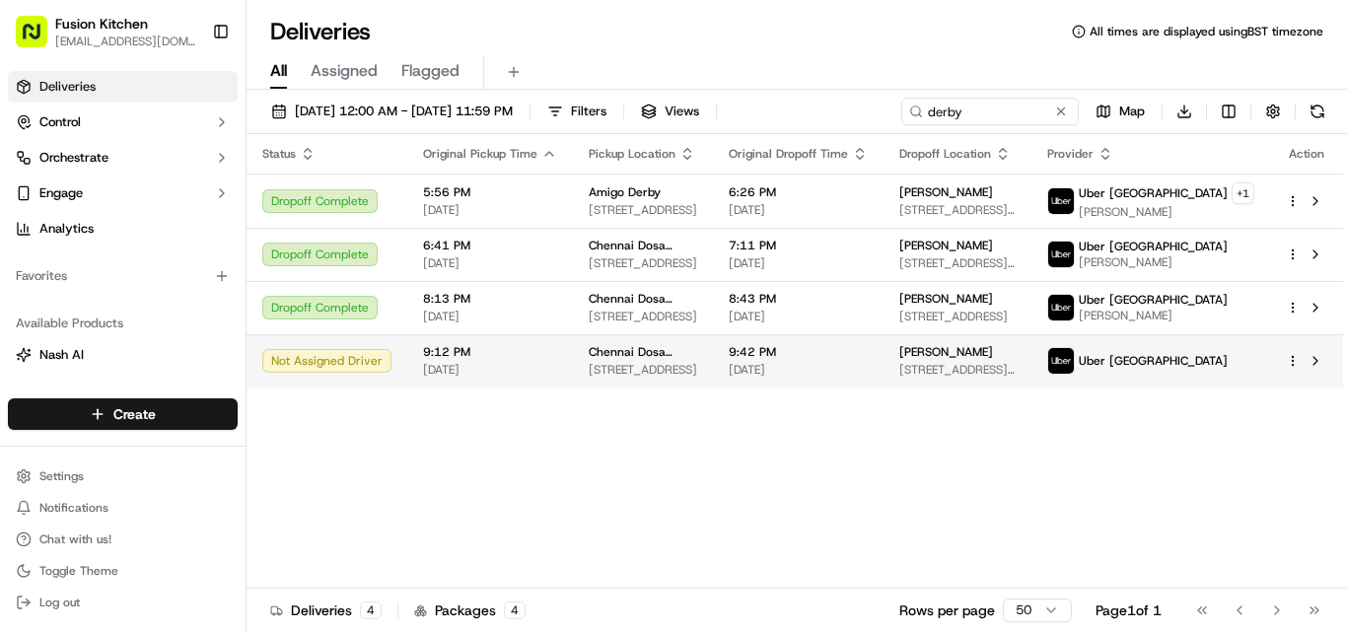
click at [619, 360] on span "Chennai Dosa Derby" at bounding box center [643, 352] width 108 height 16
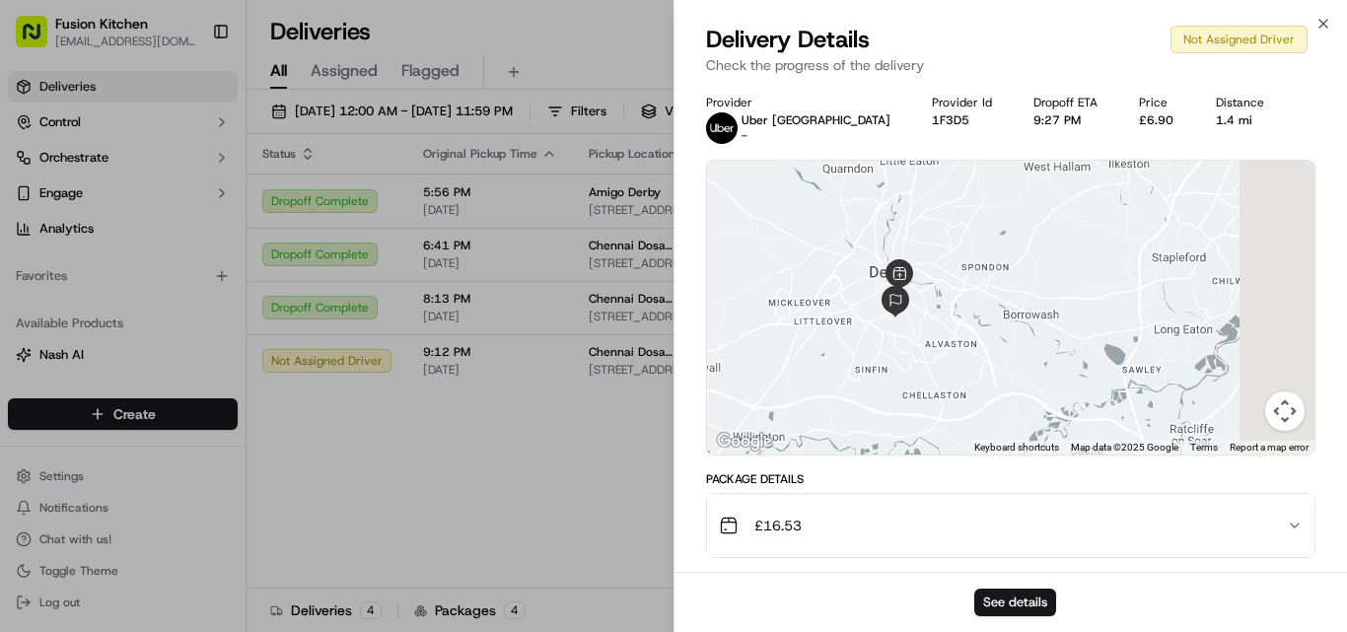
drag, startPoint x: 1055, startPoint y: 371, endPoint x: 854, endPoint y: 313, distance: 209.4
click at [859, 274] on div at bounding box center [1010, 308] width 607 height 294
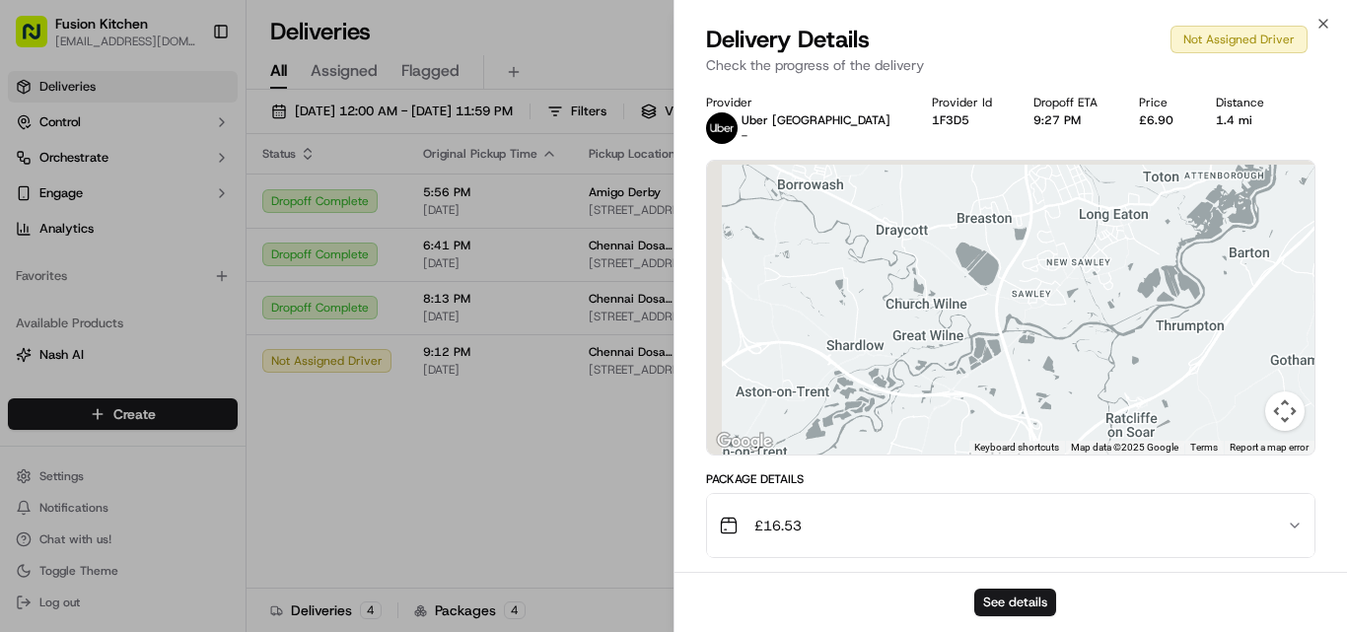
drag, startPoint x: 928, startPoint y: 294, endPoint x: 1042, endPoint y: 332, distance: 120.7
click at [1039, 332] on div at bounding box center [1010, 308] width 607 height 294
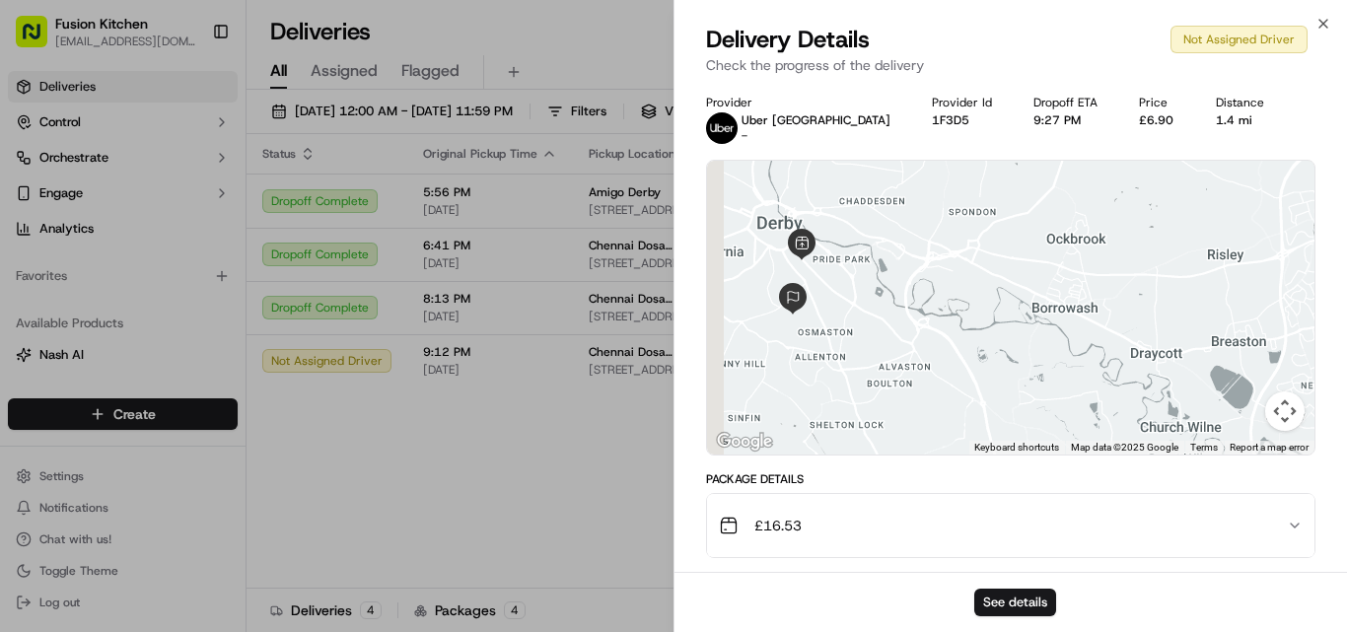
drag, startPoint x: 917, startPoint y: 294, endPoint x: 1014, endPoint y: 343, distance: 109.3
click at [1014, 343] on div at bounding box center [1010, 308] width 607 height 294
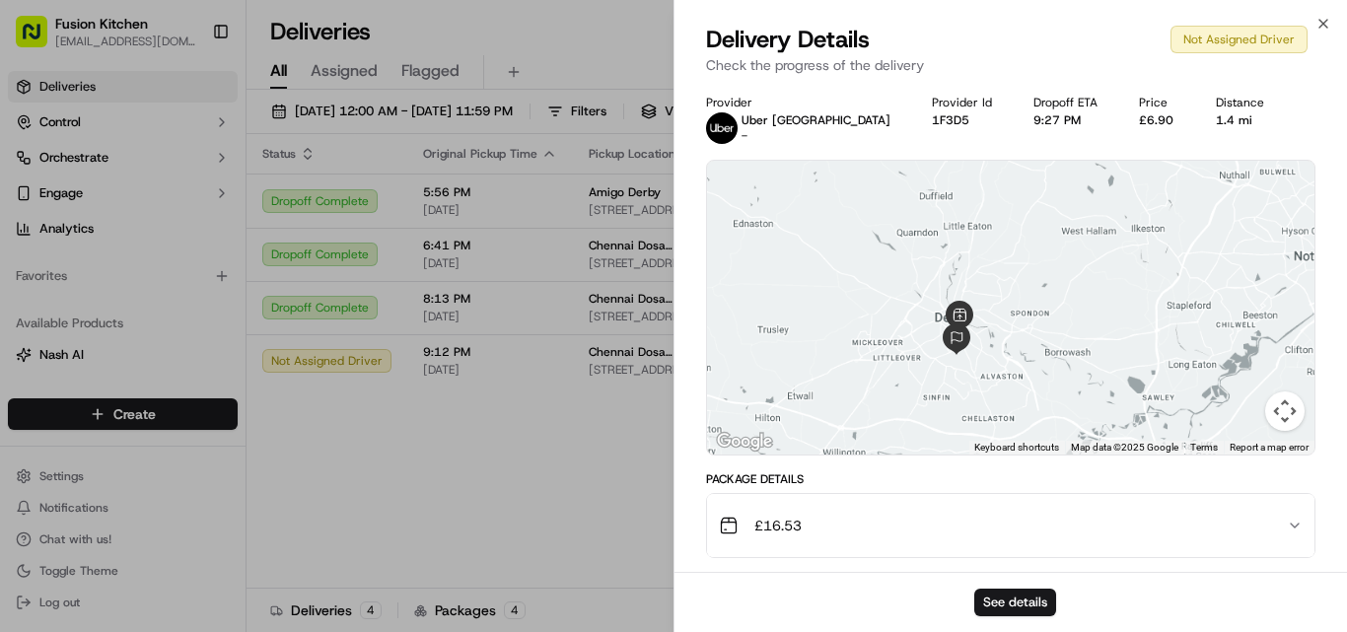
scroll to position [314, 0]
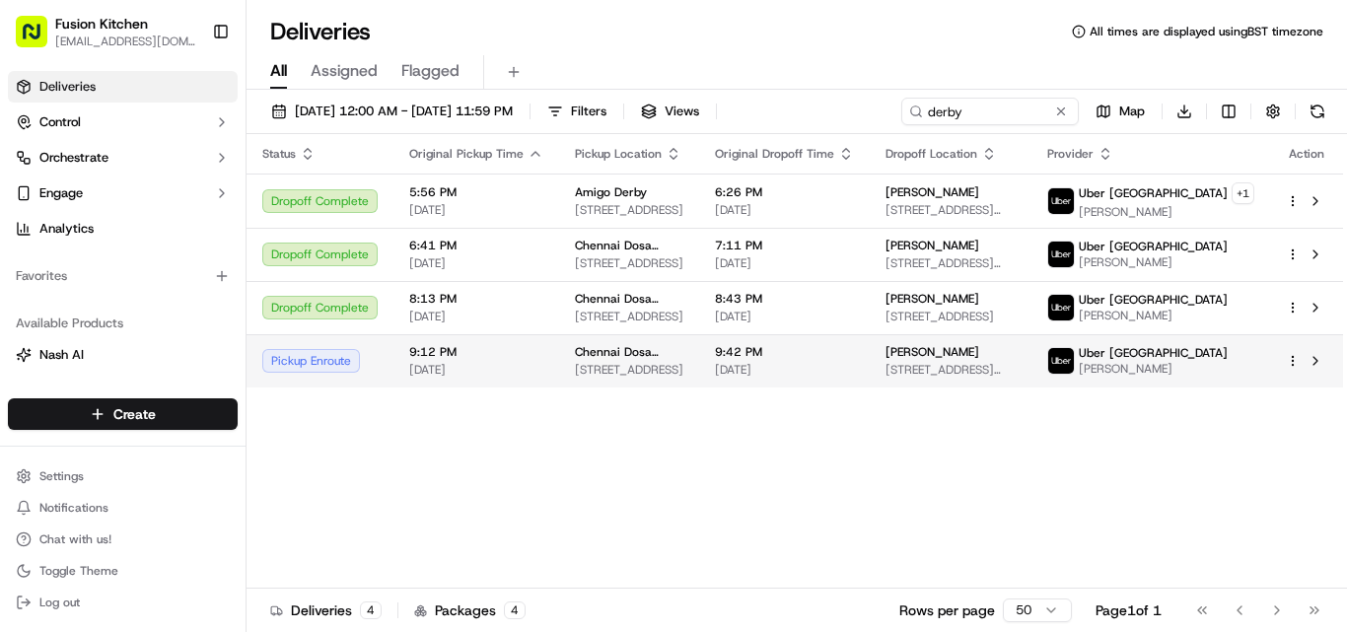
click at [682, 378] on span "[STREET_ADDRESS]" at bounding box center [629, 370] width 108 height 16
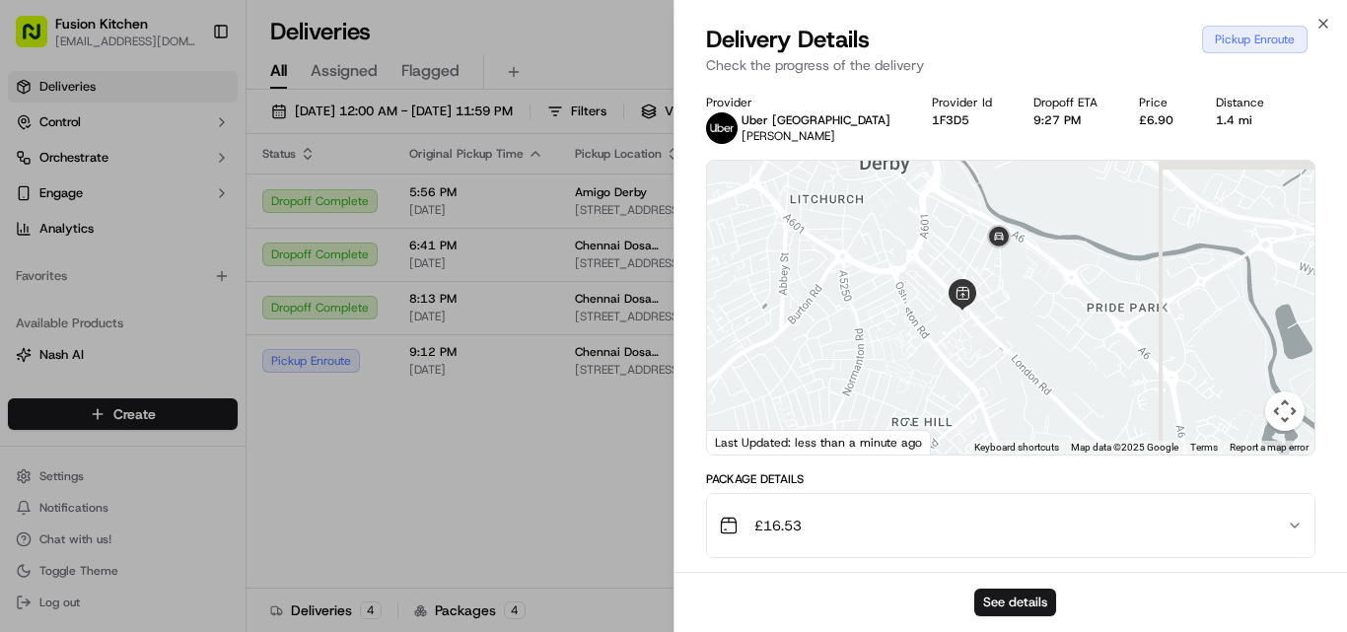
drag, startPoint x: 1047, startPoint y: 243, endPoint x: 956, endPoint y: 331, distance: 126.9
click at [956, 331] on div at bounding box center [1010, 308] width 607 height 294
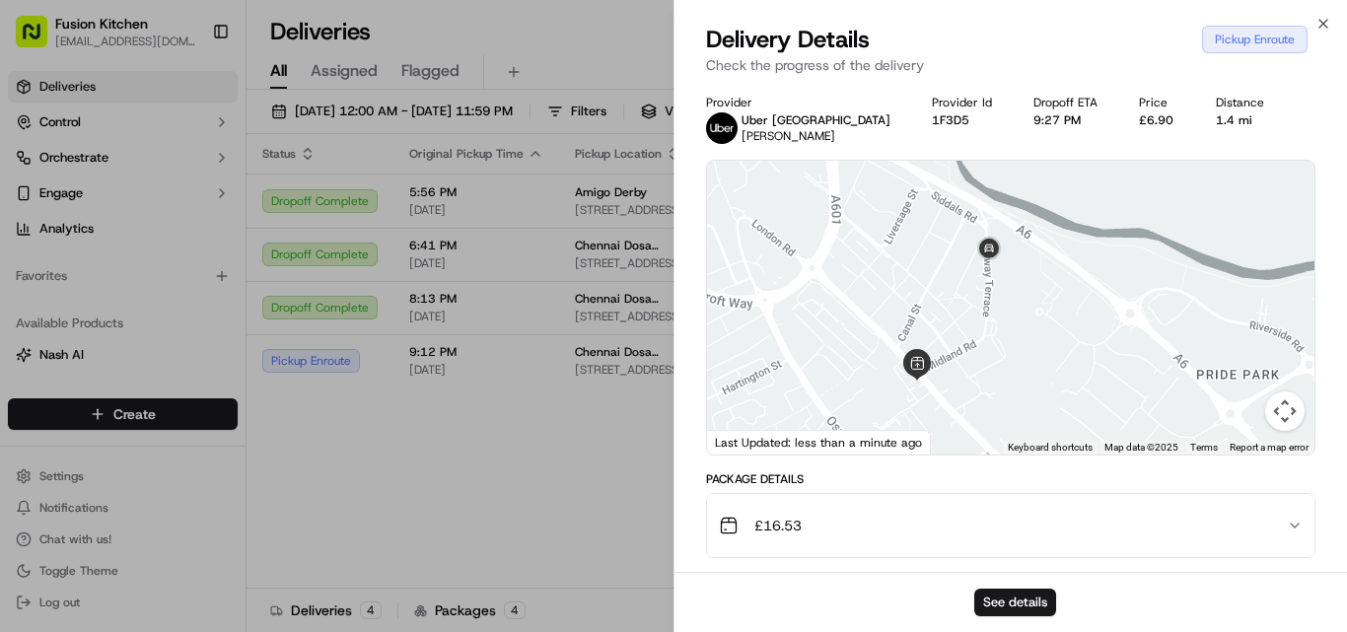
click at [1018, 328] on div at bounding box center [1010, 308] width 607 height 294
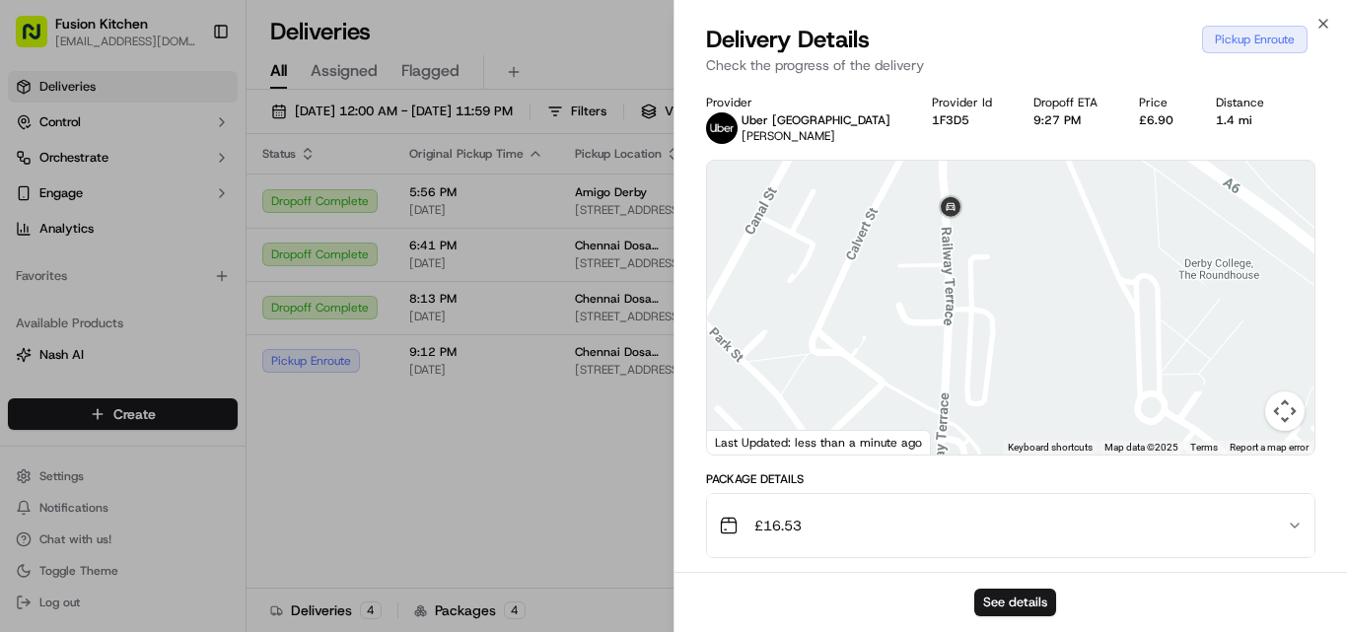
drag, startPoint x: 1047, startPoint y: 310, endPoint x: 986, endPoint y: 451, distance: 153.7
click at [986, 451] on div at bounding box center [1010, 308] width 607 height 294
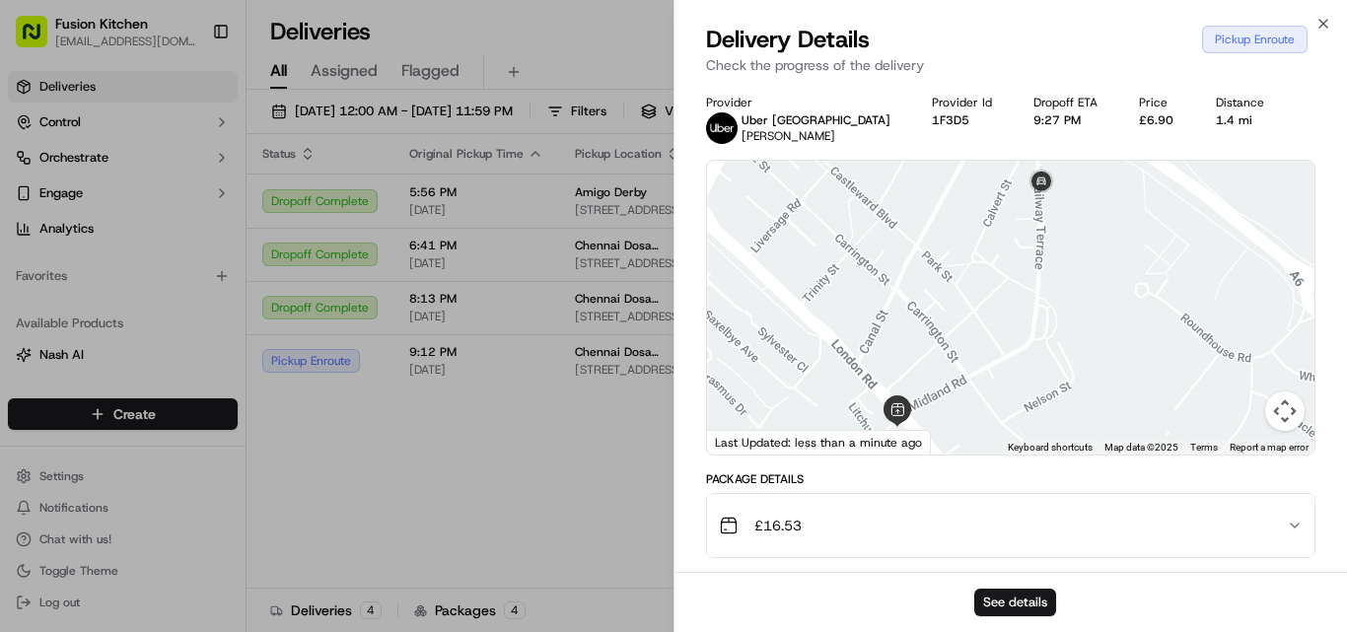
drag, startPoint x: 974, startPoint y: 398, endPoint x: 1040, endPoint y: 305, distance: 114.6
click at [1040, 305] on div at bounding box center [1010, 308] width 607 height 294
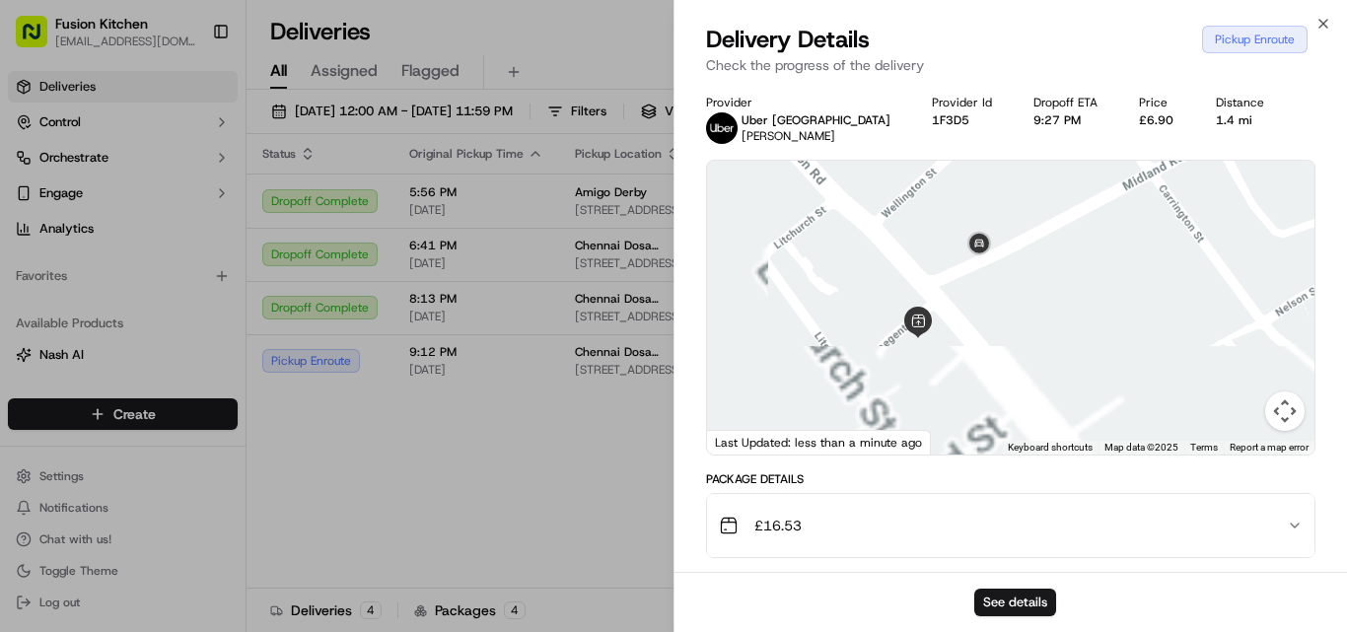
drag, startPoint x: 947, startPoint y: 408, endPoint x: 1082, endPoint y: 228, distance: 224.8
click at [1081, 231] on div at bounding box center [1010, 308] width 607 height 294
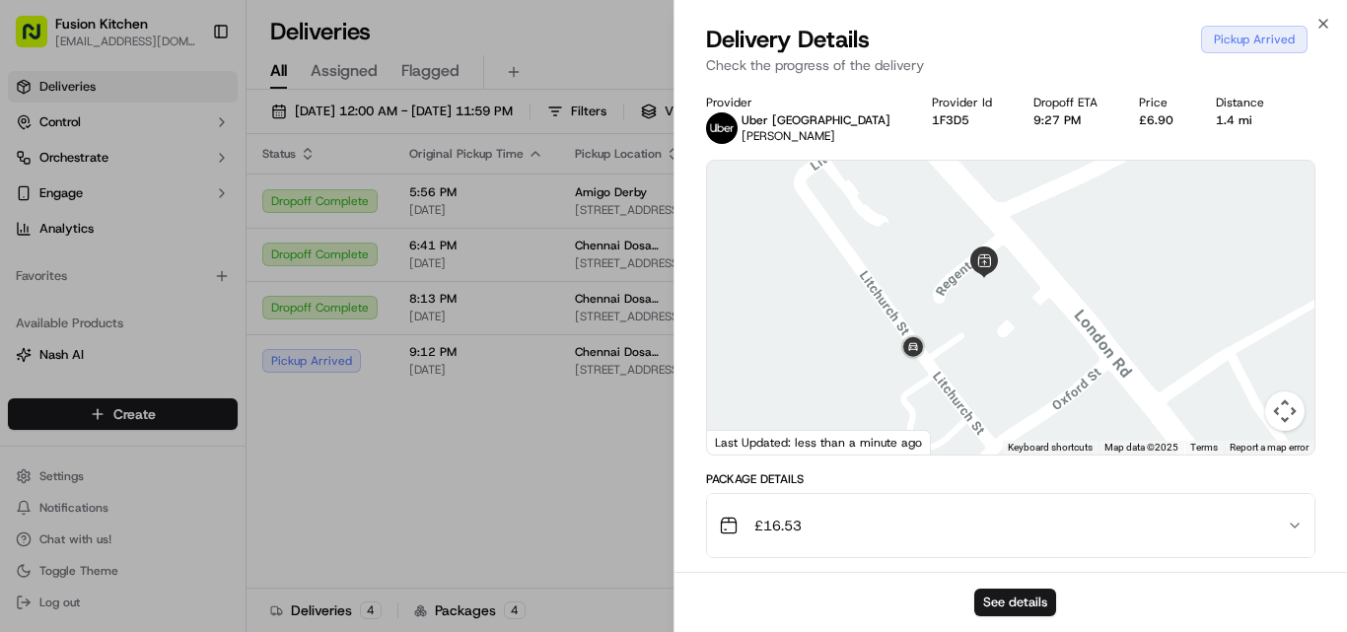
drag, startPoint x: 902, startPoint y: 385, endPoint x: 967, endPoint y: 350, distance: 73.7
click at [967, 350] on div at bounding box center [1010, 308] width 607 height 294
click at [1326, 22] on icon "button" at bounding box center [1323, 24] width 16 height 16
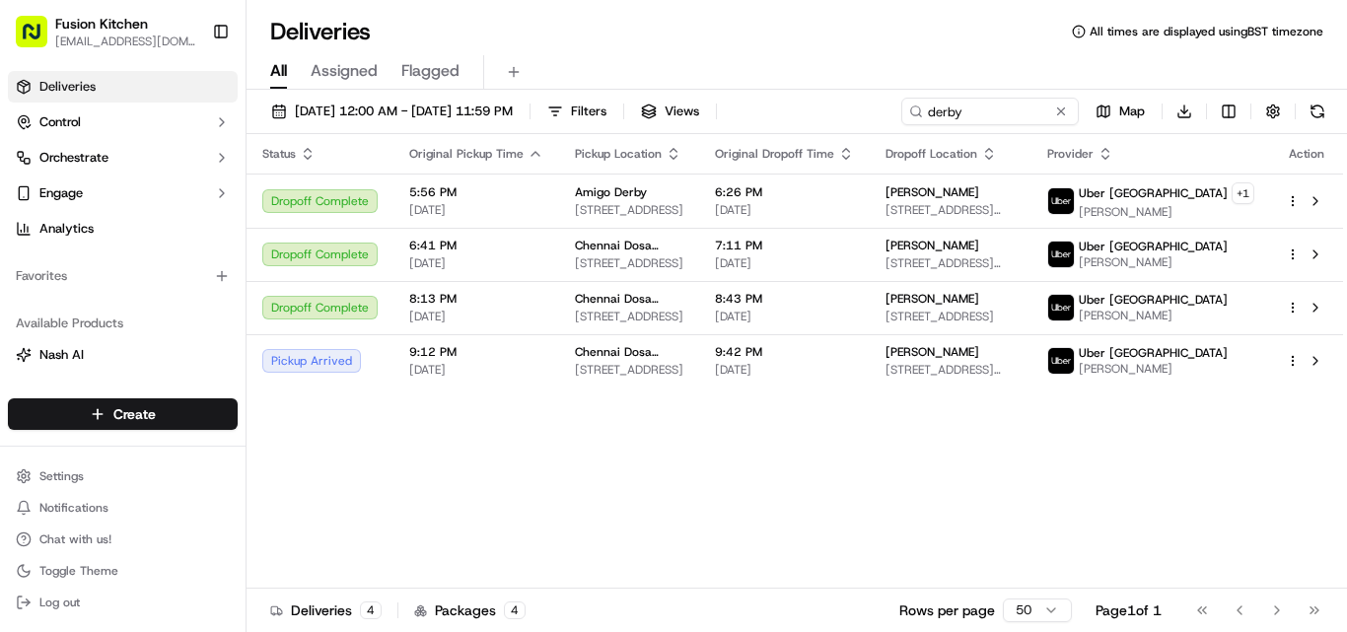
click at [957, 125] on div "[DATE] 12:00 AM - [DATE] 11:59 PM Filters Views derby Map Download" at bounding box center [796, 116] width 1100 height 36
click at [953, 116] on input "derby" at bounding box center [960, 112] width 237 height 28
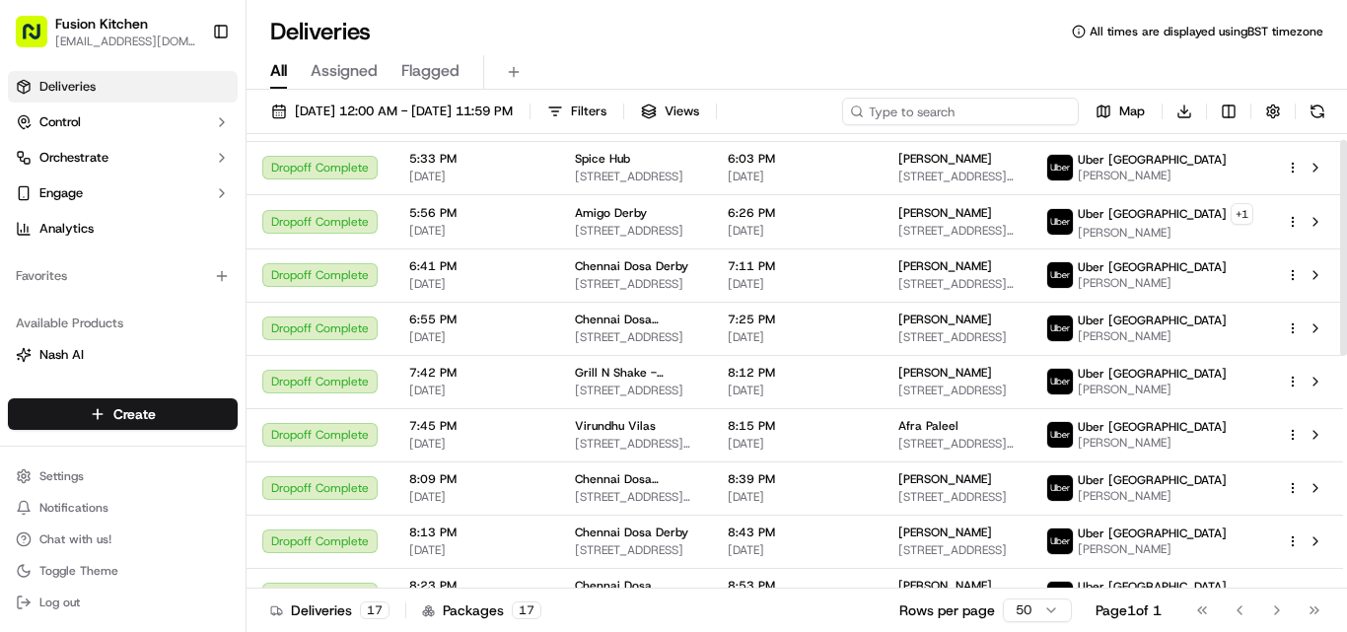
scroll to position [503, 0]
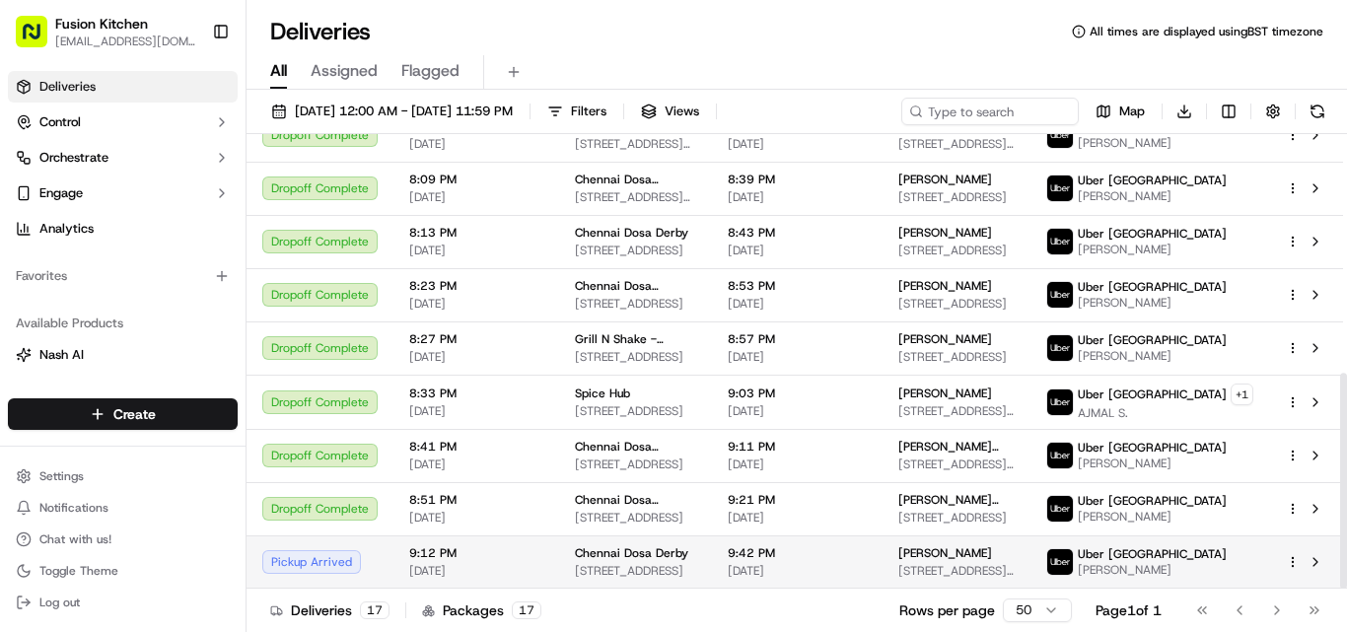
click at [696, 566] on span "[STREET_ADDRESS]" at bounding box center [635, 571] width 121 height 16
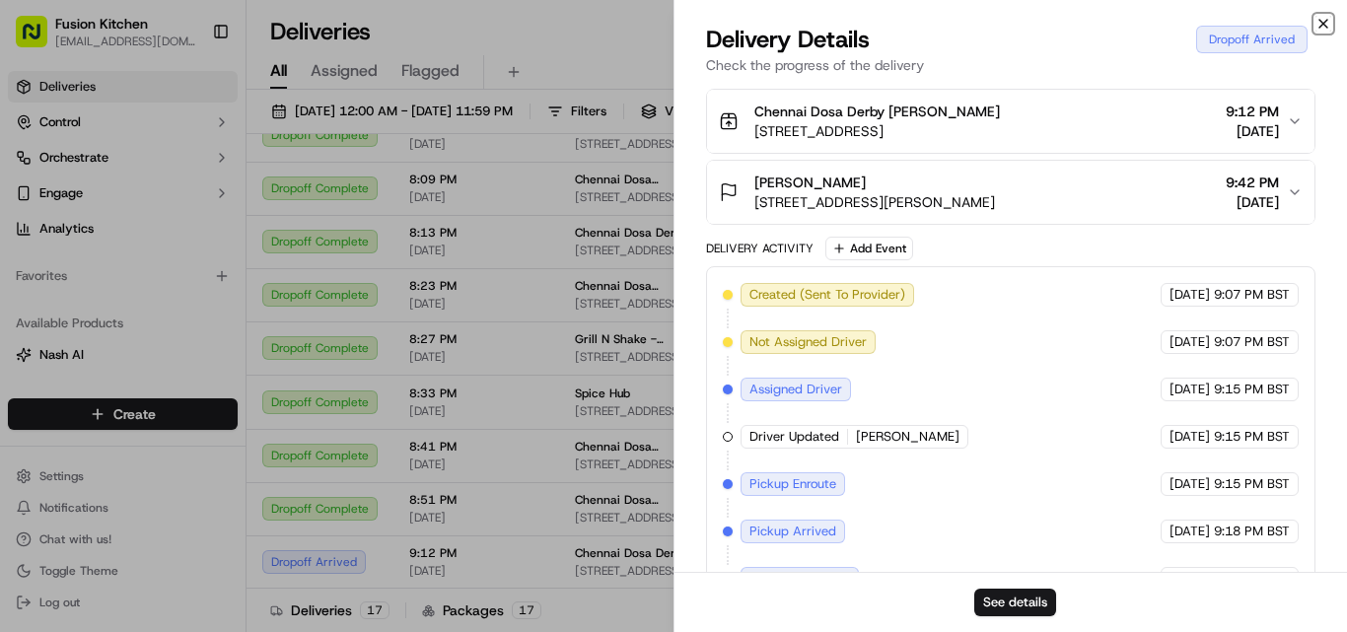
click at [1318, 22] on icon "button" at bounding box center [1323, 24] width 16 height 16
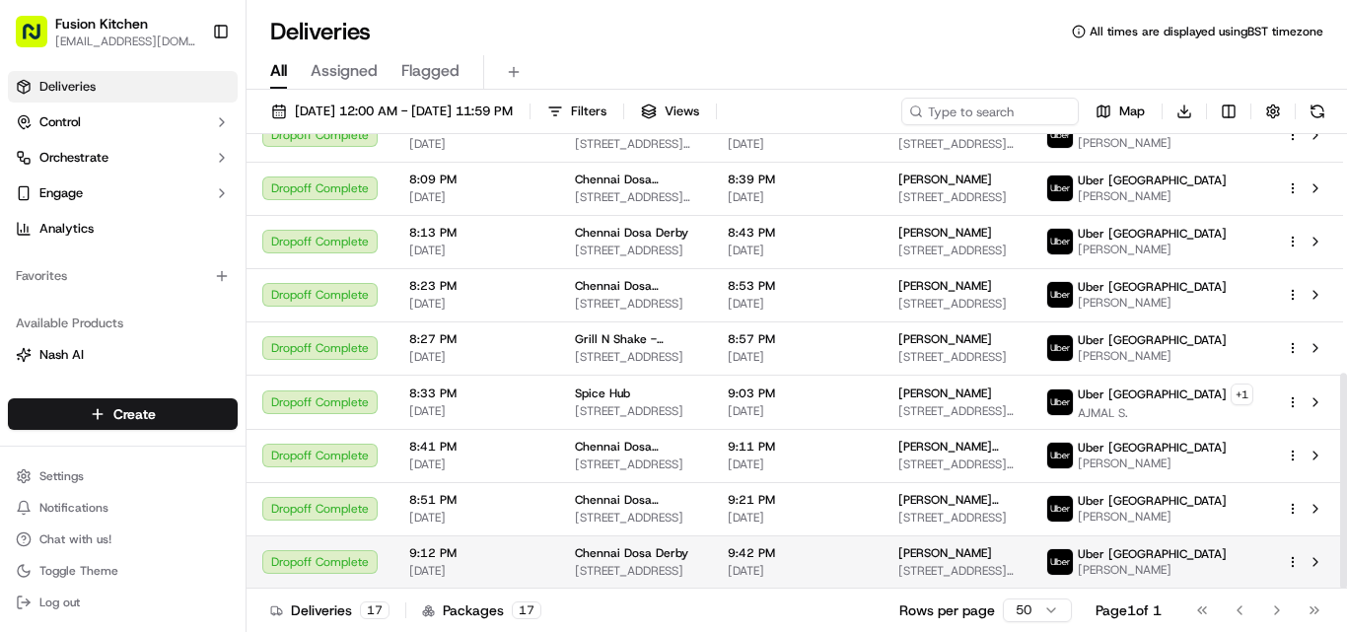
click at [664, 577] on span "[STREET_ADDRESS]" at bounding box center [635, 571] width 121 height 16
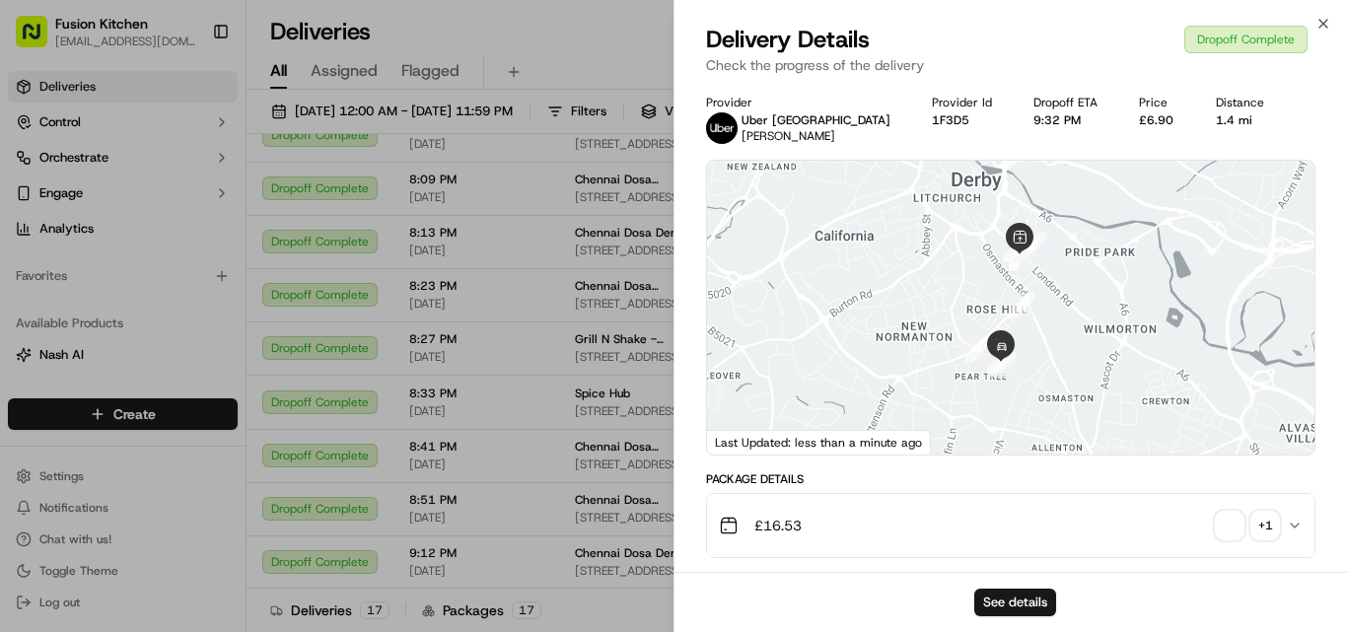
click at [1236, 525] on span "button" at bounding box center [1230, 526] width 28 height 28
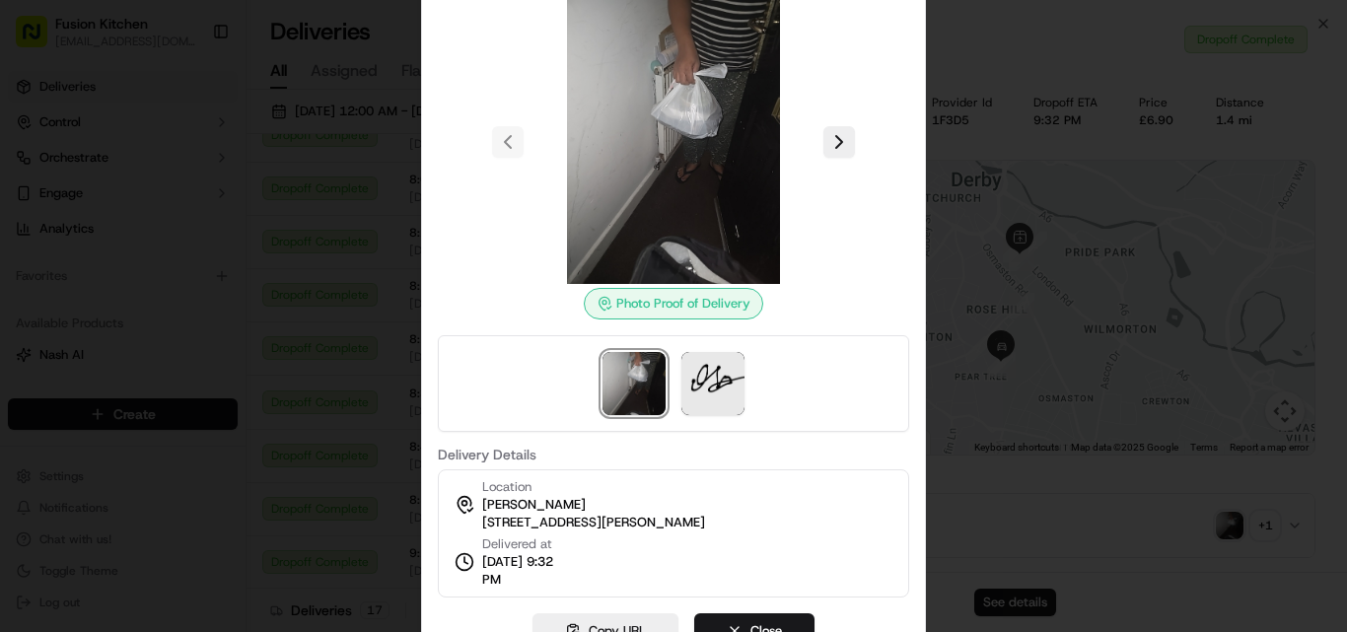
click at [1025, 424] on div at bounding box center [673, 316] width 1347 height 632
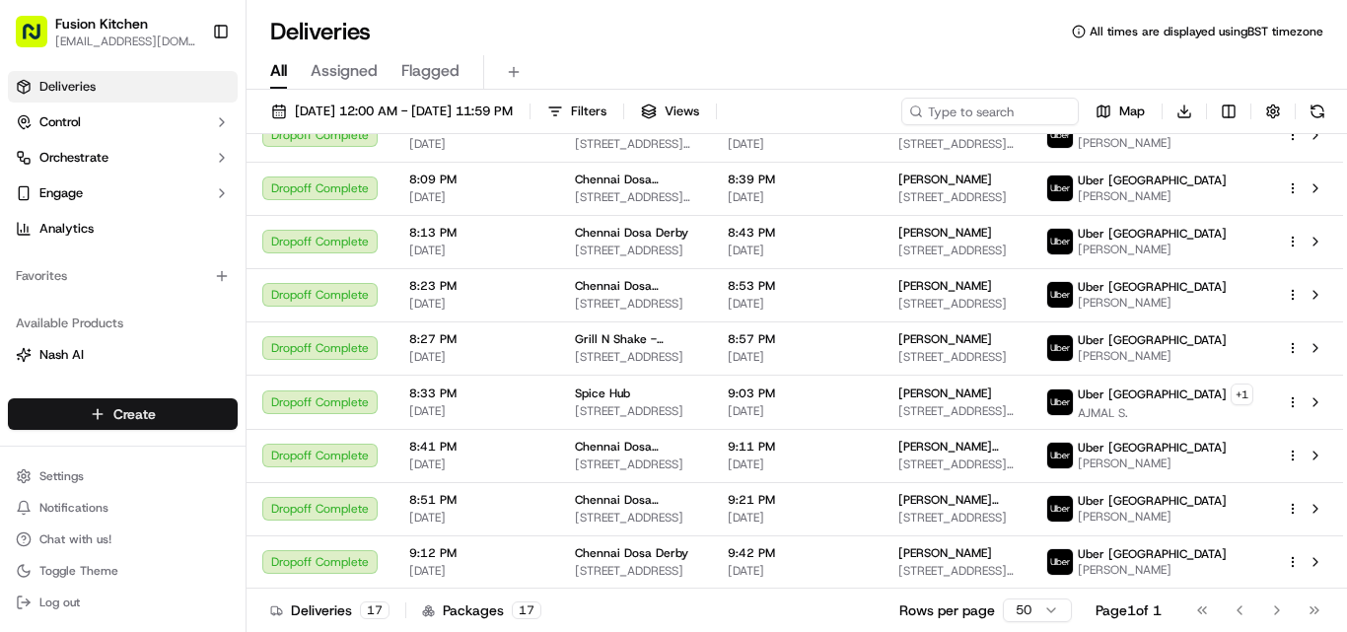
click at [149, 427] on html "Fusion Kitchen [EMAIL_ADDRESS][DOMAIN_NAME] Toggle Sidebar Deliveries Control O…" at bounding box center [673, 316] width 1347 height 632
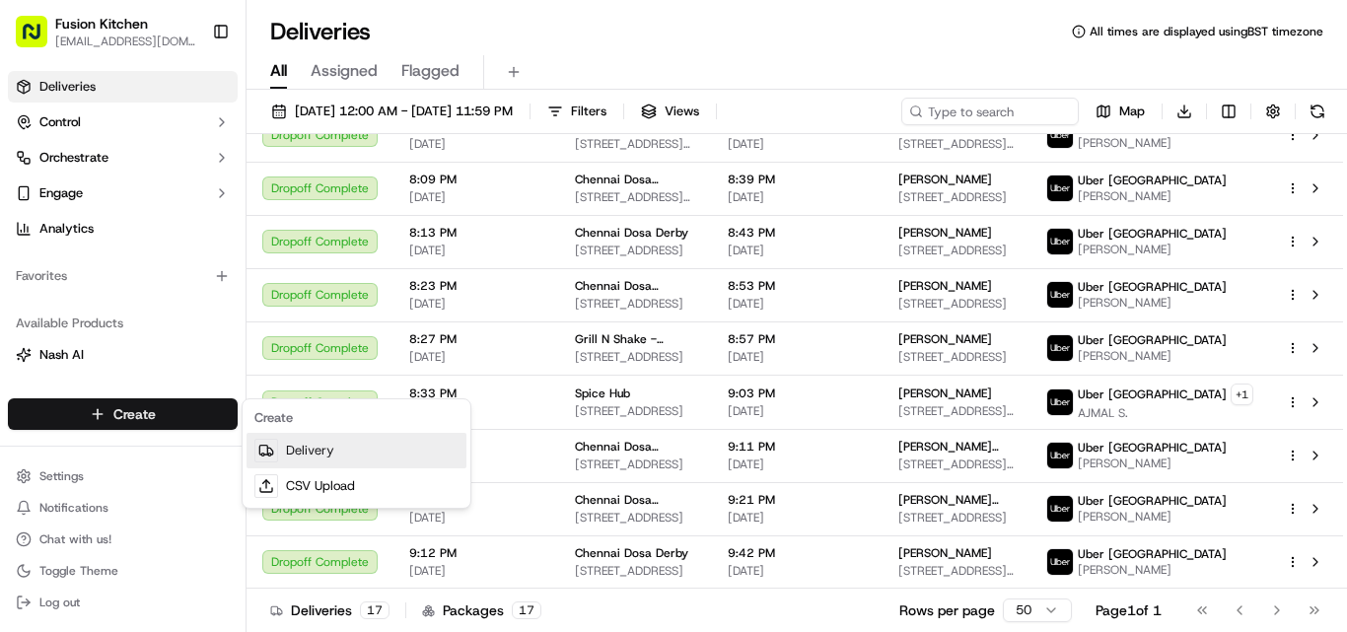
click at [346, 448] on link "Delivery" at bounding box center [356, 450] width 220 height 35
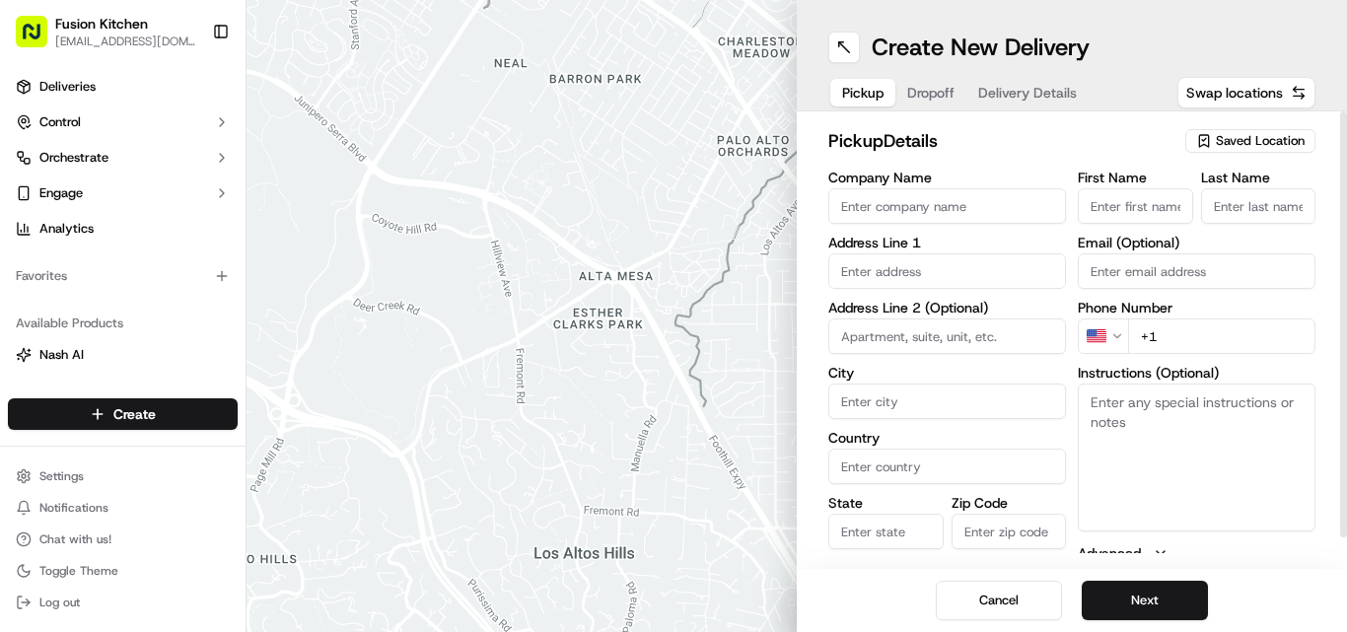
click at [947, 204] on input "Company Name" at bounding box center [947, 205] width 238 height 35
paste input "Chennai Dosa Surbiton"
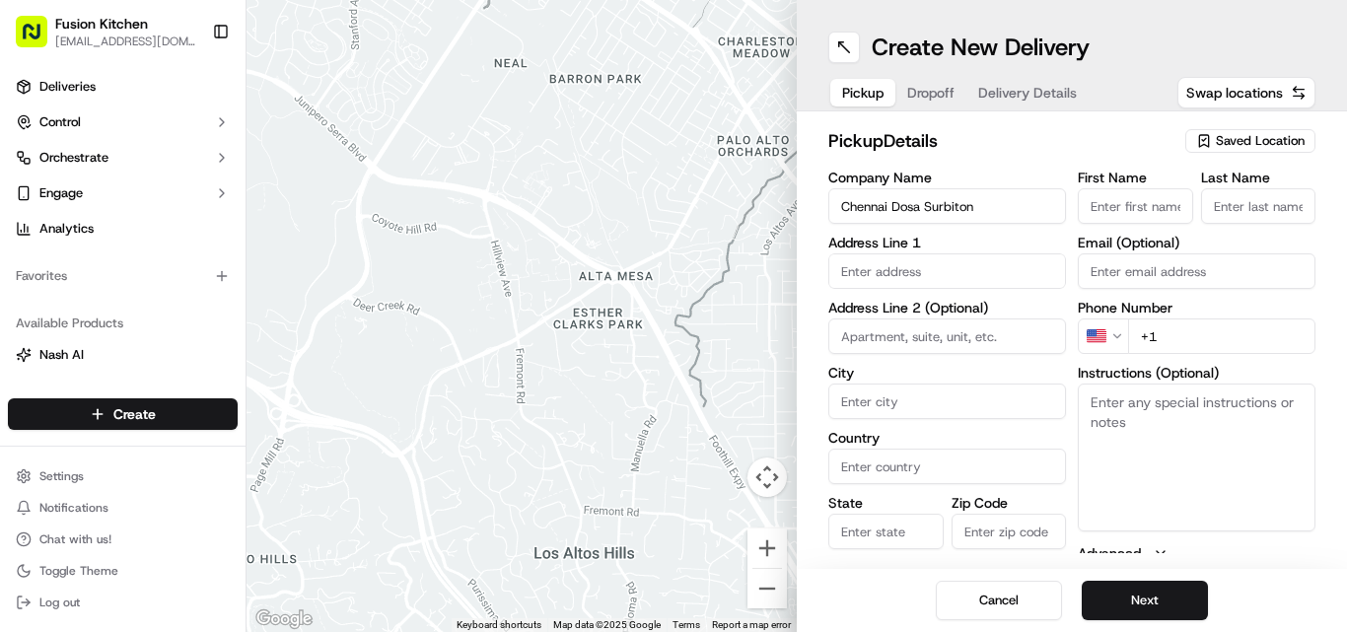
type input "Chennai Dosa Surbiton"
click at [1198, 350] on input "+1" at bounding box center [1221, 335] width 187 height 35
click at [1194, 337] on input "+1" at bounding box center [1221, 335] width 187 height 35
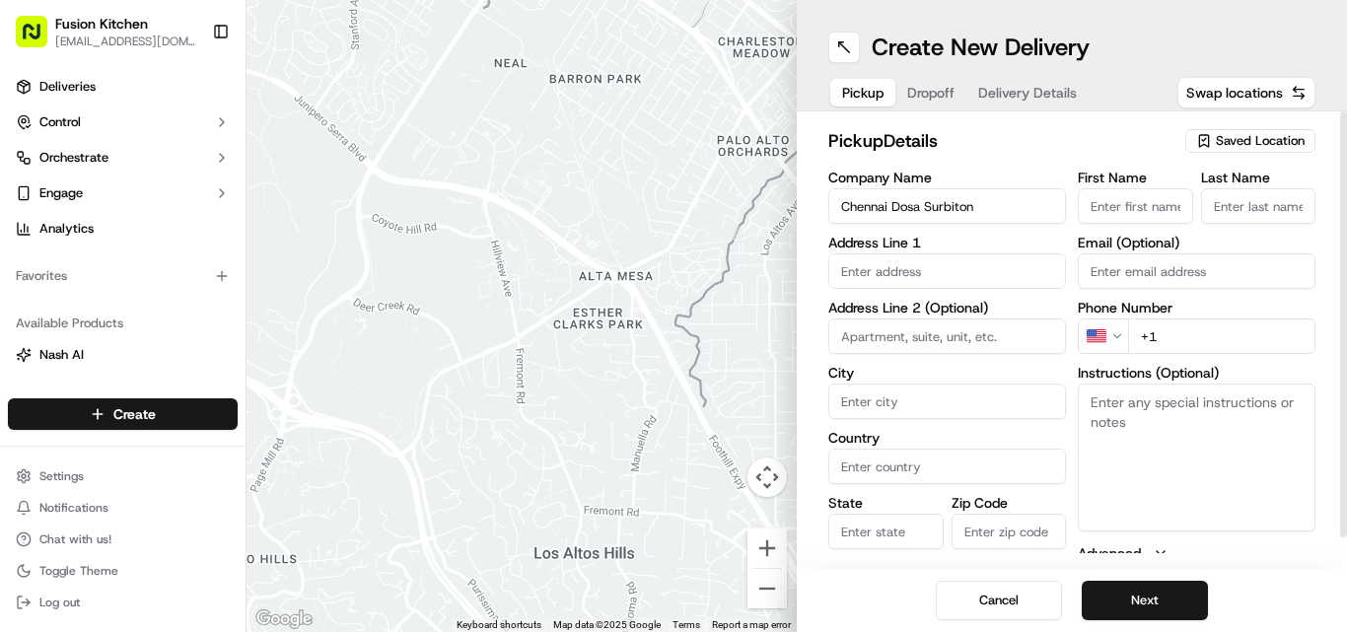
paste input "44 20 4619 7709"
type input "[PHONE_NUMBER]"
click at [1162, 429] on textarea "Instructions (Optional)" at bounding box center [1197, 458] width 238 height 148
paste textarea "Aravindaiah [PERSON_NAME]. [STREET_ADDRESS][PERSON_NAME]"
click at [1149, 401] on textarea "Aravindaiah [PERSON_NAME]. [STREET_ADDRESS][PERSON_NAME]" at bounding box center [1197, 458] width 238 height 148
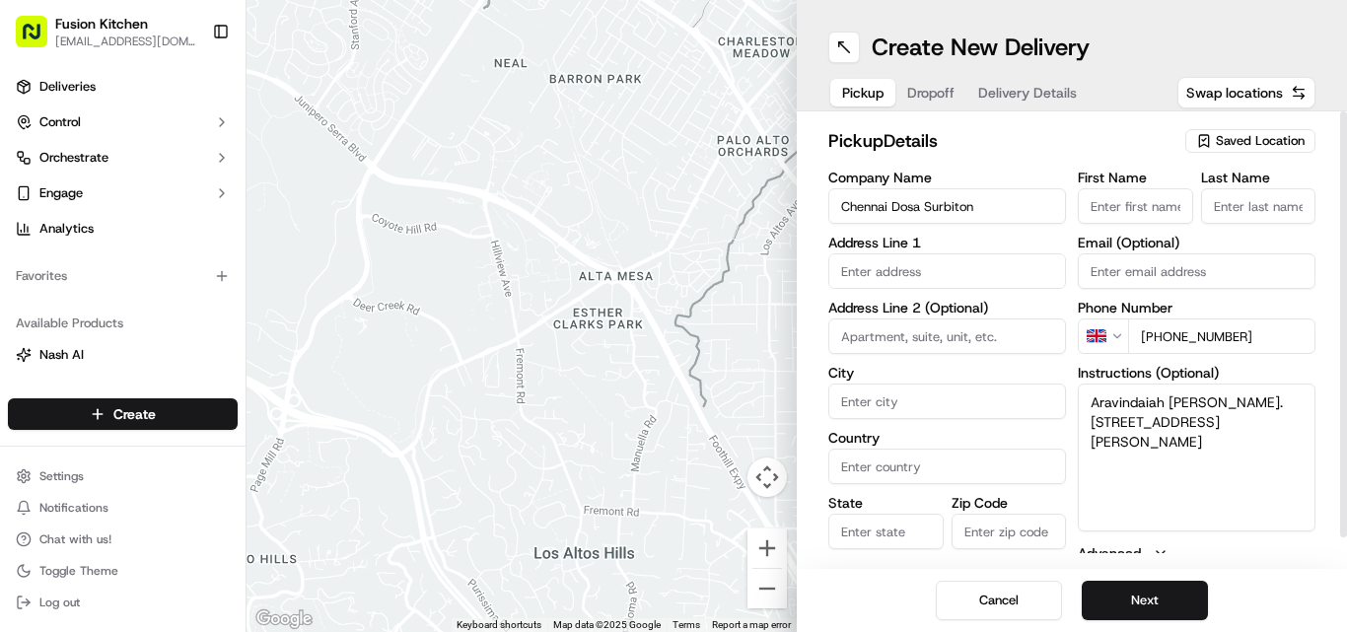
drag, startPoint x: 1149, startPoint y: 400, endPoint x: 1122, endPoint y: 422, distance: 34.3
click at [1122, 422] on textarea "Aravindaiah [PERSON_NAME]. [STREET_ADDRESS][PERSON_NAME]" at bounding box center [1197, 458] width 238 height 148
type textarea ". [STREET_ADDRESS][PERSON_NAME]"
click at [1161, 197] on input "First Name" at bounding box center [1135, 205] width 115 height 35
paste input "Aravindaiah [PERSON_NAME]"
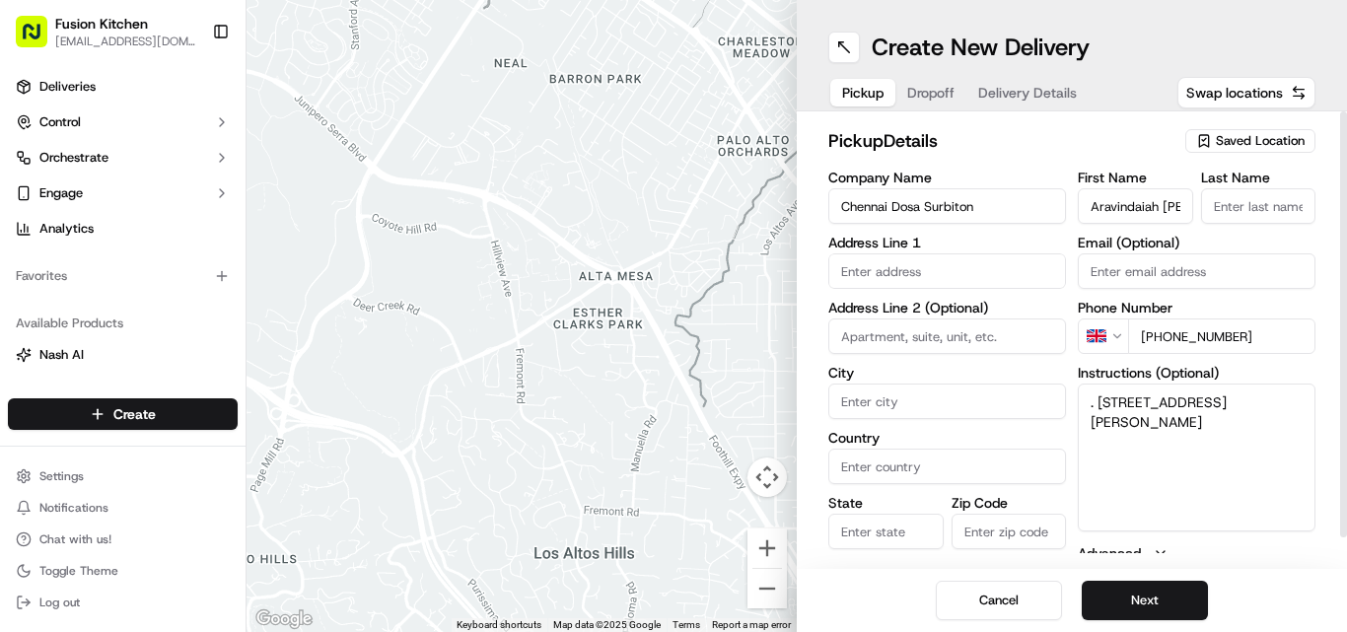
scroll to position [0, 124]
click at [1161, 203] on input "Aravindaiah [PERSON_NAME]" at bounding box center [1135, 205] width 115 height 35
type input "[PERSON_NAME]"
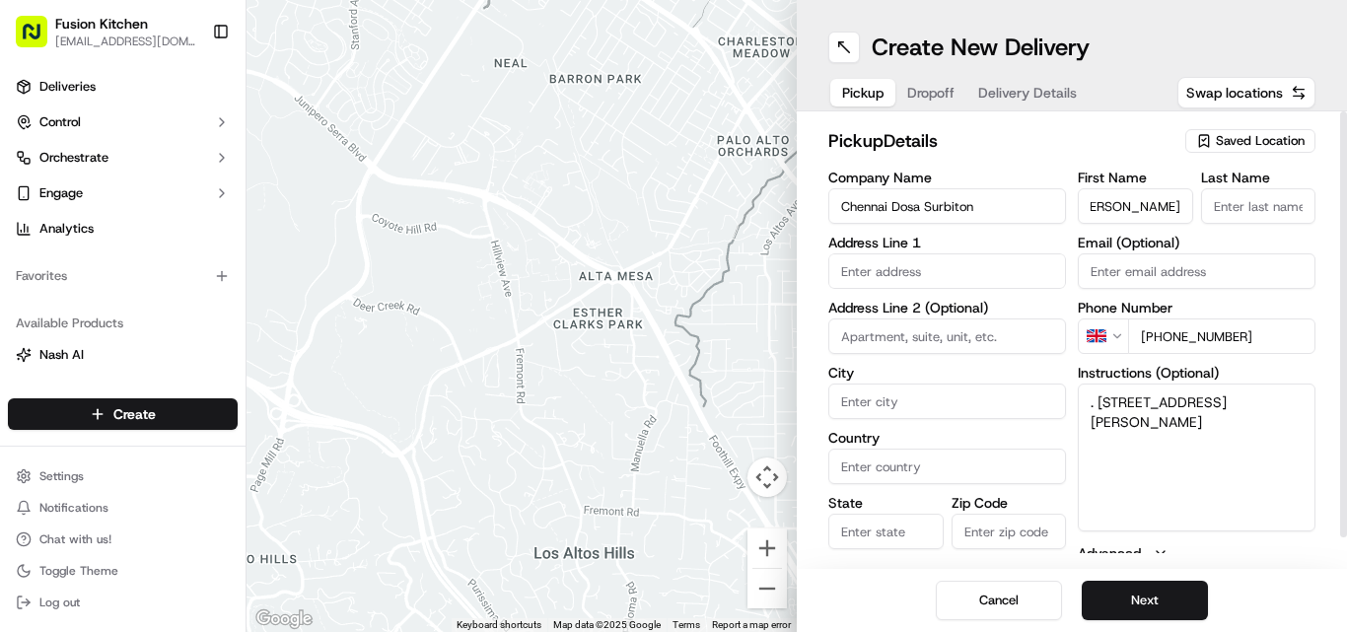
scroll to position [0, 0]
click at [1279, 198] on input "Last Name" at bounding box center [1258, 205] width 115 height 35
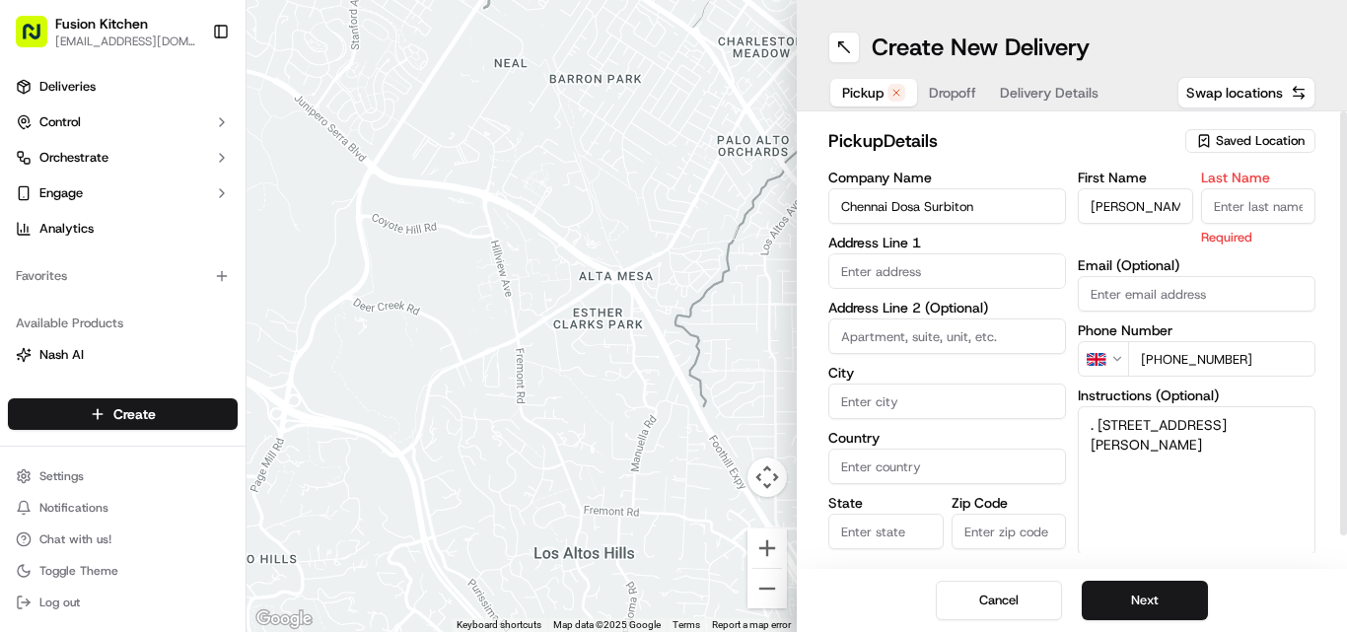
paste input "[PERSON_NAME]"
type input "[PERSON_NAME]"
click at [1104, 419] on textarea ". [STREET_ADDRESS][PERSON_NAME]" at bounding box center [1197, 480] width 238 height 148
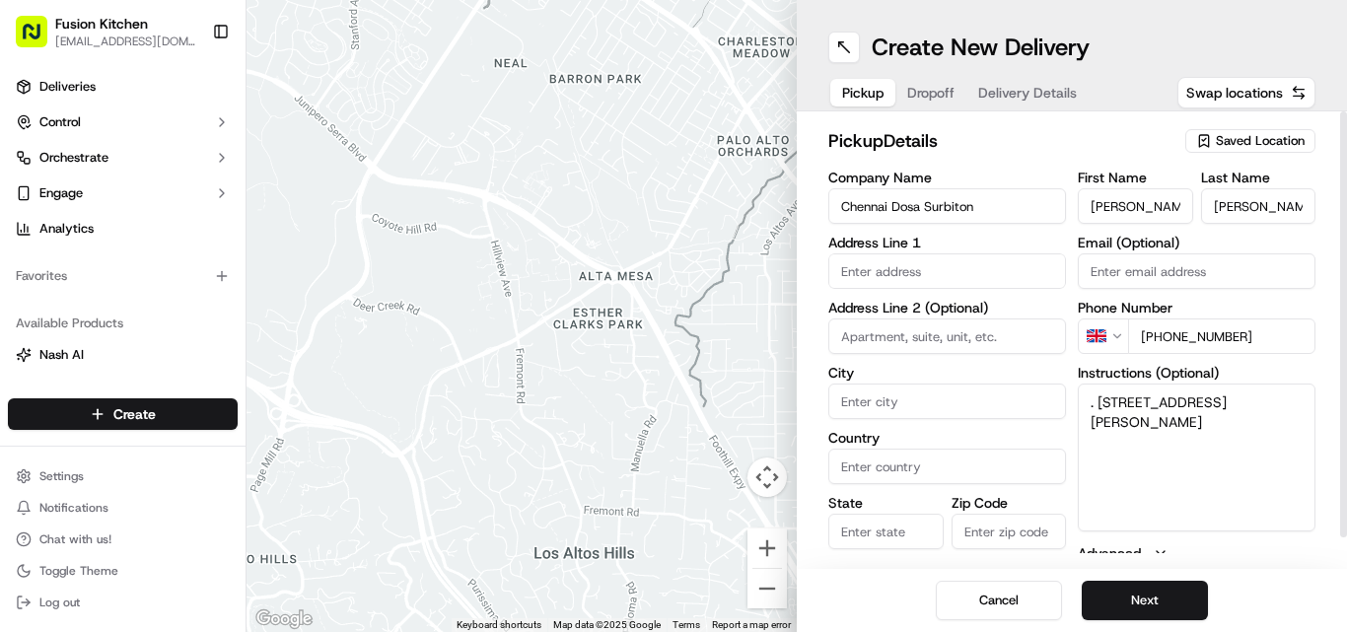
drag, startPoint x: 1104, startPoint y: 419, endPoint x: 1163, endPoint y: 435, distance: 61.2
click at [1200, 443] on textarea ". [STREET_ADDRESS][PERSON_NAME]" at bounding box center [1197, 458] width 238 height 148
click at [1105, 393] on textarea ". [STREET_ADDRESS][PERSON_NAME]" at bounding box center [1197, 458] width 238 height 148
drag, startPoint x: 1105, startPoint y: 393, endPoint x: 1239, endPoint y: 447, distance: 144.3
click at [1239, 447] on textarea ". [STREET_ADDRESS][PERSON_NAME]" at bounding box center [1197, 458] width 238 height 148
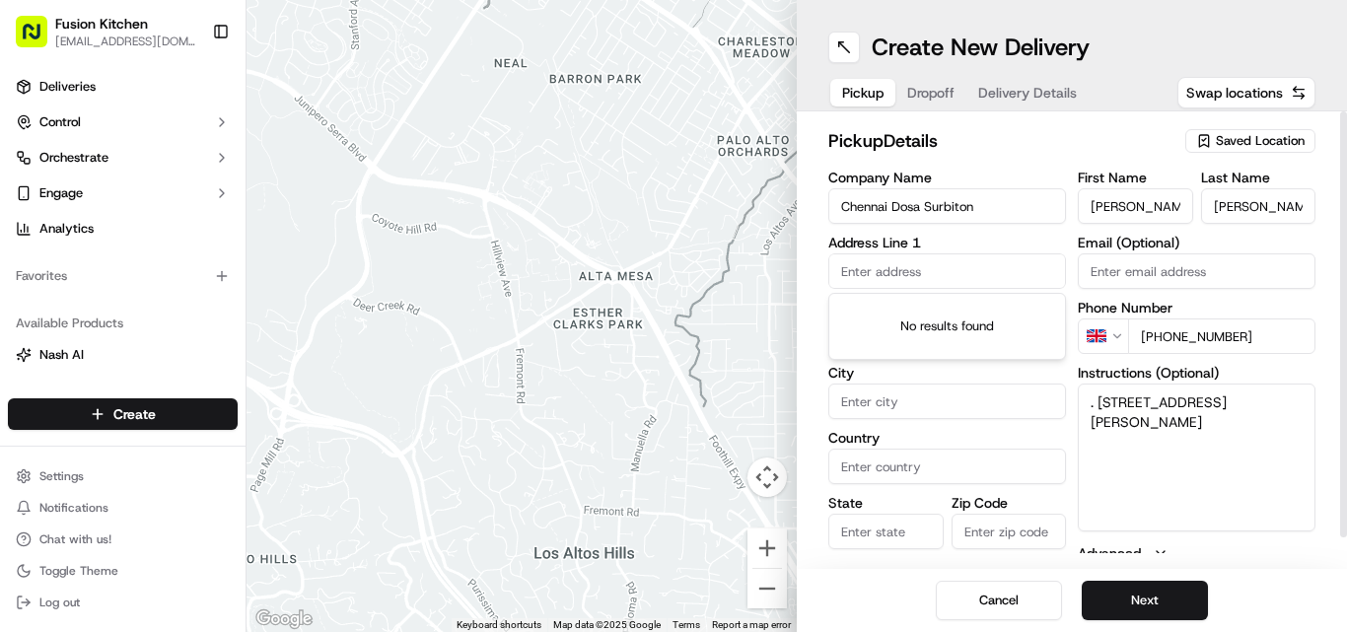
click at [884, 284] on input "text" at bounding box center [947, 270] width 238 height 35
paste input "[STREET_ADDRESS][PERSON_NAME]"
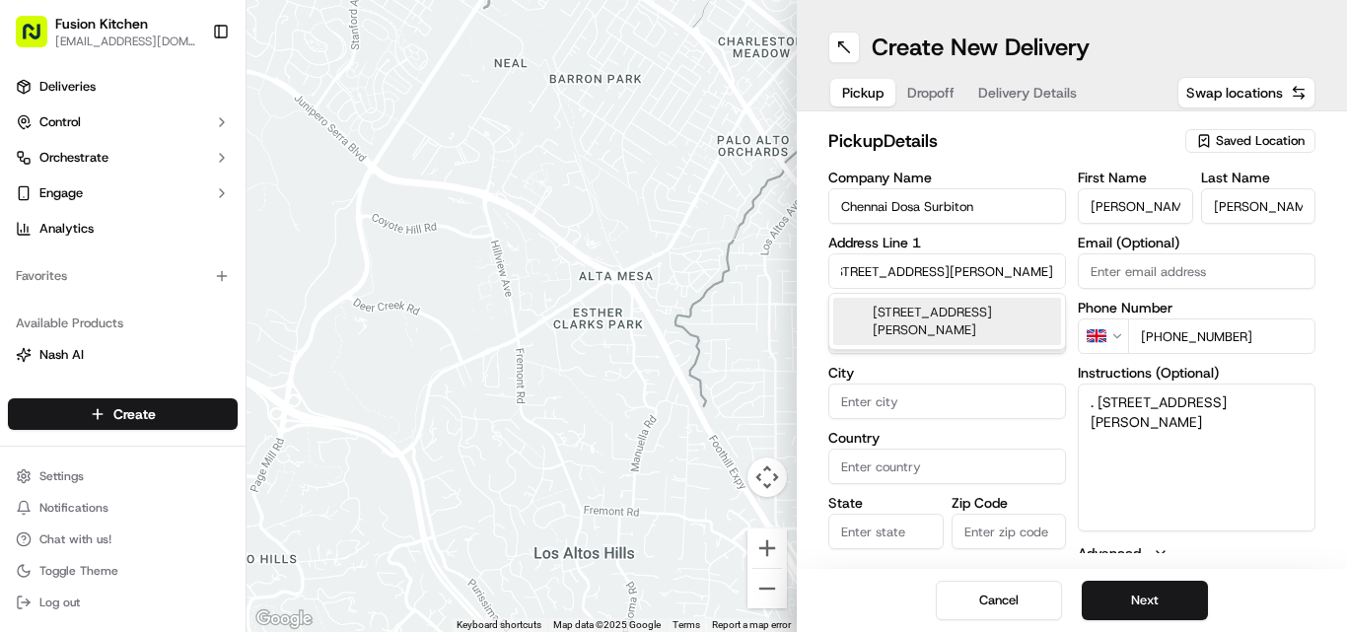
click at [929, 304] on div "[STREET_ADDRESS][PERSON_NAME]" at bounding box center [947, 321] width 228 height 47
type input "[STREET_ADDRESS][PERSON_NAME]"
type input "Surbiton"
type input "[GEOGRAPHIC_DATA]"
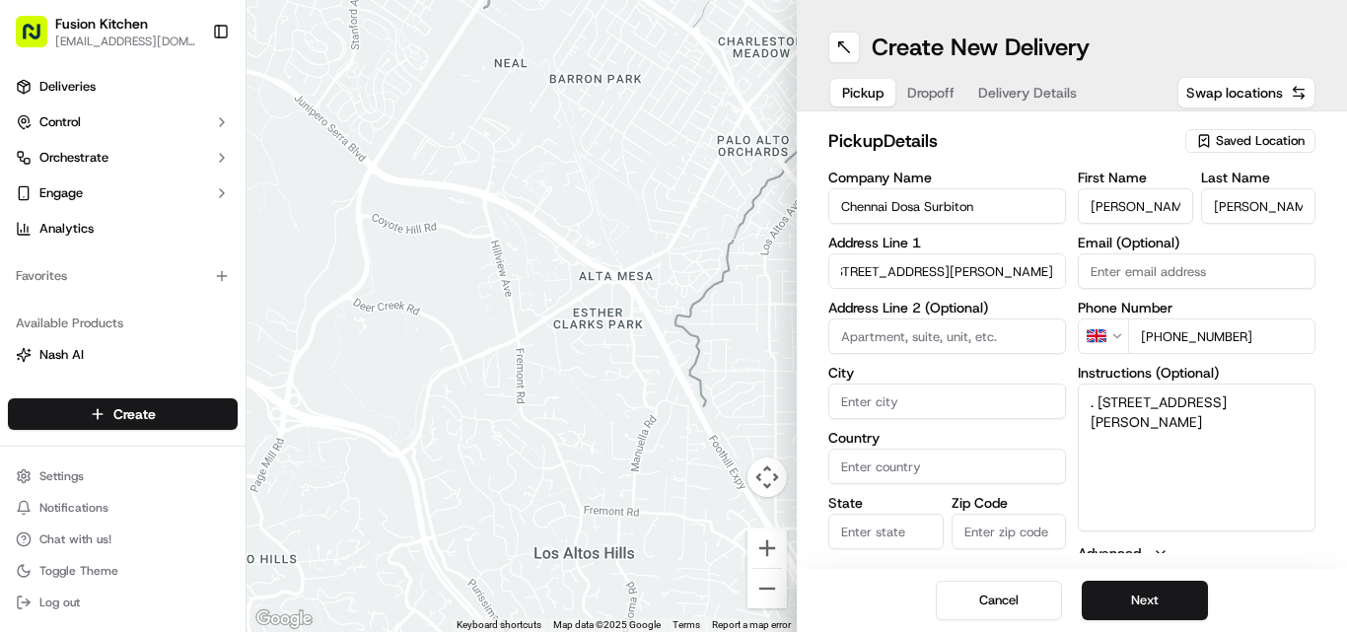
type input "[GEOGRAPHIC_DATA]"
type input "KT6 7AQ"
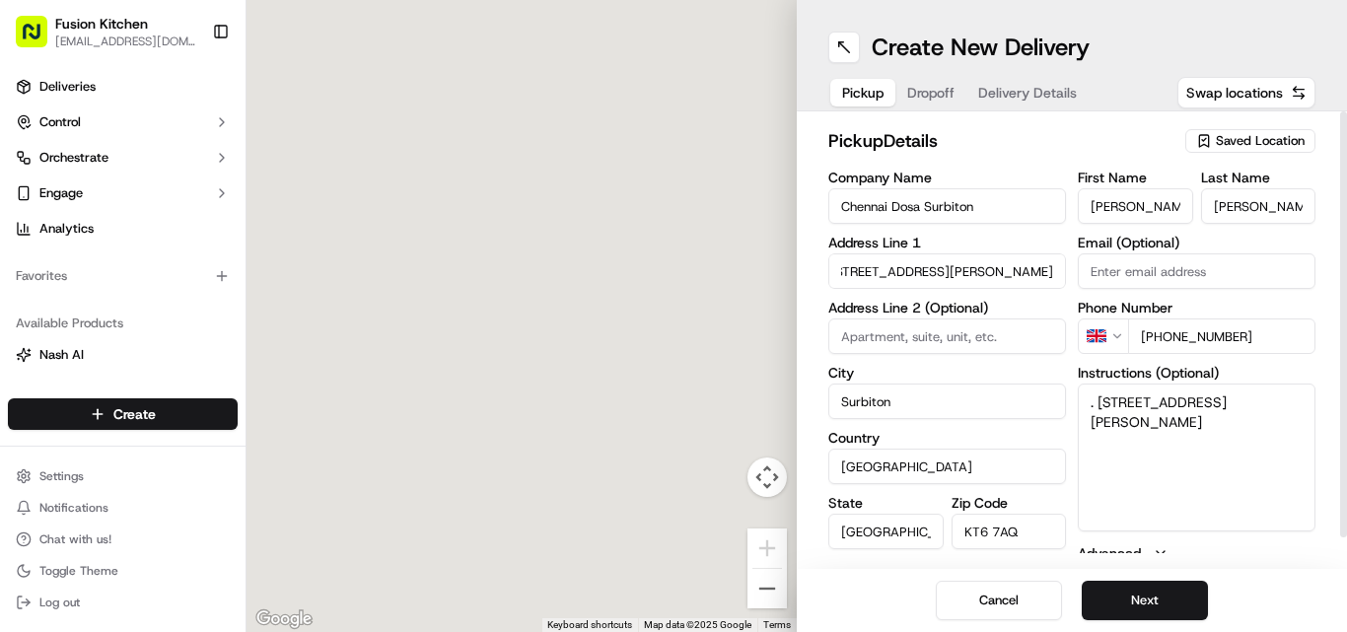
type input "[STREET_ADDRESS][PERSON_NAME]"
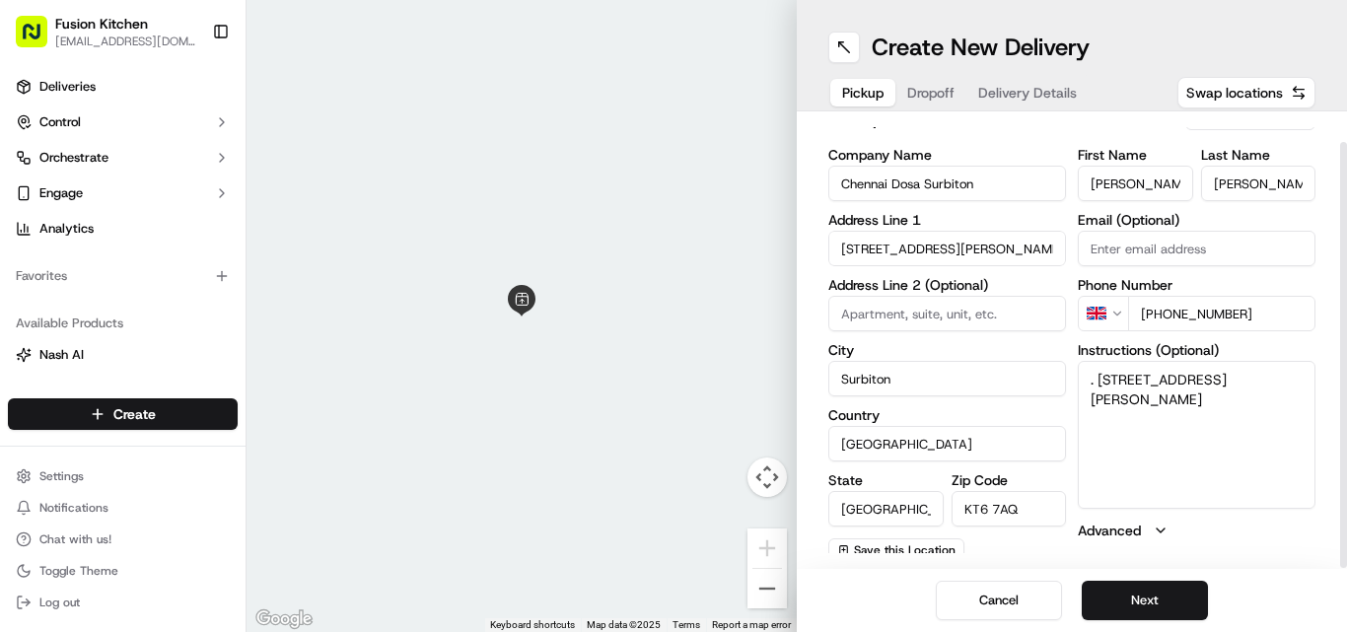
scroll to position [32, 0]
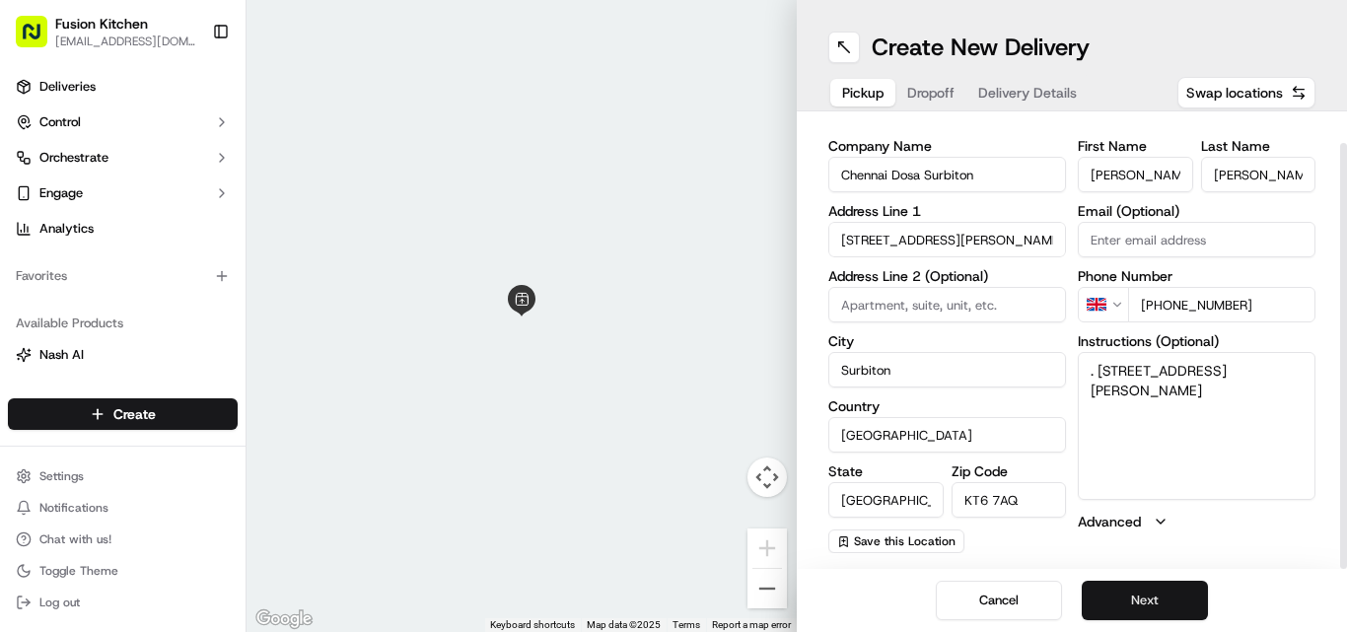
click at [1130, 608] on button "Next" at bounding box center [1145, 600] width 126 height 39
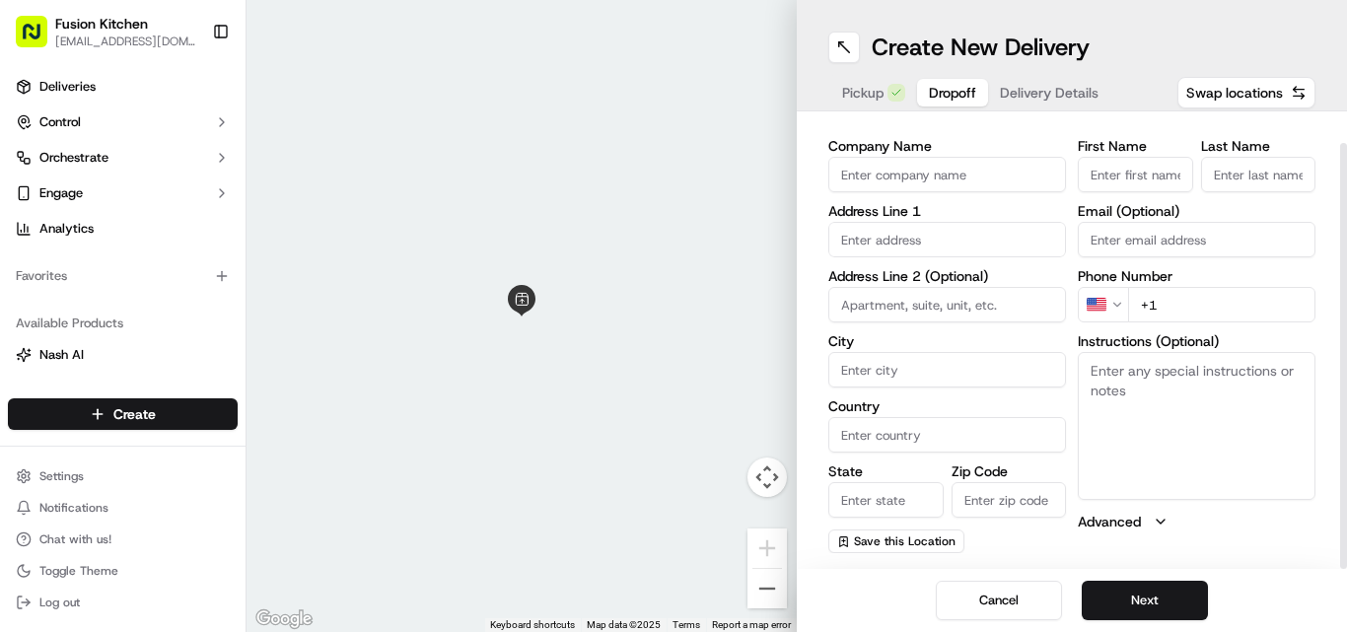
click at [1161, 424] on textarea "Instructions (Optional)" at bounding box center [1197, 426] width 238 height 148
paste textarea "[PERSON_NAME] | 07787507876 [STREET_ADDRESS][PERSON_NAME]"
click at [1106, 367] on textarea "[PERSON_NAME] | 07787507876 [STREET_ADDRESS][PERSON_NAME]" at bounding box center [1197, 426] width 238 height 148
drag, startPoint x: 1106, startPoint y: 367, endPoint x: 1171, endPoint y: 366, distance: 65.1
click at [1171, 366] on textarea "[PERSON_NAME] | 07787507876 [STREET_ADDRESS][PERSON_NAME]" at bounding box center [1197, 426] width 238 height 148
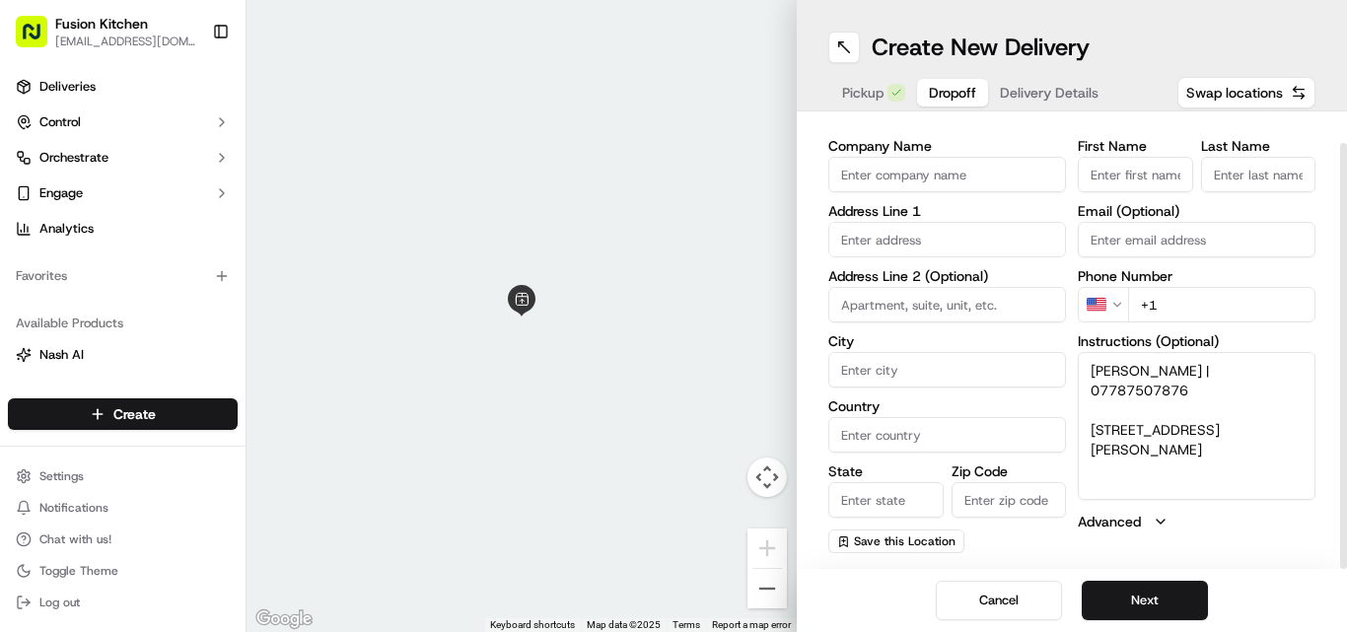
type textarea "[PERSON_NAME] | 07787507876 [STREET_ADDRESS][PERSON_NAME]"
click at [1128, 148] on label "First Name" at bounding box center [1135, 146] width 115 height 14
click at [1128, 157] on input "First Name" at bounding box center [1135, 174] width 115 height 35
paste input "[PERSON_NAME]"
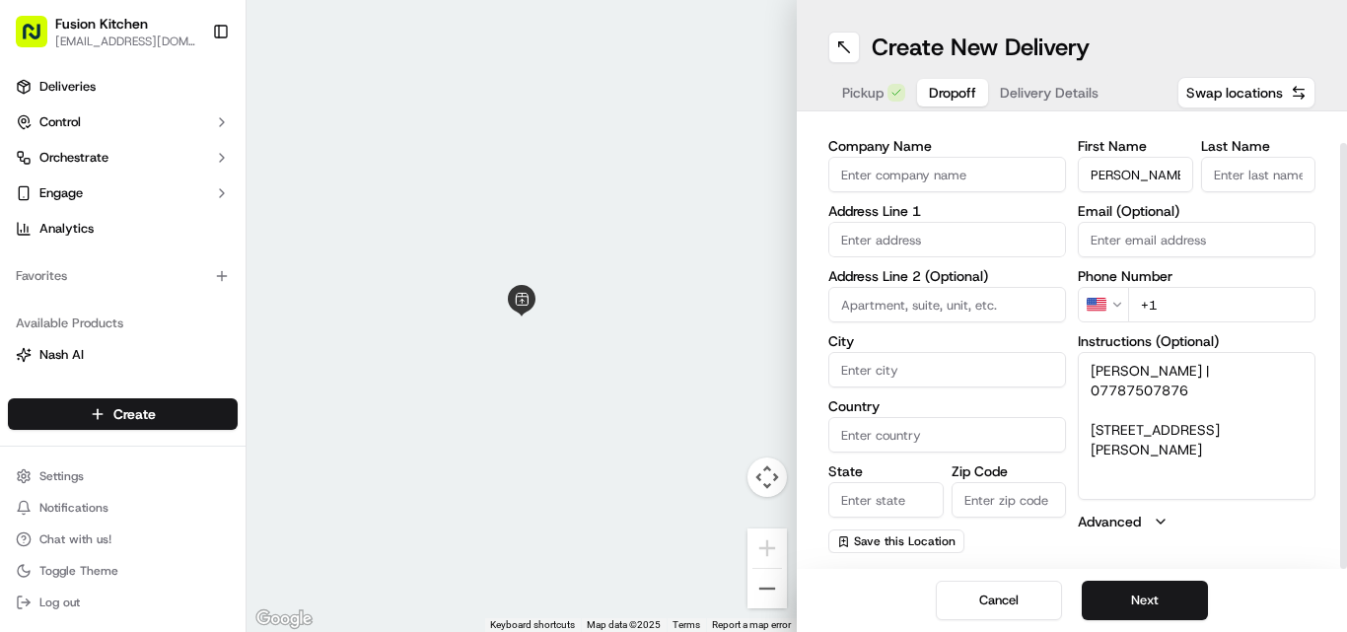
type input "[PERSON_NAME]"
click at [1311, 161] on input "Last Name" at bounding box center [1258, 174] width 115 height 35
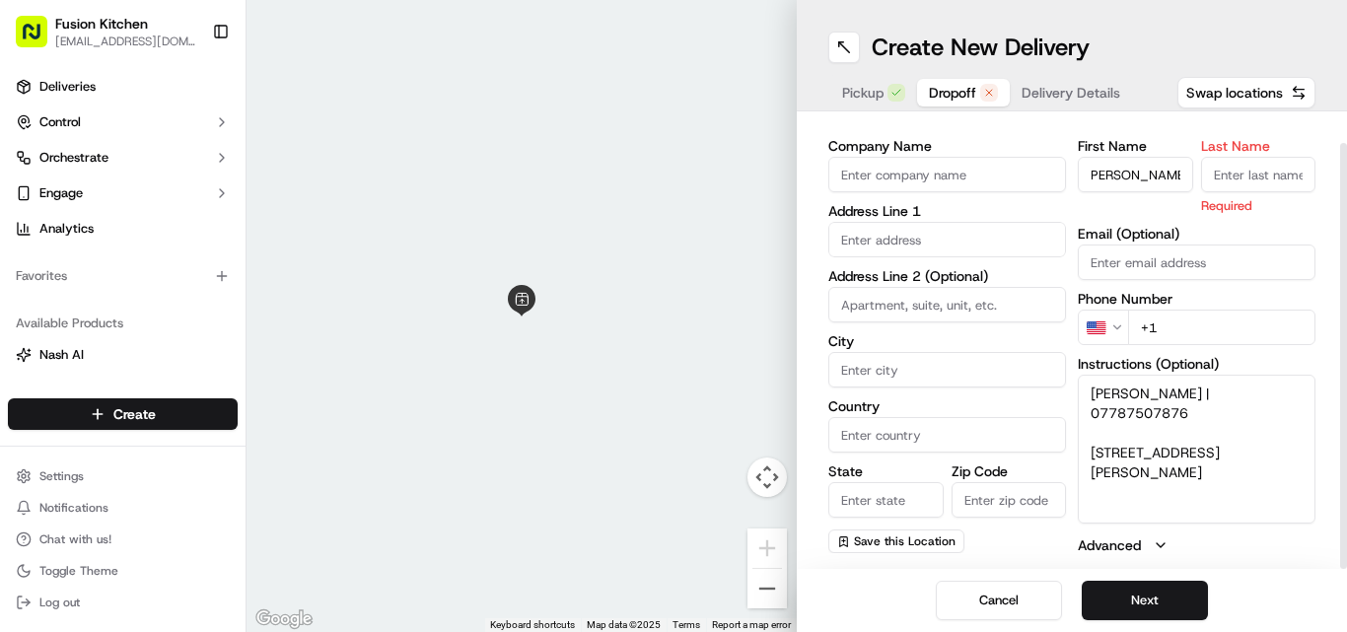
scroll to position [0, 0]
paste input "[PERSON_NAME]"
click at [1217, 171] on input "[PERSON_NAME]" at bounding box center [1258, 174] width 115 height 35
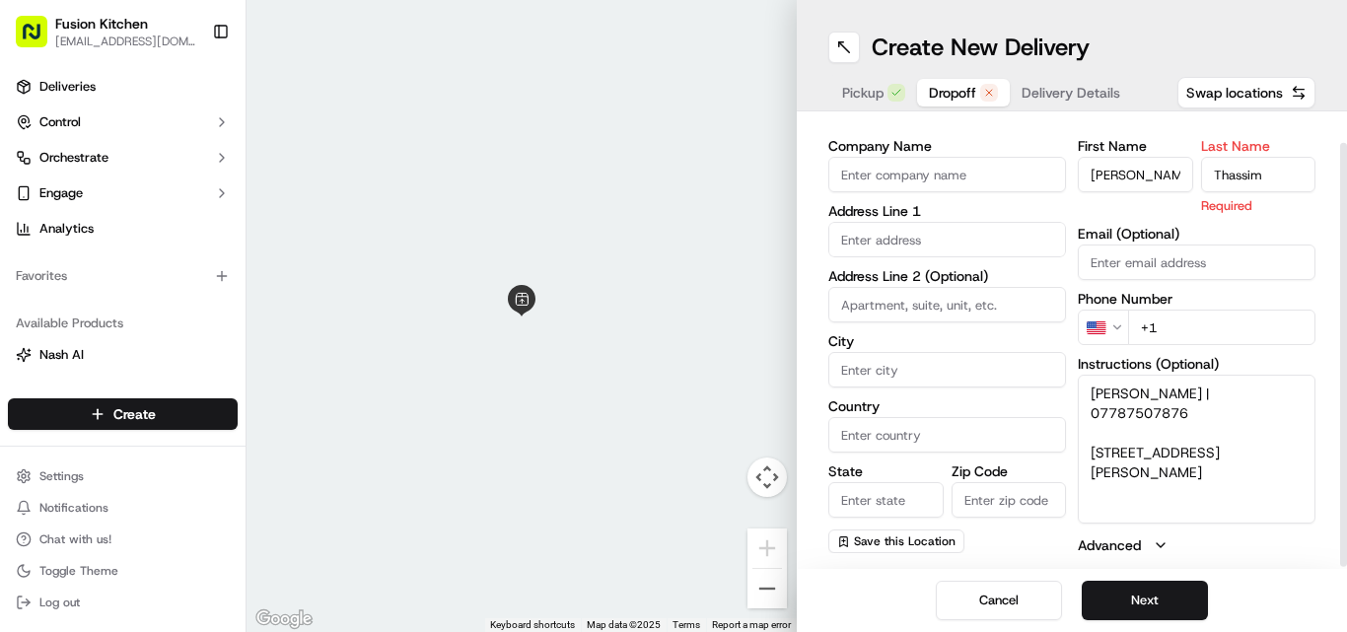
scroll to position [0, 0]
type input "Thassim"
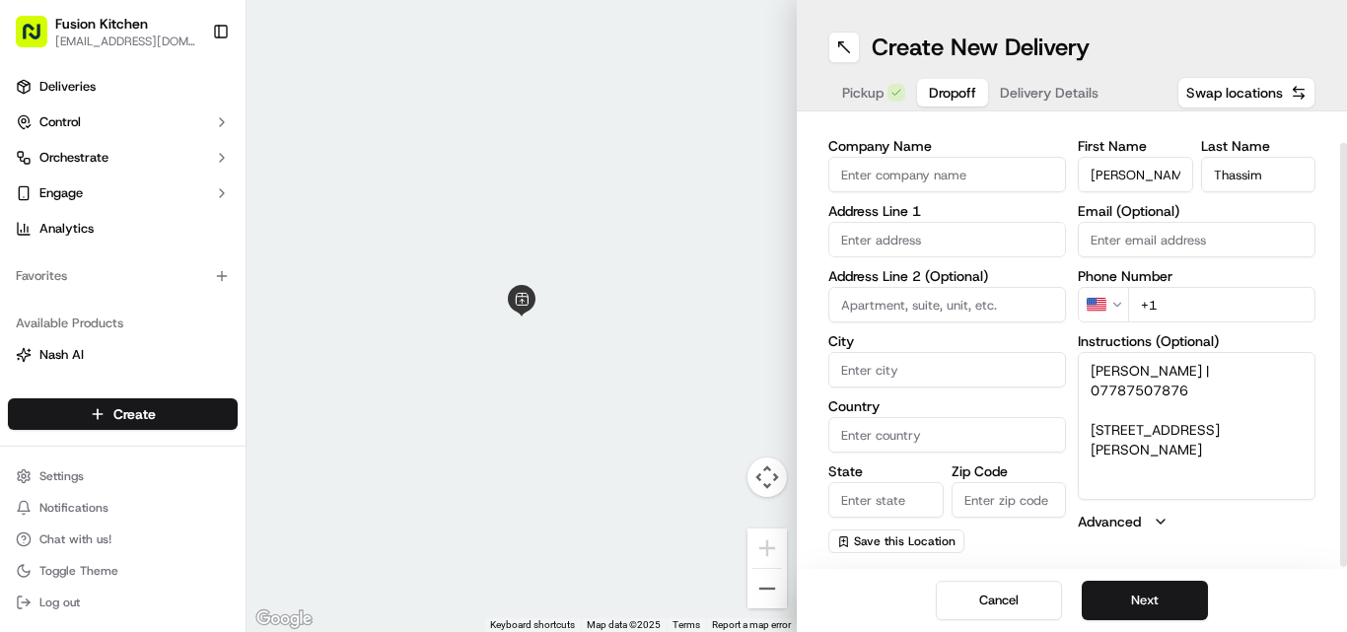
click at [1161, 165] on input "[PERSON_NAME]" at bounding box center [1135, 174] width 115 height 35
type input "[PERSON_NAME]"
click at [1103, 389] on textarea "[PERSON_NAME] | 07787507876 [STREET_ADDRESS][PERSON_NAME]" at bounding box center [1197, 426] width 238 height 148
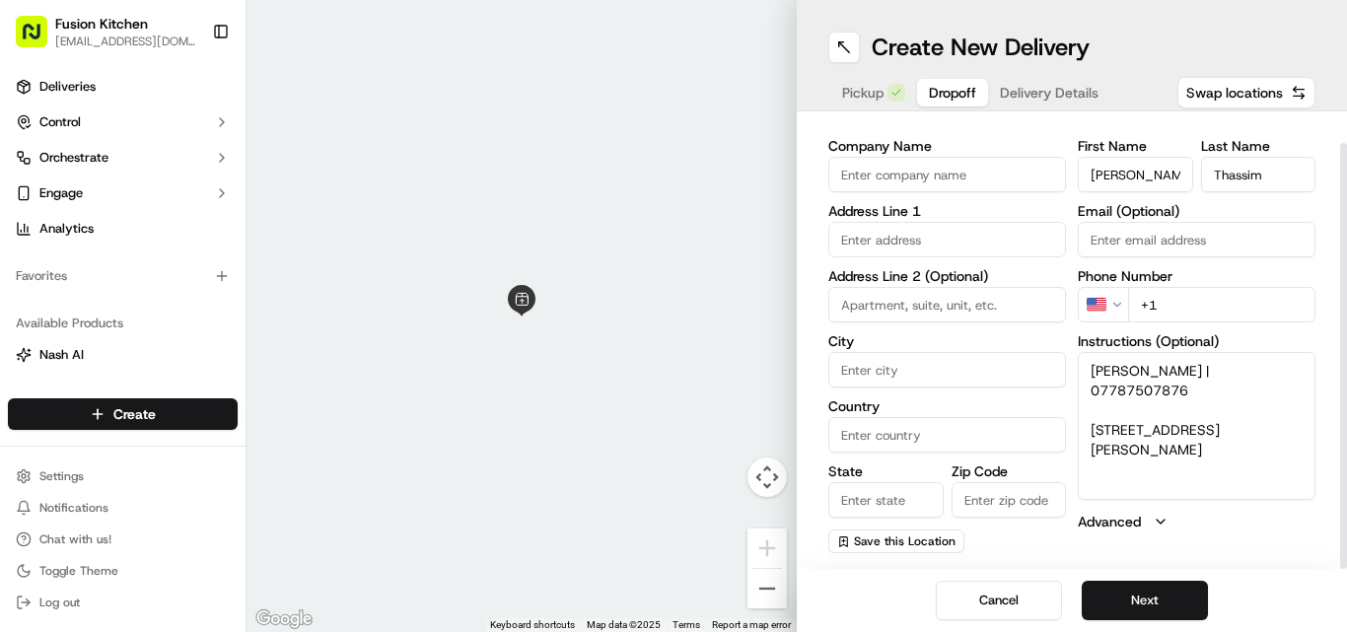
click at [1106, 306] on html "Fusion Kitchen [EMAIL_ADDRESS][DOMAIN_NAME] Toggle Sidebar Deliveries Control O…" at bounding box center [673, 316] width 1347 height 632
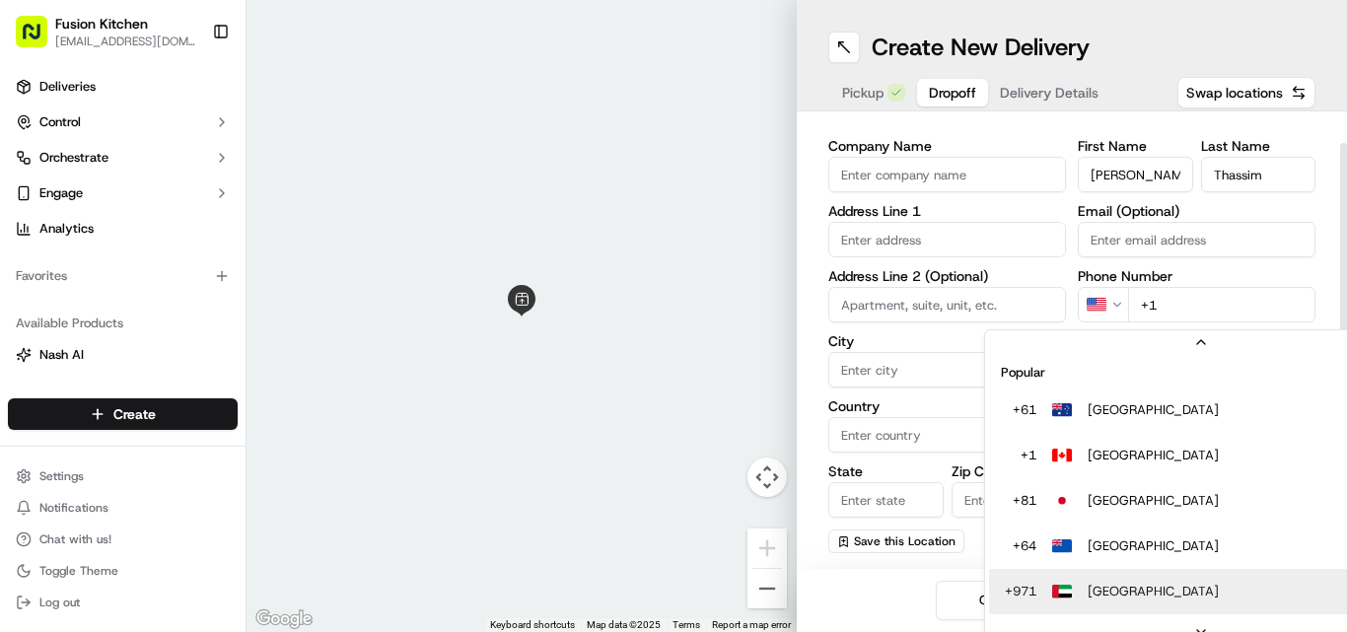
scroll to position [61, 0]
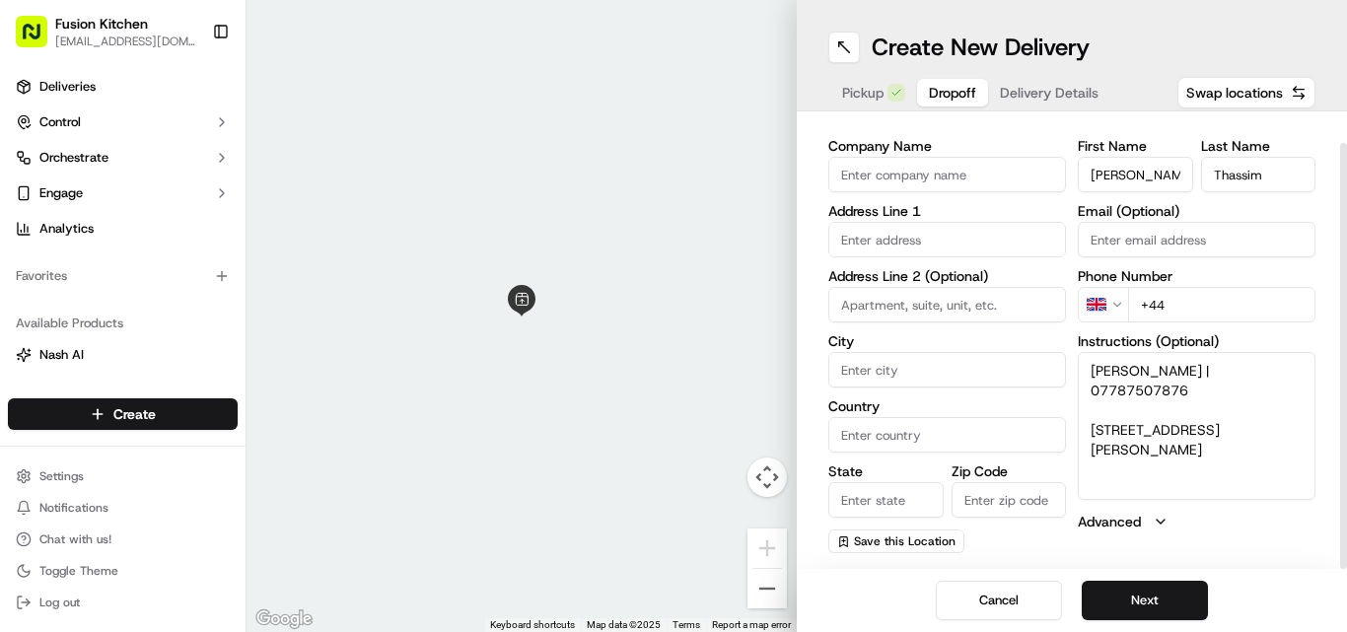
click at [1205, 304] on input "+44" at bounding box center [1221, 304] width 187 height 35
paste input "07787 507876"
type input "[PHONE_NUMBER]"
drag, startPoint x: 1091, startPoint y: 429, endPoint x: 1272, endPoint y: 458, distance: 182.8
click at [1272, 458] on textarea "[PERSON_NAME] | 07787507876 [STREET_ADDRESS][PERSON_NAME]" at bounding box center [1197, 426] width 238 height 148
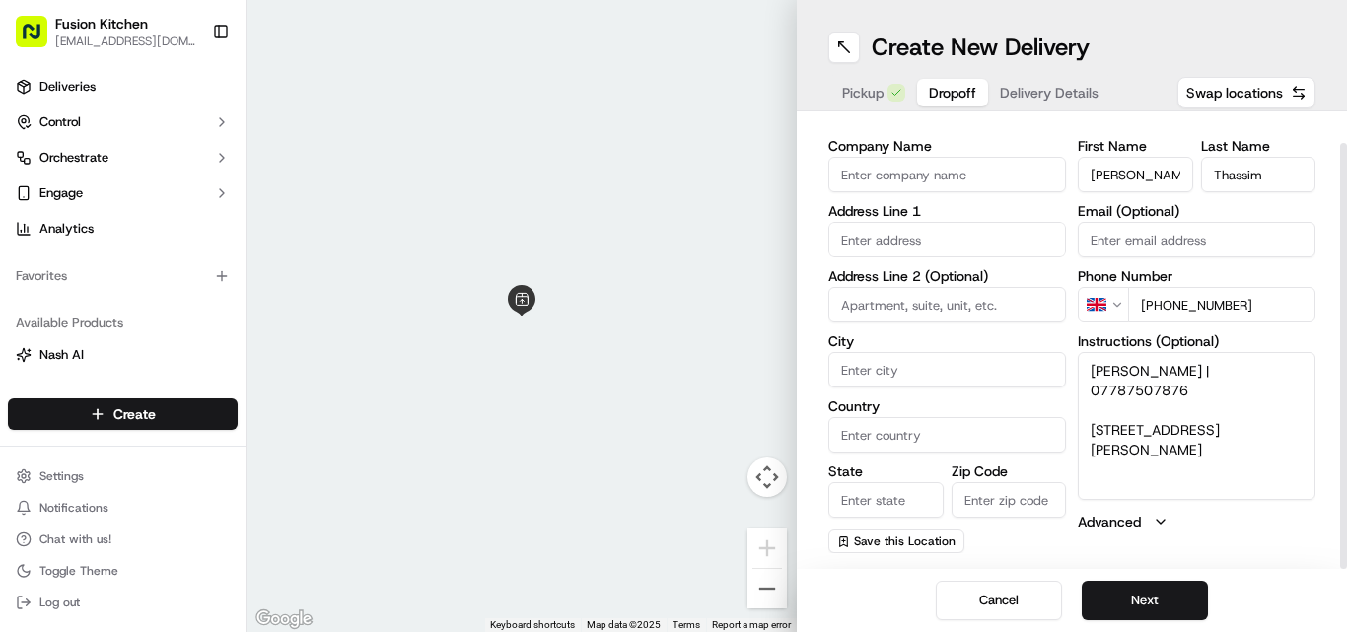
click at [934, 221] on div "Address Line 1" at bounding box center [947, 230] width 238 height 53
click at [942, 244] on input "text" at bounding box center [947, 239] width 238 height 35
paste input "[STREET_ADDRESS][PERSON_NAME]"
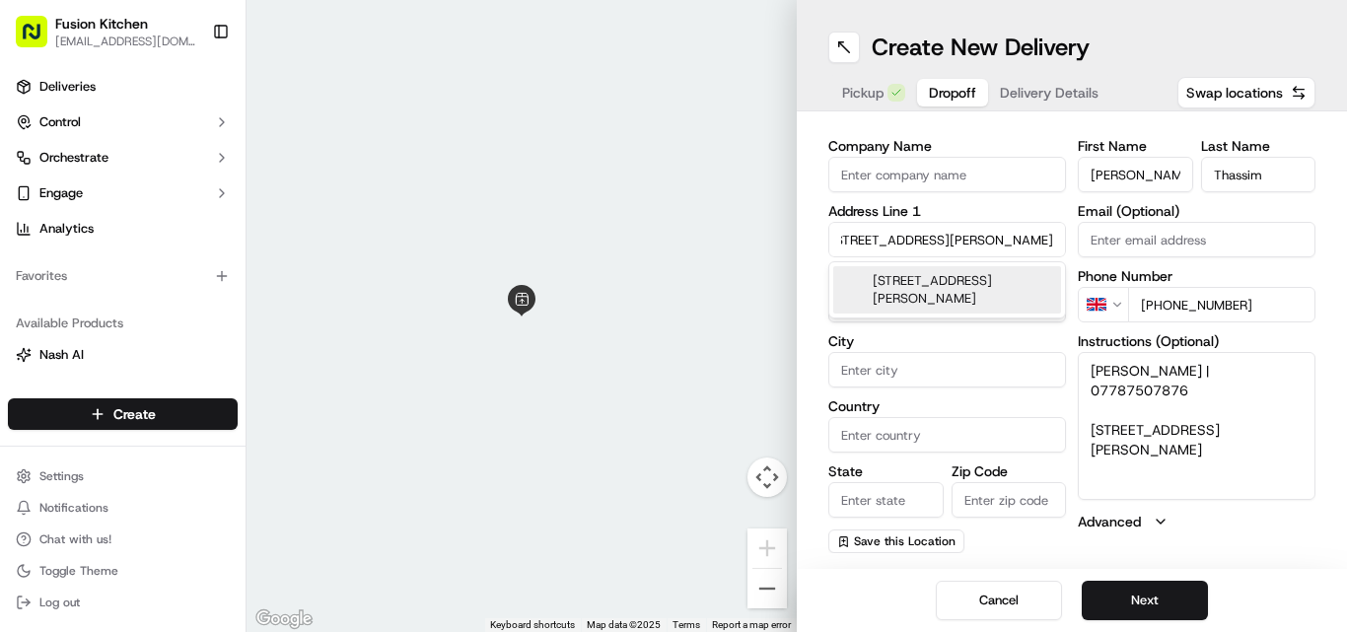
click at [946, 281] on div "[STREET_ADDRESS][PERSON_NAME]" at bounding box center [947, 289] width 228 height 47
type input "[STREET_ADDRESS][PERSON_NAME]"
type input "[GEOGRAPHIC_DATA]"
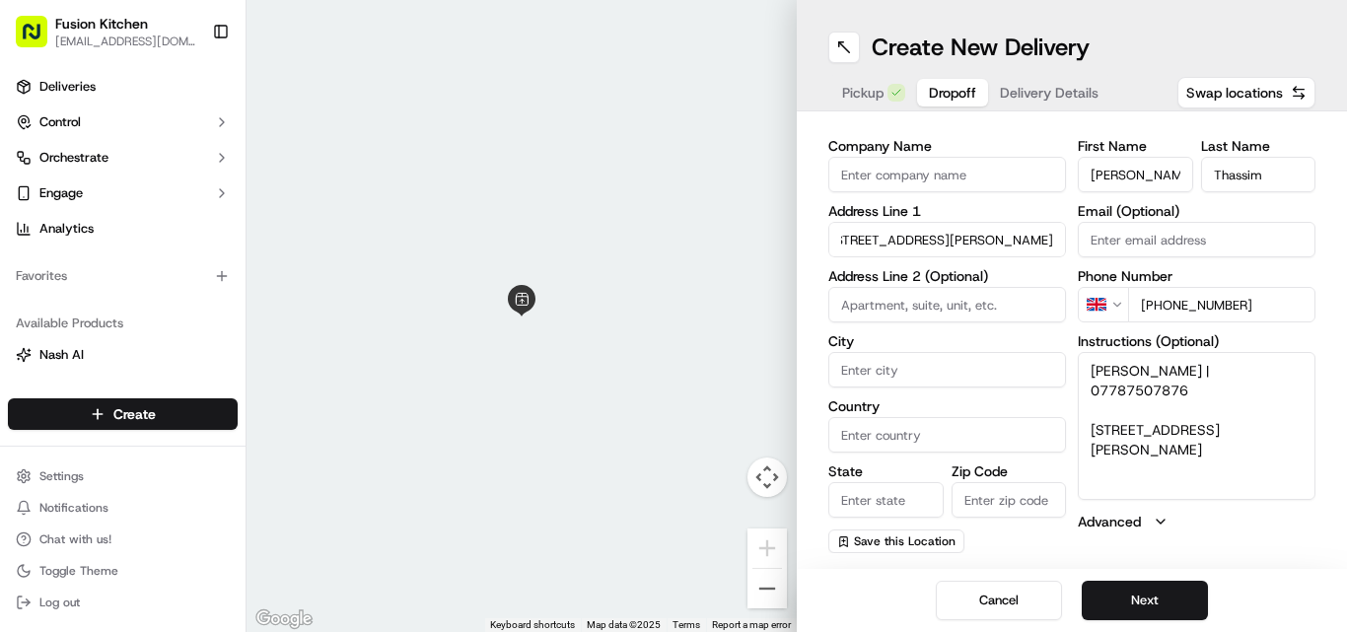
type input "KT3 3HU"
type input "[STREET_ADDRESS][PERSON_NAME]"
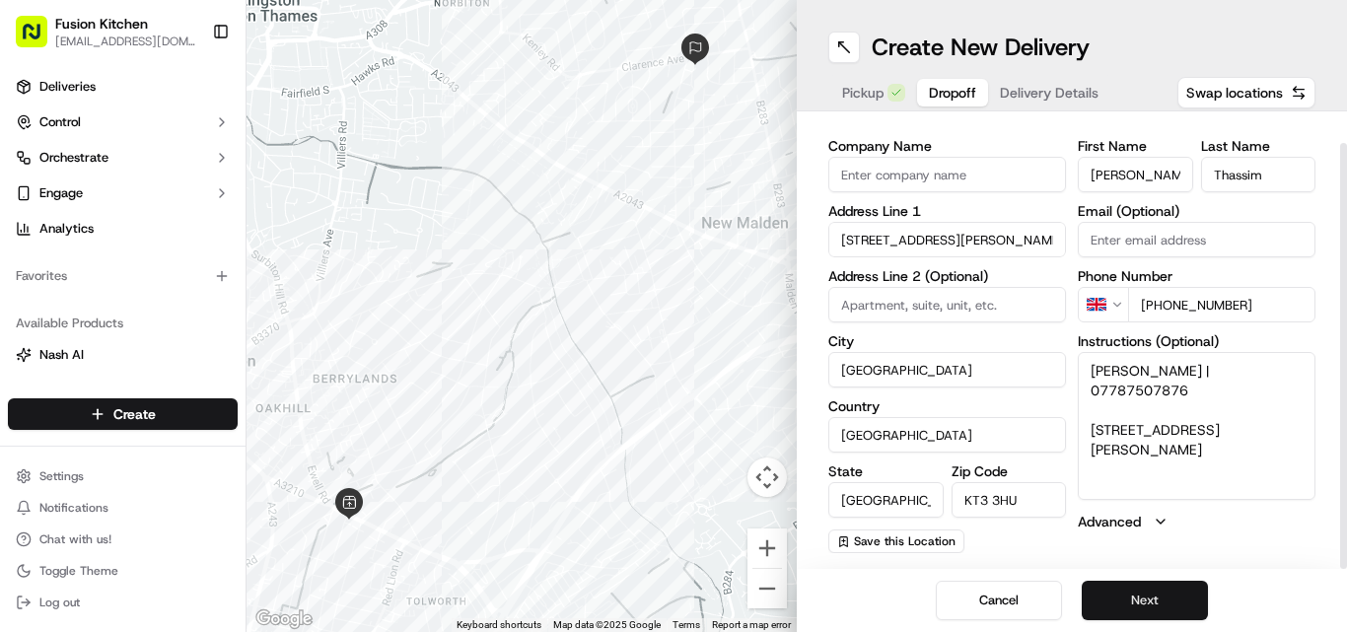
click at [1163, 590] on button "Next" at bounding box center [1145, 600] width 126 height 39
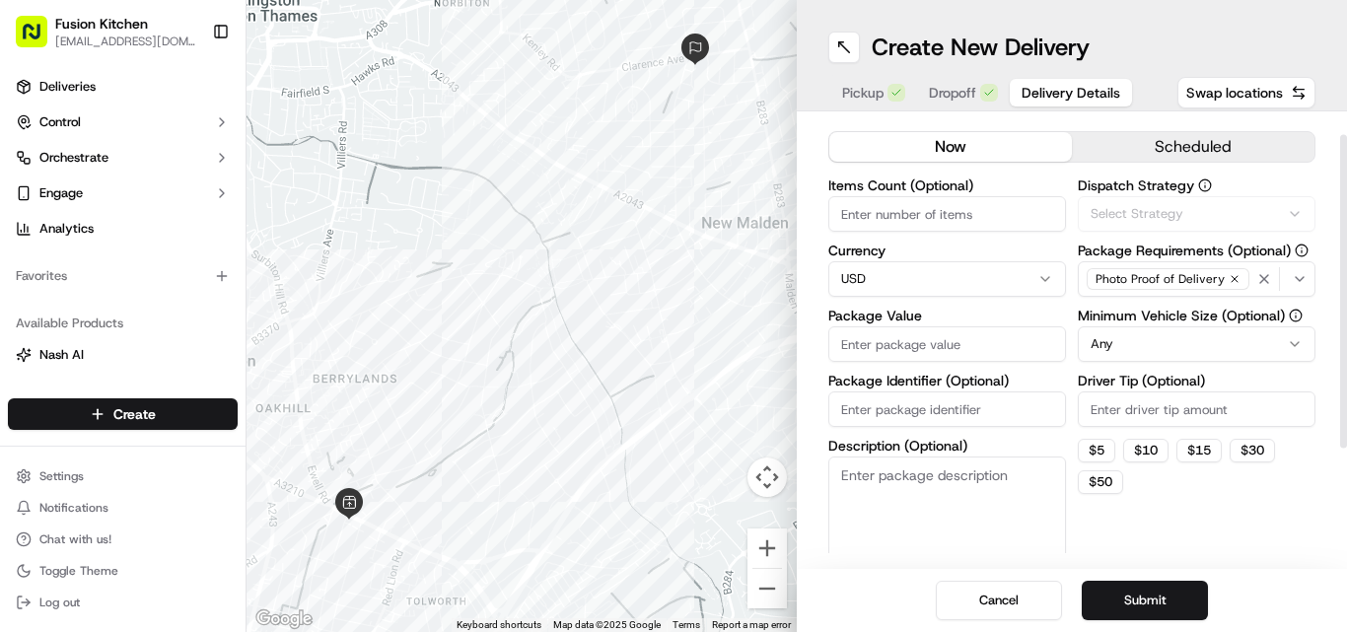
click at [930, 281] on html "Fusion Kitchen [EMAIL_ADDRESS][DOMAIN_NAME] Toggle Sidebar Deliveries Control O…" at bounding box center [673, 316] width 1347 height 632
click at [931, 347] on input "Package Value" at bounding box center [947, 343] width 238 height 35
paste input "19.70"
type input "19.70"
